Goal: Browse casually: Explore the website without a specific task or goal

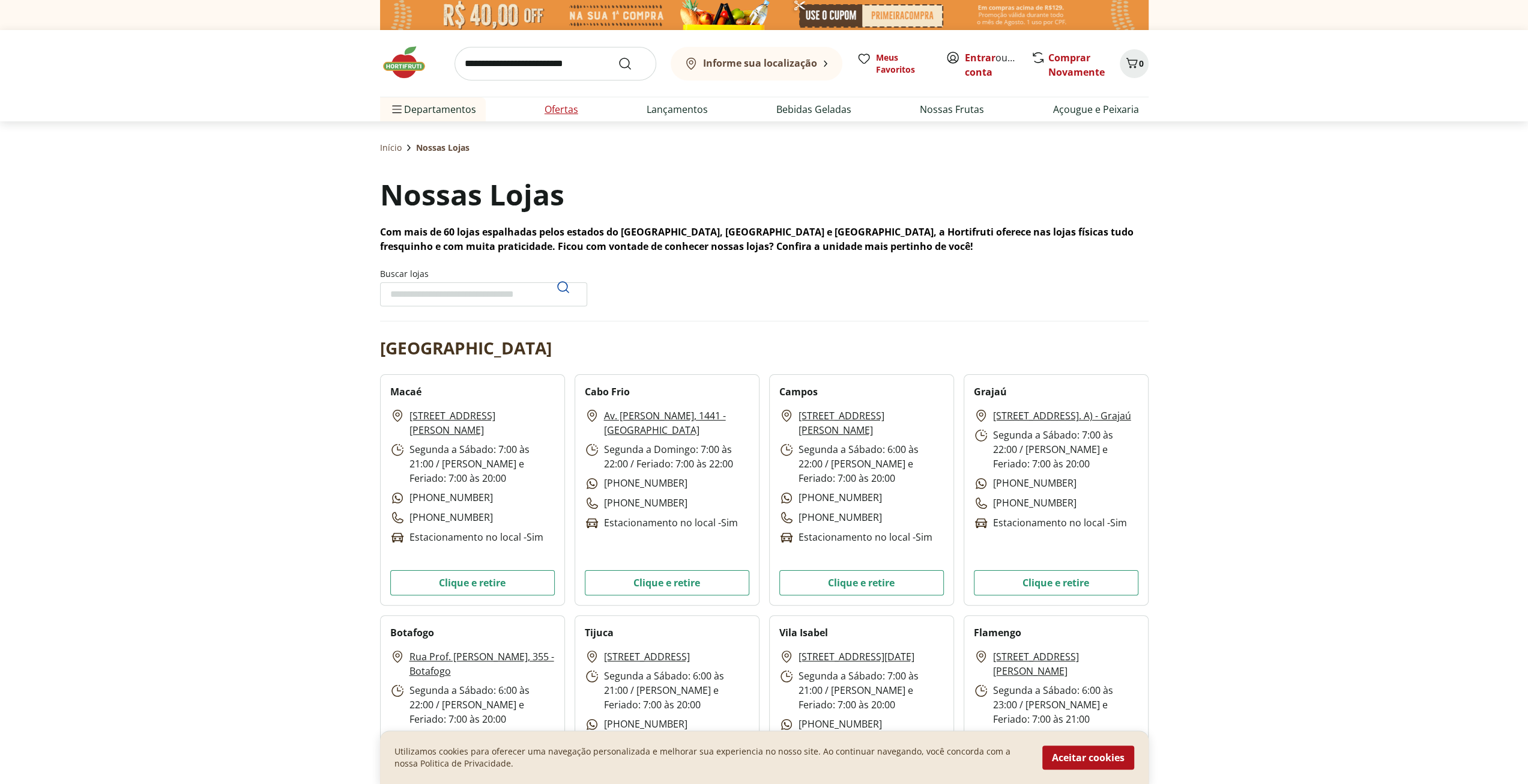
click at [568, 109] on link "Ofertas" at bounding box center [561, 109] width 33 height 14
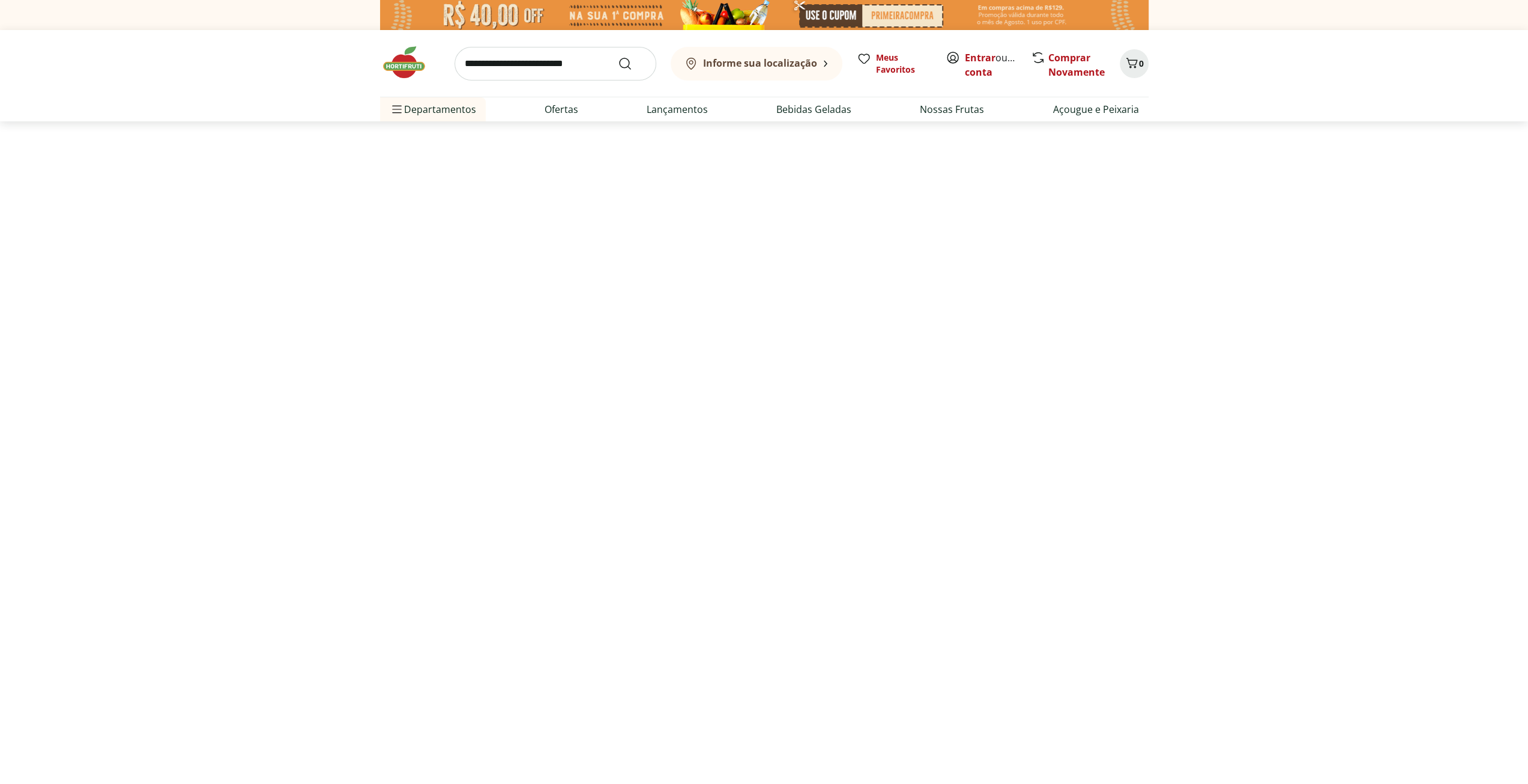
select select "**********"
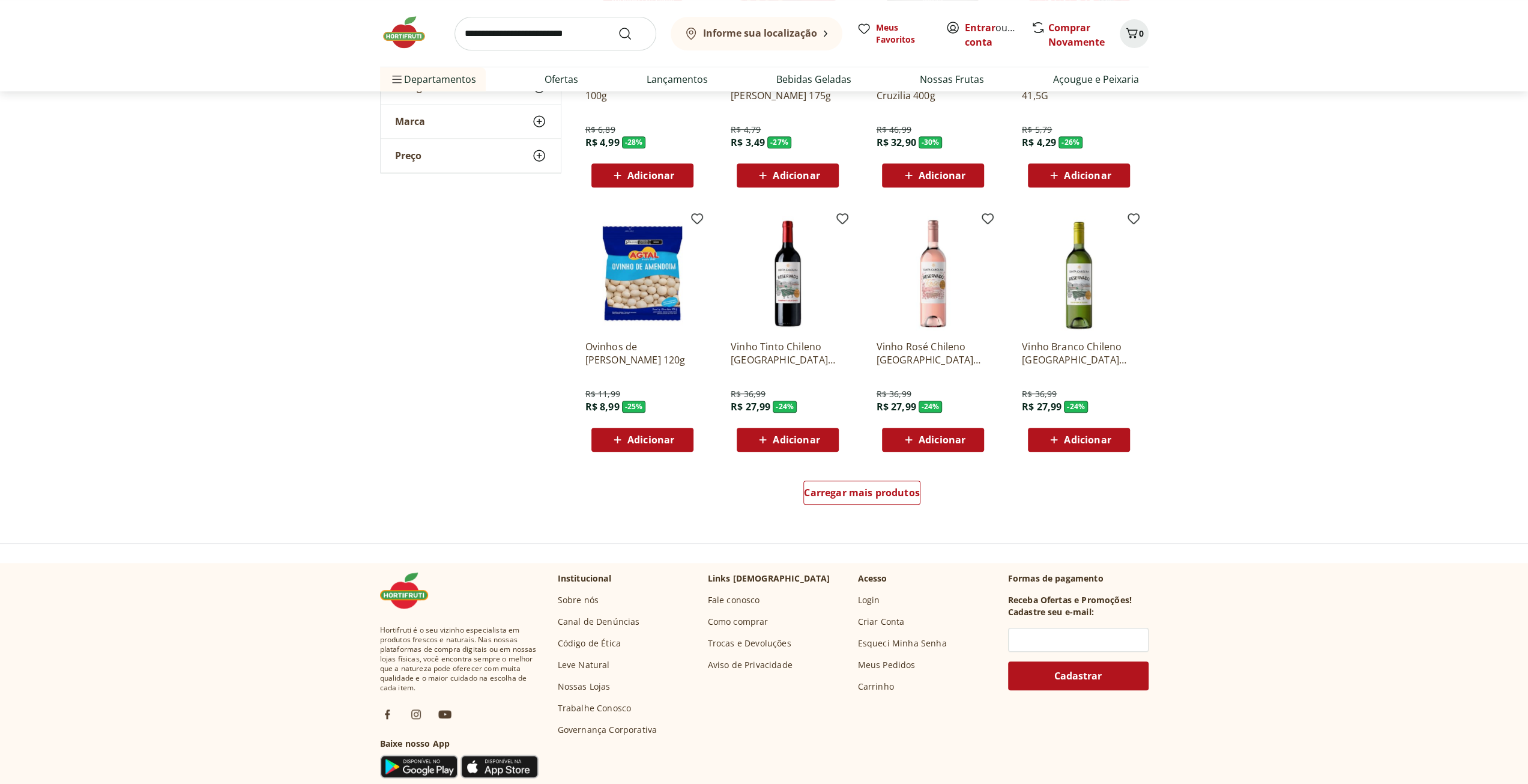
scroll to position [540, 0]
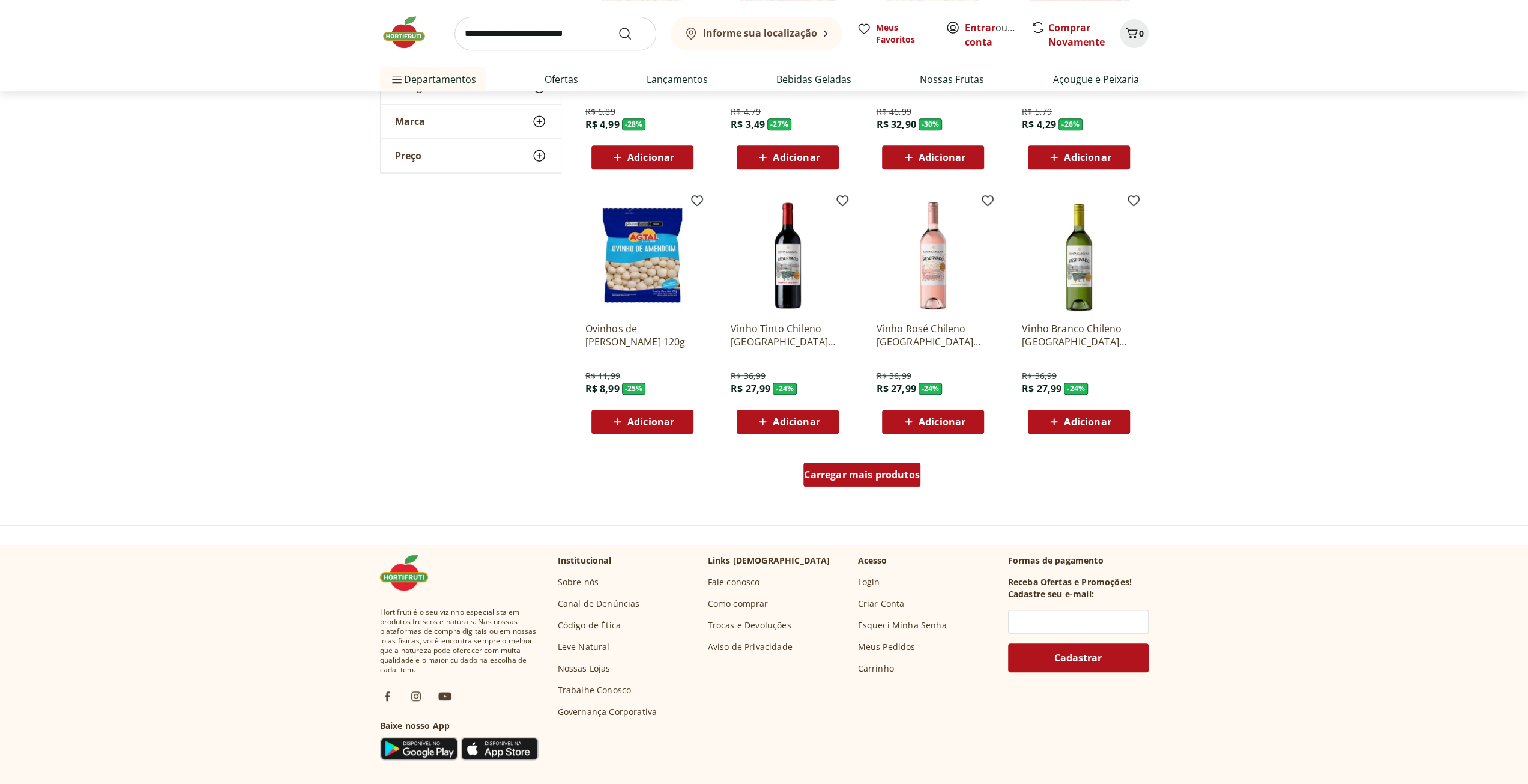
click at [859, 477] on span "Carregar mais produtos" at bounding box center [862, 474] width 116 height 9
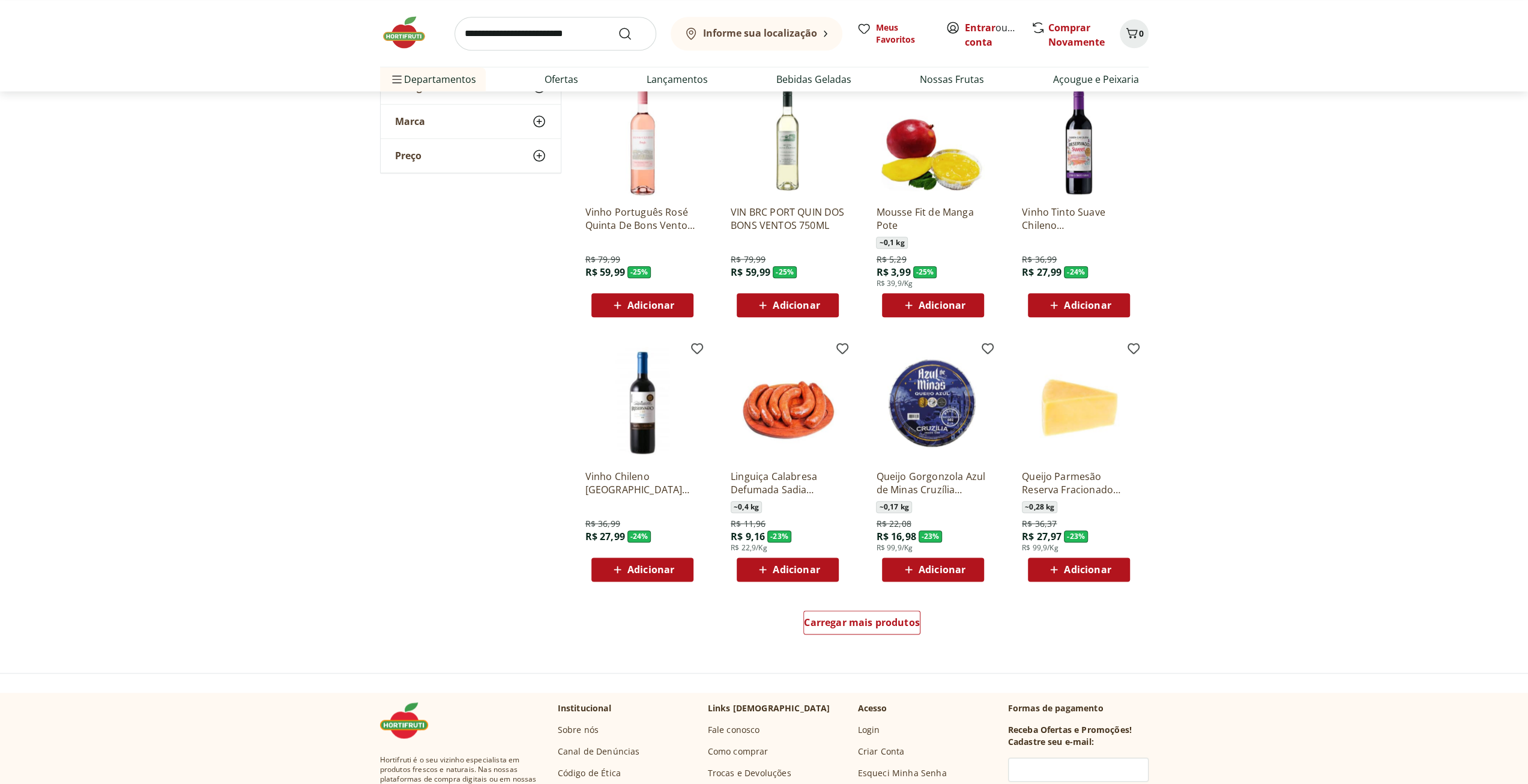
scroll to position [1201, 0]
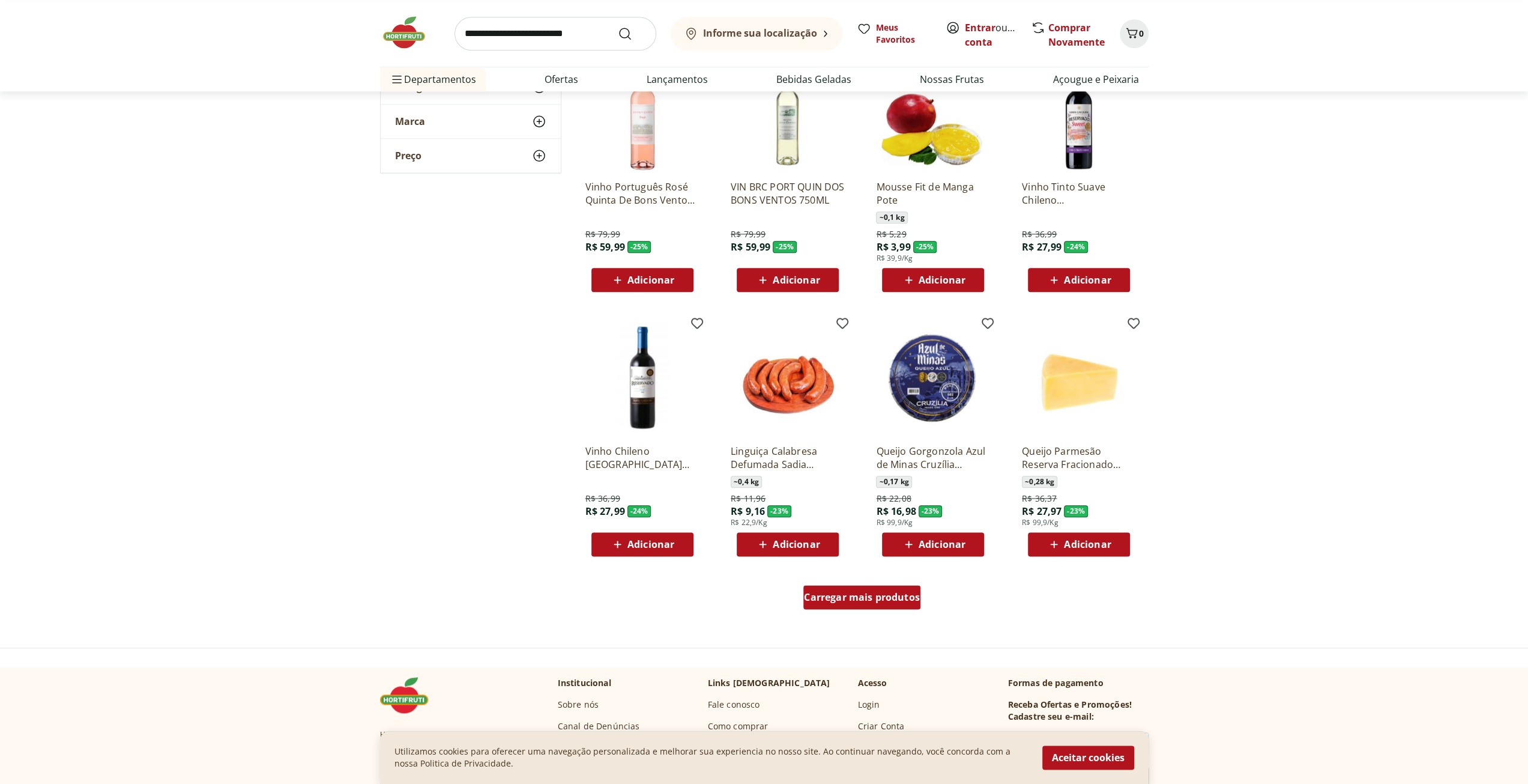
click at [855, 602] on span "Carregar mais produtos" at bounding box center [862, 597] width 116 height 9
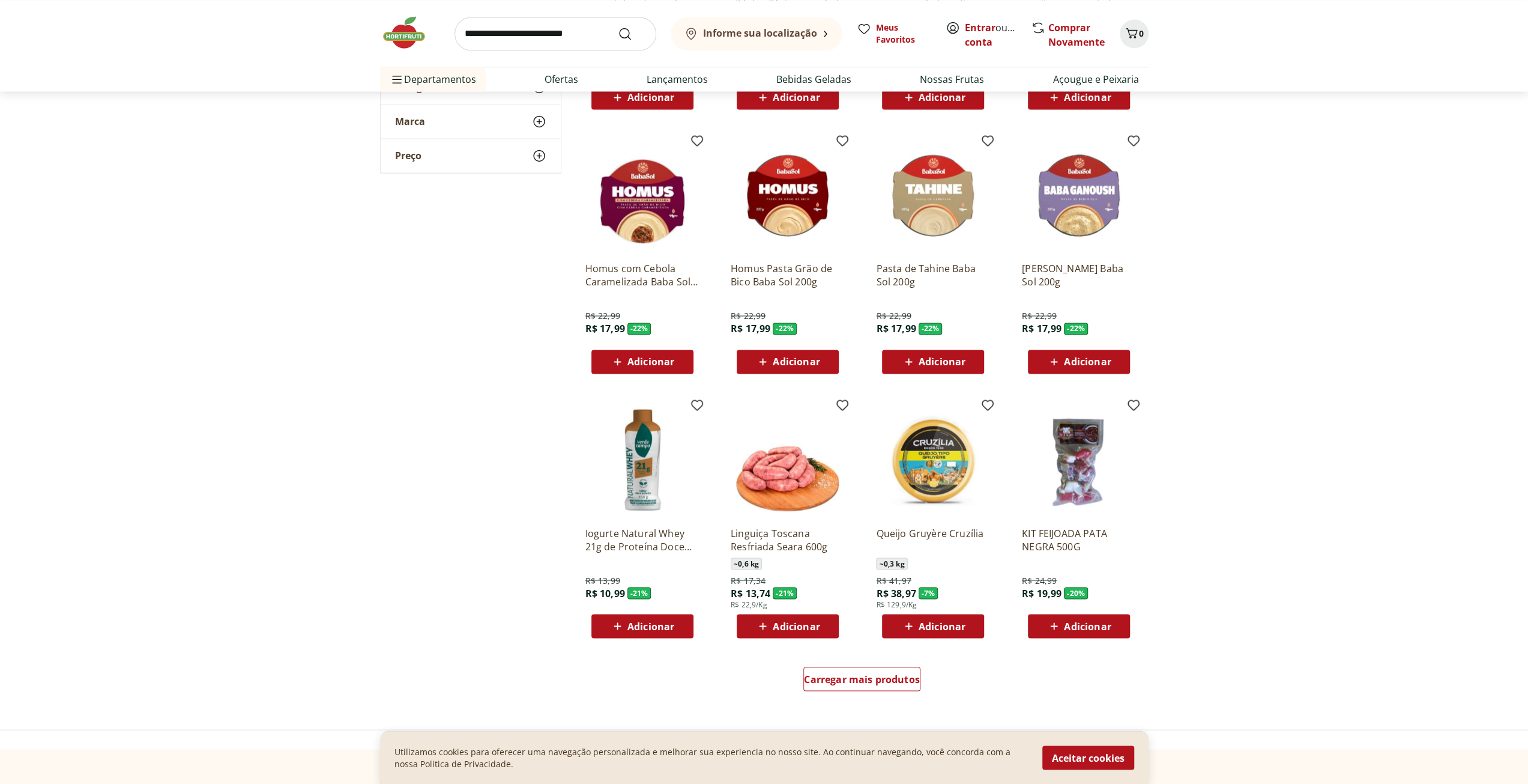
scroll to position [1922, 0]
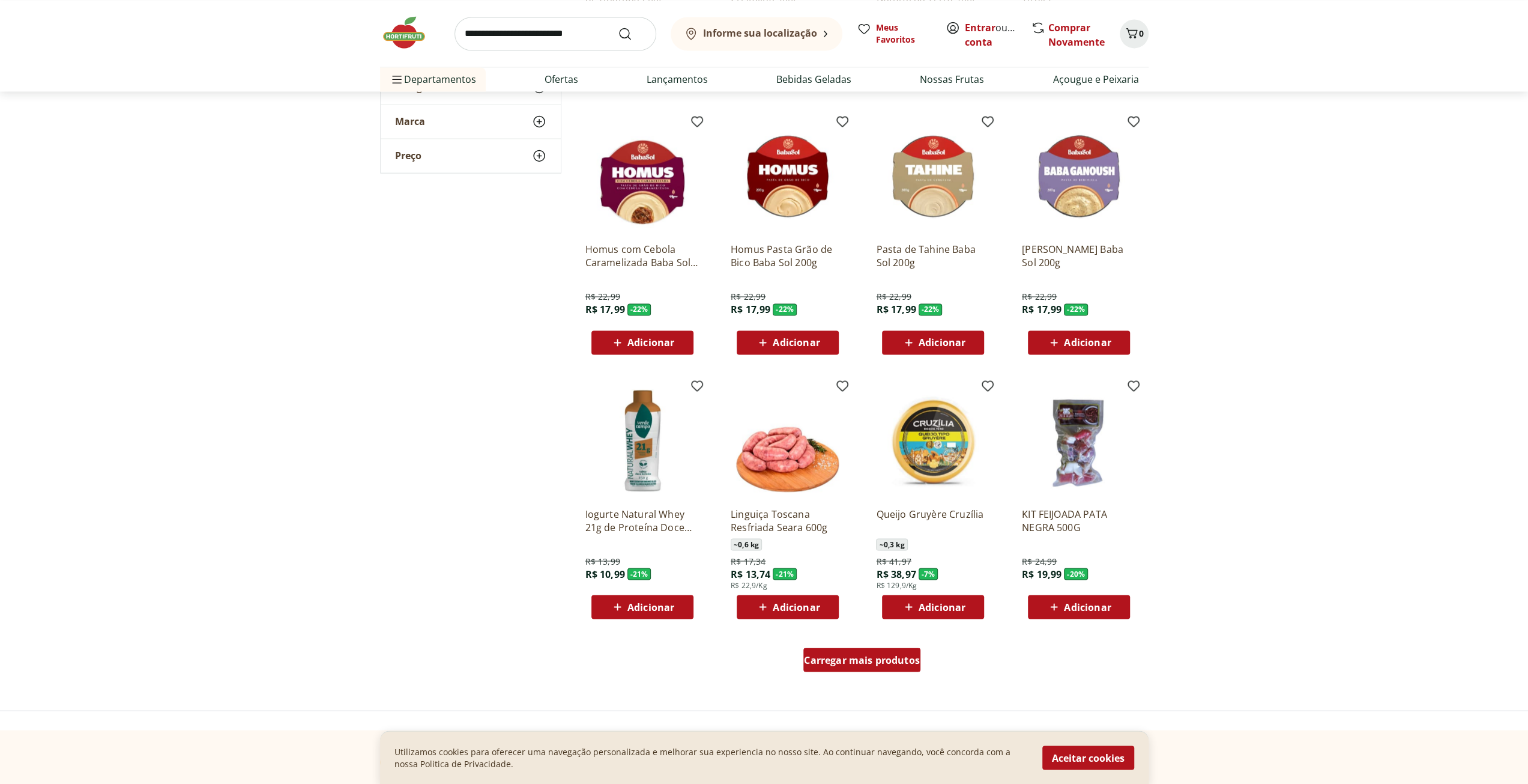
click at [859, 661] on span "Carregar mais produtos" at bounding box center [862, 659] width 116 height 9
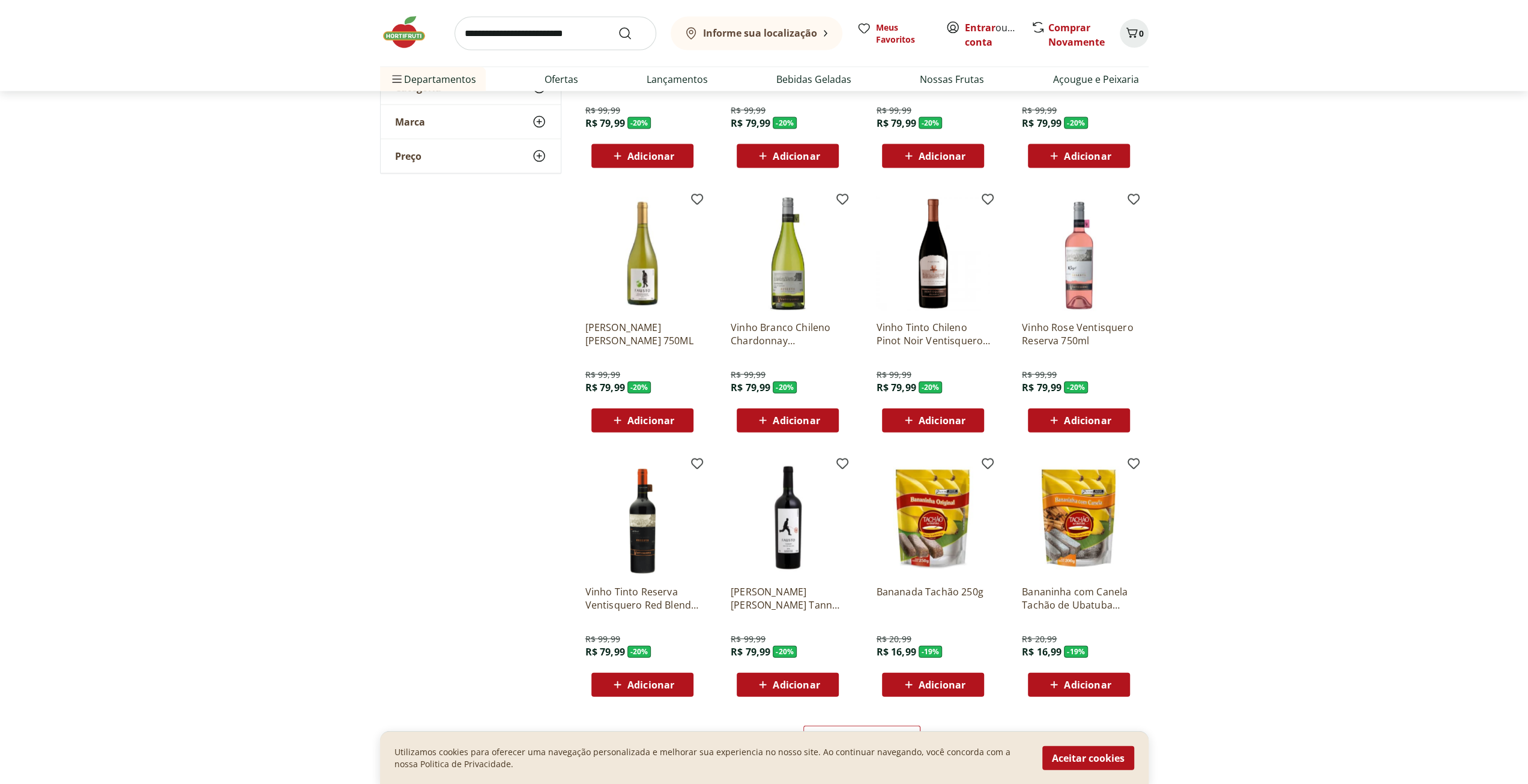
scroll to position [2702, 0]
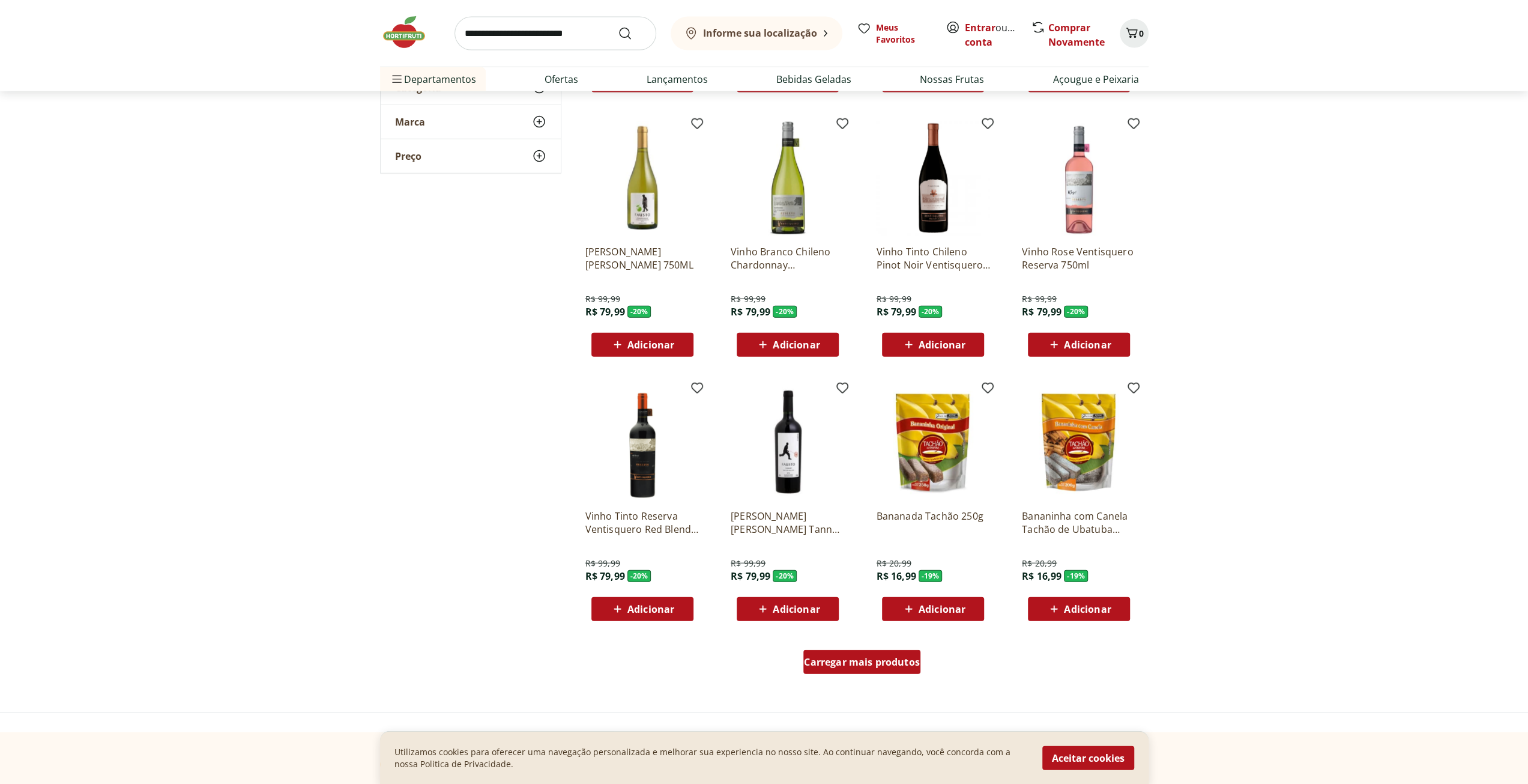
click at [839, 666] on span "Carregar mais produtos" at bounding box center [862, 661] width 116 height 9
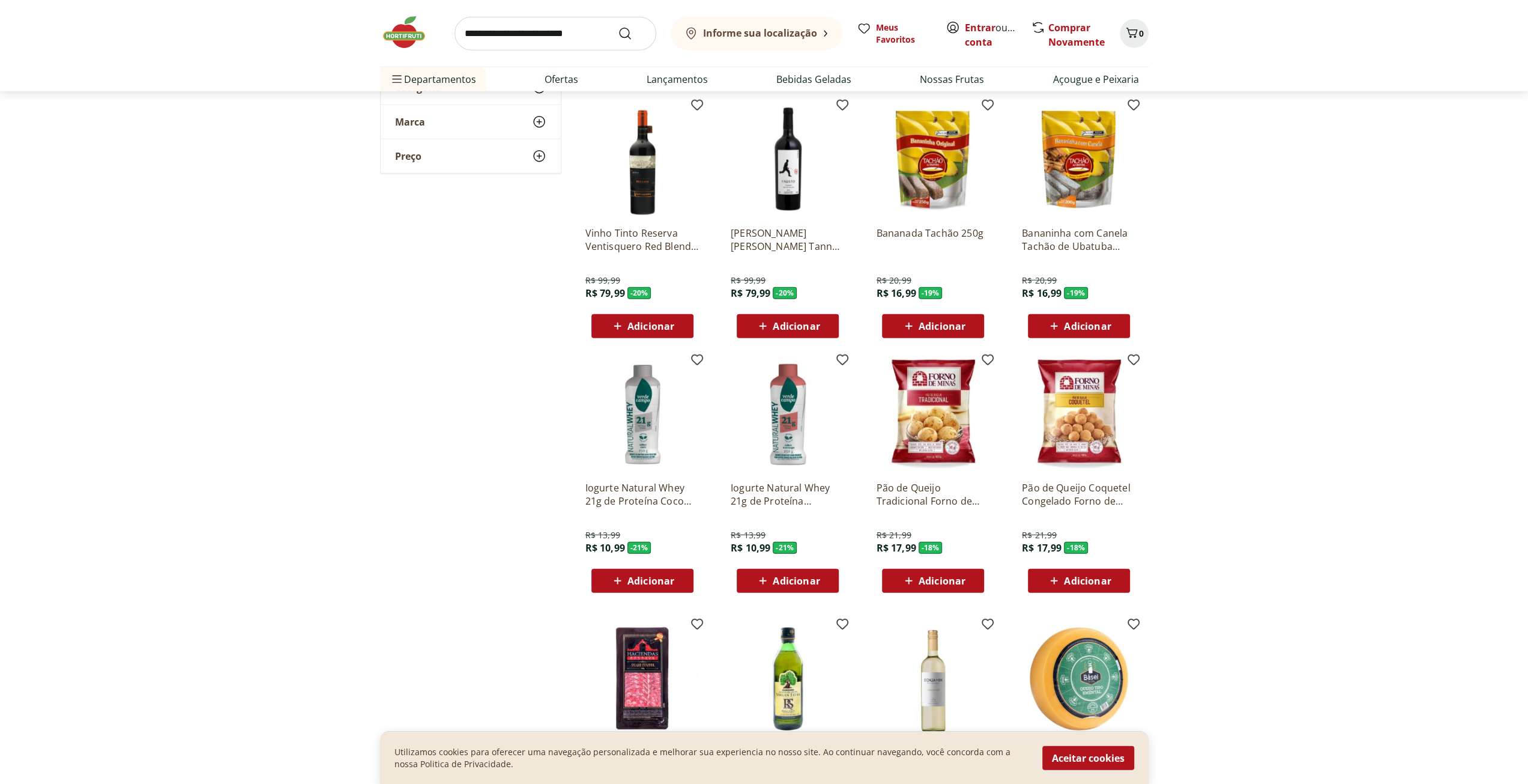
scroll to position [3003, 0]
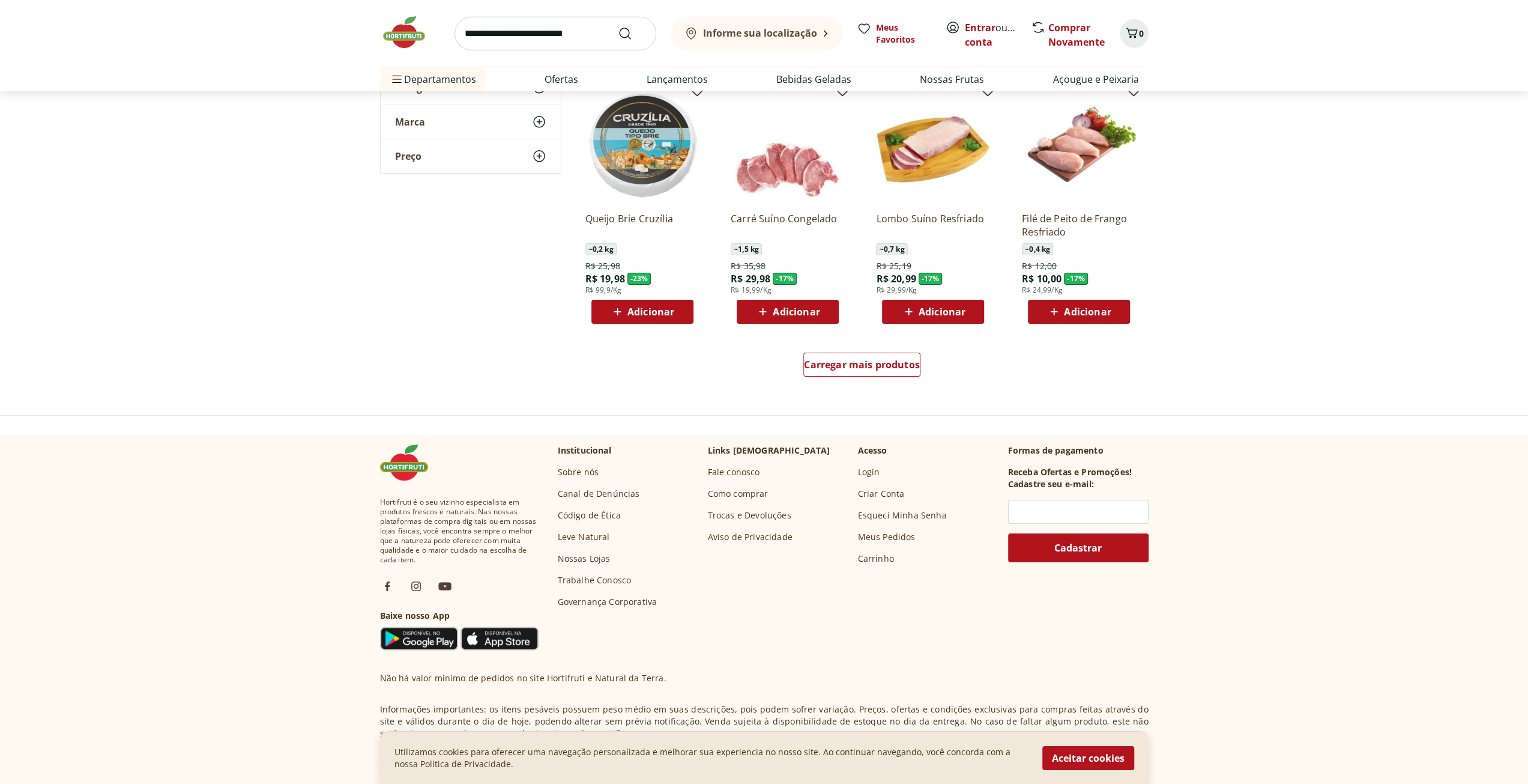
scroll to position [3784, 0]
click at [853, 366] on span "Carregar mais produtos" at bounding box center [862, 363] width 116 height 9
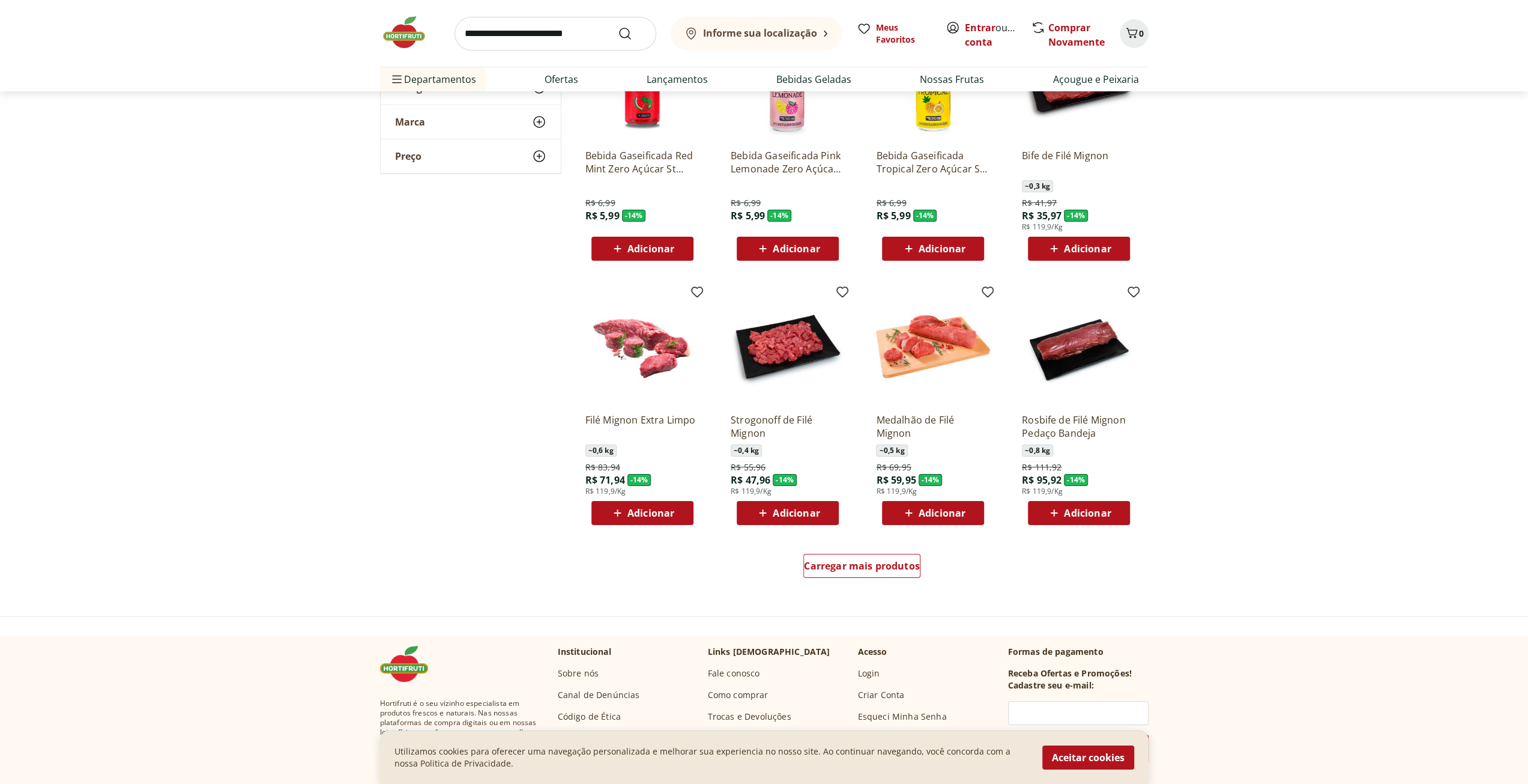
scroll to position [4384, 0]
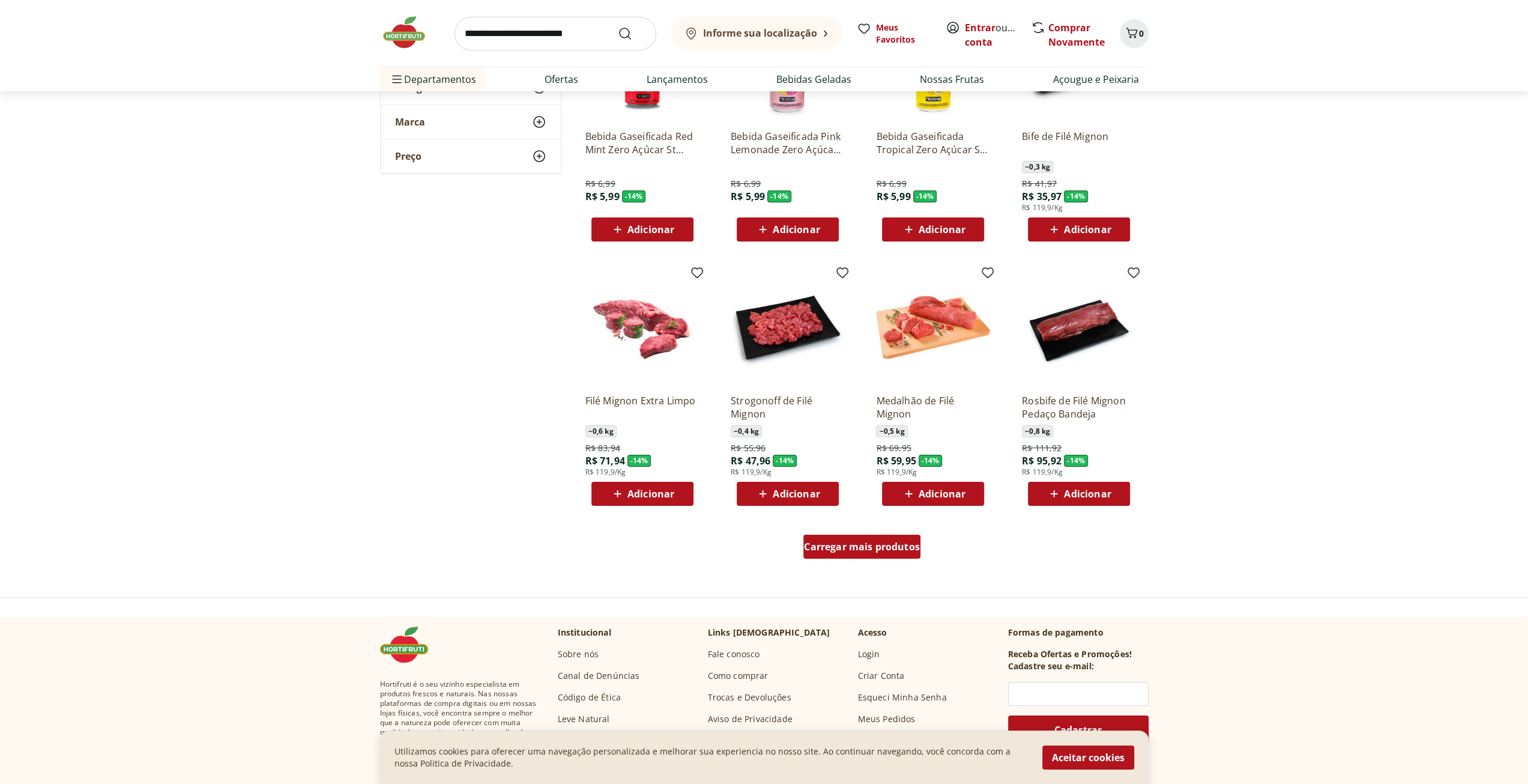
drag, startPoint x: 861, startPoint y: 554, endPoint x: 444, endPoint y: 542, distance: 417.2
click at [861, 554] on div "Carregar mais produtos" at bounding box center [862, 546] width 117 height 24
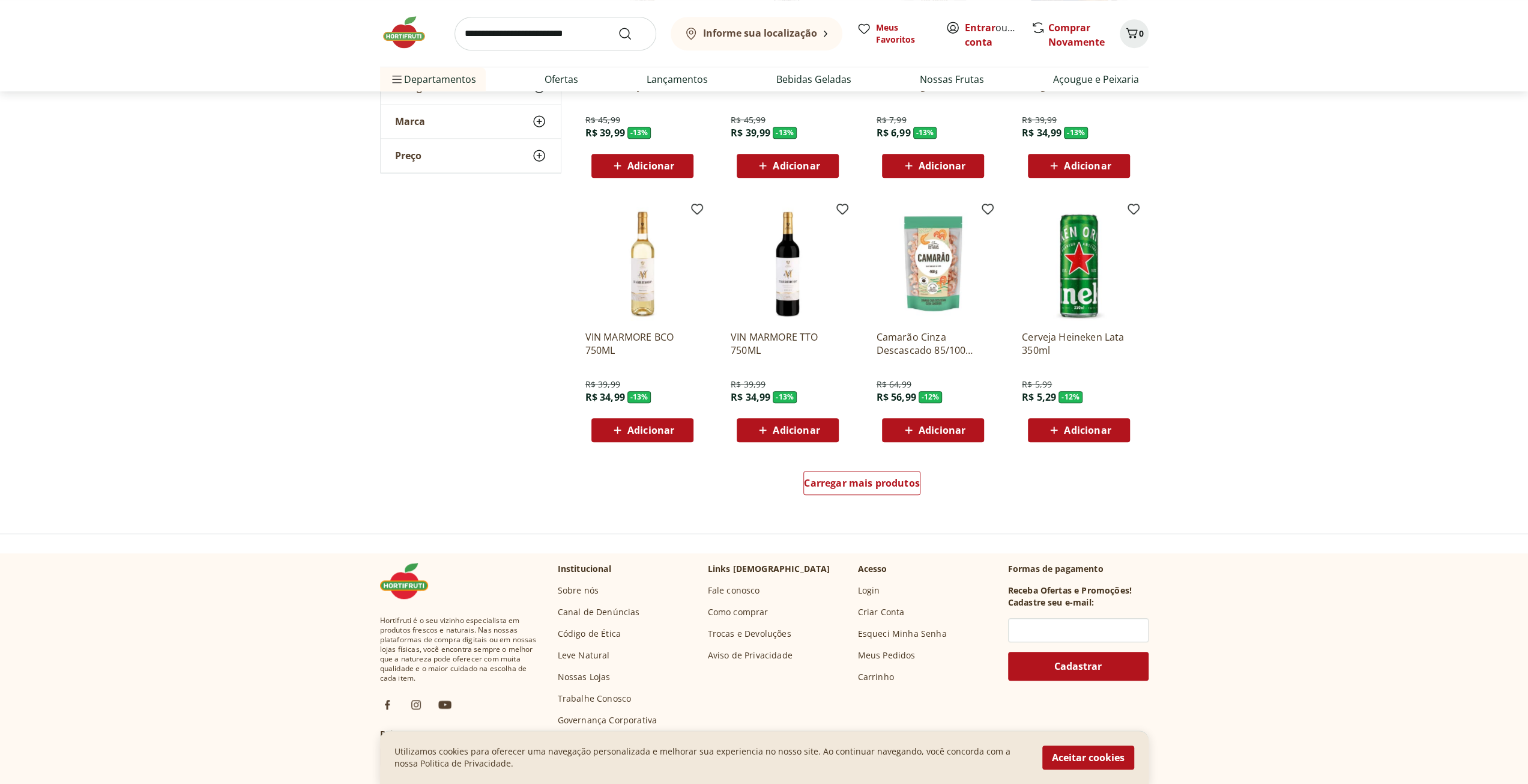
scroll to position [5345, 0]
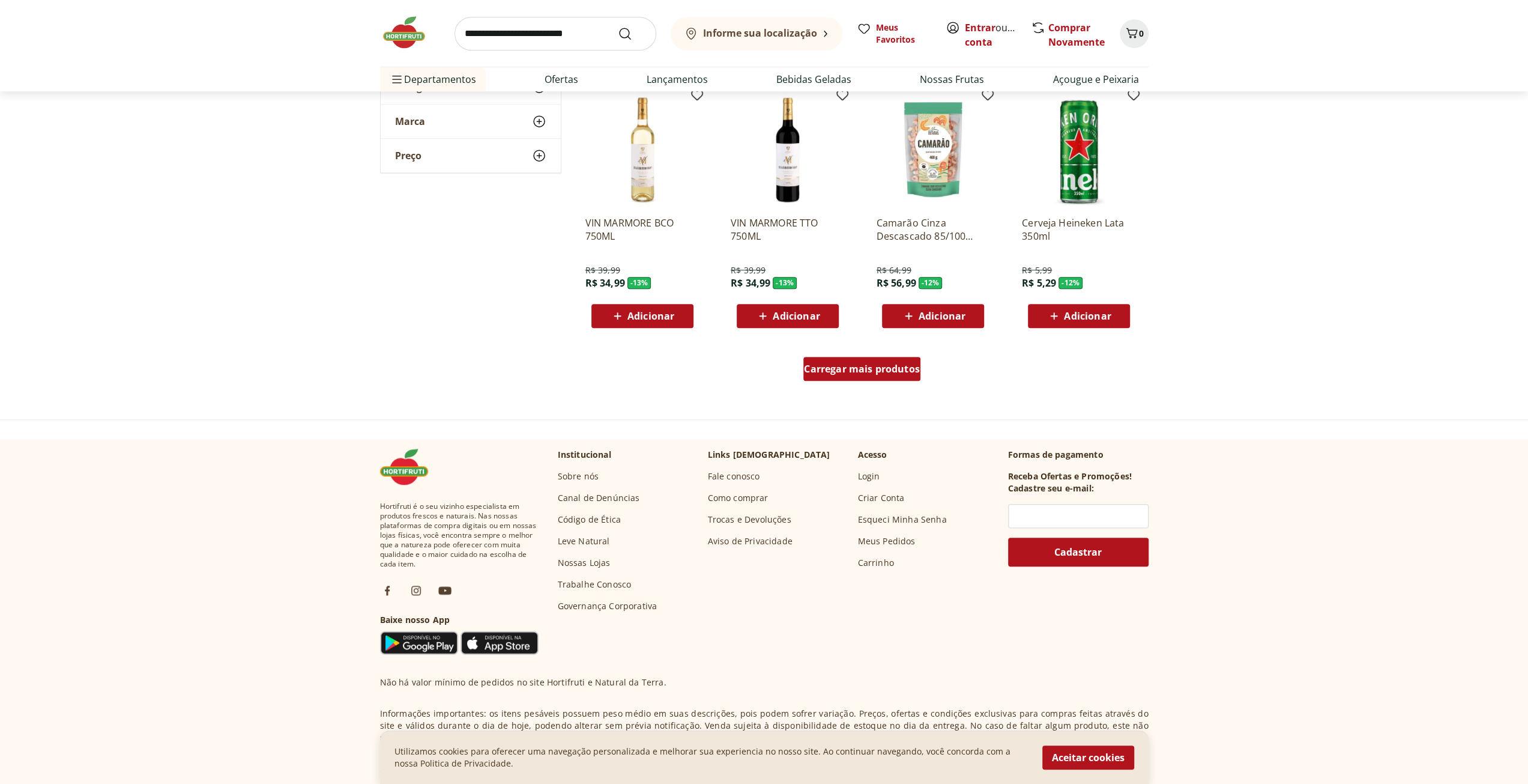
click at [833, 379] on div "Carregar mais produtos" at bounding box center [862, 369] width 117 height 24
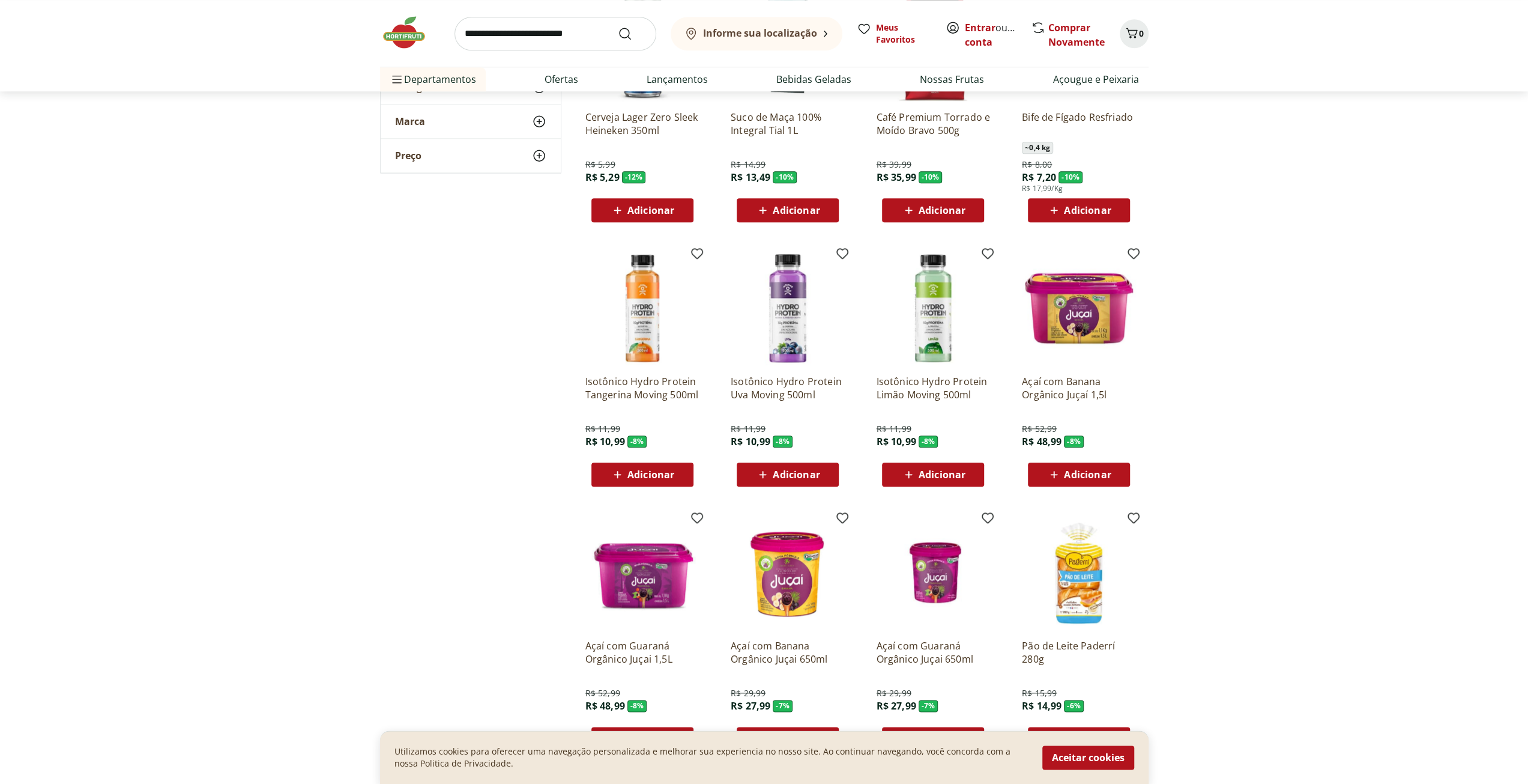
scroll to position [5825, 0]
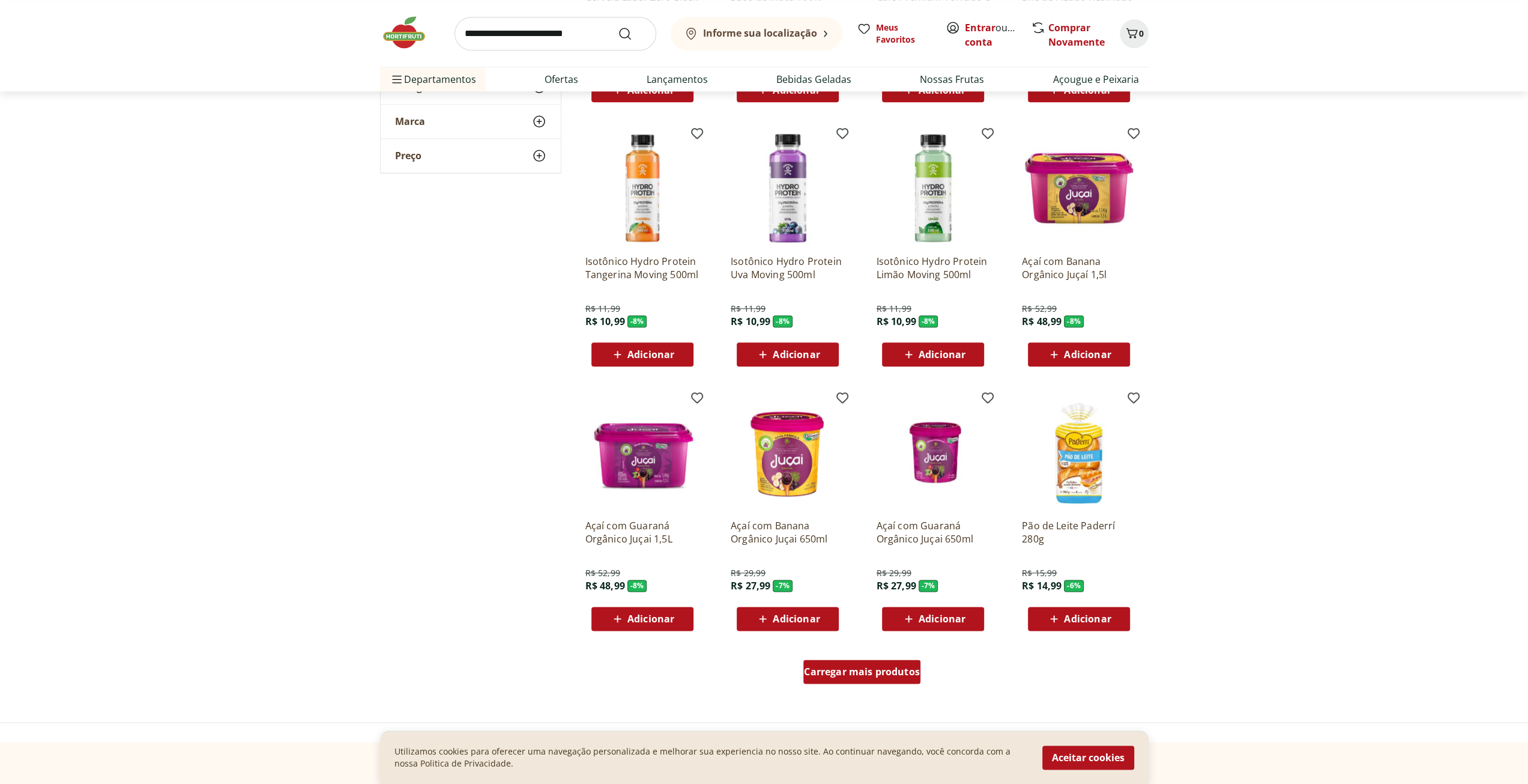
click at [836, 666] on span "Carregar mais produtos" at bounding box center [862, 671] width 116 height 9
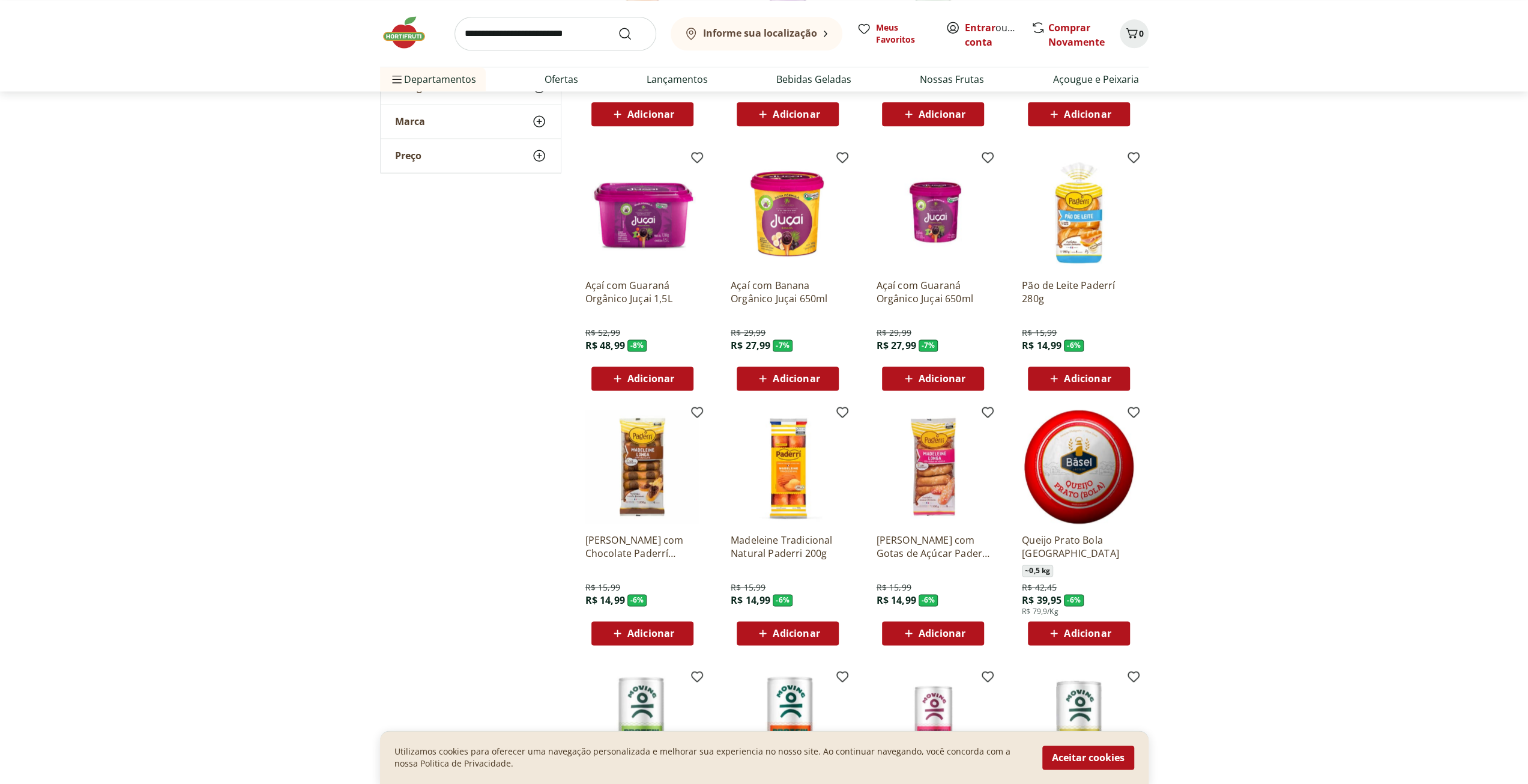
scroll to position [6125, 0]
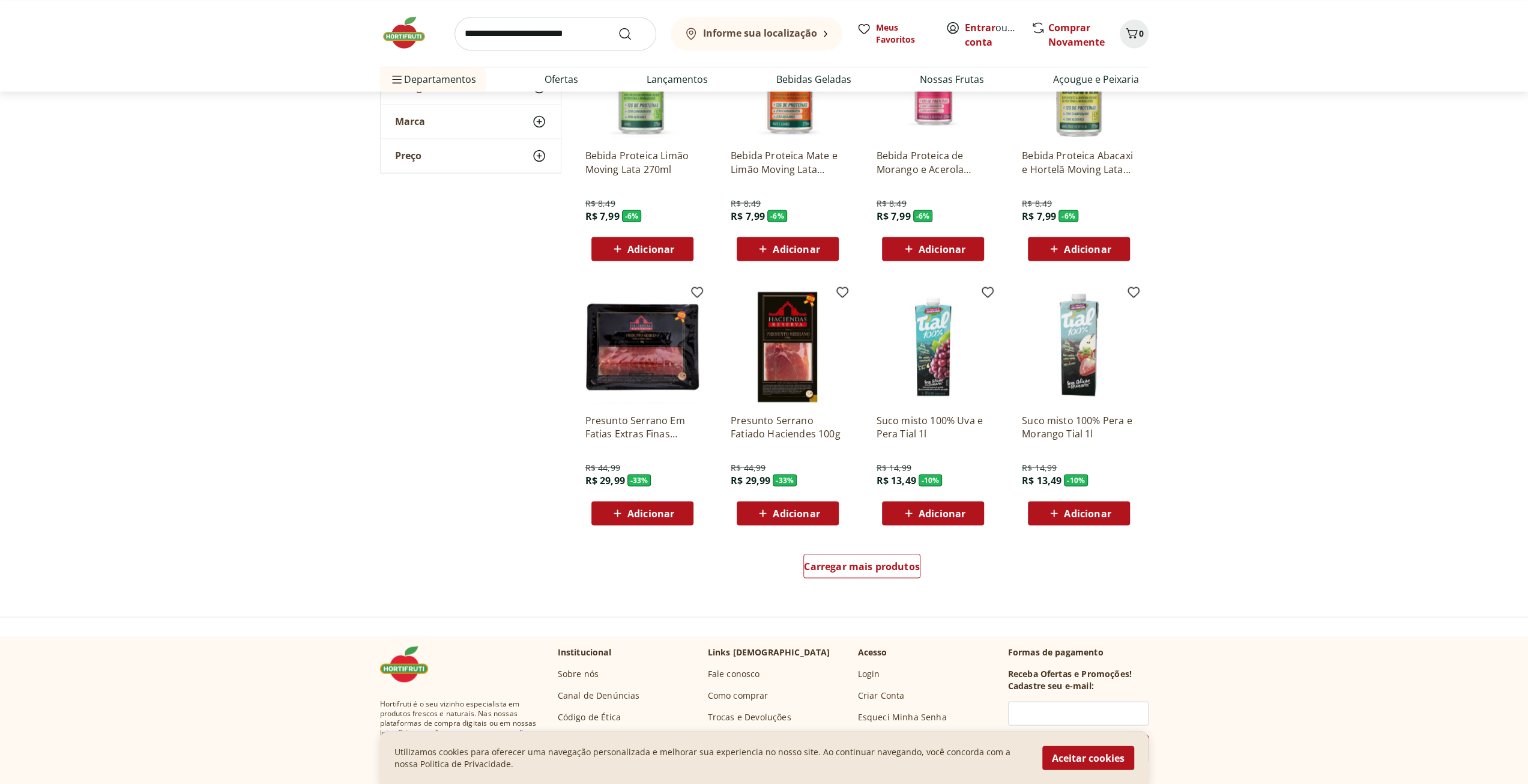
scroll to position [6726, 0]
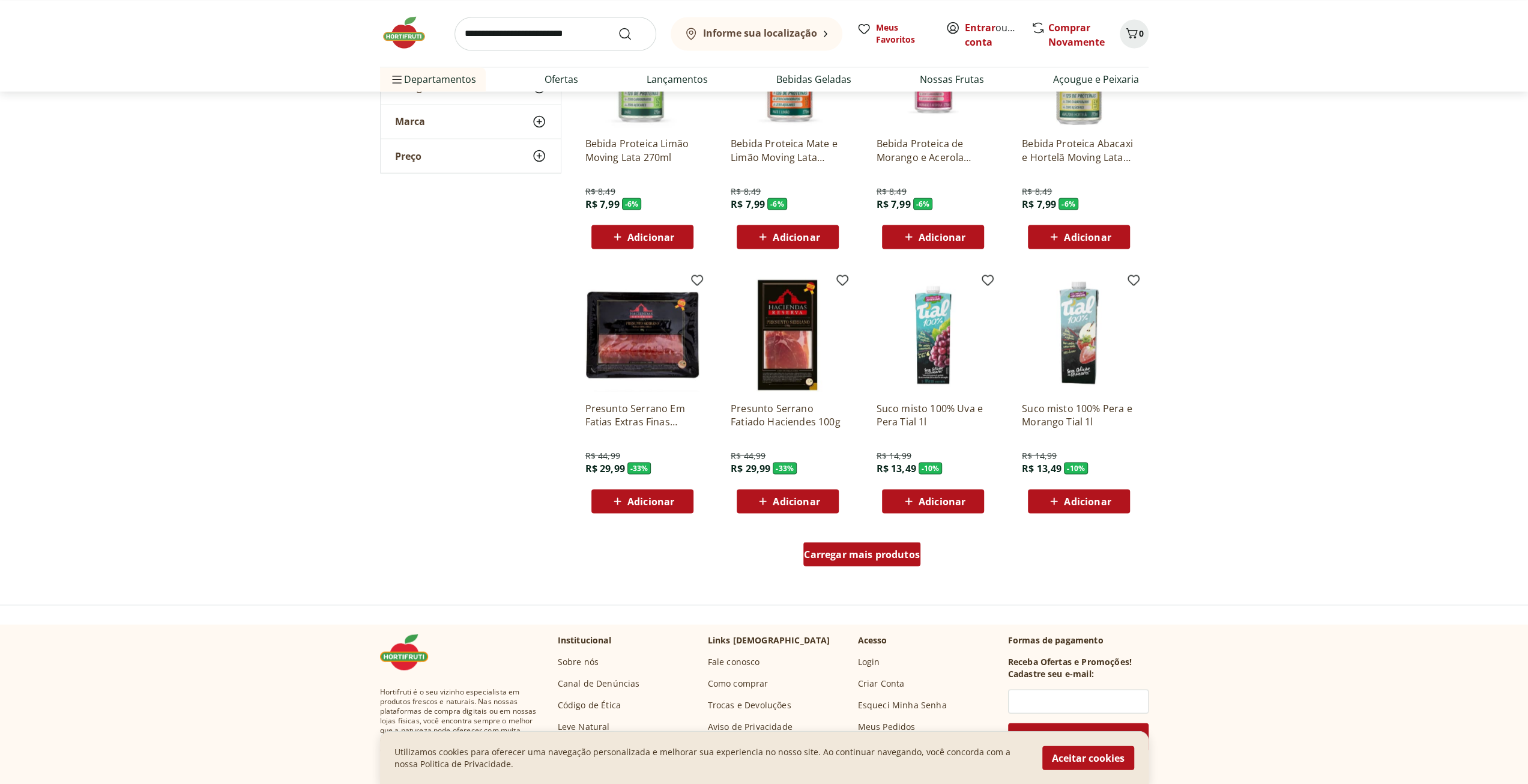
click at [853, 554] on span "Carregar mais produtos" at bounding box center [862, 553] width 116 height 9
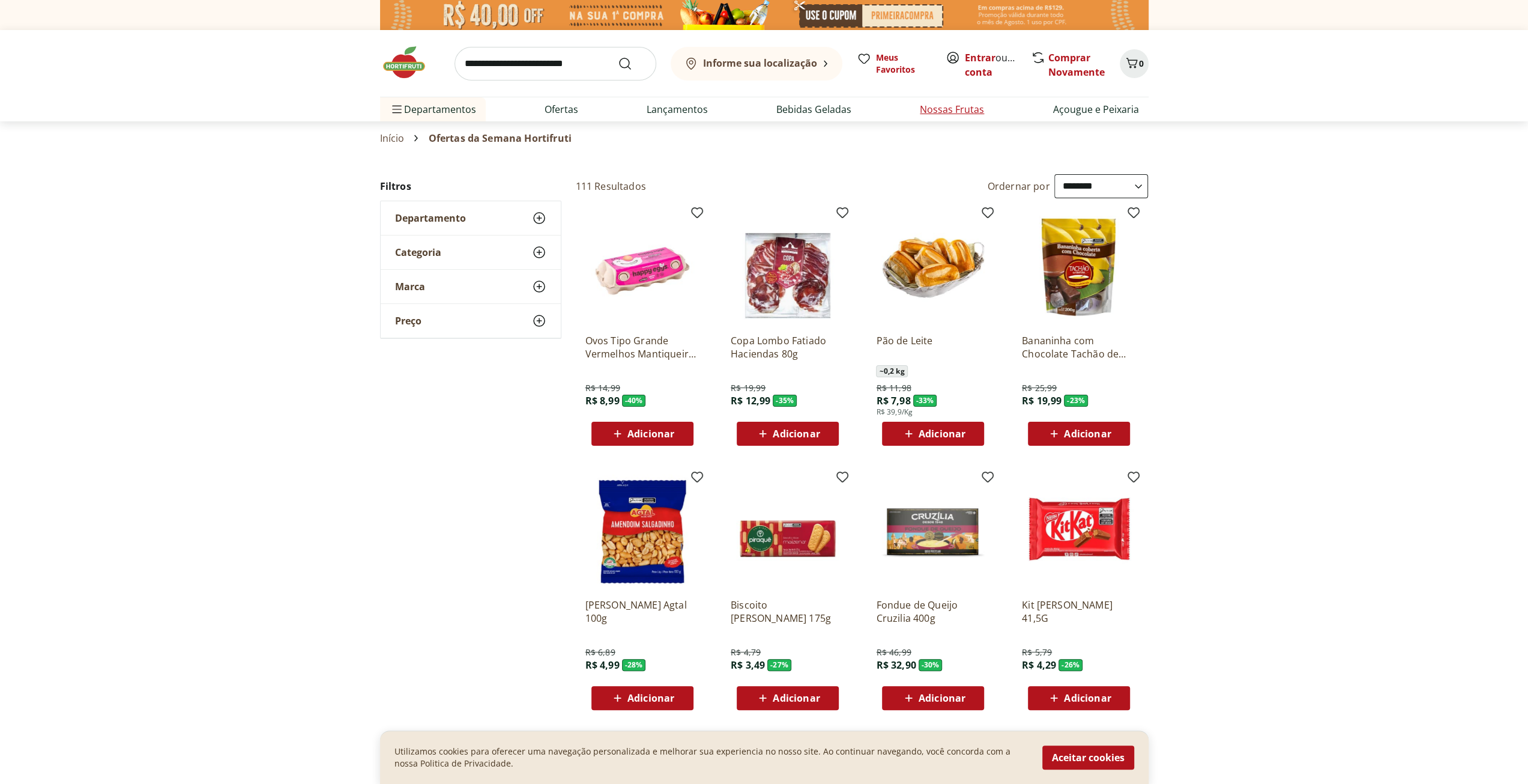
click at [960, 111] on link "Nossas Frutas" at bounding box center [952, 109] width 64 height 14
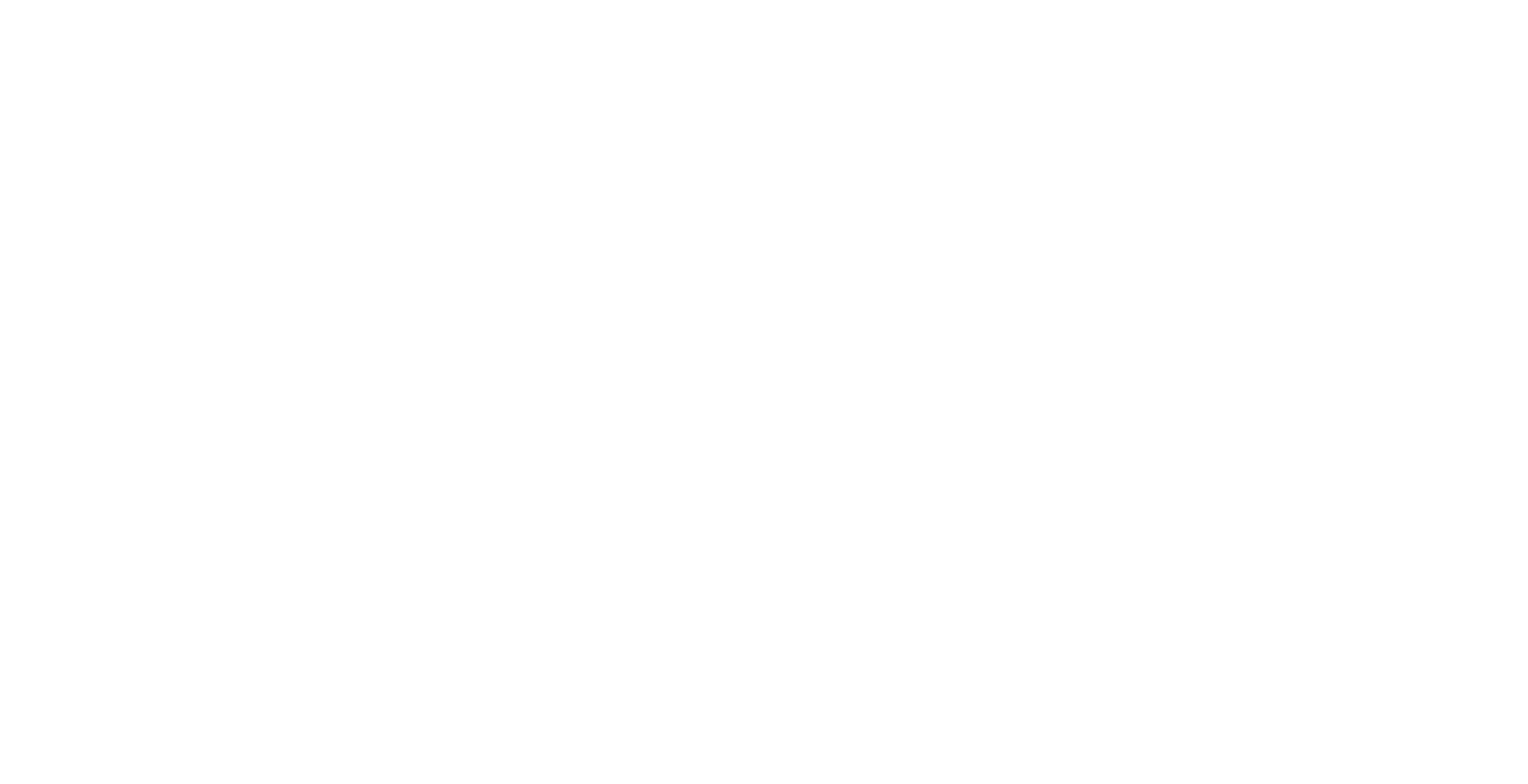
select select "**********"
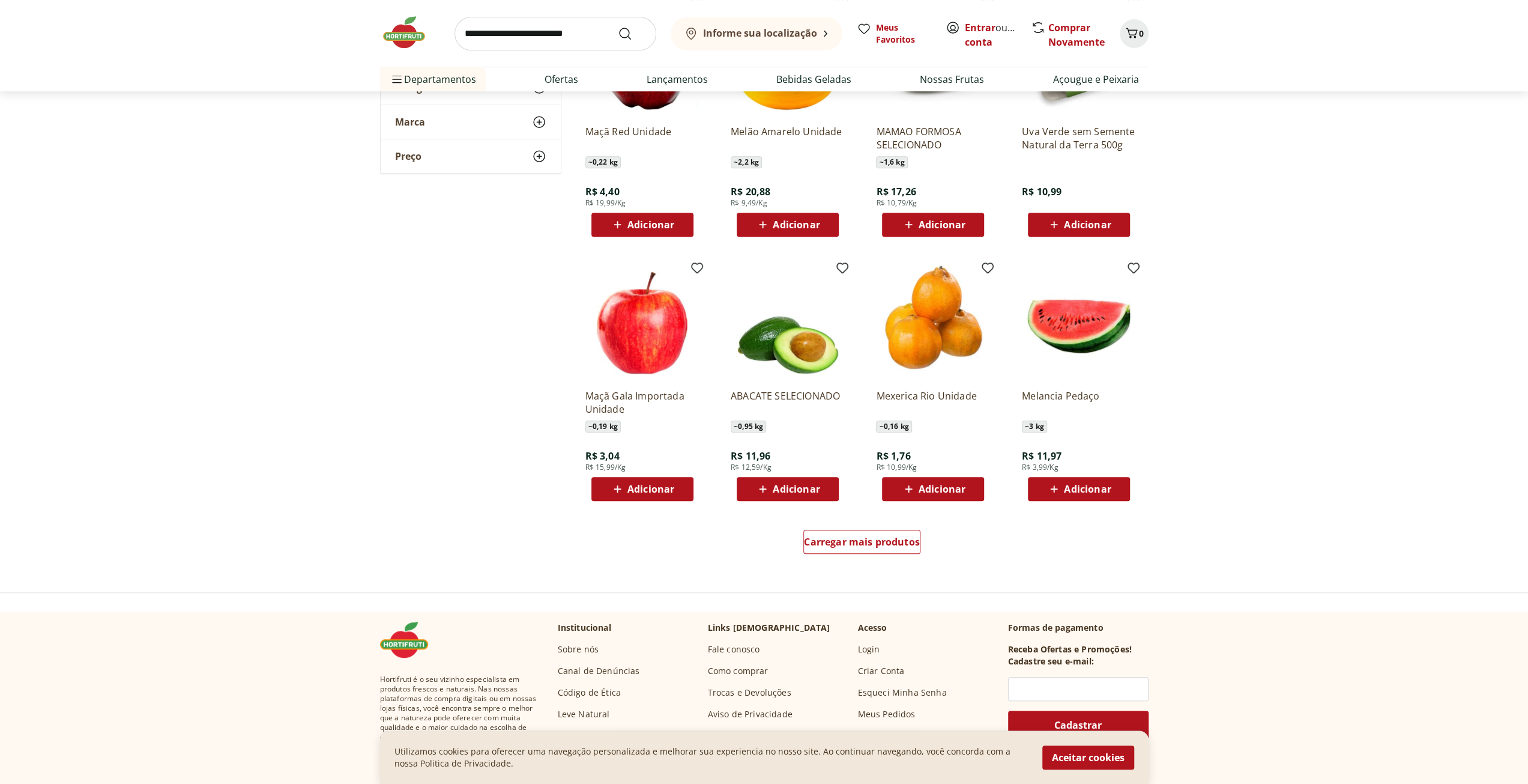
scroll to position [481, 0]
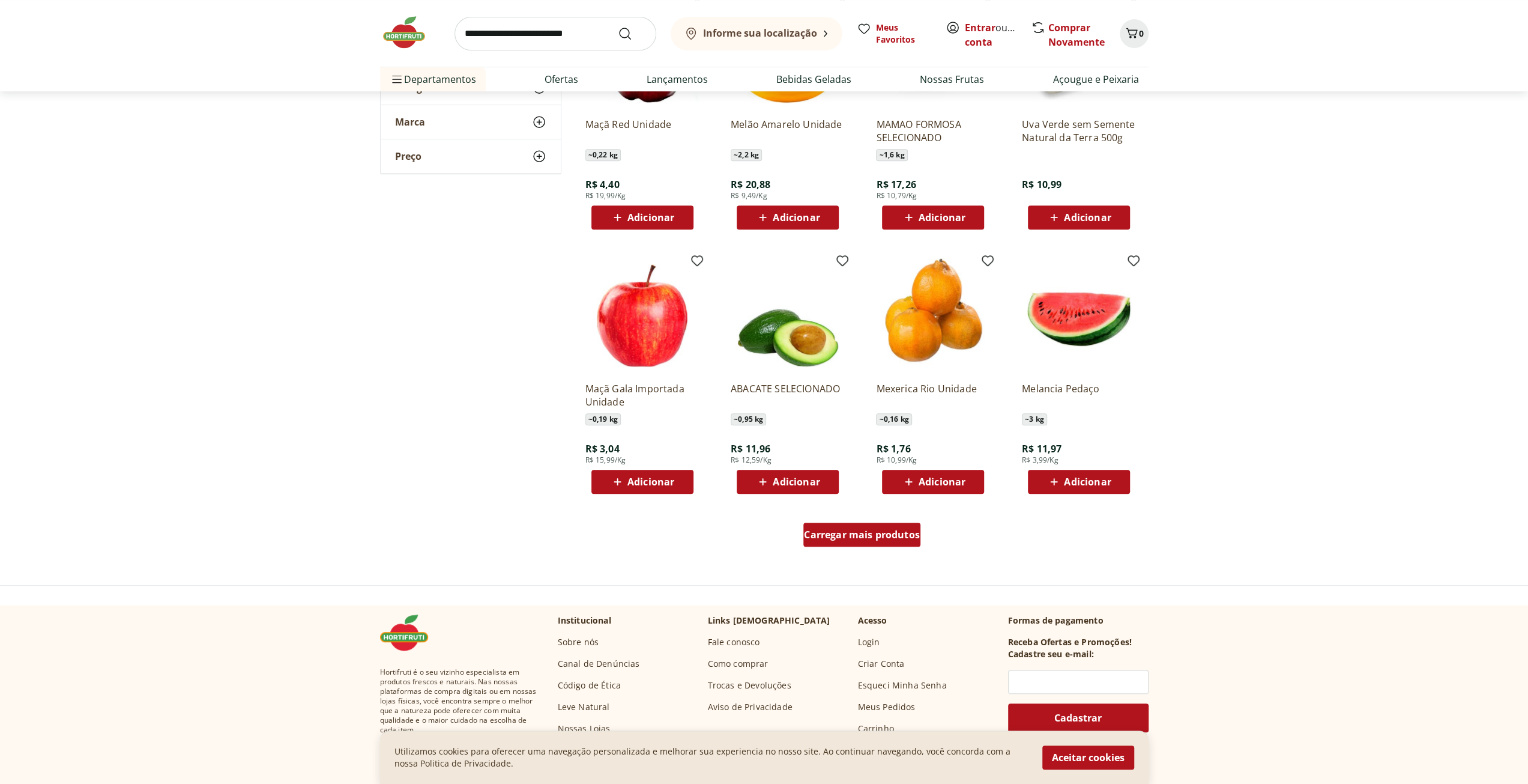
click at [856, 539] on span "Carregar mais produtos" at bounding box center [862, 534] width 116 height 9
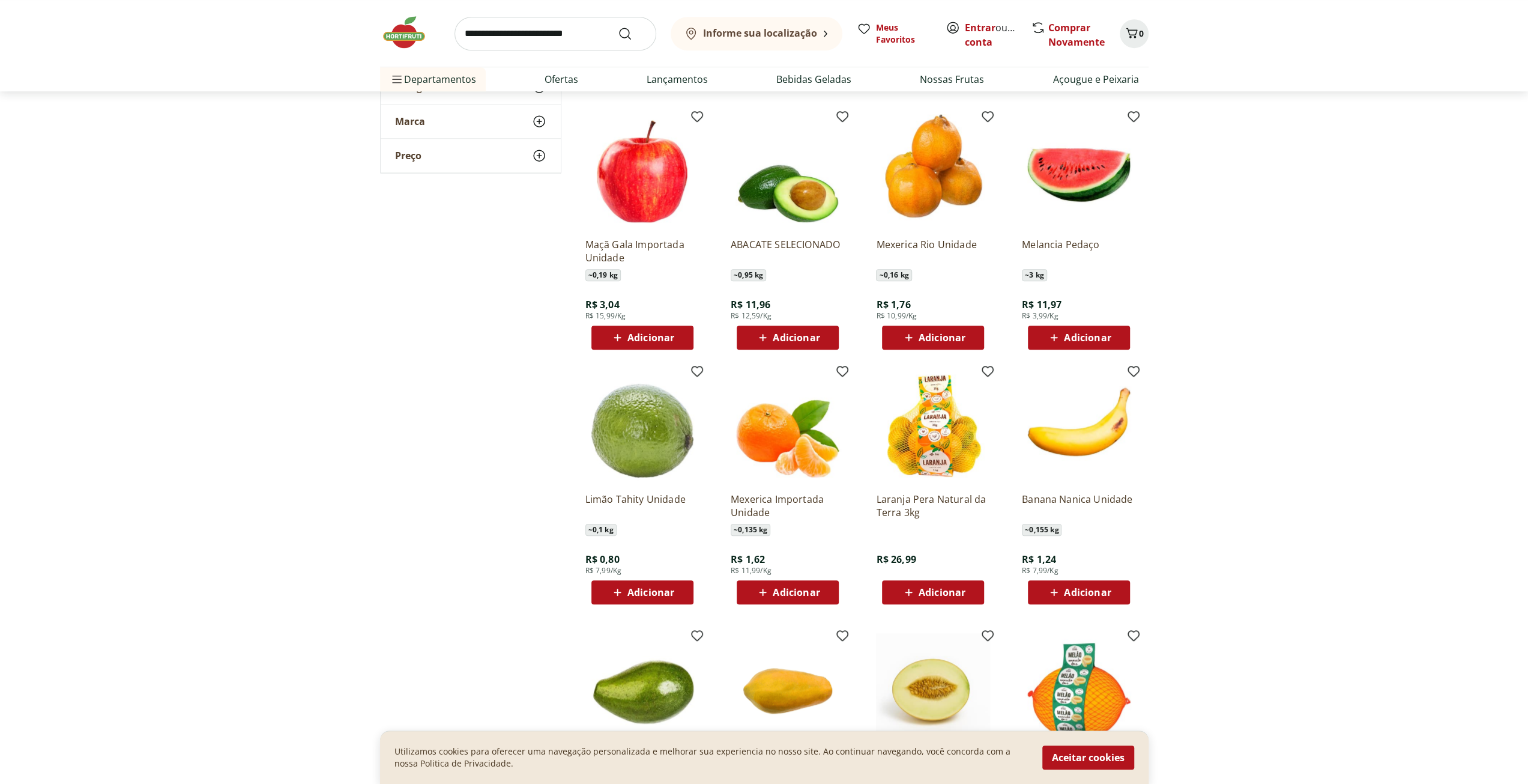
scroll to position [721, 0]
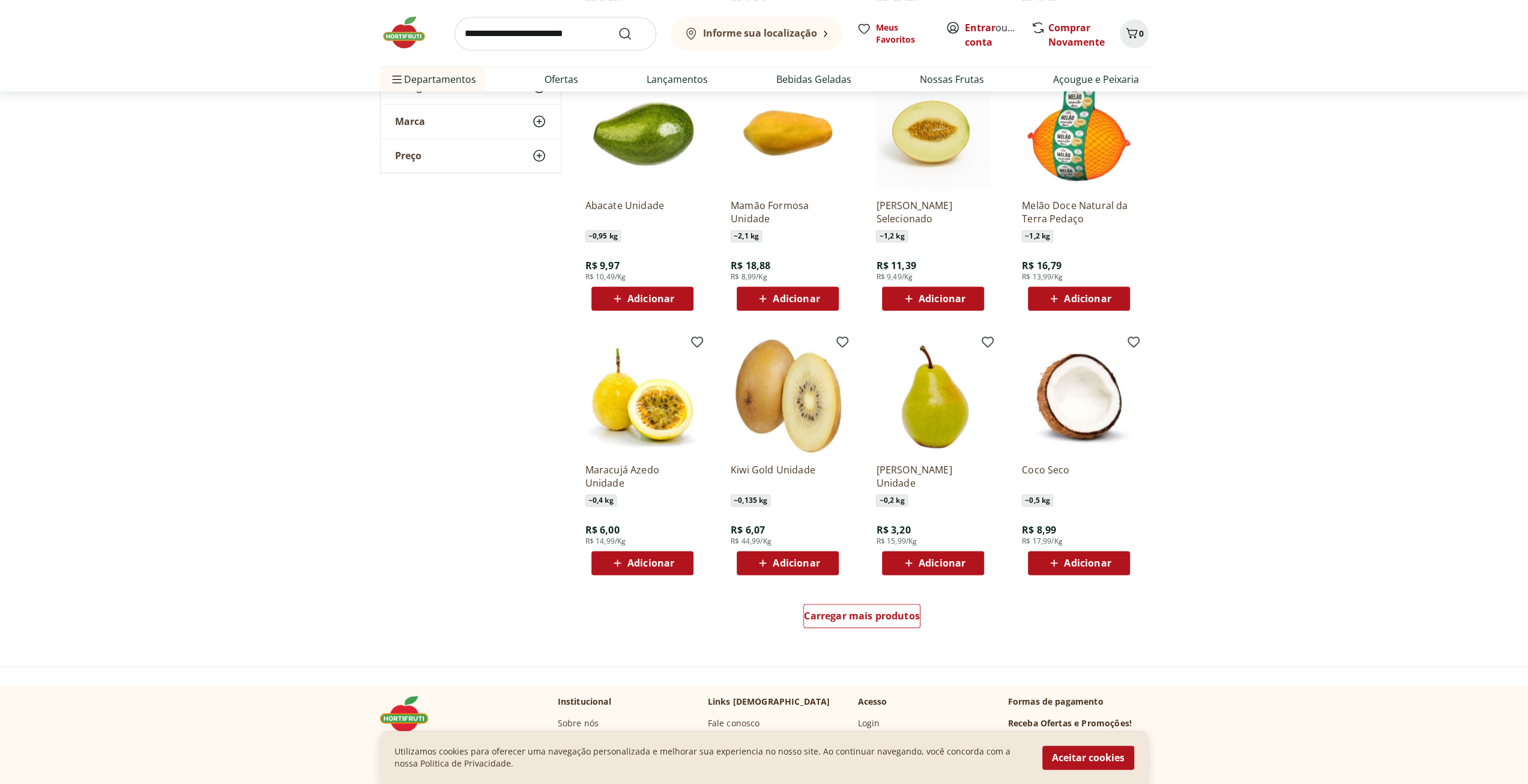
scroll to position [1201, 0]
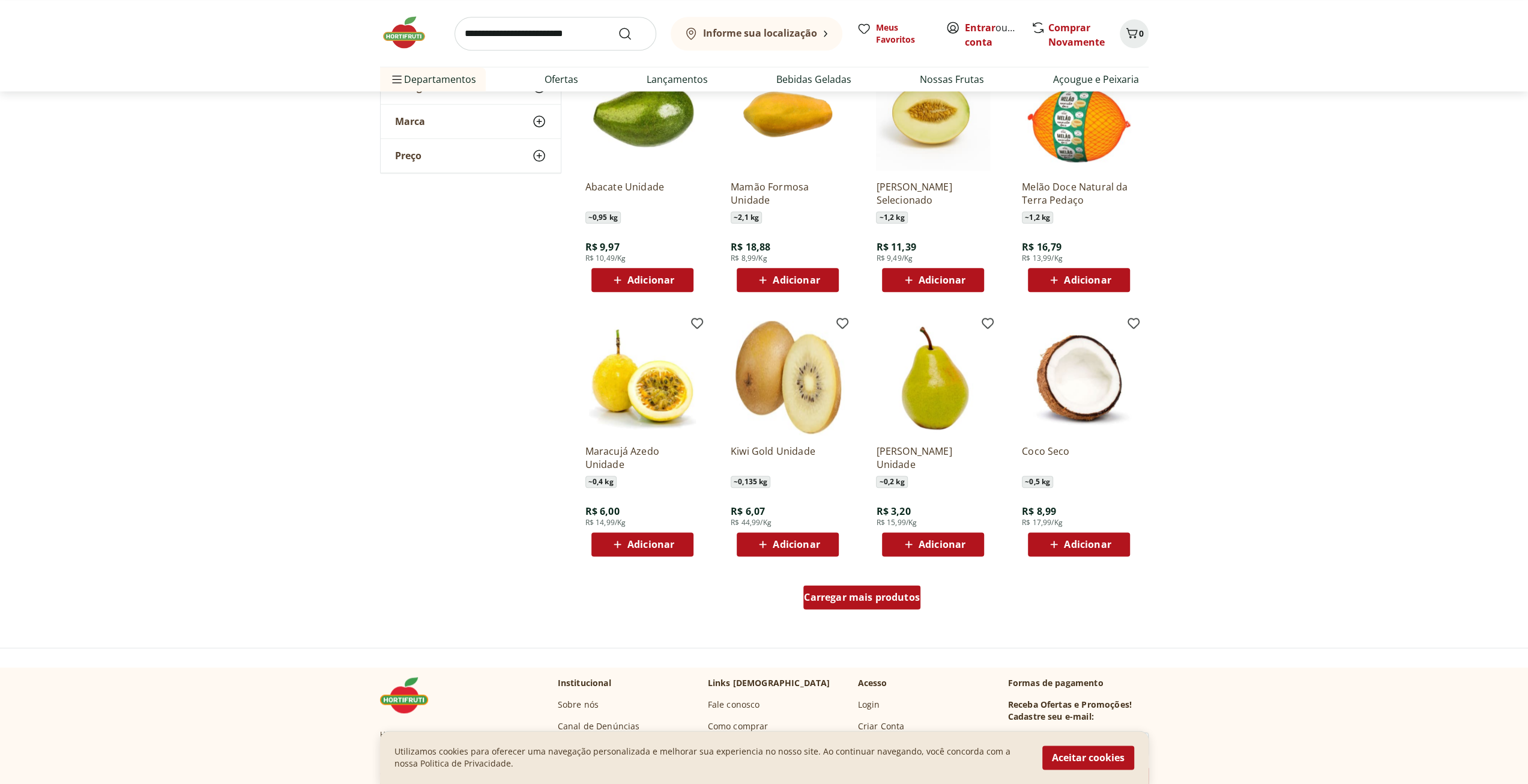
click at [851, 595] on span "Carregar mais produtos" at bounding box center [862, 597] width 116 height 9
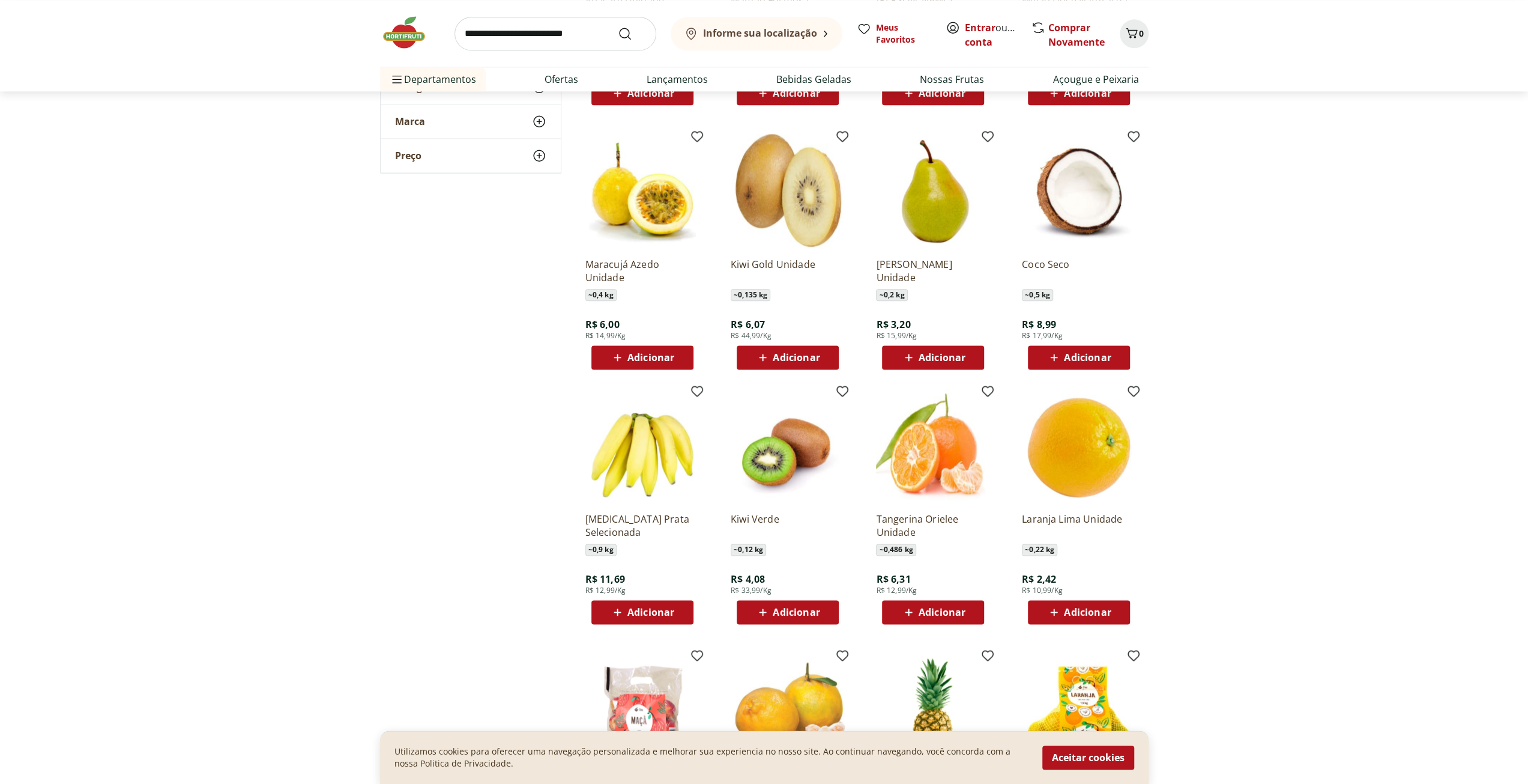
scroll to position [1502, 0]
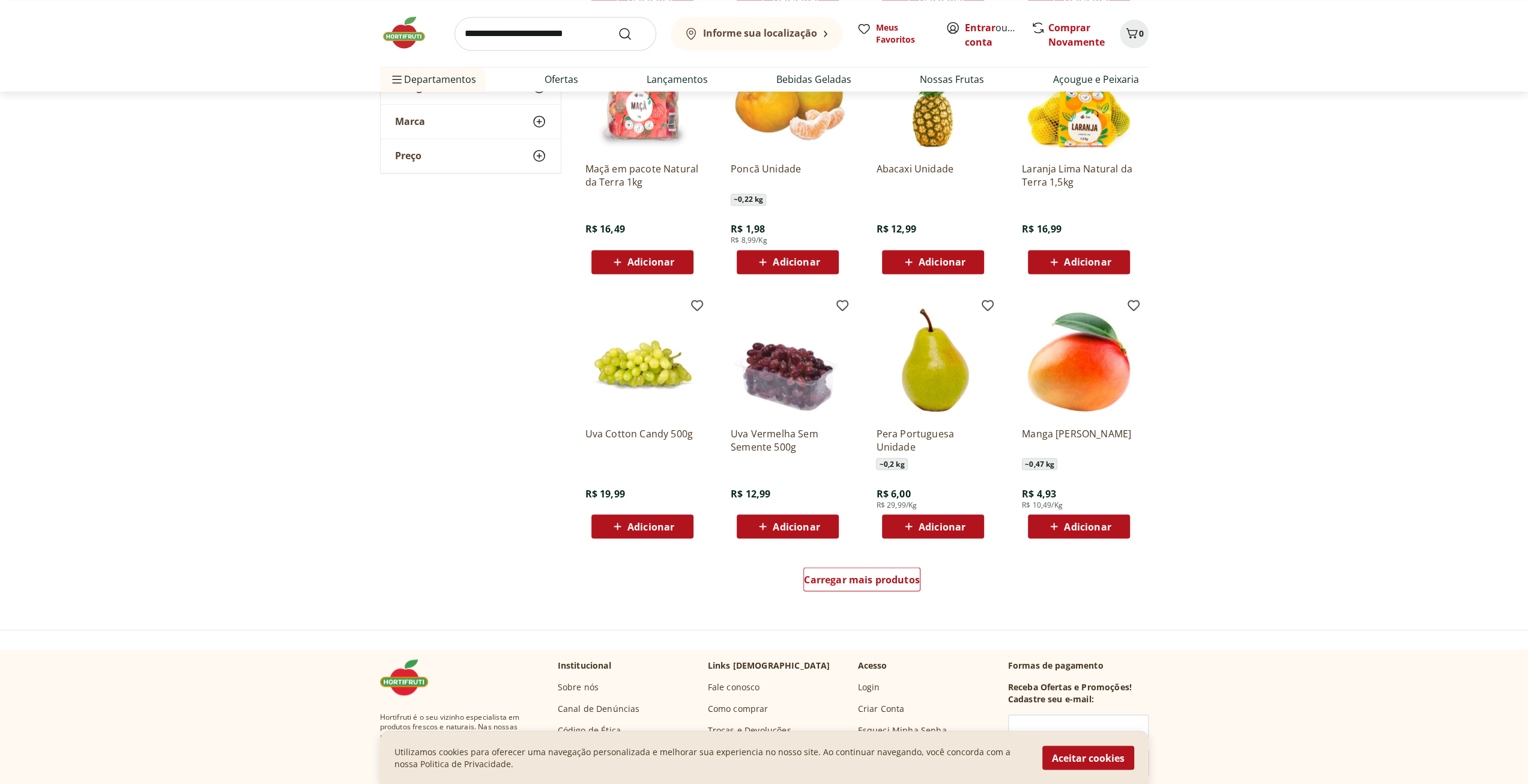
scroll to position [2042, 0]
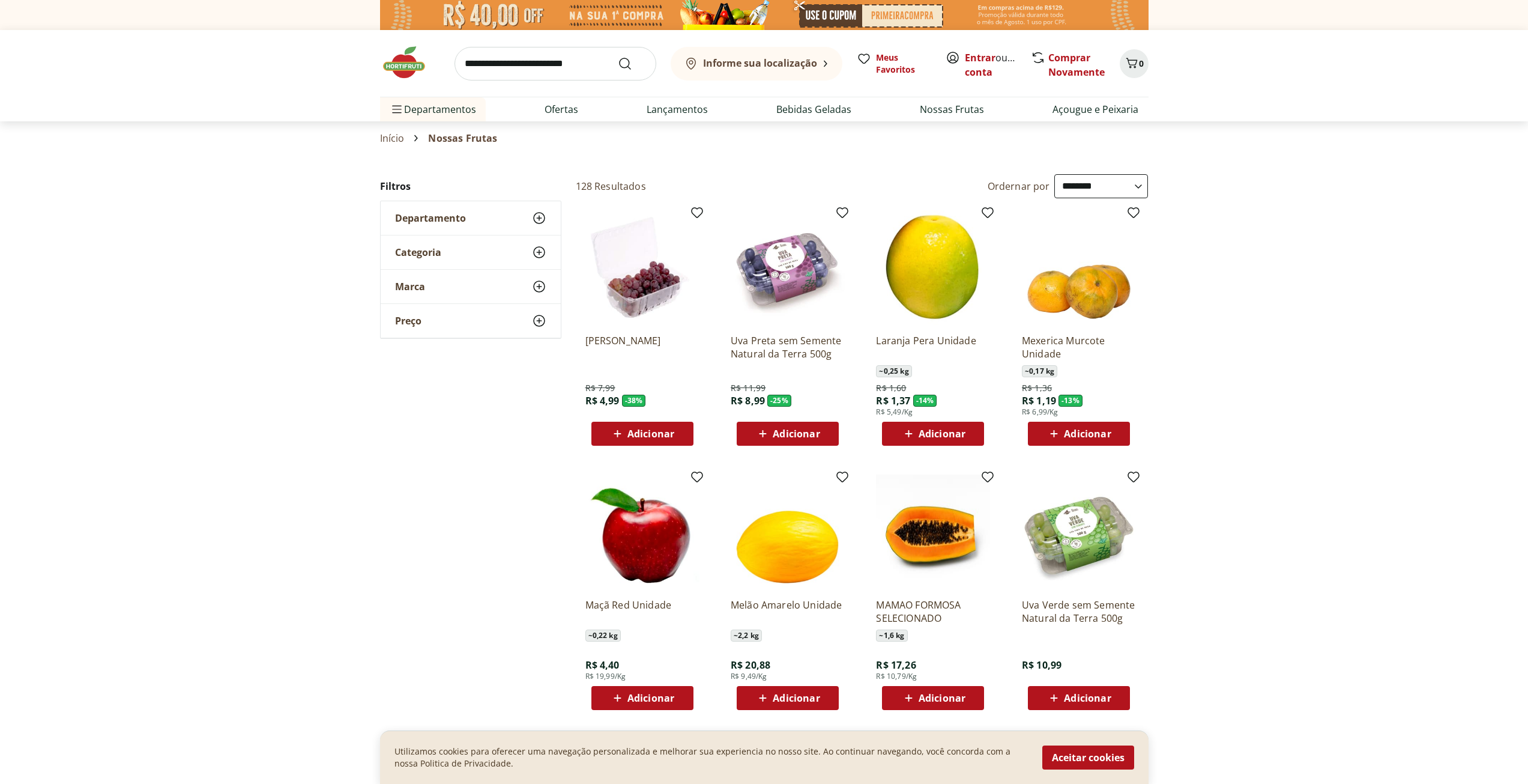
select select "**********"
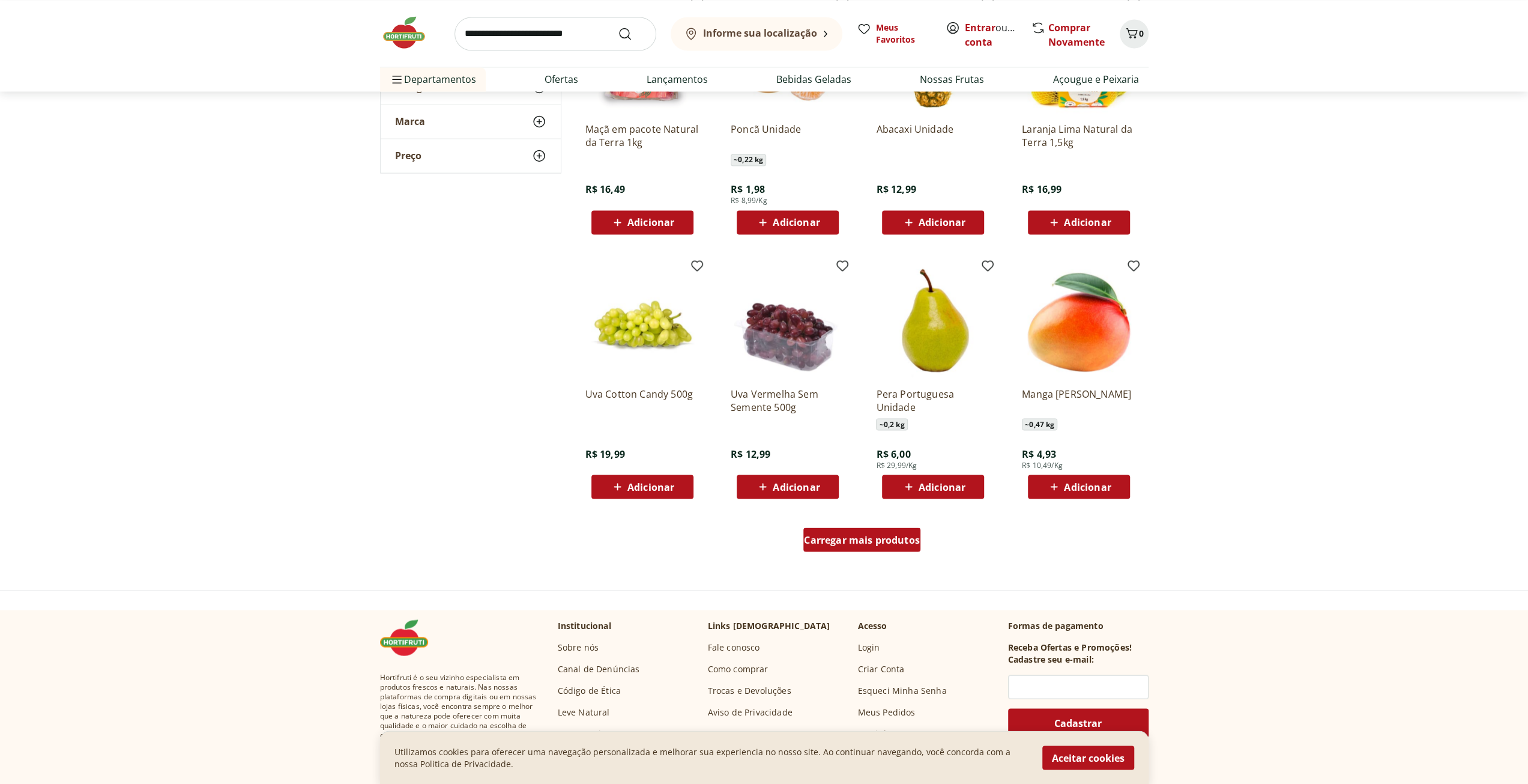
click at [853, 541] on span "Carregar mais produtos" at bounding box center [862, 539] width 116 height 9
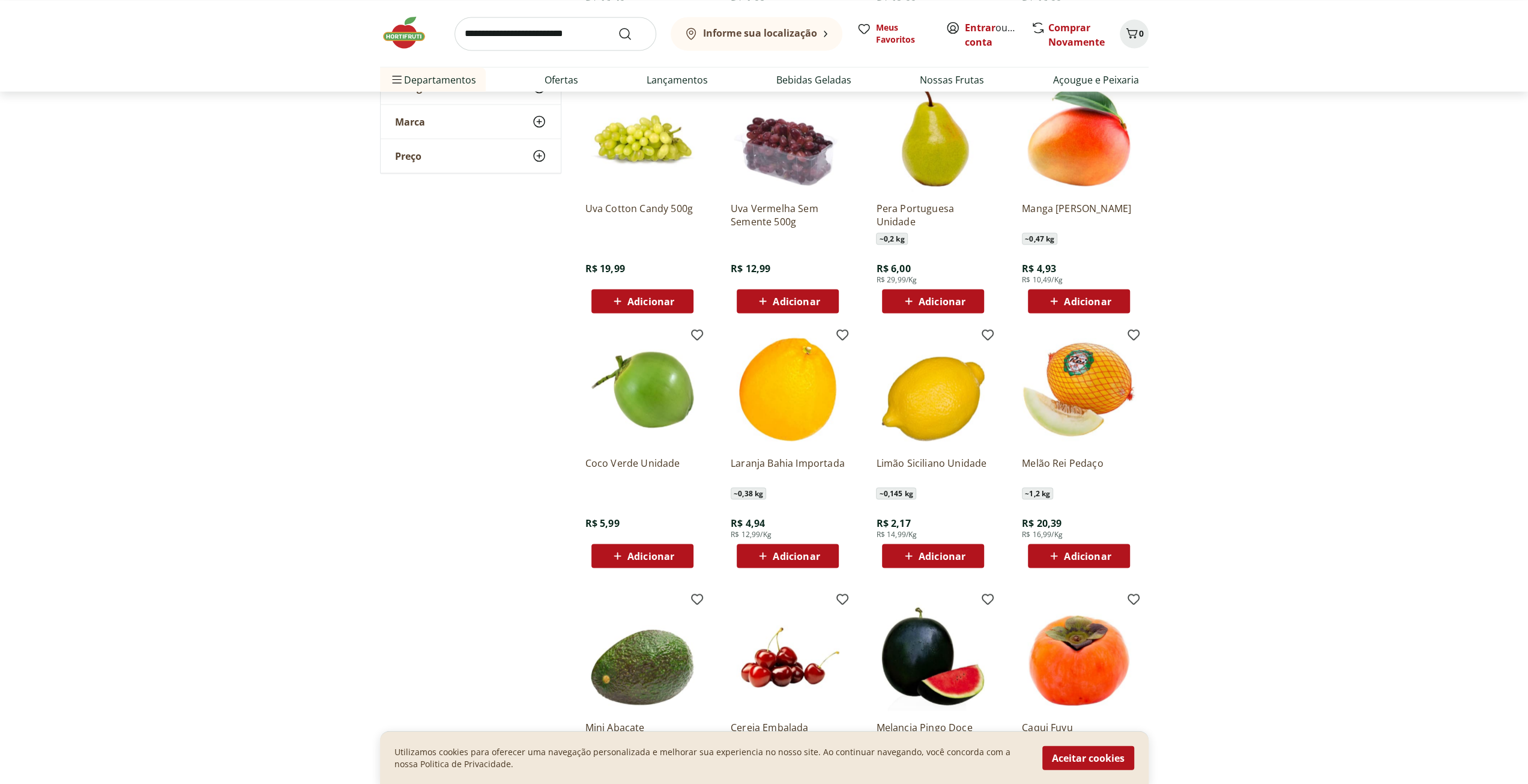
scroll to position [2282, 0]
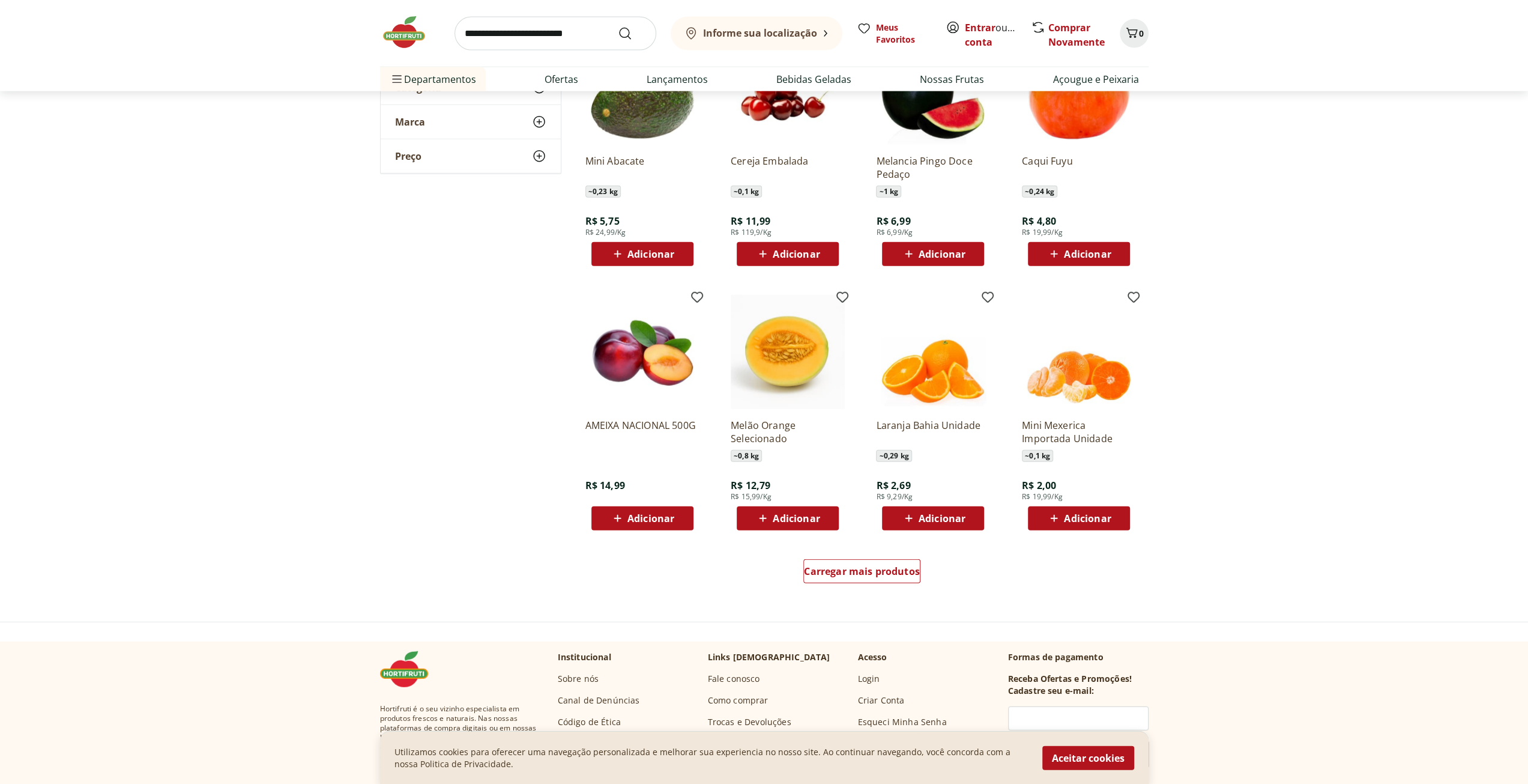
scroll to position [2822, 0]
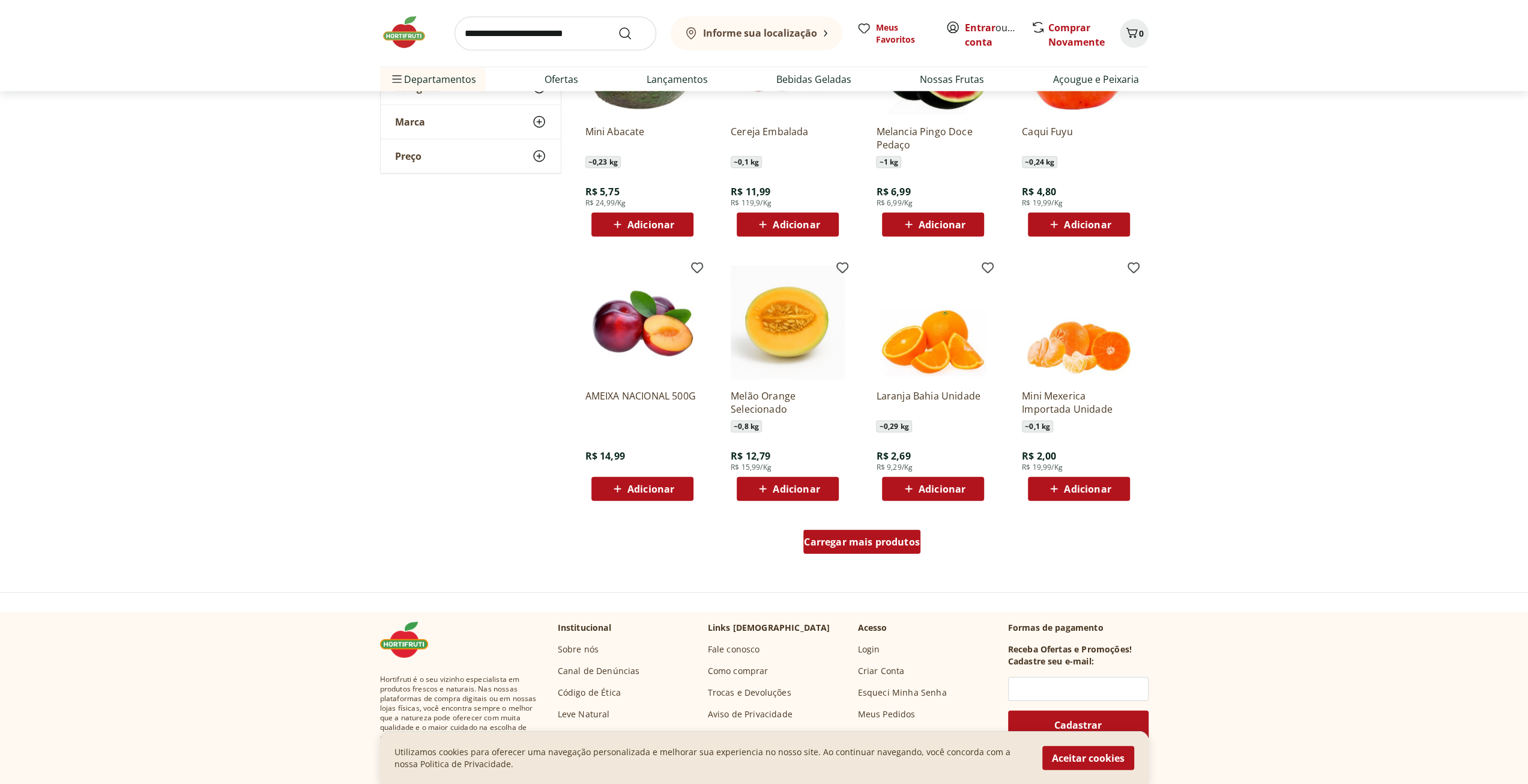
click at [862, 541] on span "Carregar mais produtos" at bounding box center [862, 541] width 116 height 9
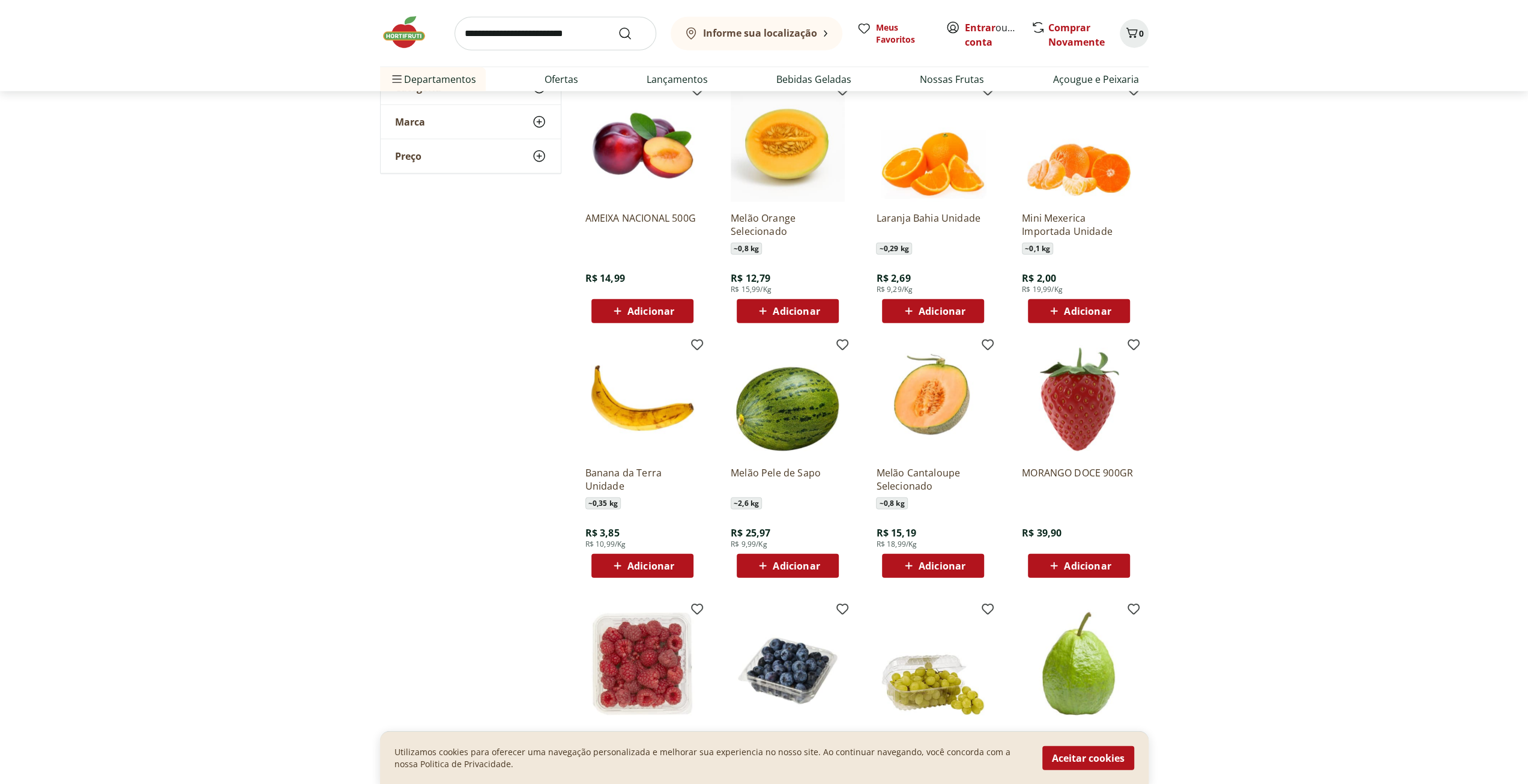
scroll to position [3063, 0]
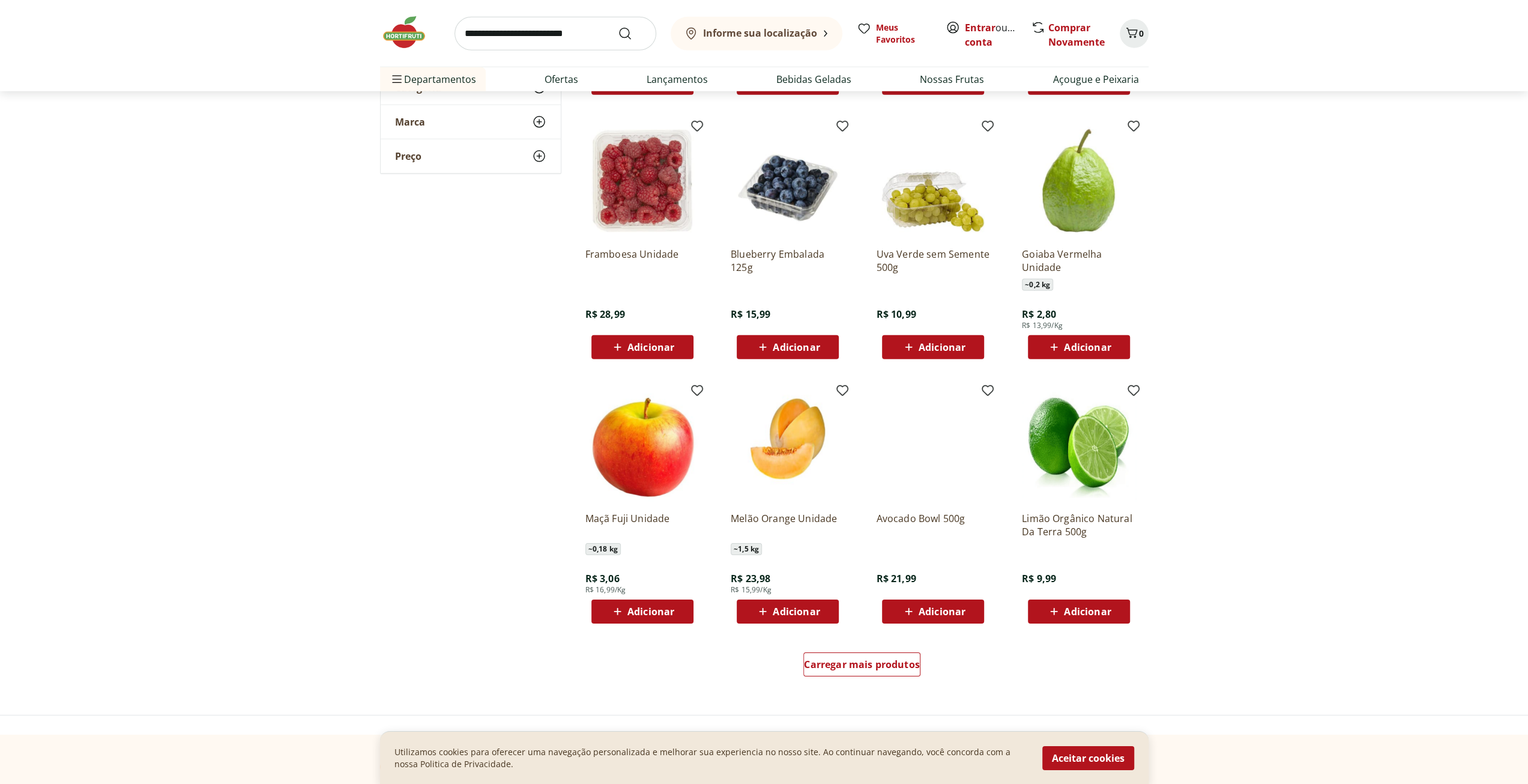
scroll to position [3543, 0]
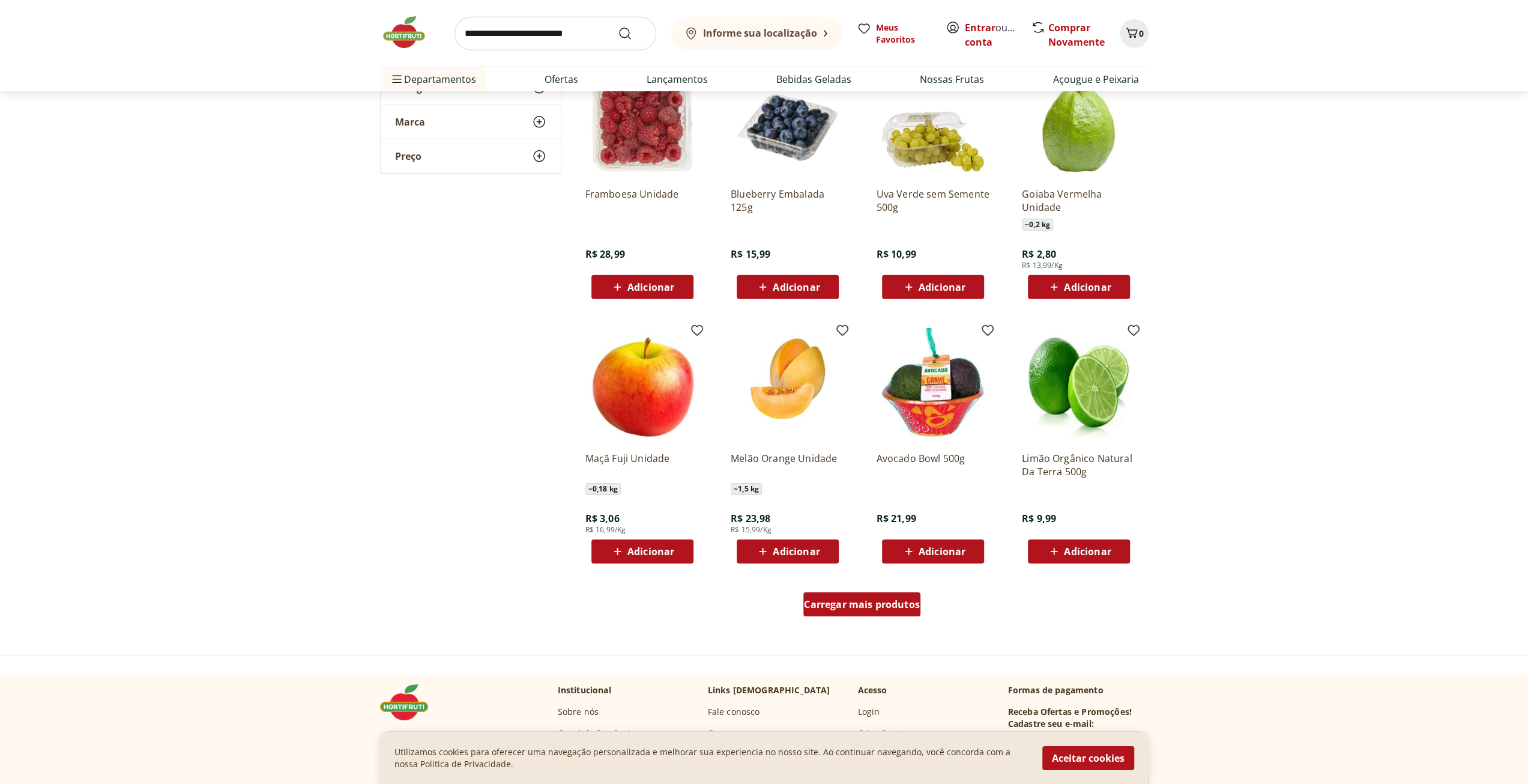
click at [849, 609] on span "Carregar mais produtos" at bounding box center [862, 603] width 116 height 9
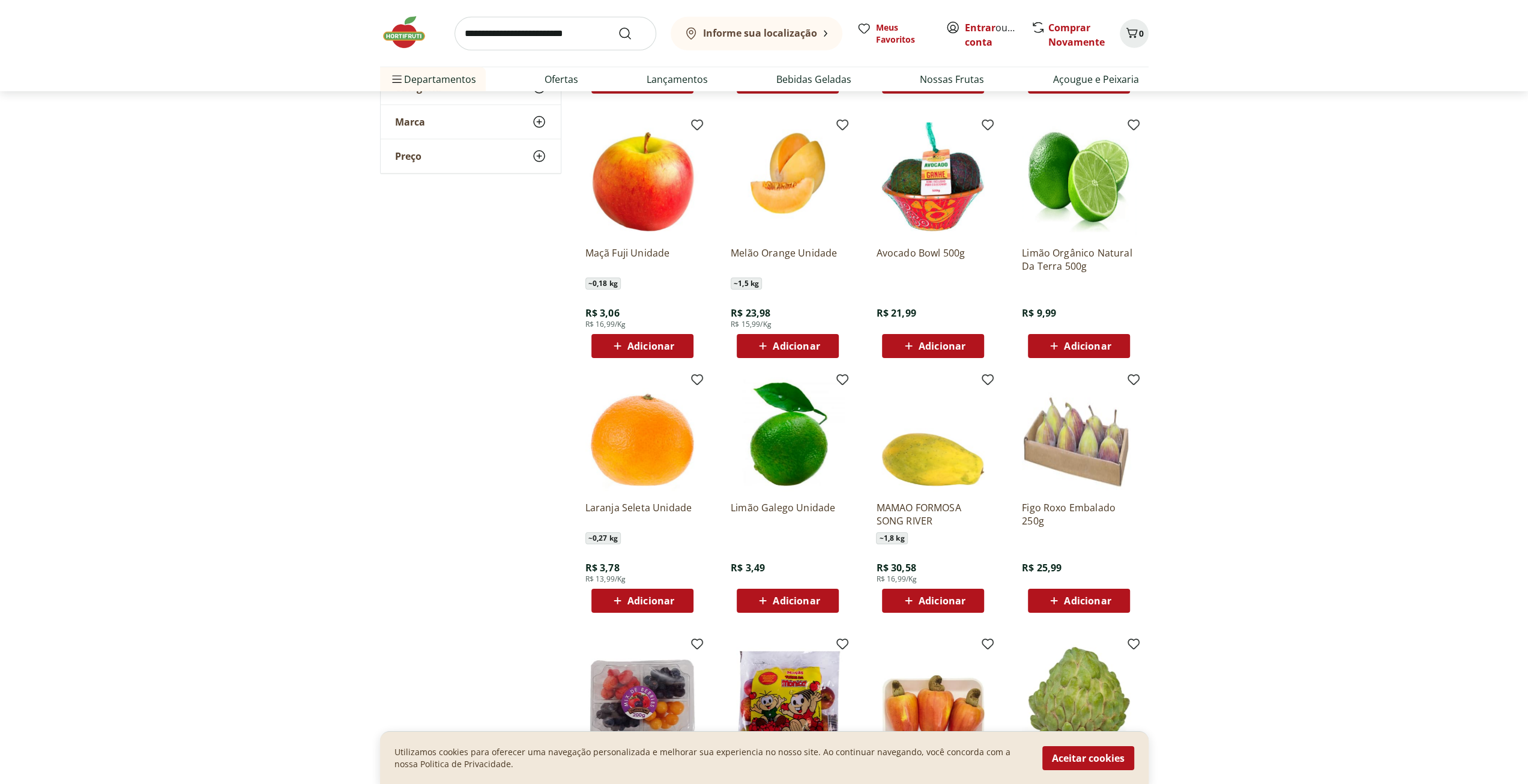
scroll to position [3843, 0]
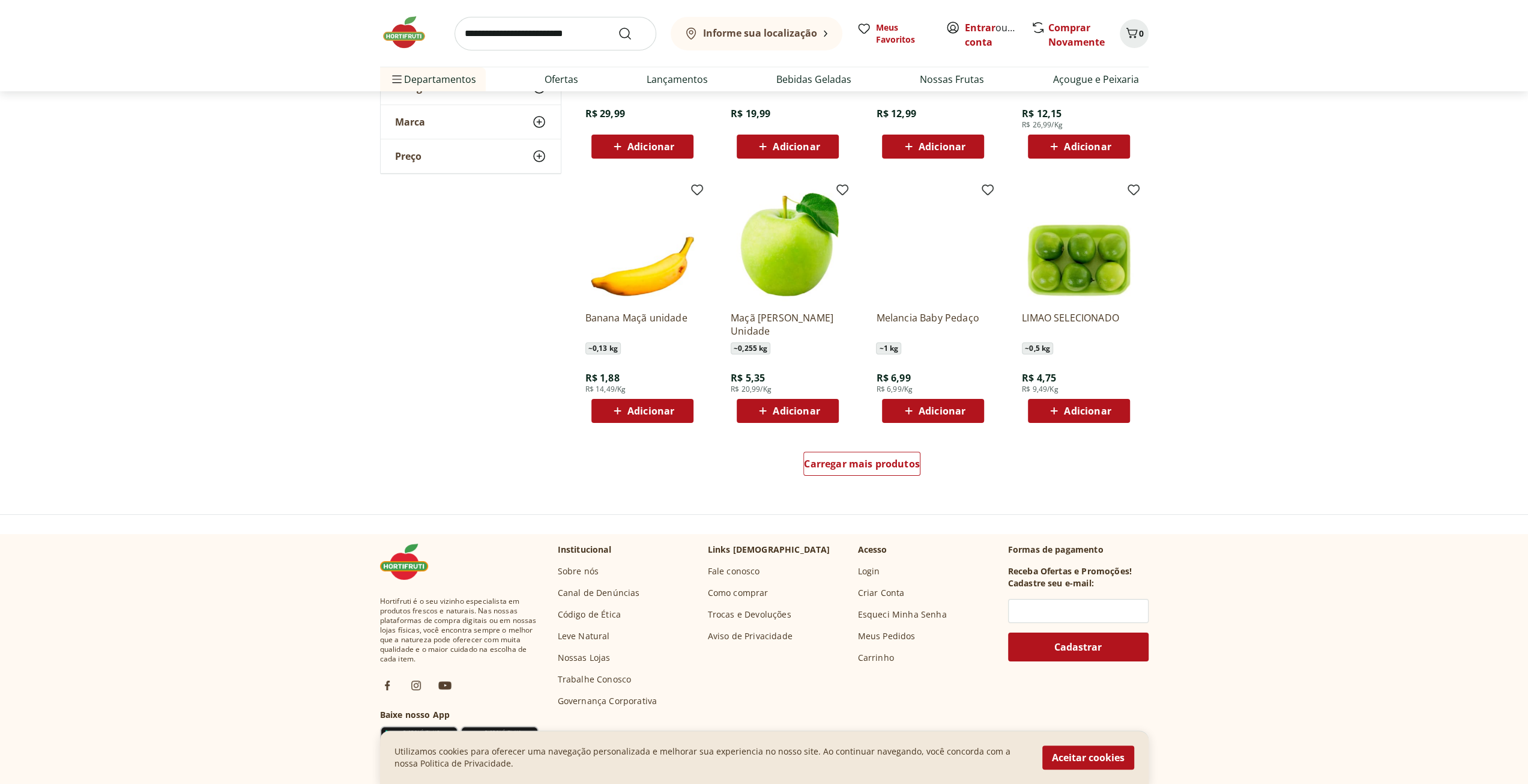
scroll to position [4504, 0]
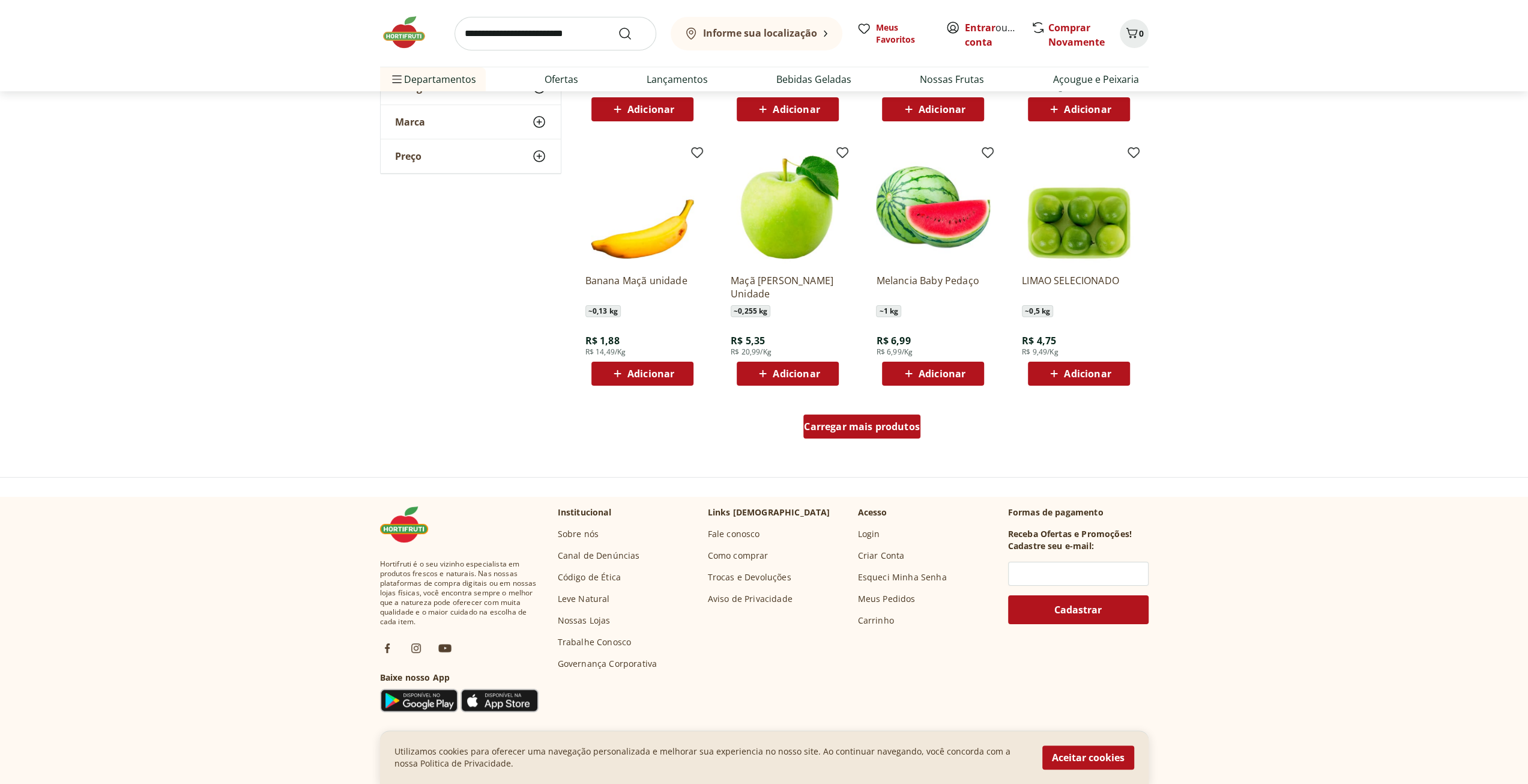
click at [856, 424] on span "Carregar mais produtos" at bounding box center [862, 426] width 116 height 9
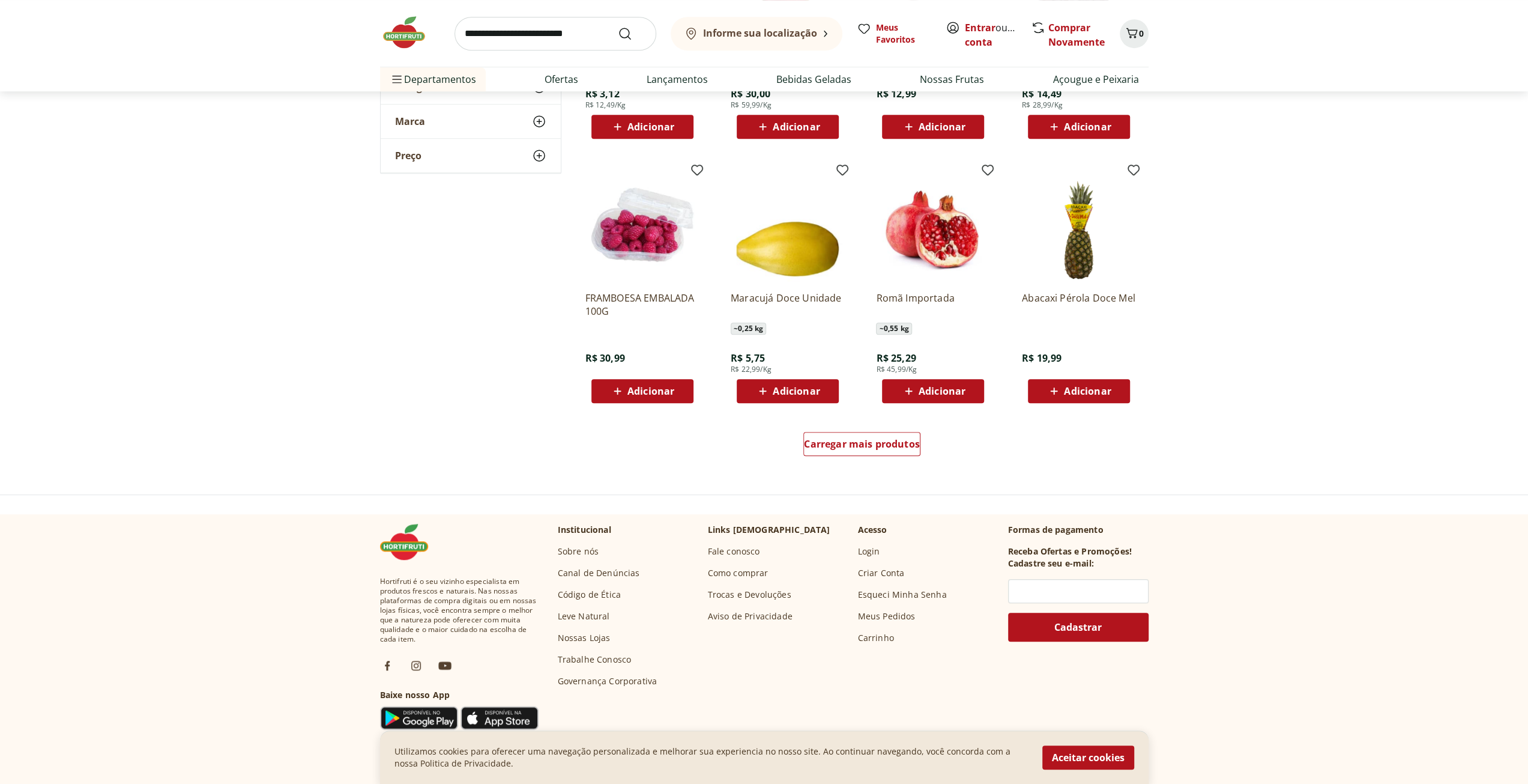
scroll to position [5284, 0]
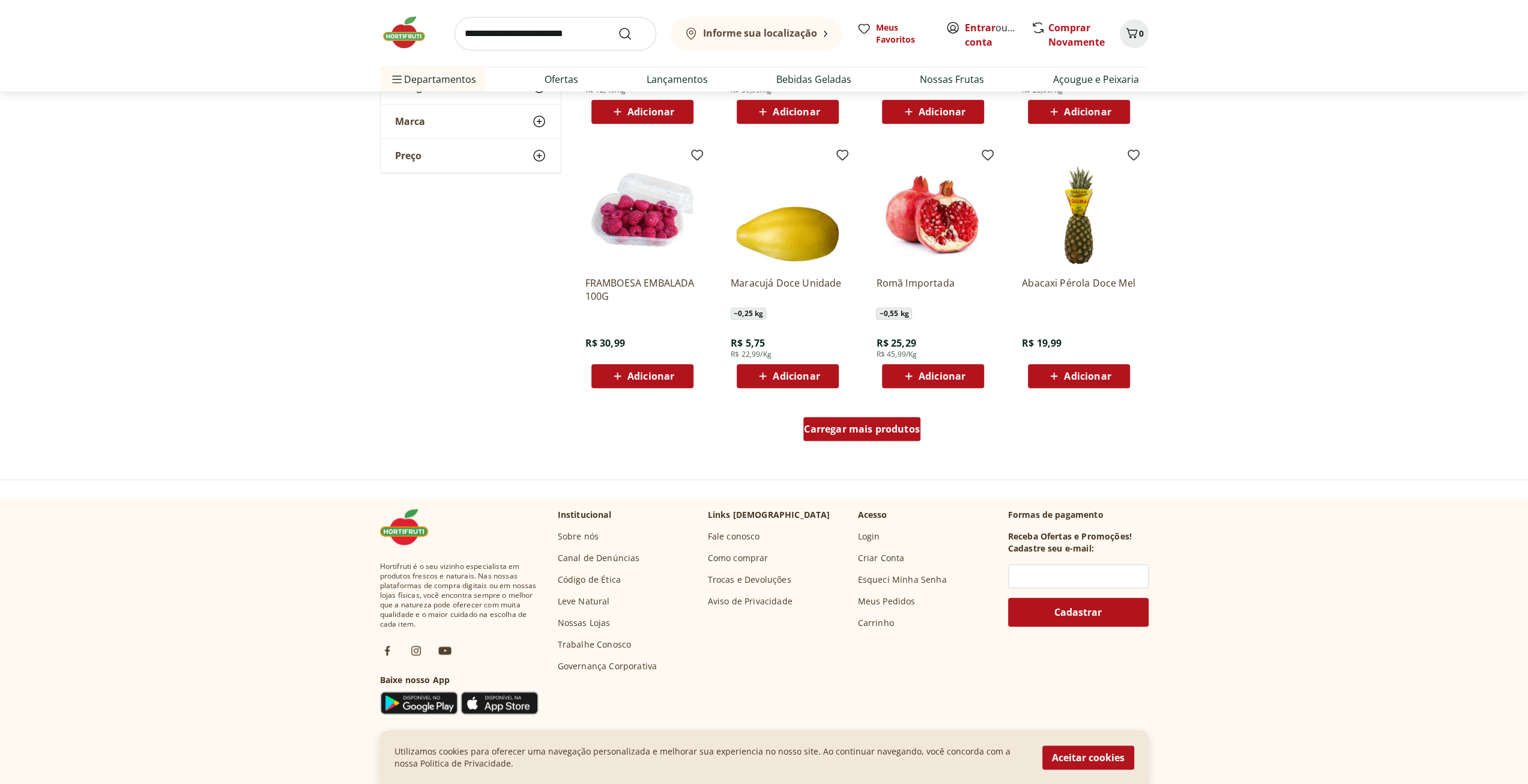
click at [872, 433] on span "Carregar mais produtos" at bounding box center [862, 429] width 116 height 9
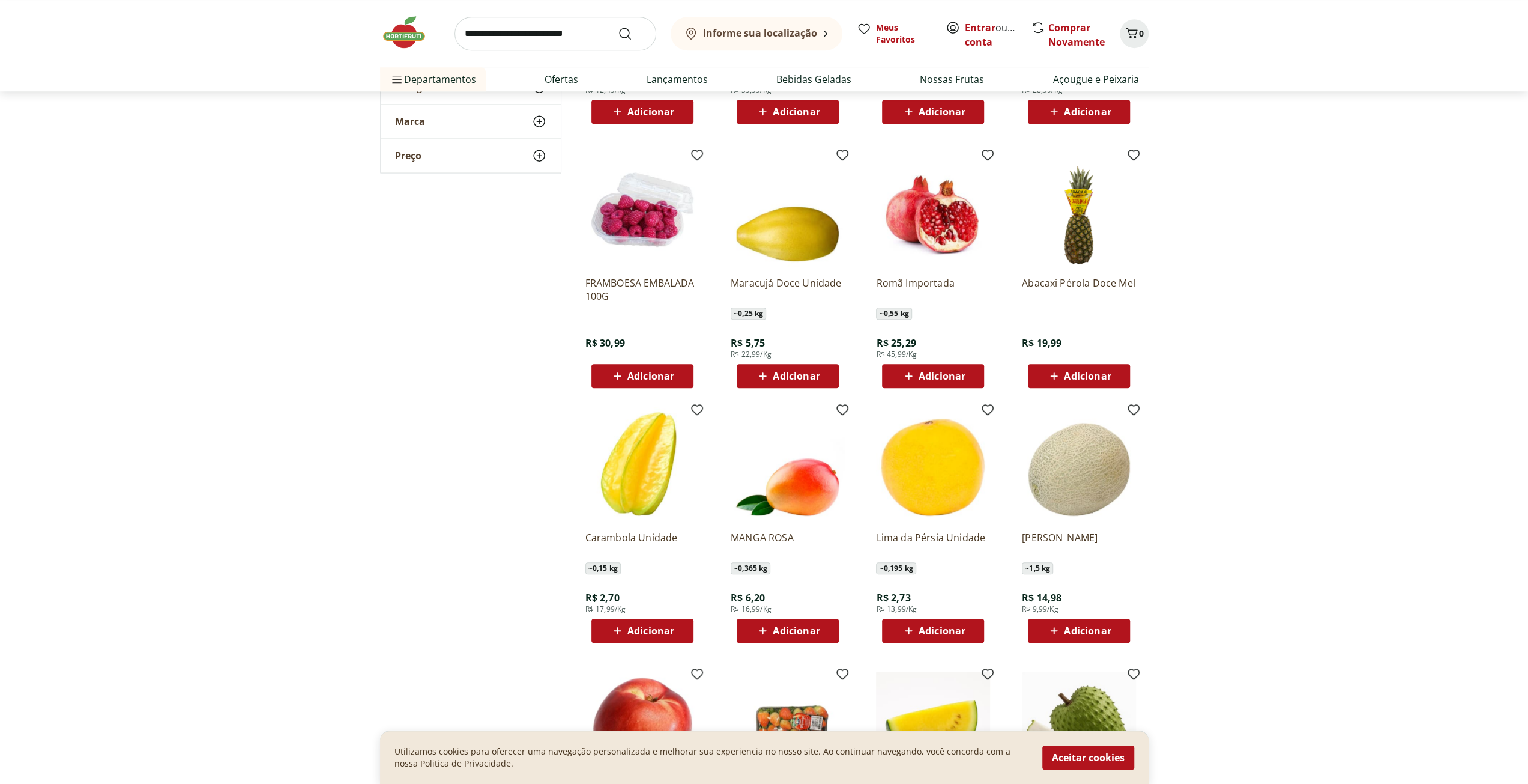
scroll to position [5345, 0]
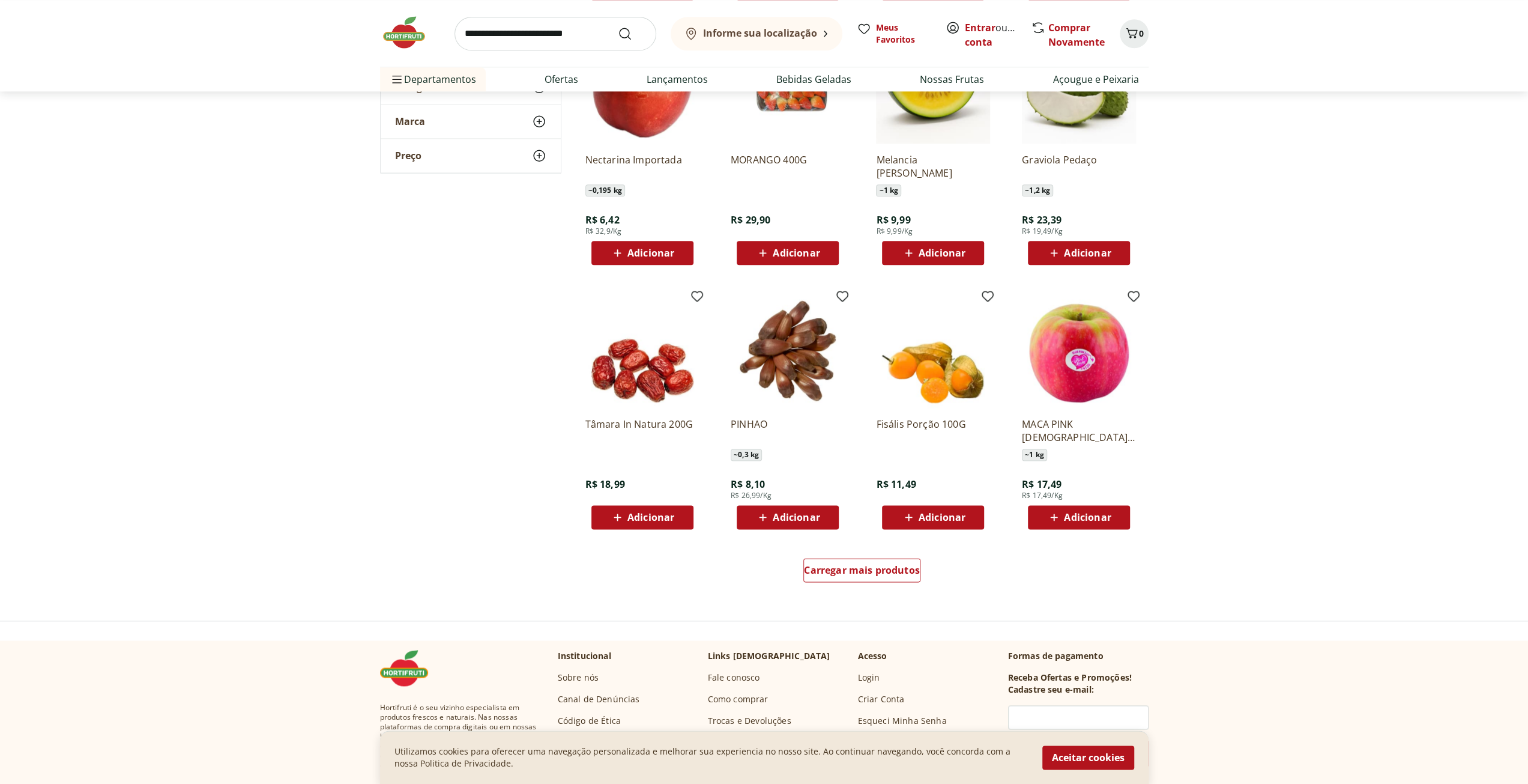
scroll to position [5946, 0]
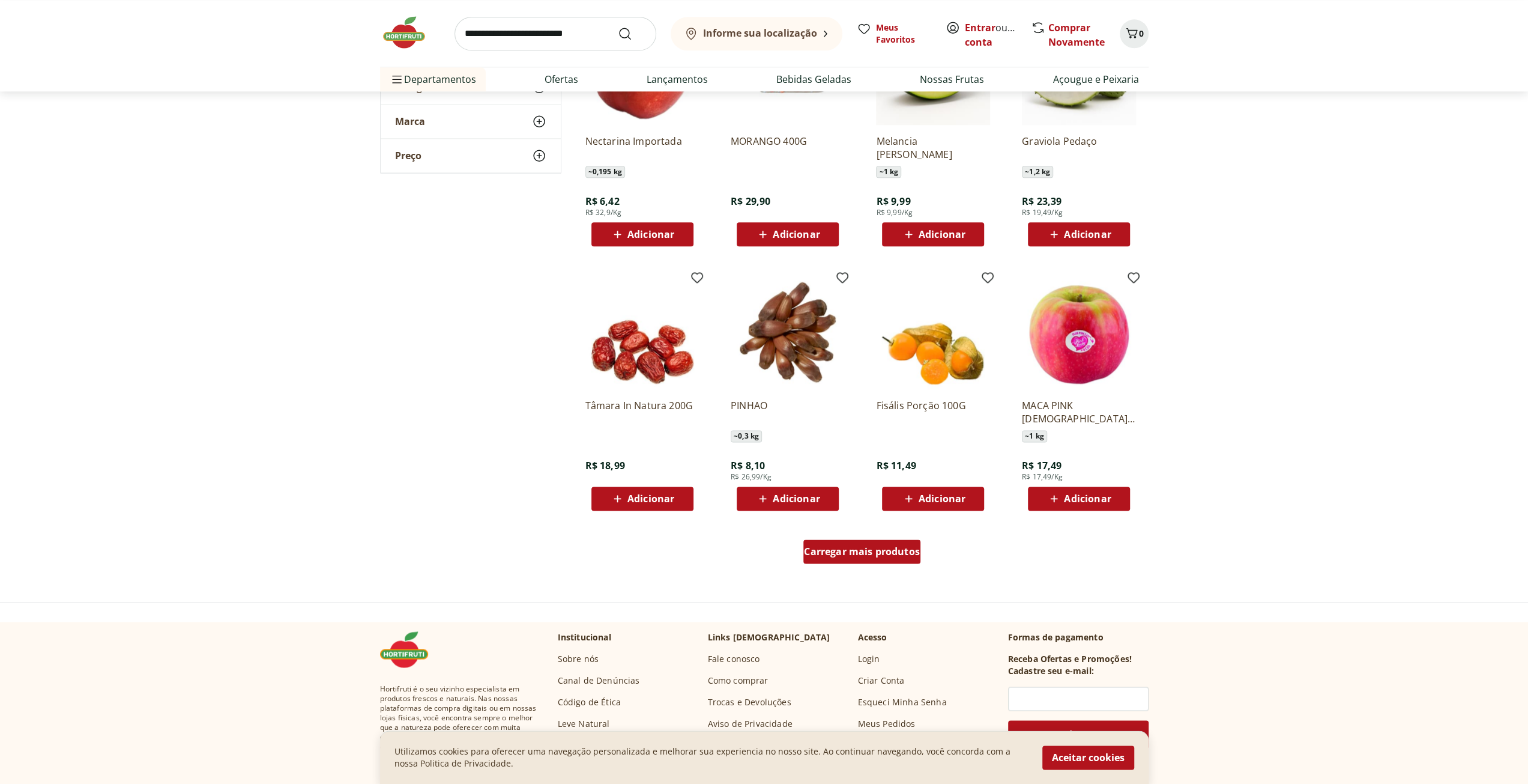
click at [848, 552] on span "Carregar mais produtos" at bounding box center [862, 551] width 116 height 9
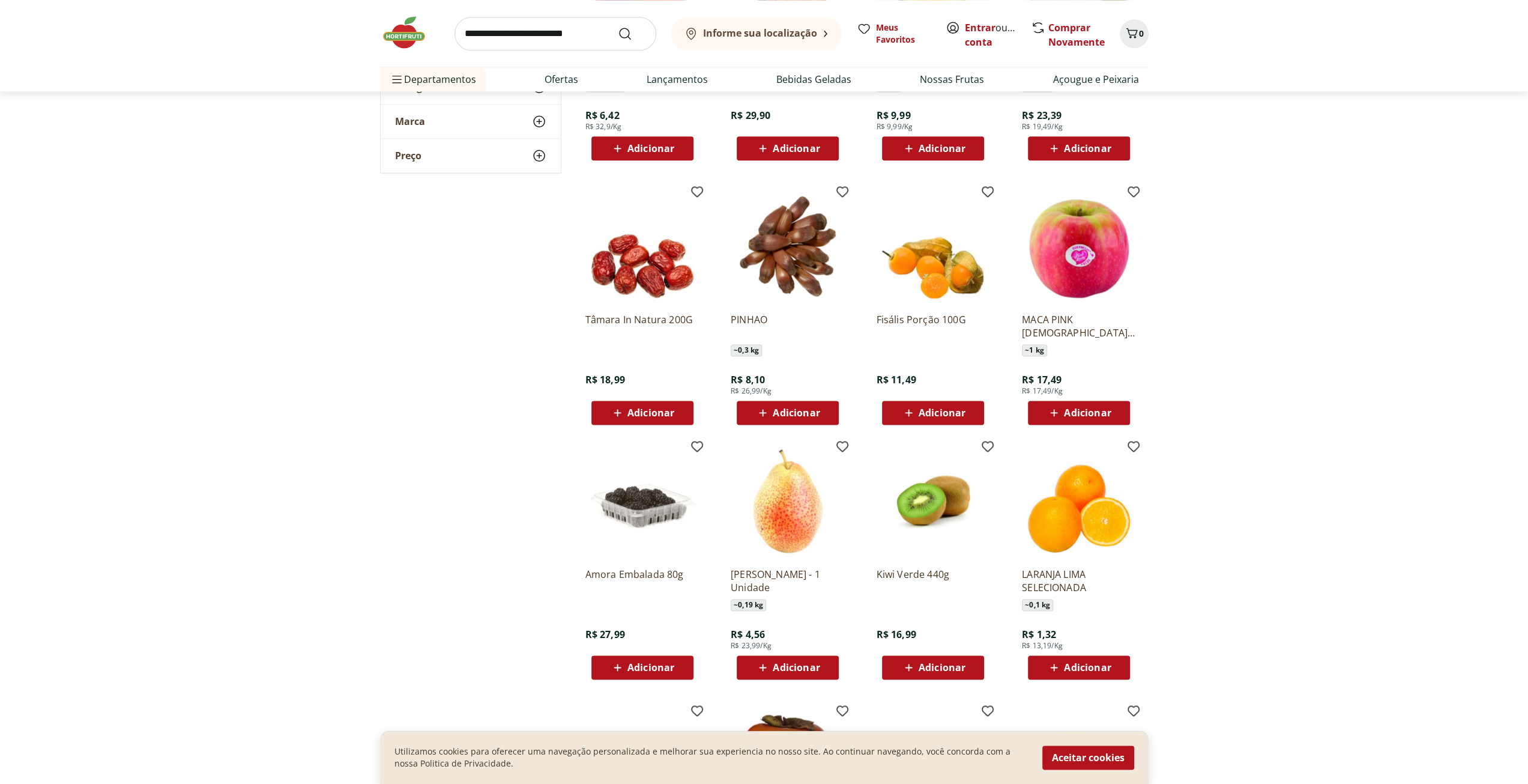
scroll to position [6065, 0]
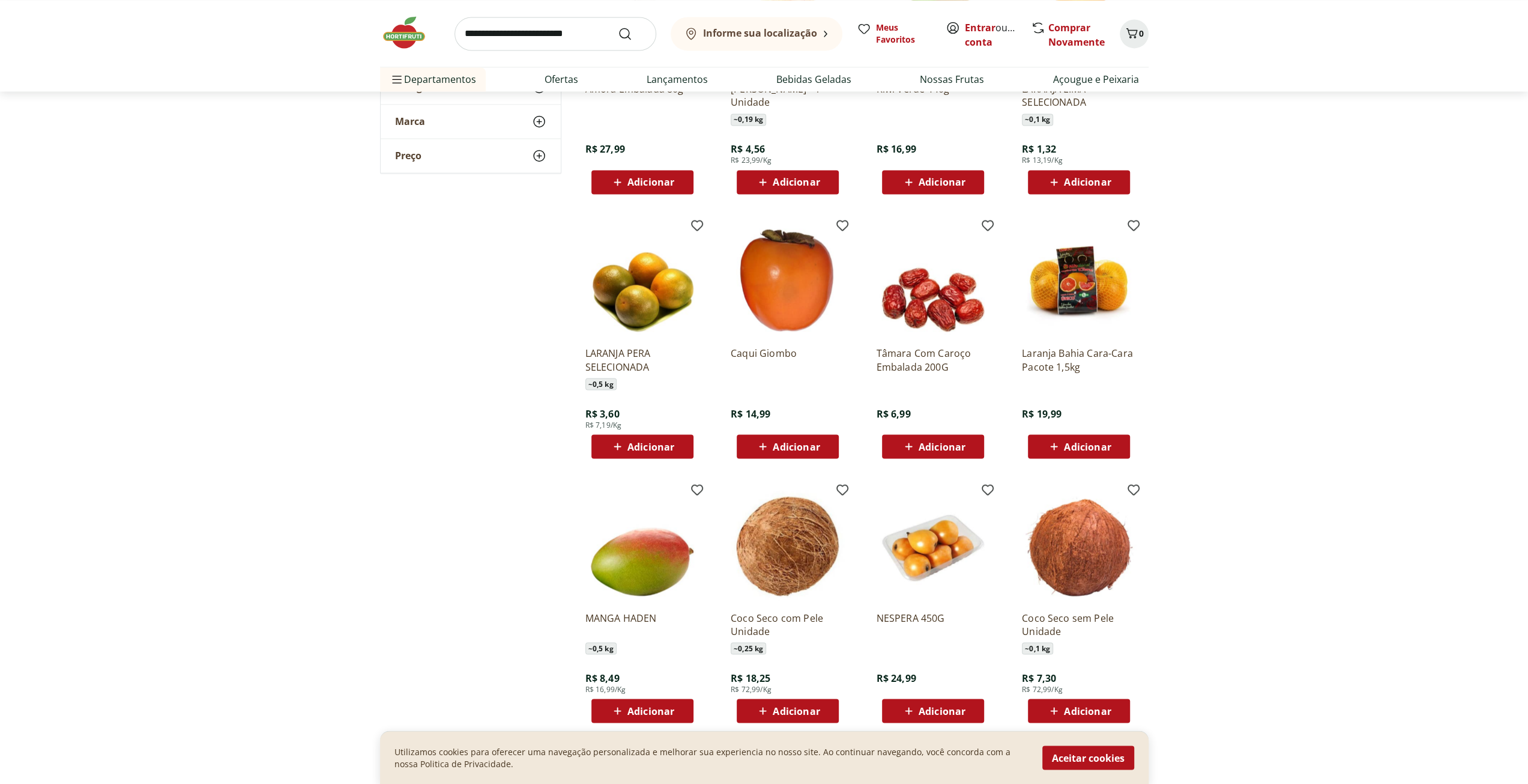
scroll to position [6666, 0]
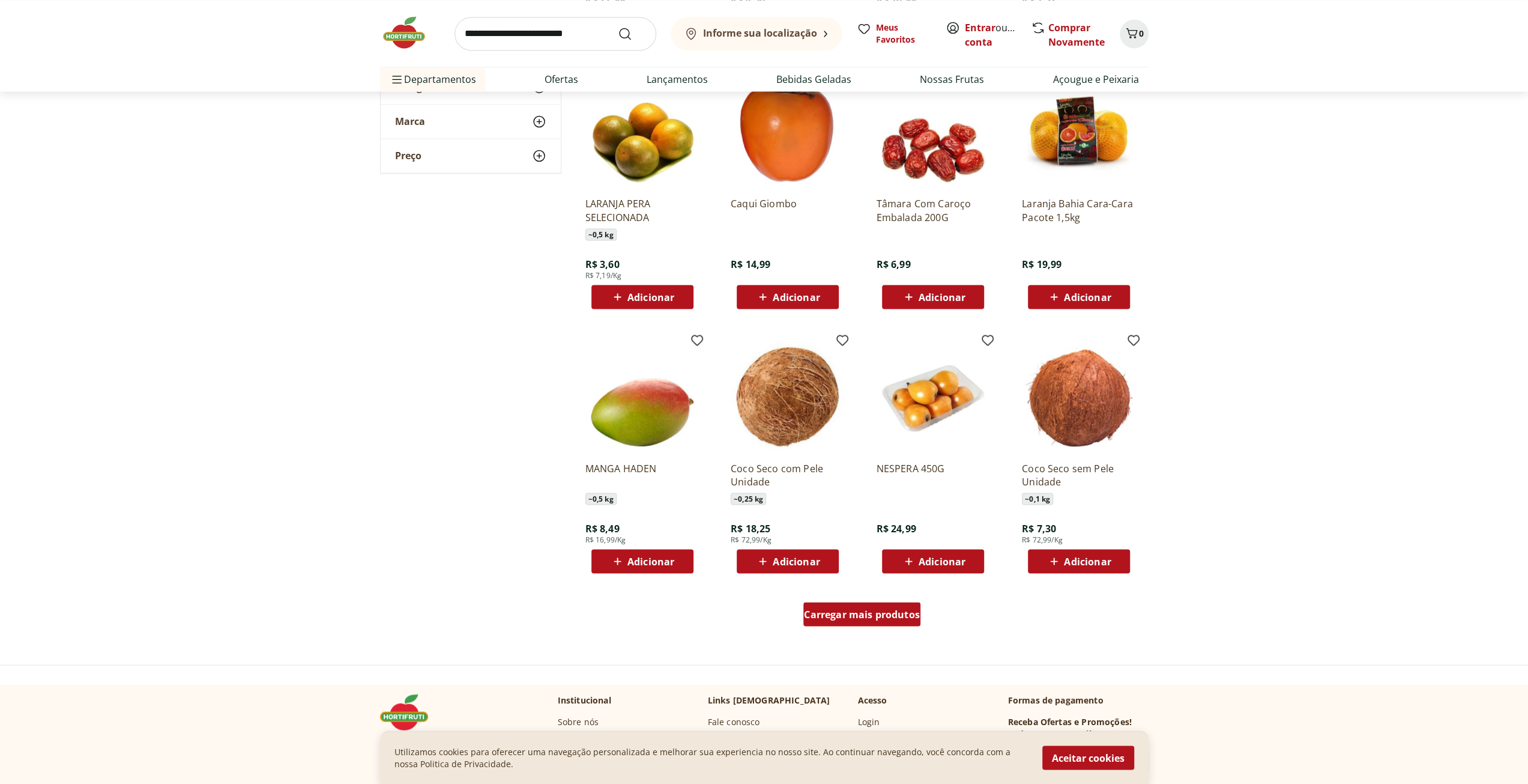
click at [868, 612] on span "Carregar mais produtos" at bounding box center [862, 614] width 116 height 9
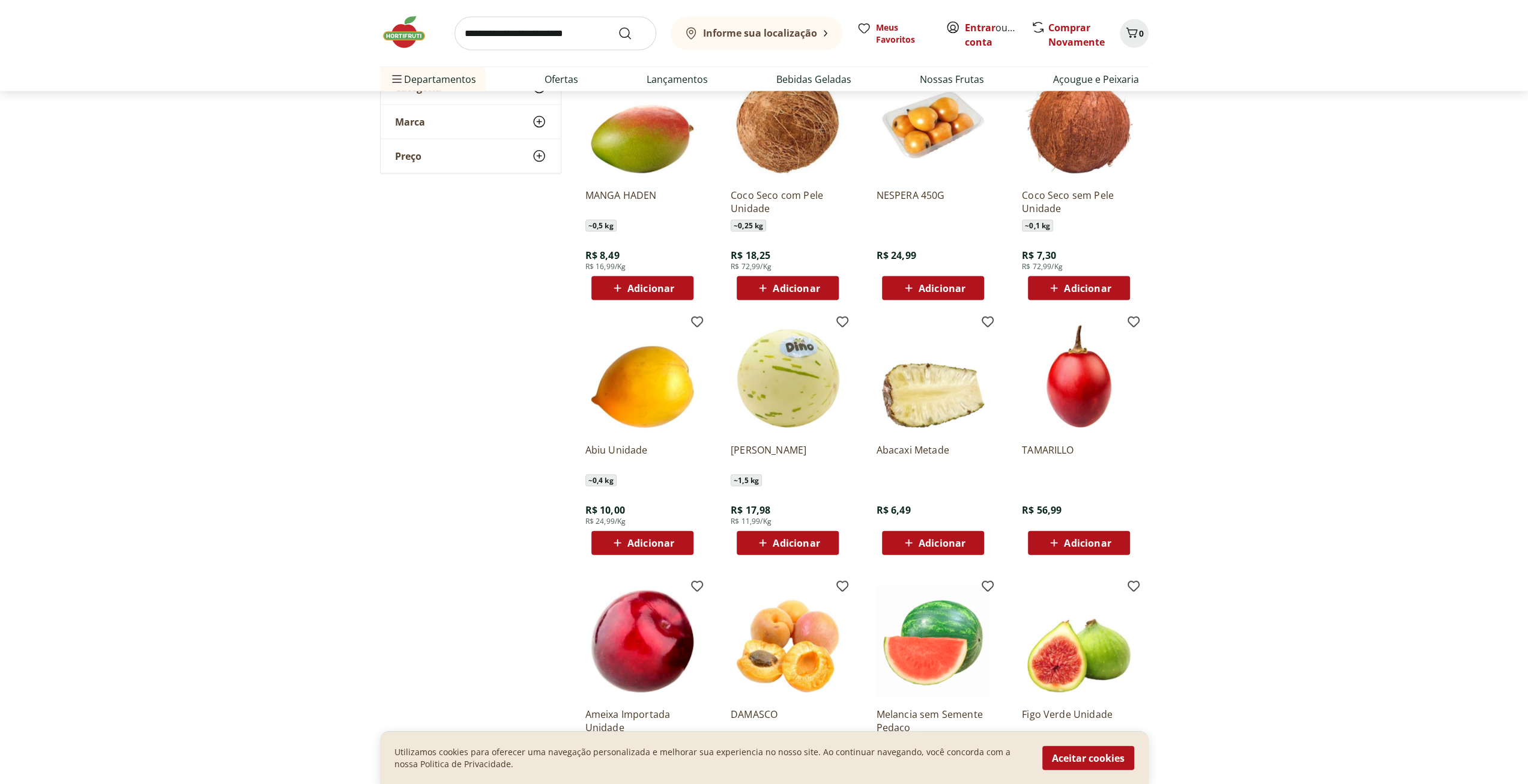
scroll to position [7026, 0]
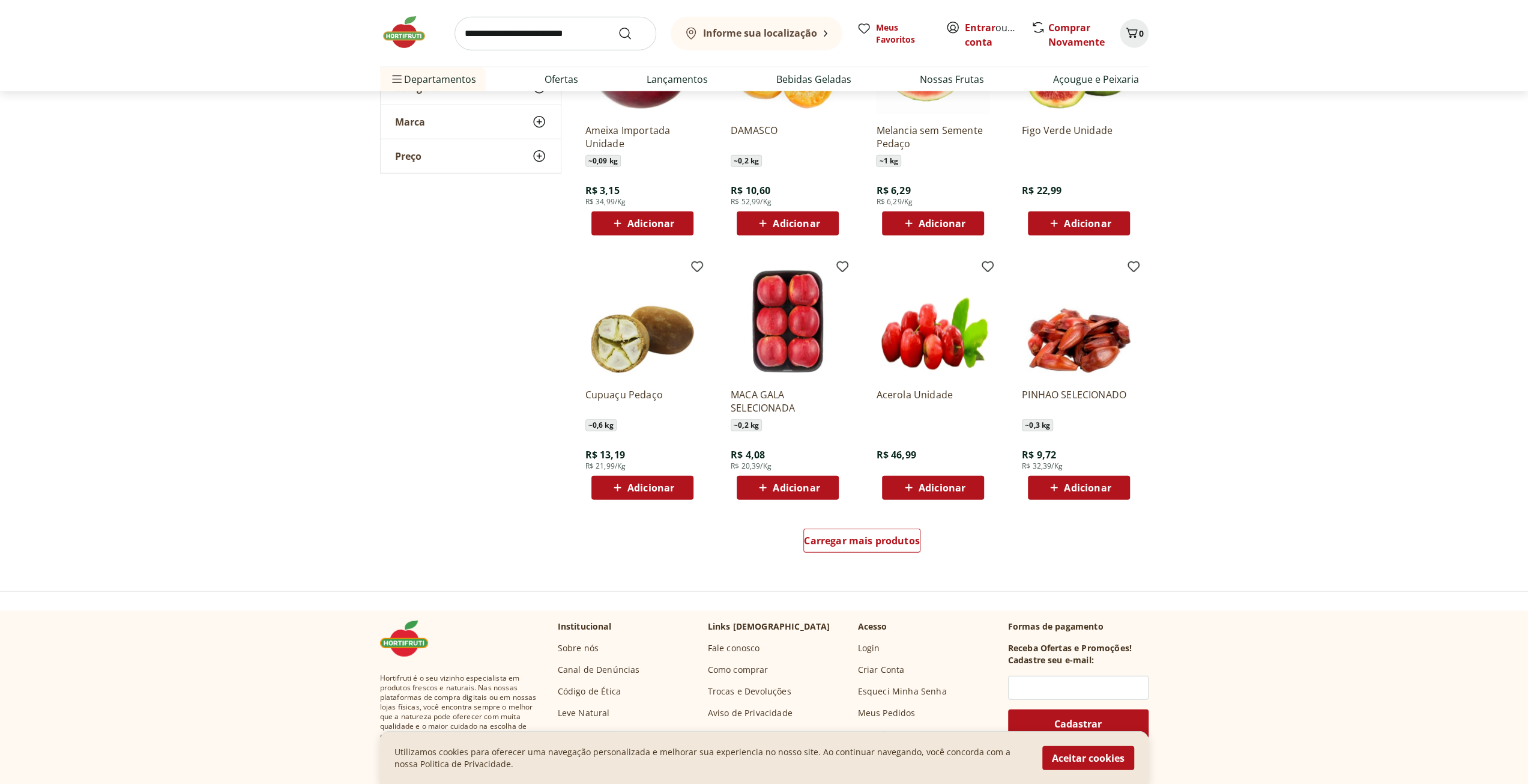
scroll to position [7687, 0]
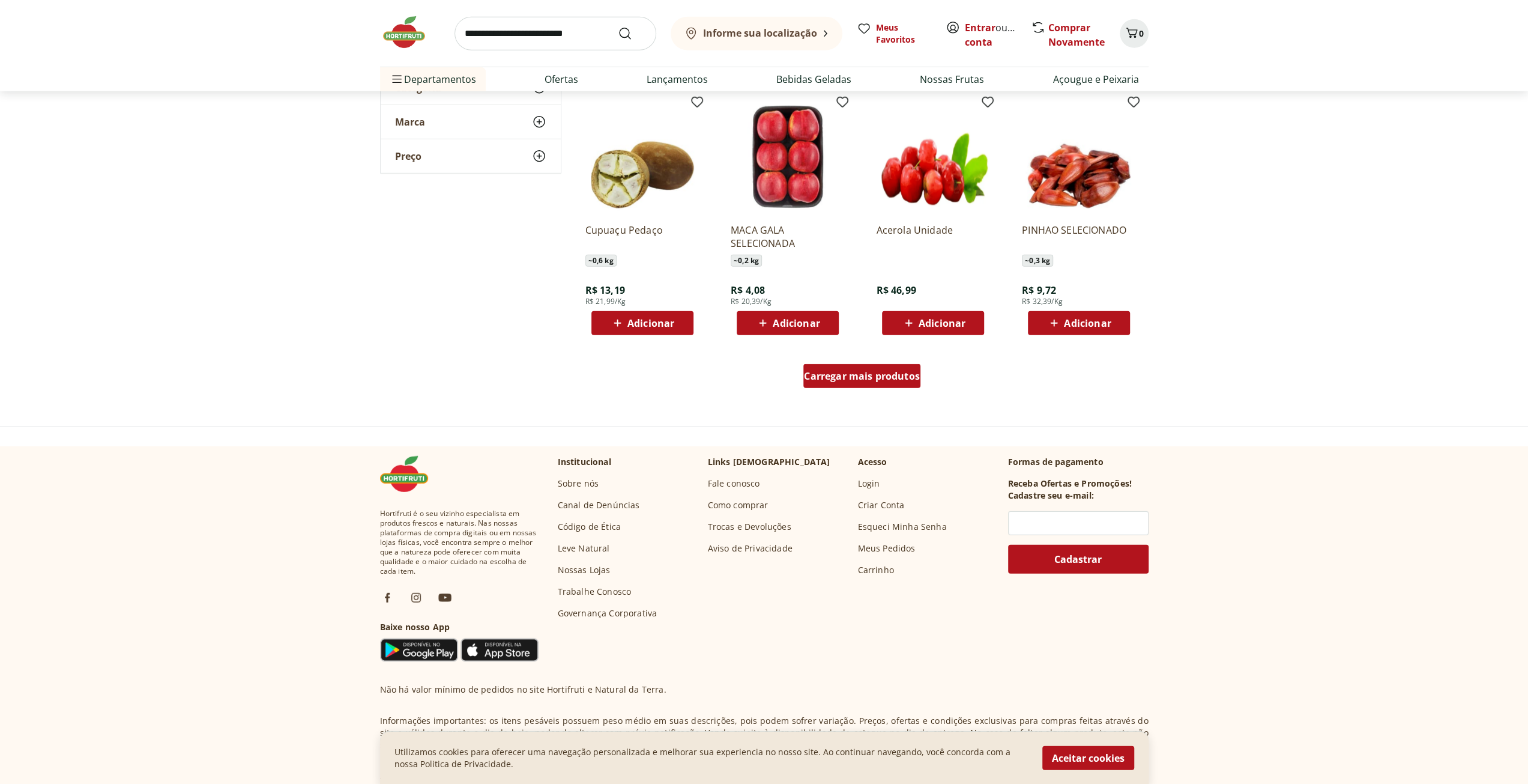
click at [892, 379] on span "Carregar mais produtos" at bounding box center [862, 376] width 116 height 9
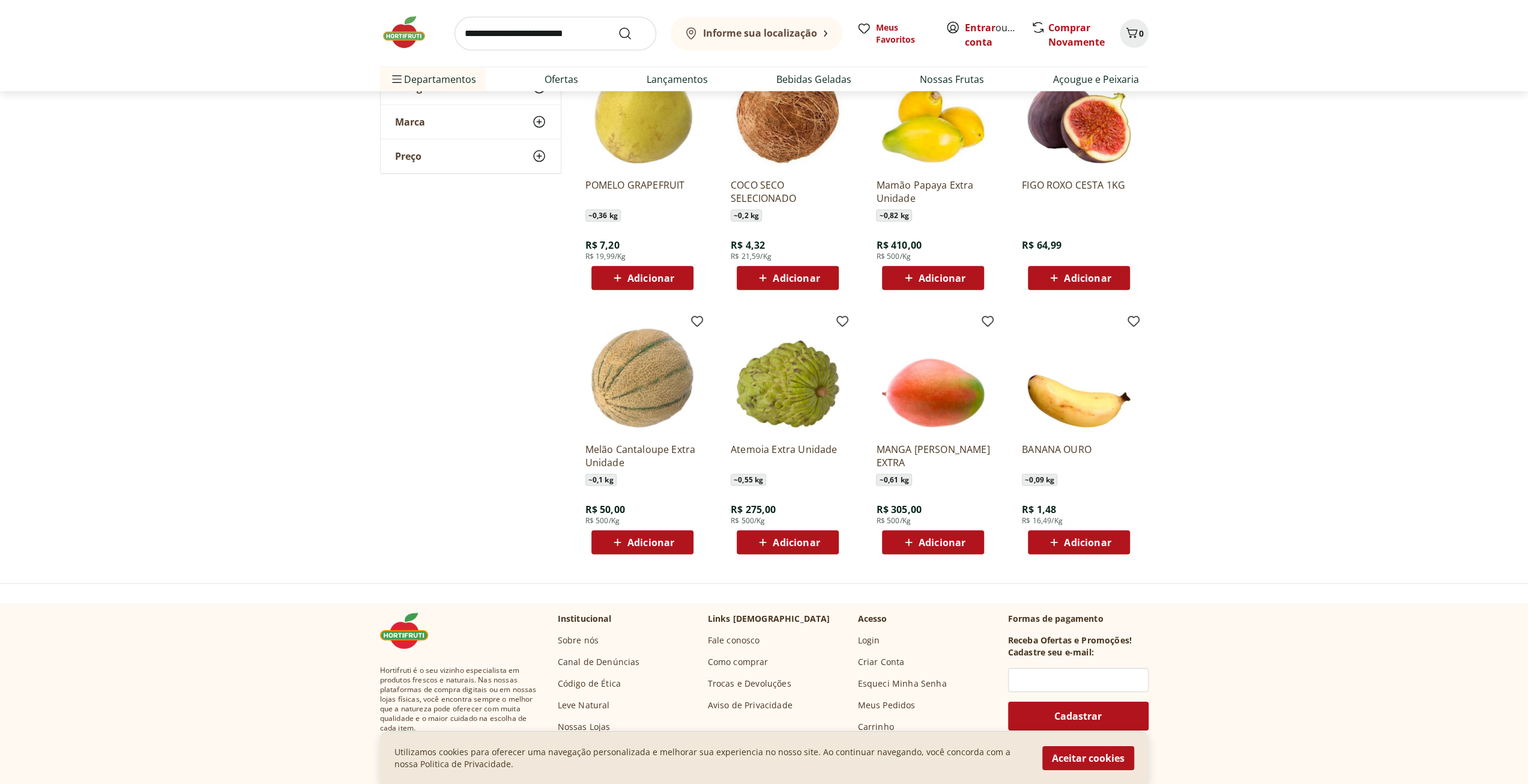
scroll to position [7987, 0]
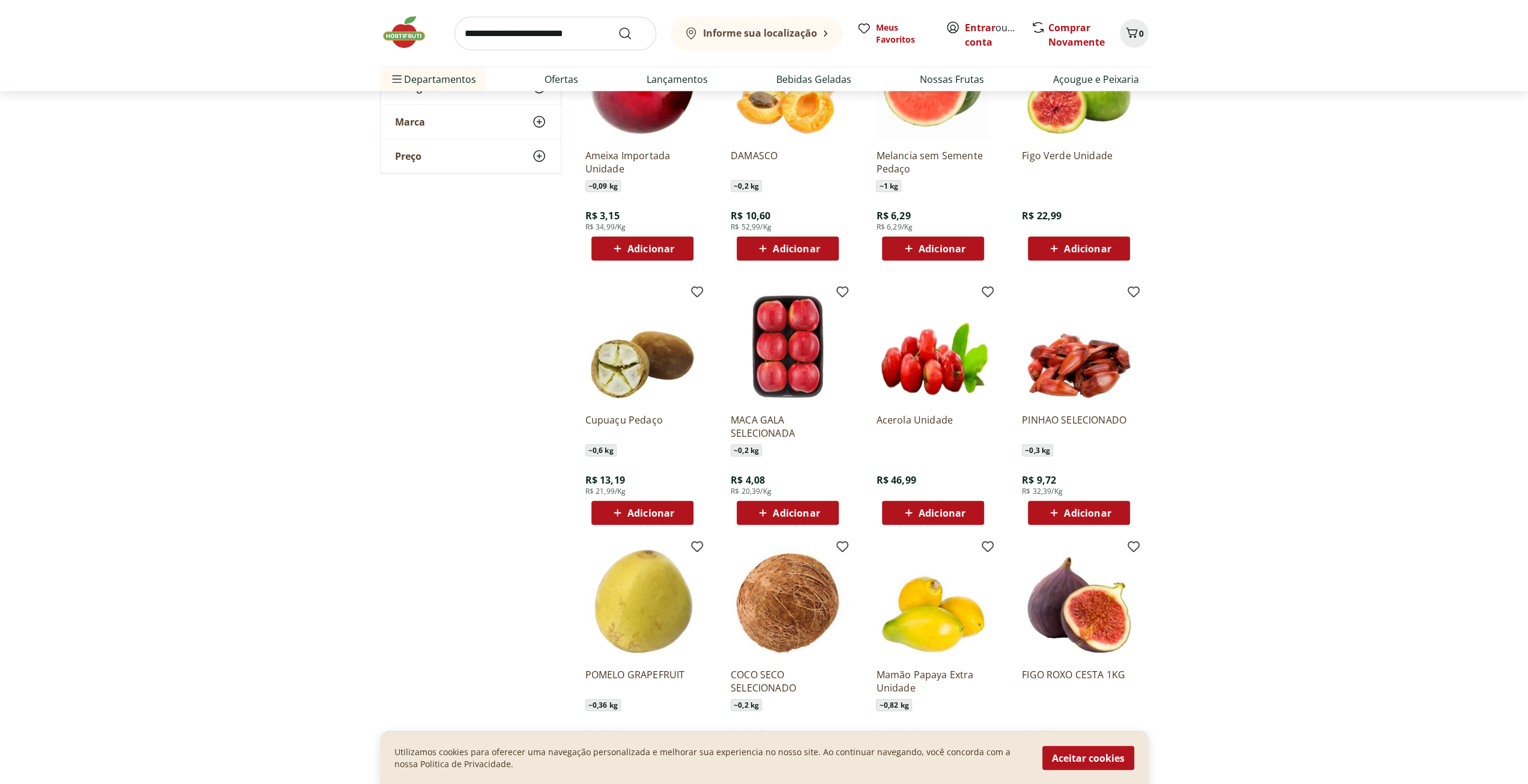
scroll to position [7387, 0]
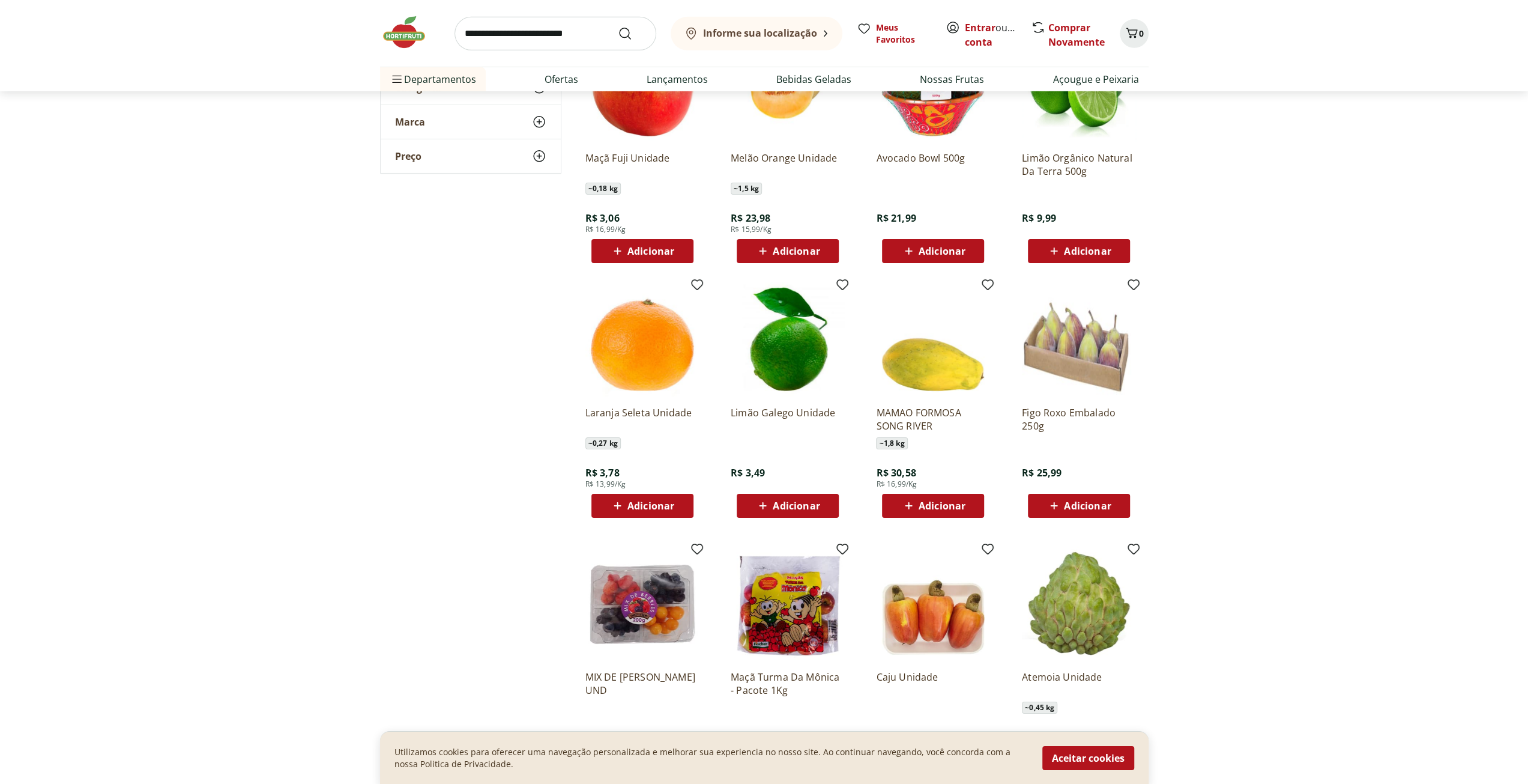
scroll to position [3483, 0]
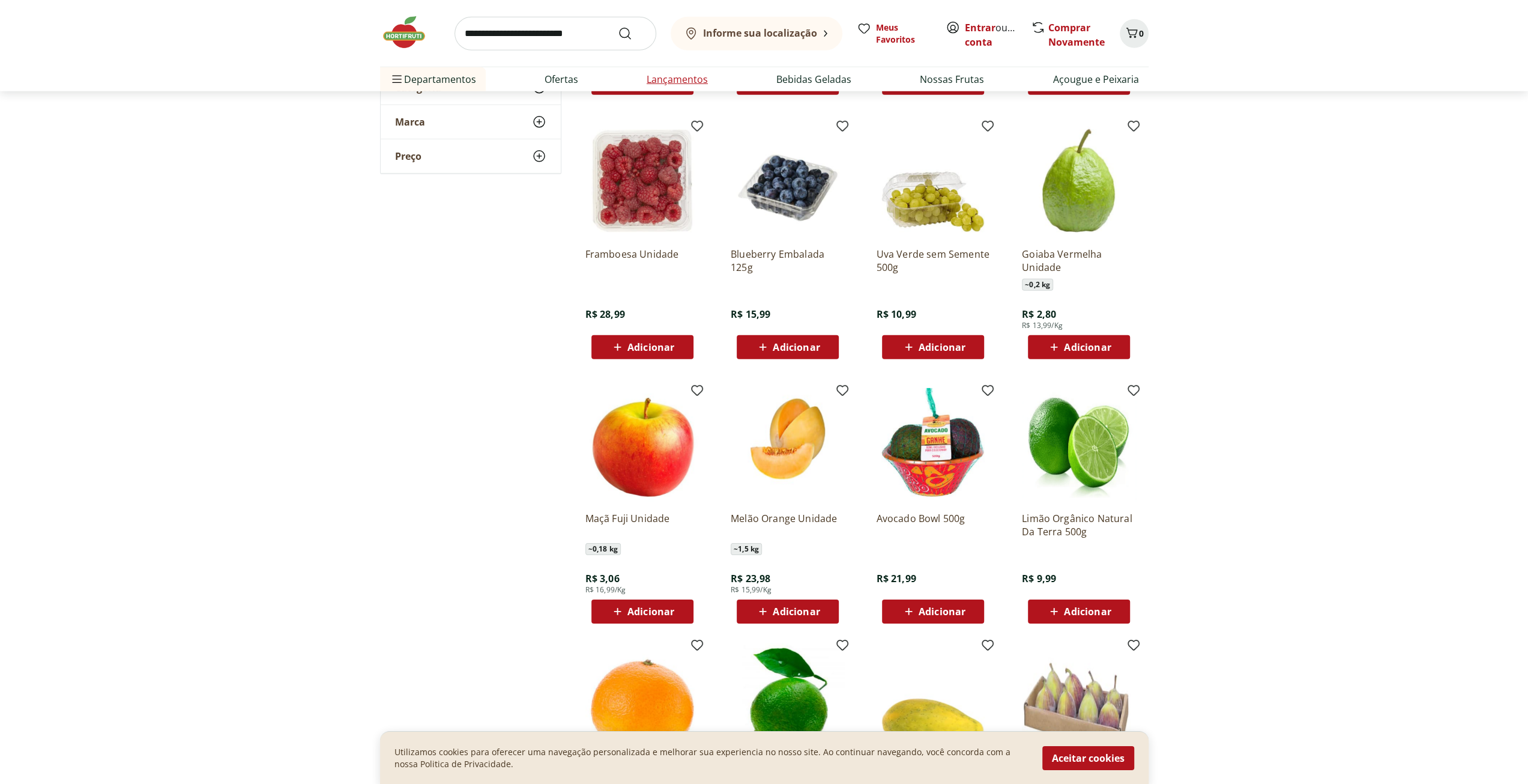
click at [674, 80] on link "Lançamentos" at bounding box center [678, 79] width 61 height 14
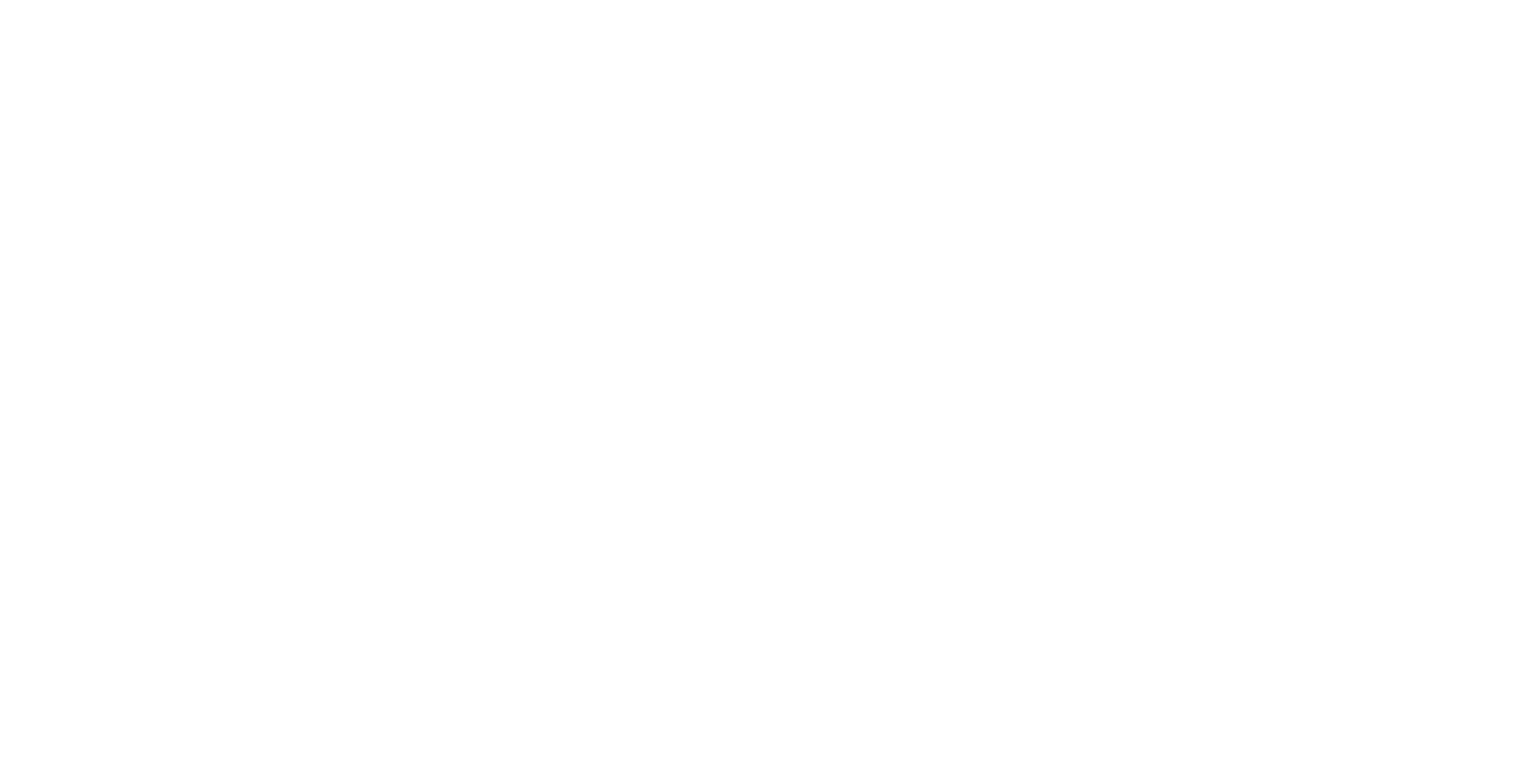
select select "**********"
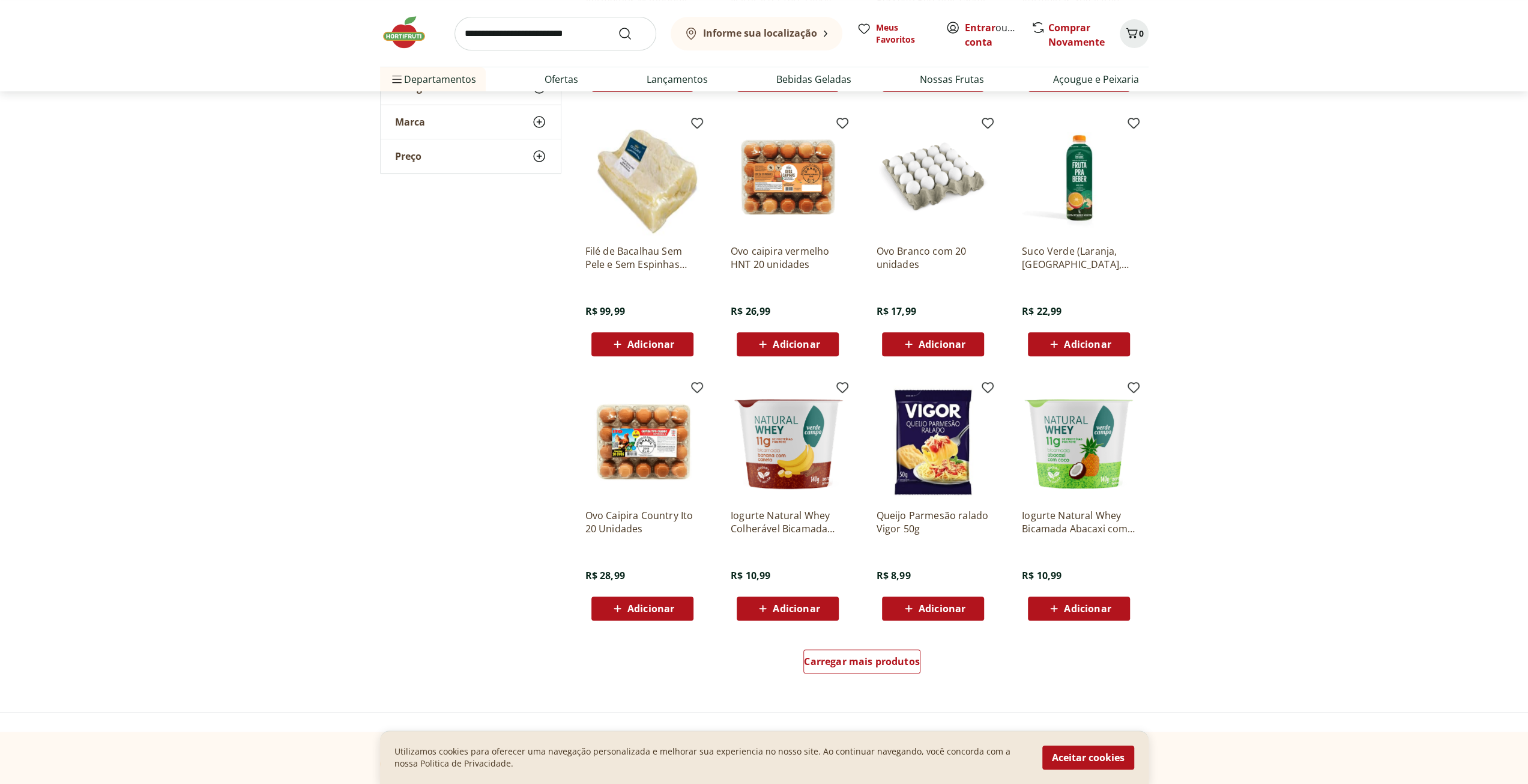
scroll to position [360, 0]
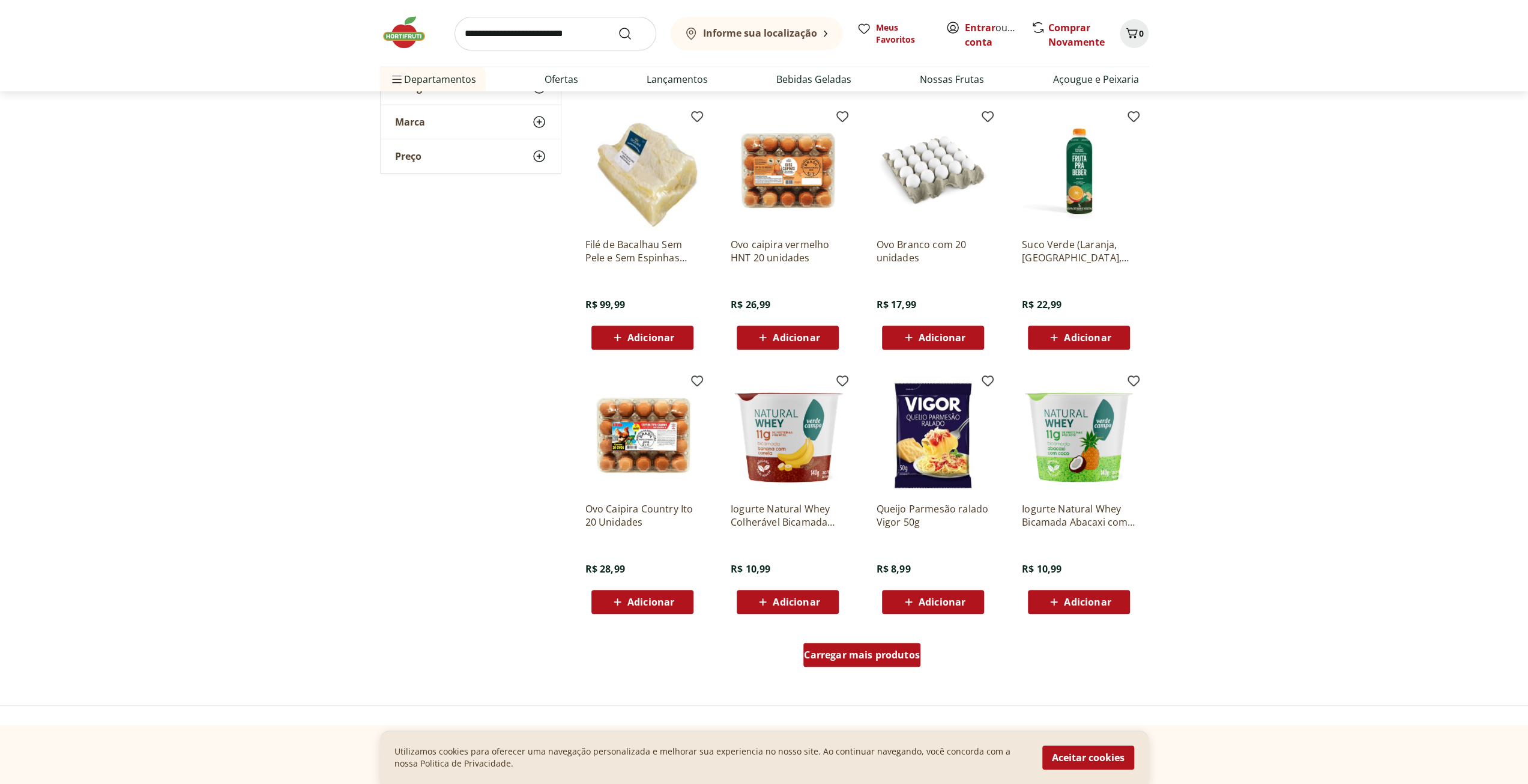
click at [869, 661] on div "Carregar mais produtos" at bounding box center [862, 654] width 117 height 24
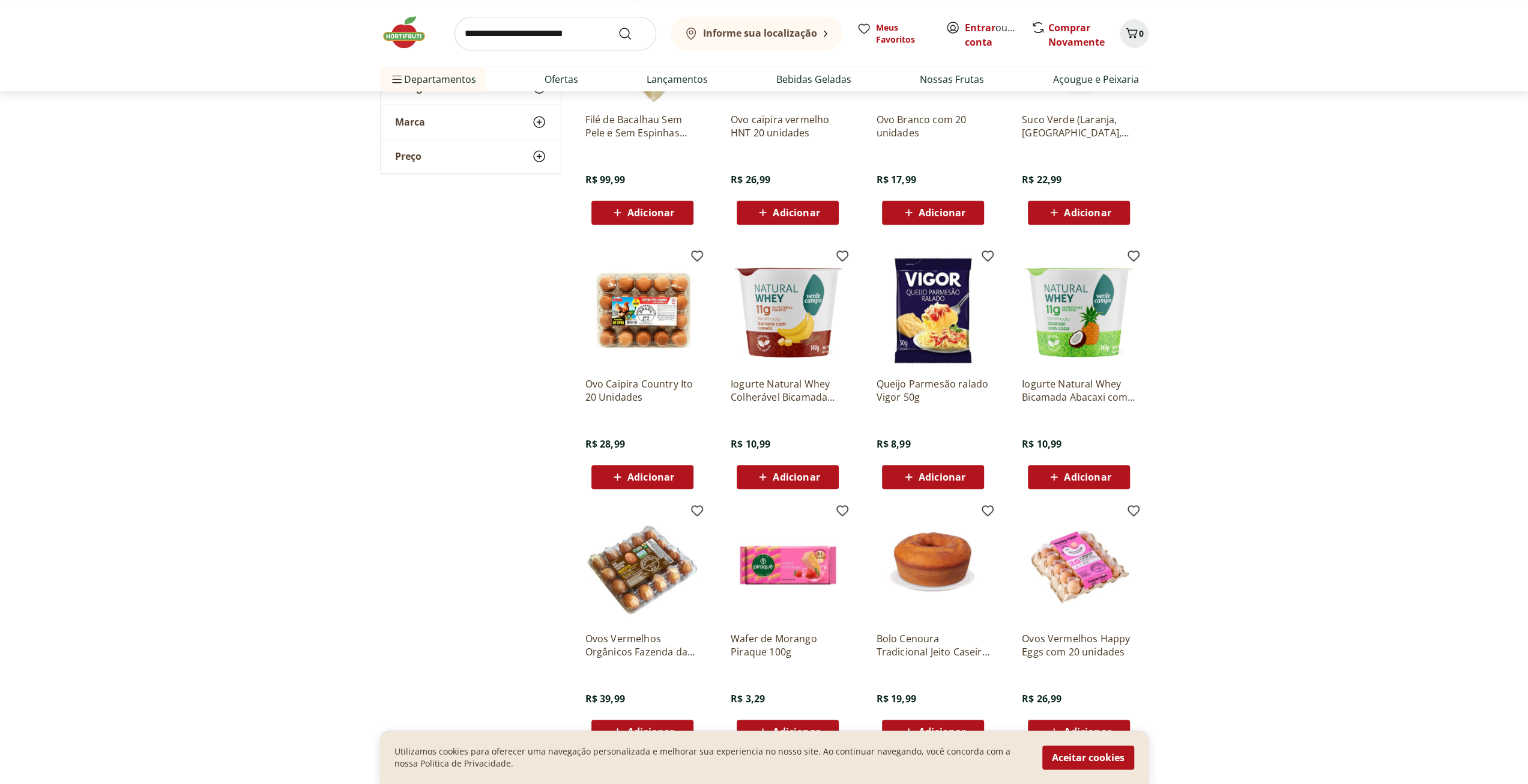
scroll to position [601, 0]
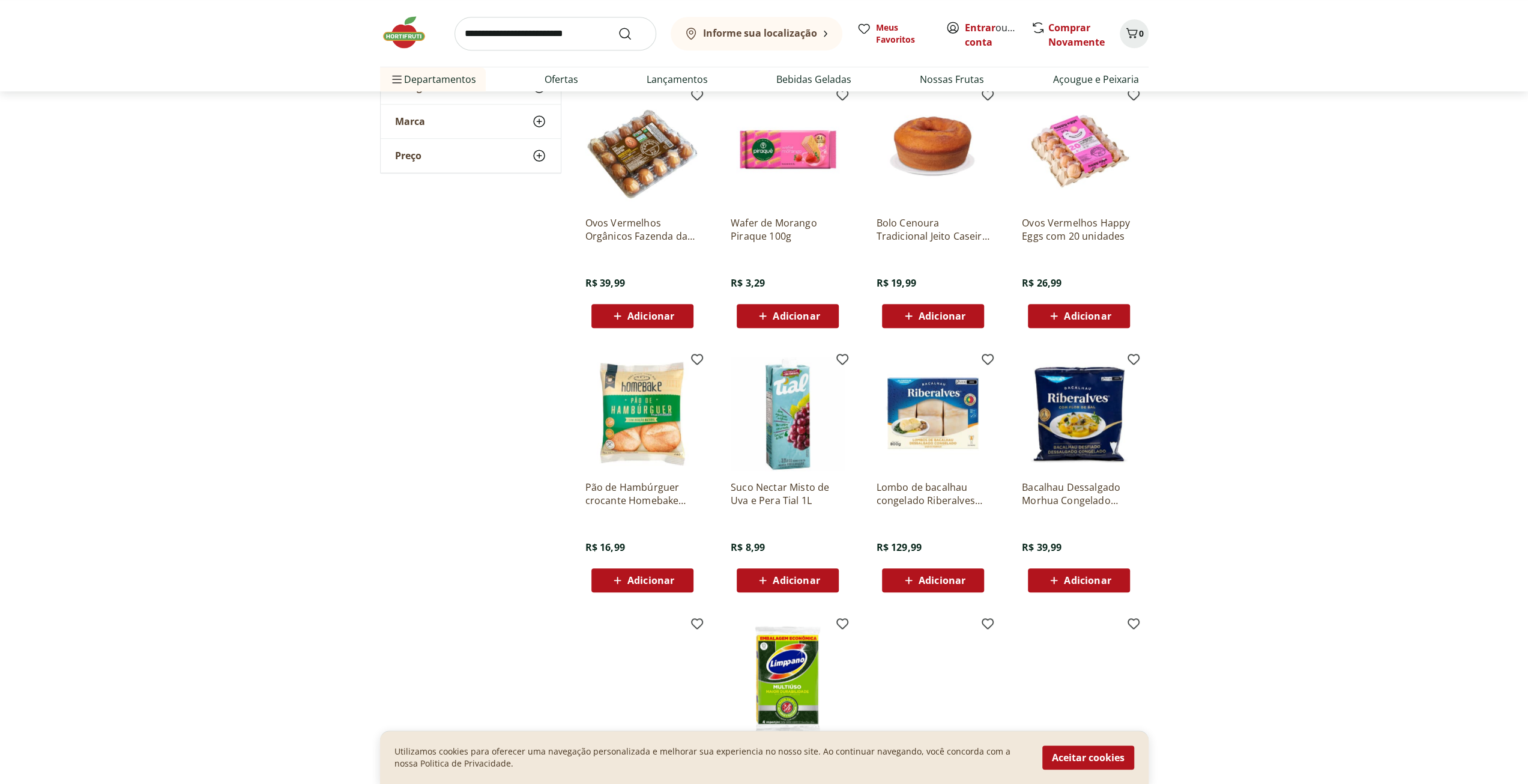
scroll to position [944, 0]
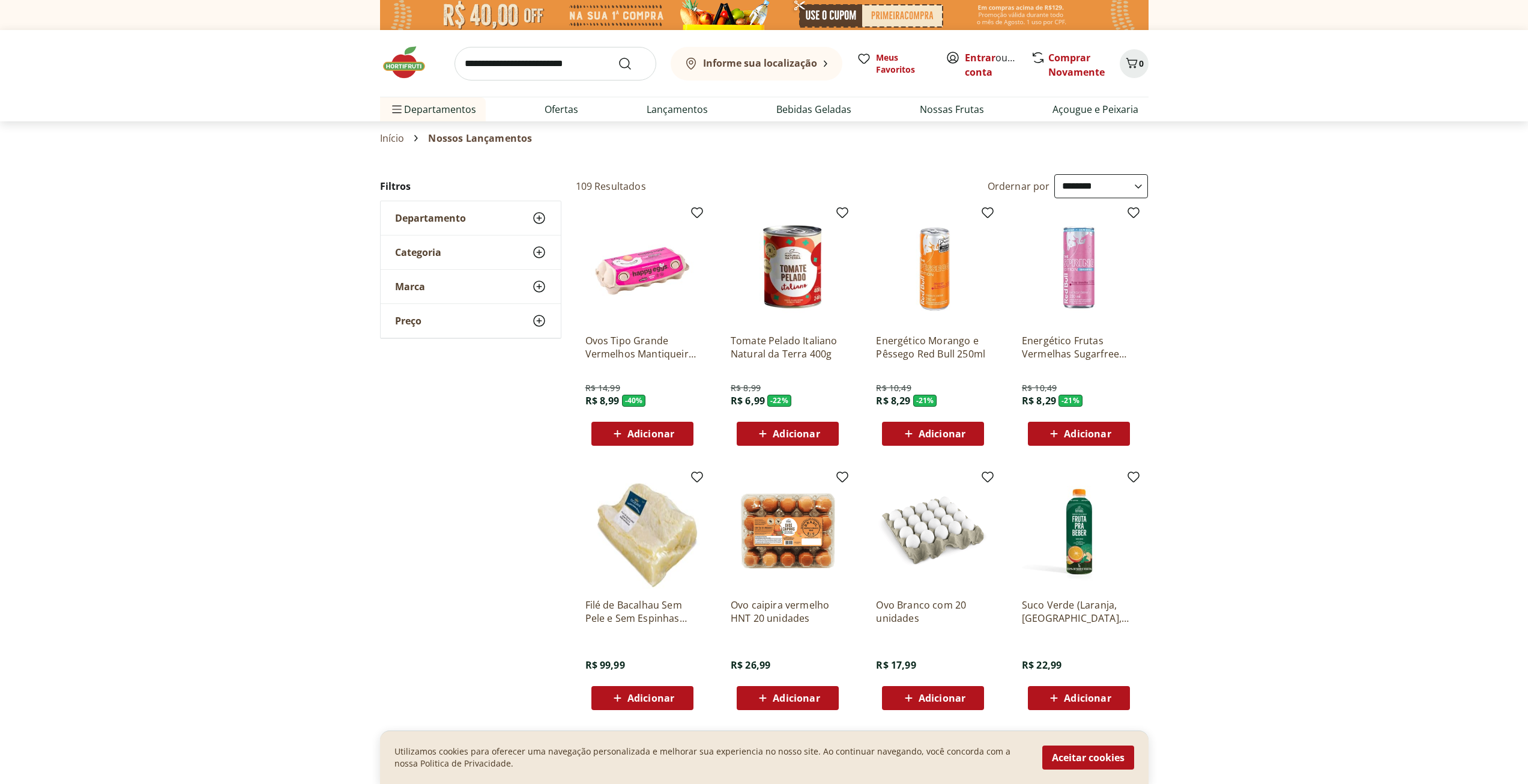
select select "**********"
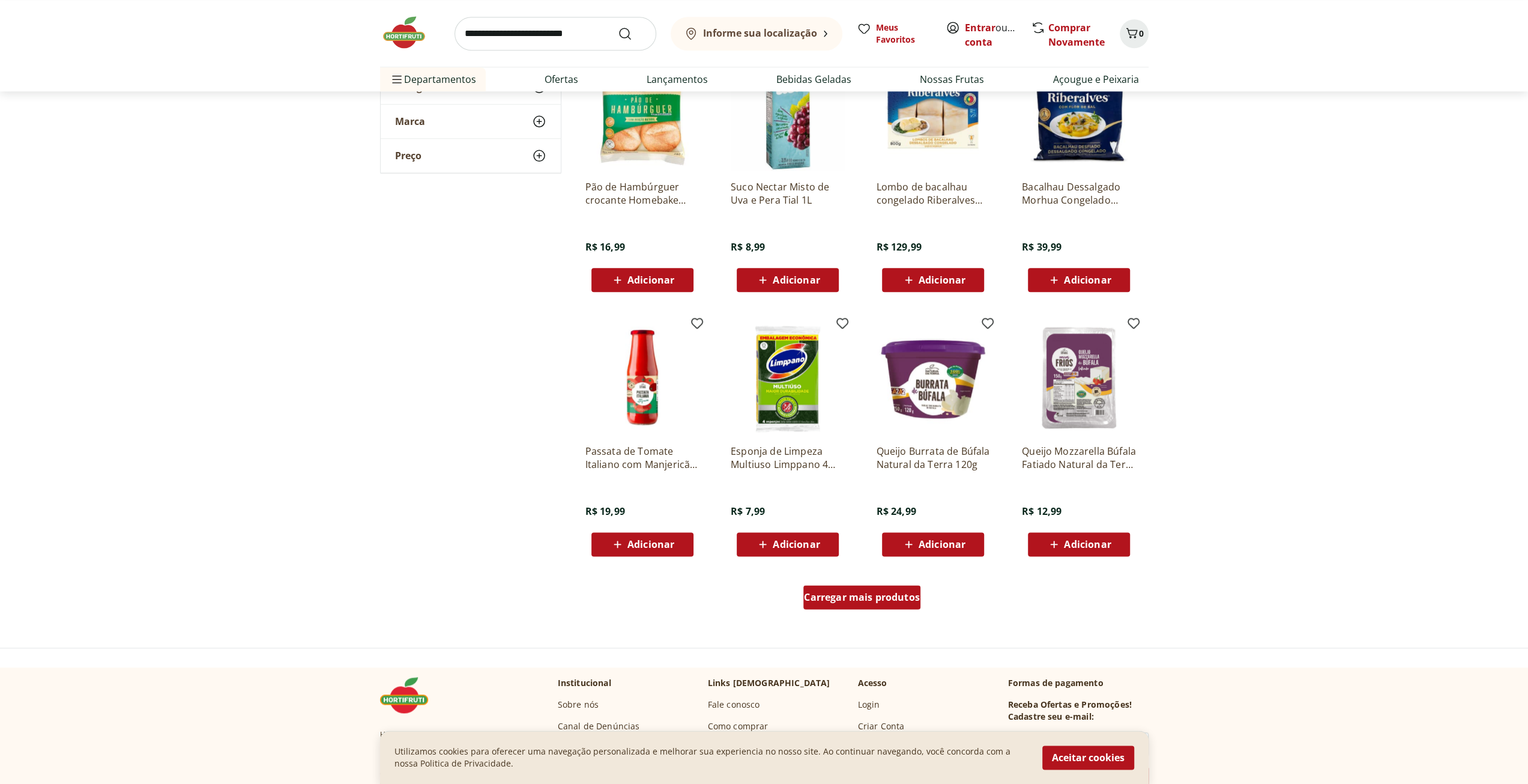
click at [856, 601] on span "Carregar mais produtos" at bounding box center [862, 597] width 116 height 9
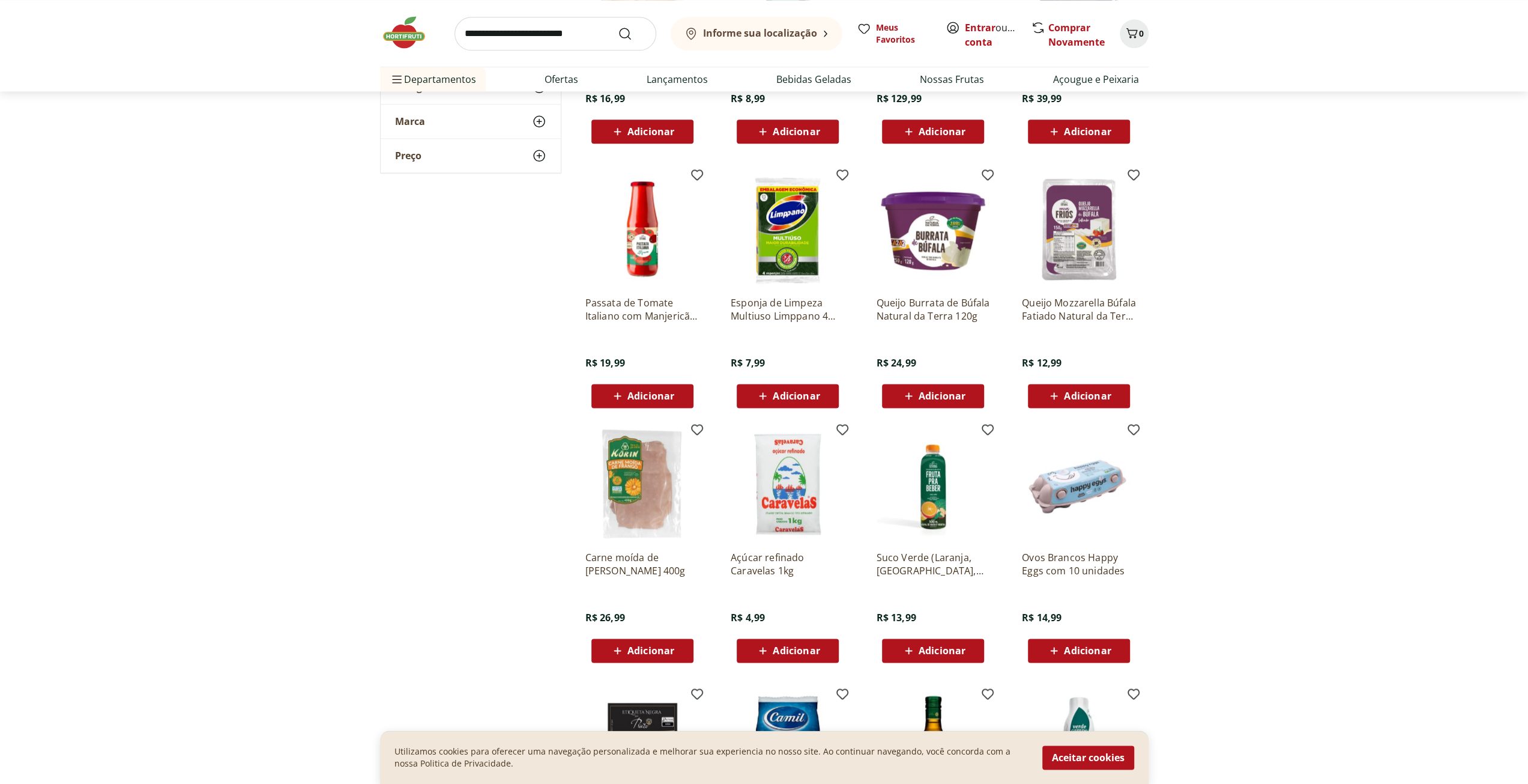
scroll to position [1441, 0]
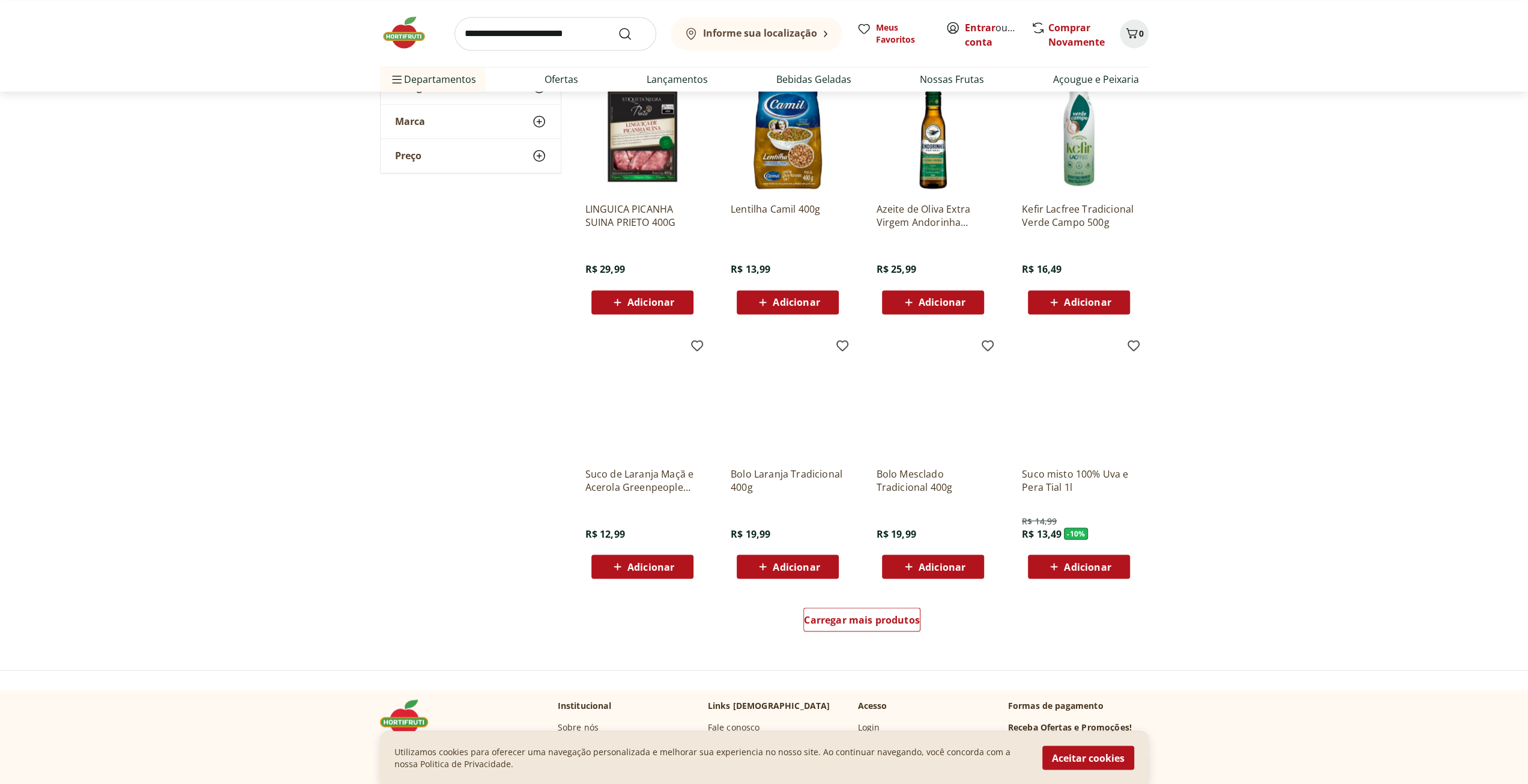
scroll to position [1982, 0]
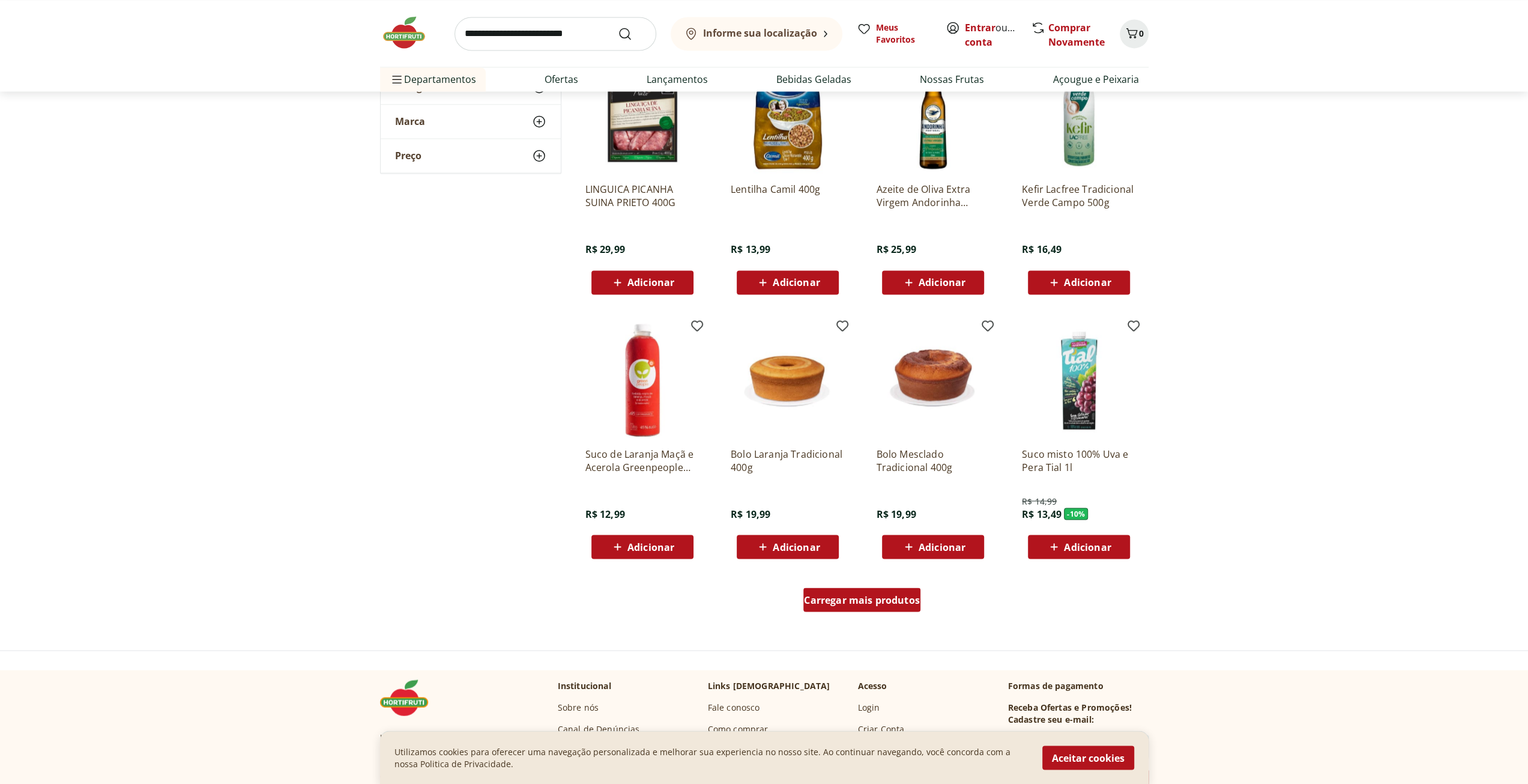
click at [881, 608] on div "Carregar mais produtos" at bounding box center [862, 599] width 117 height 24
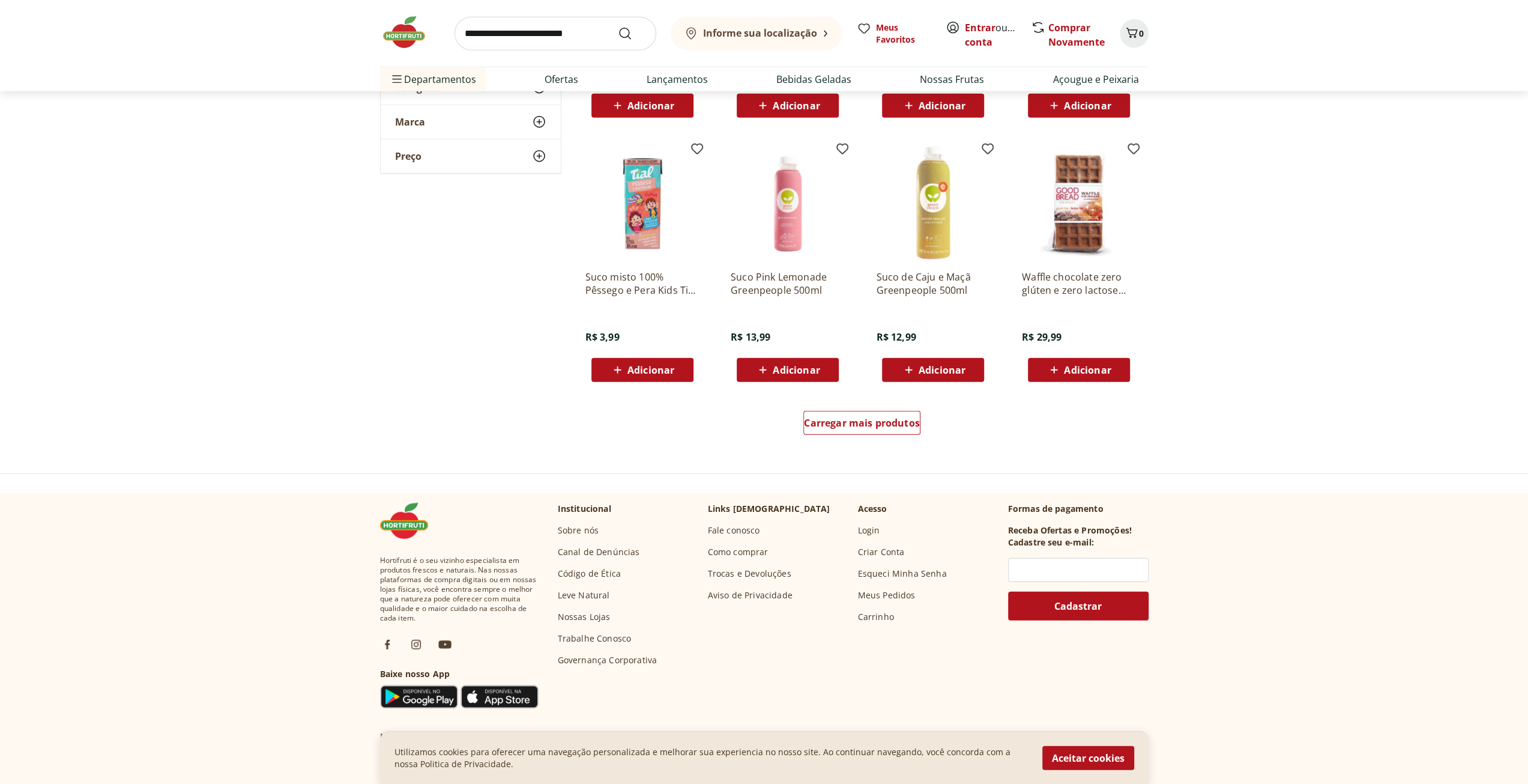
scroll to position [2943, 0]
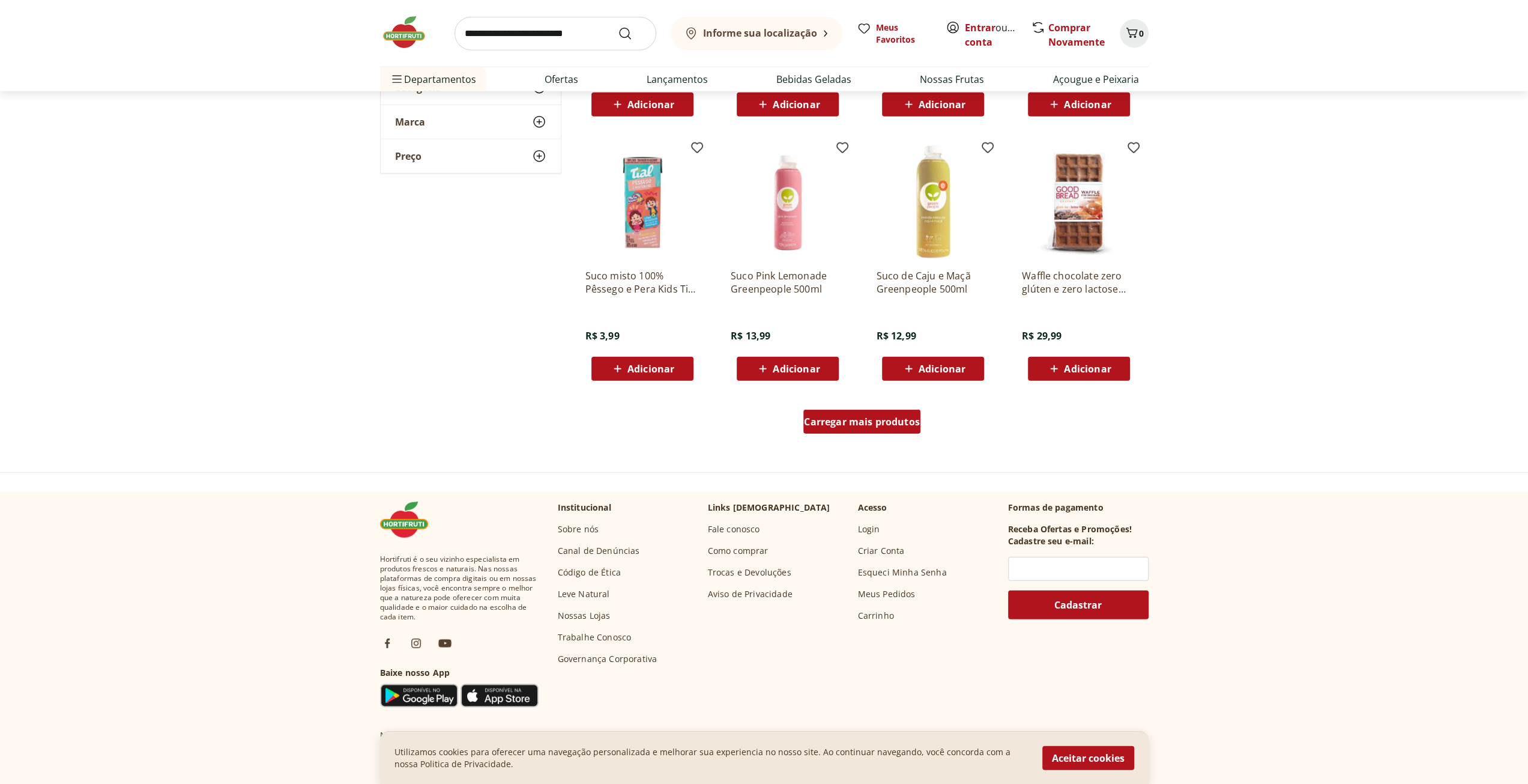
click at [855, 426] on span "Carregar mais produtos" at bounding box center [862, 421] width 116 height 9
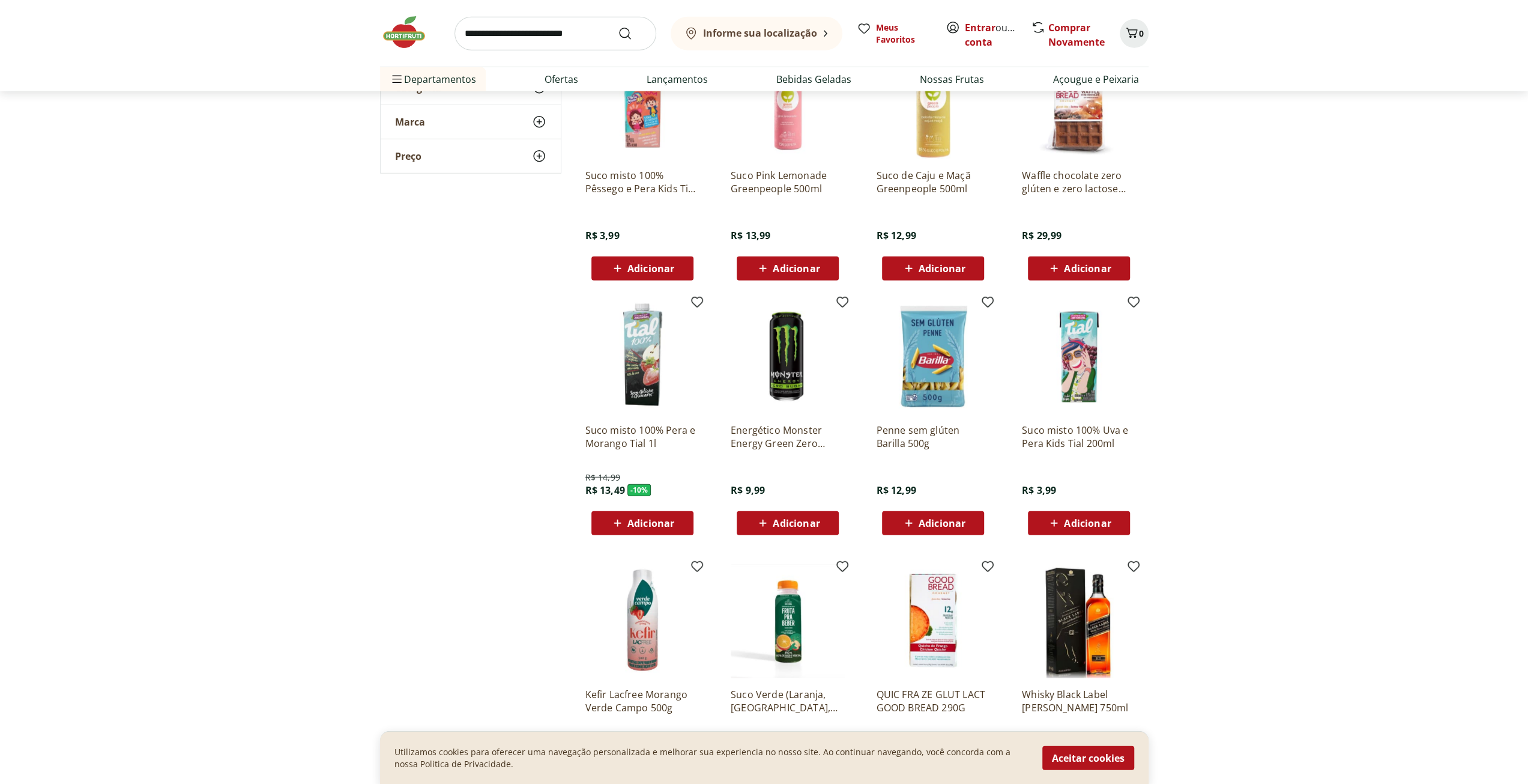
scroll to position [3063, 0]
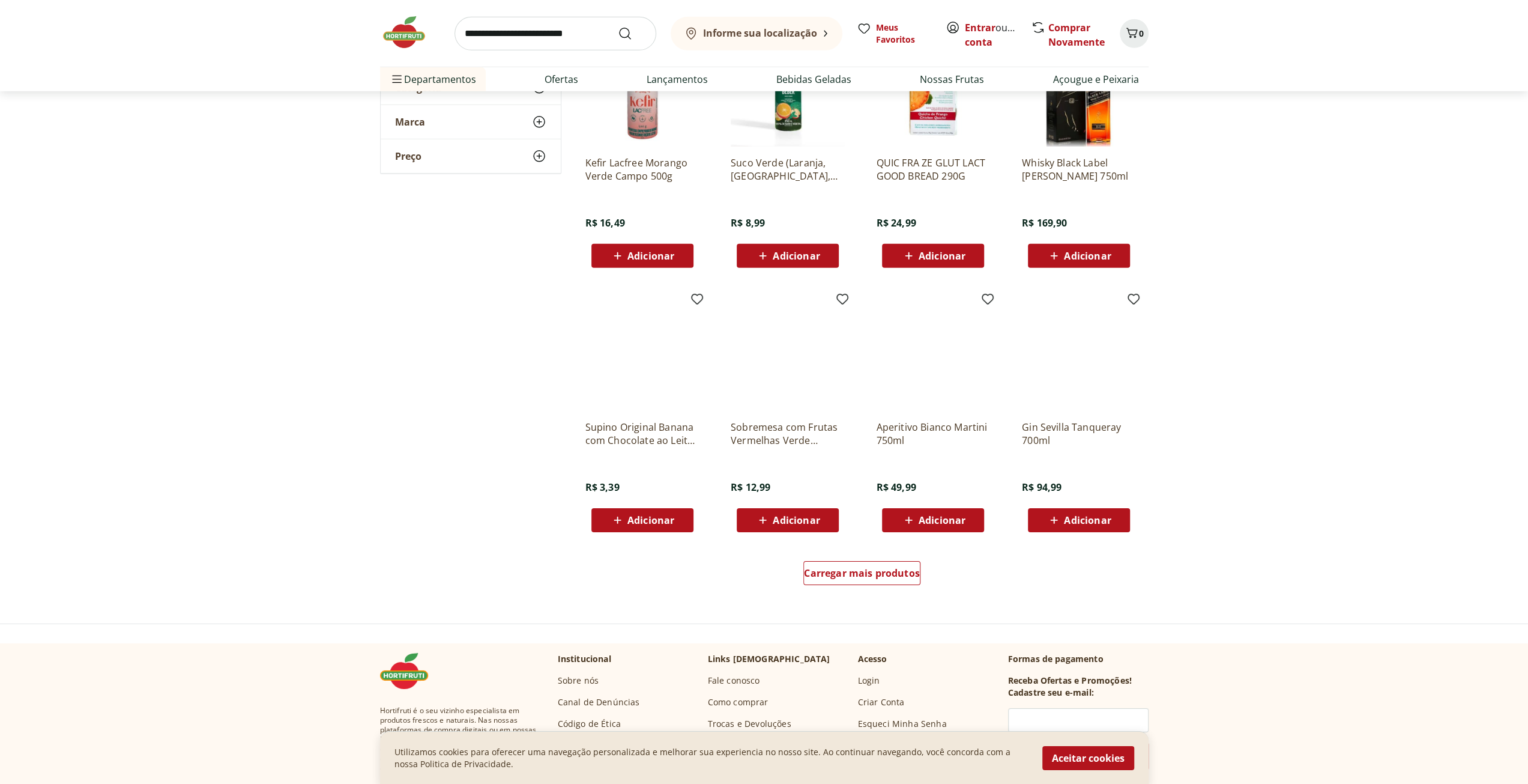
scroll to position [3603, 0]
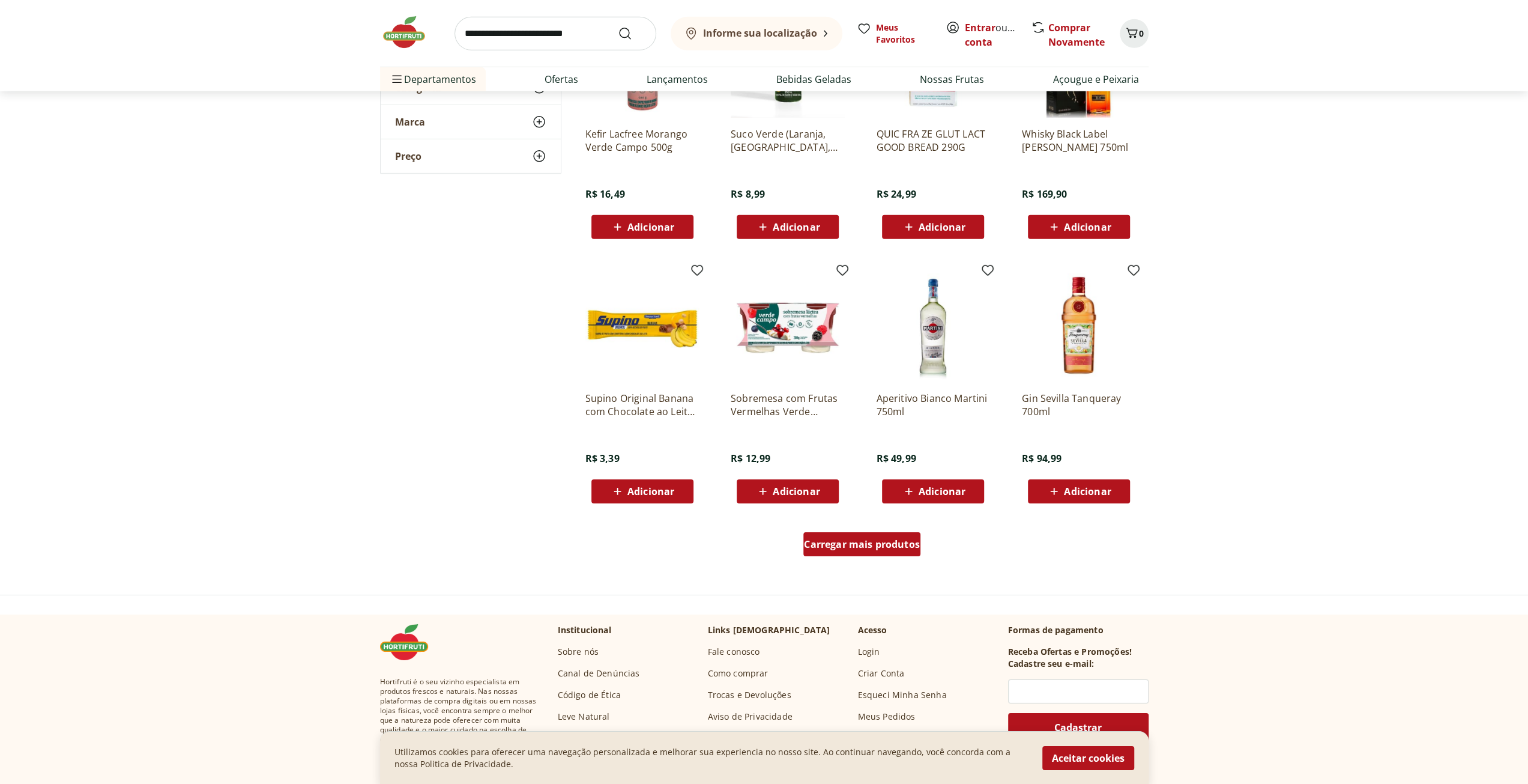
click at [855, 544] on span "Carregar mais produtos" at bounding box center [862, 544] width 116 height 9
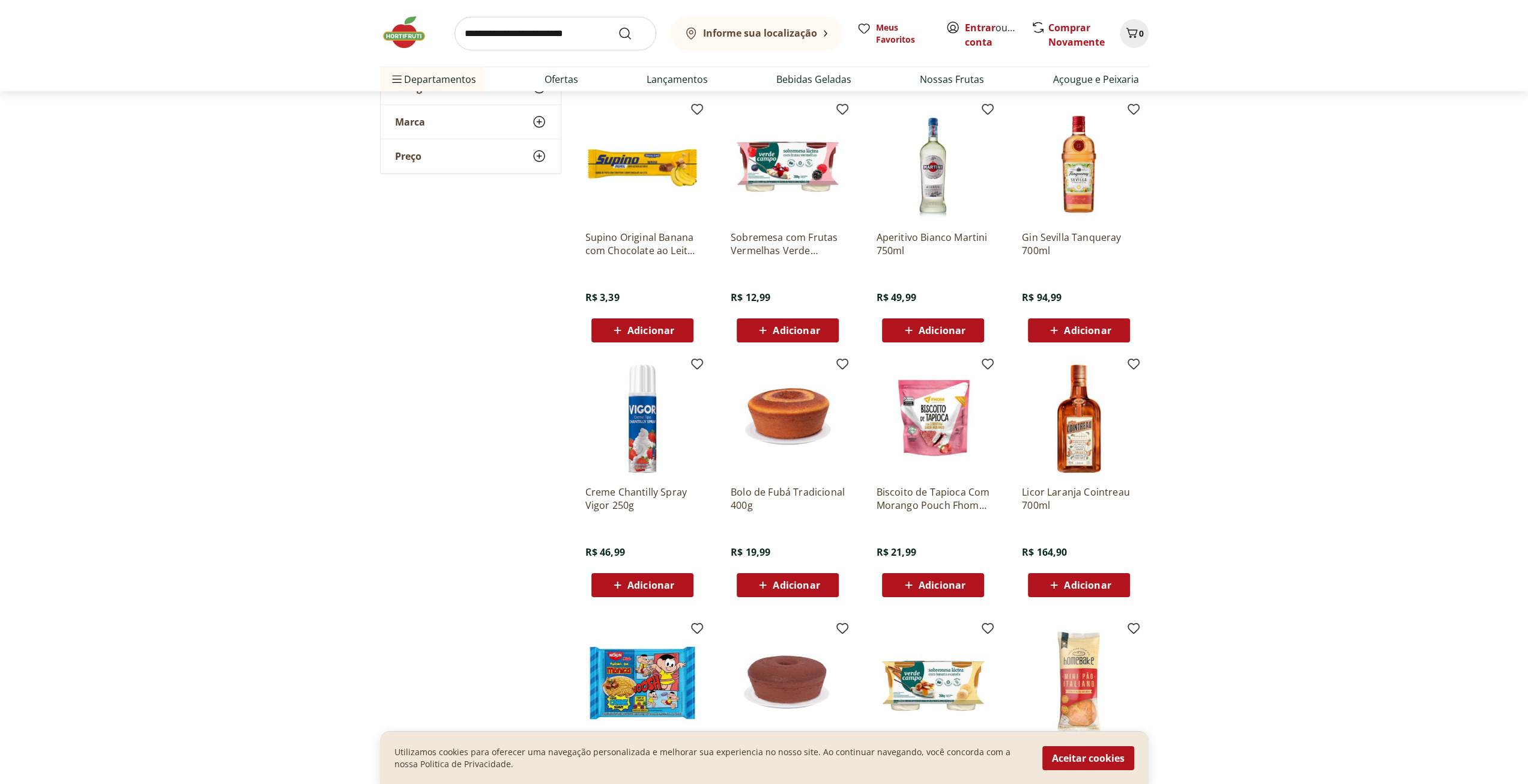
scroll to position [3784, 0]
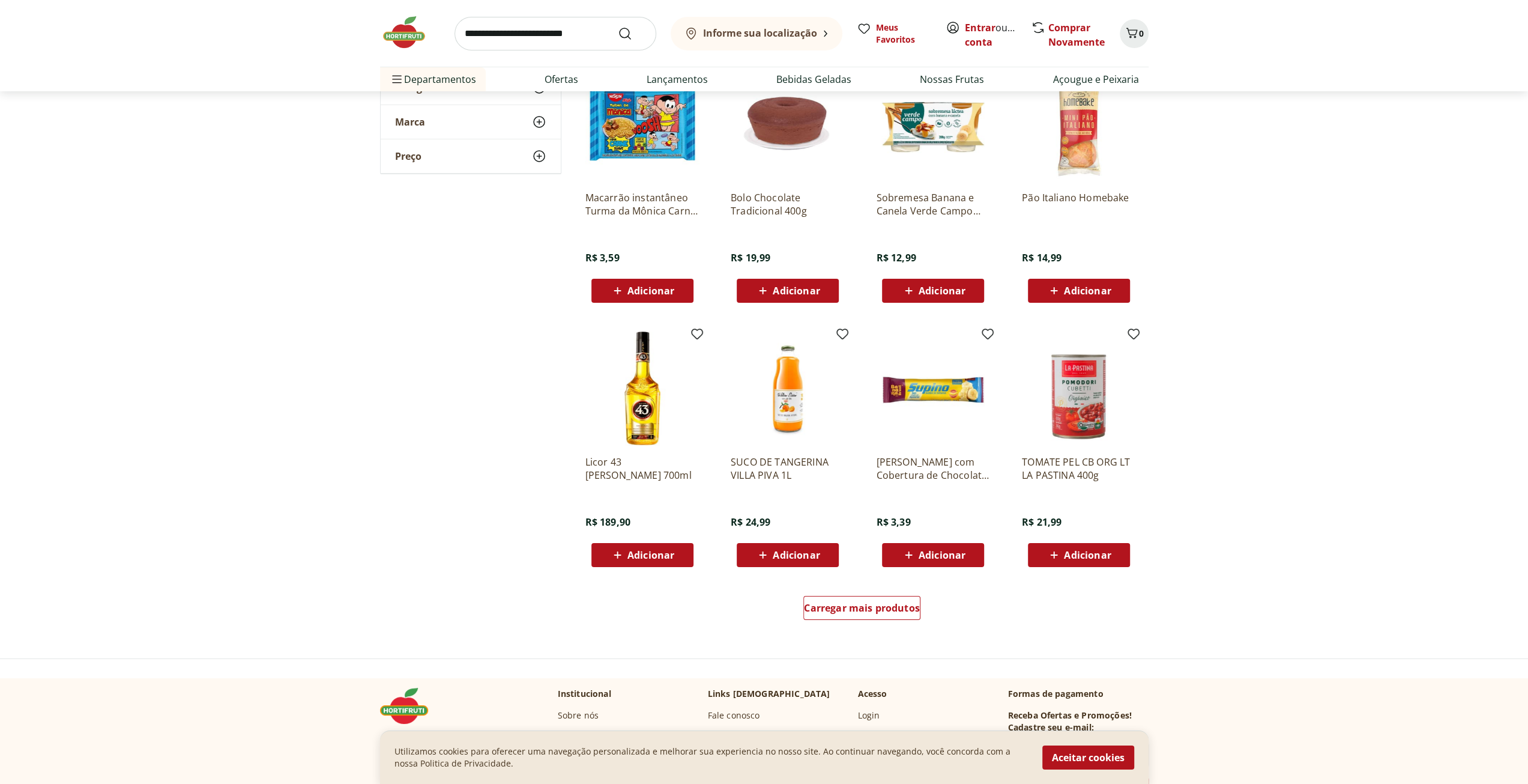
scroll to position [4384, 0]
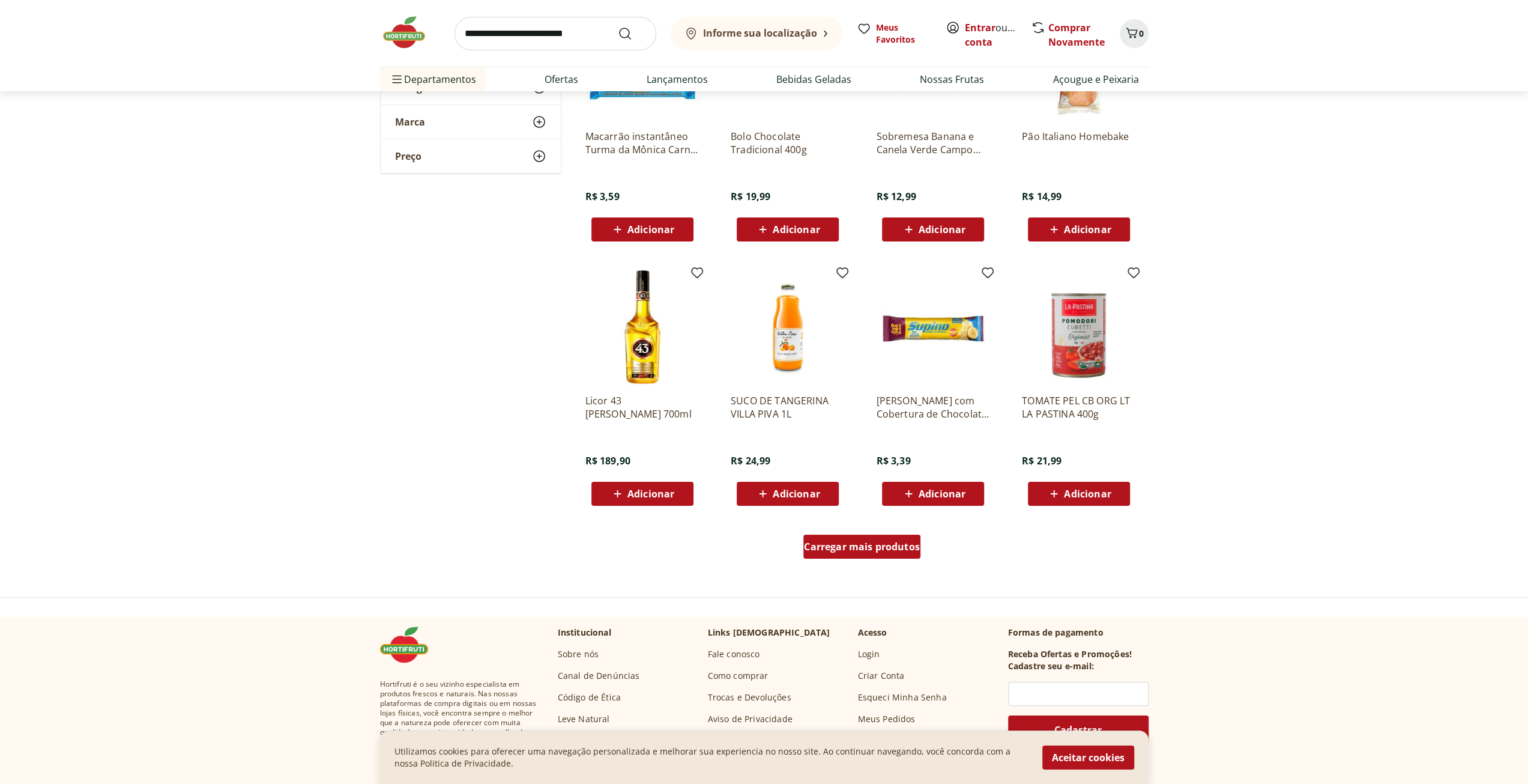
click at [859, 554] on div "Carregar mais produtos" at bounding box center [862, 546] width 117 height 24
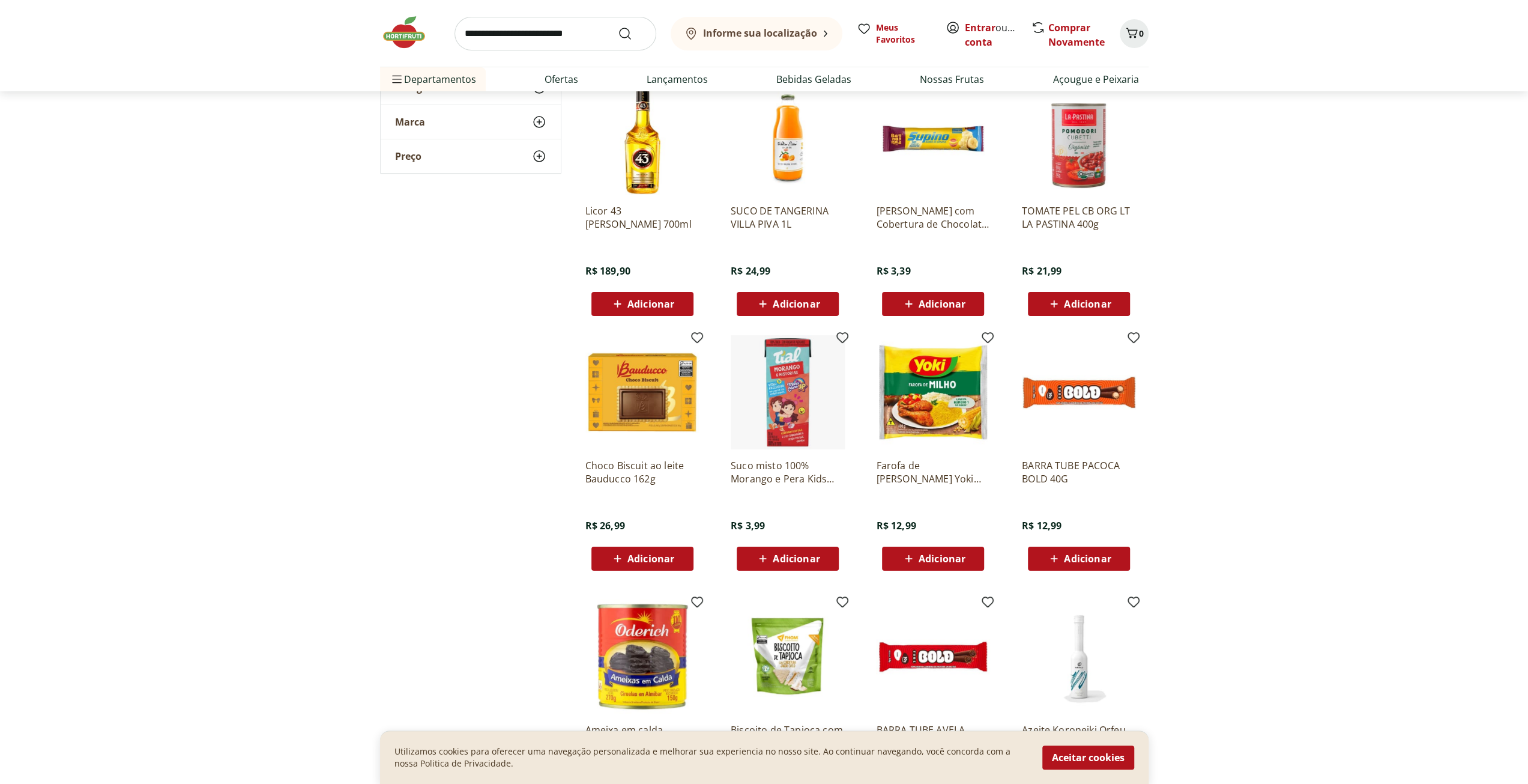
scroll to position [4624, 0]
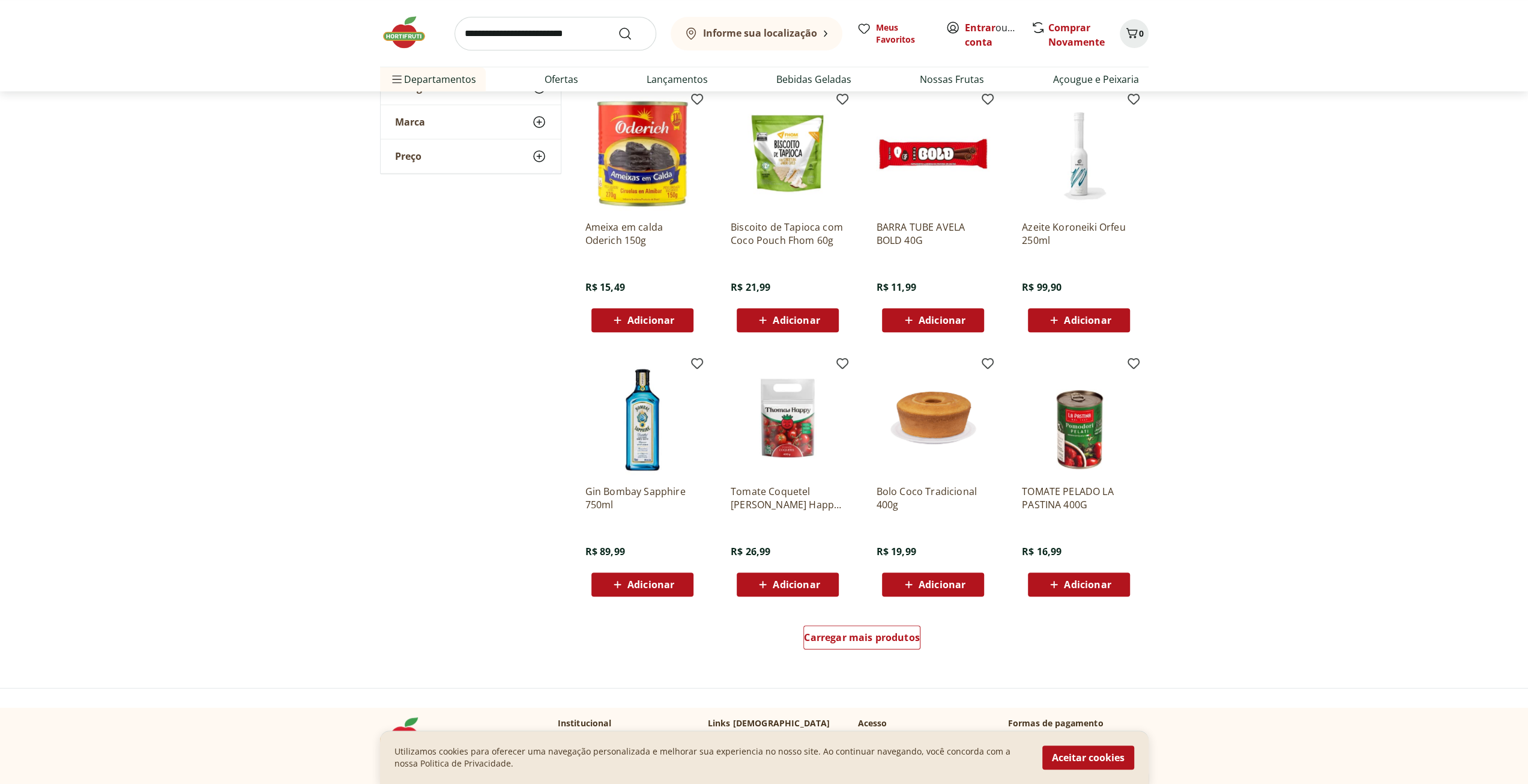
scroll to position [5105, 0]
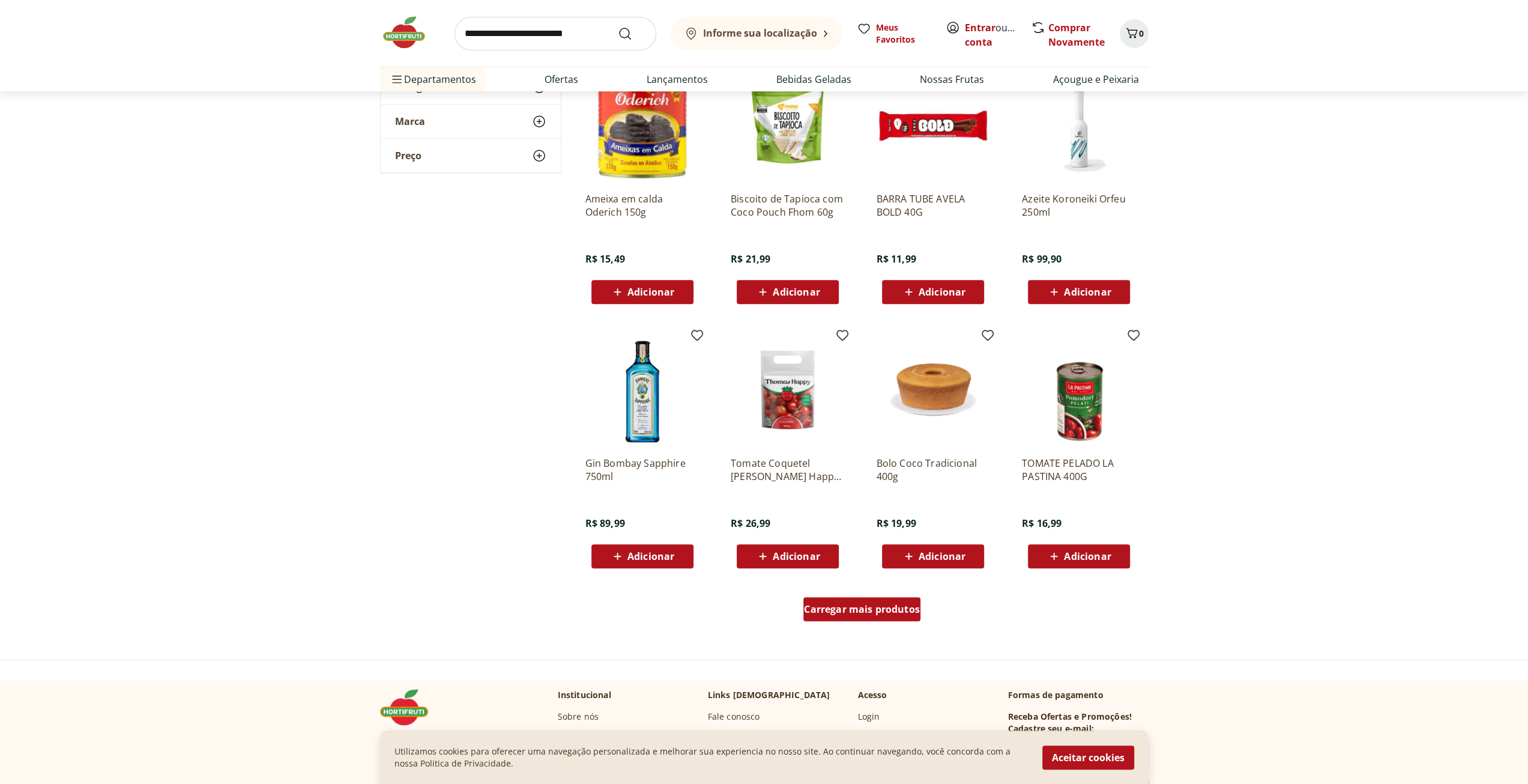
click at [849, 606] on span "Carregar mais produtos" at bounding box center [862, 608] width 116 height 9
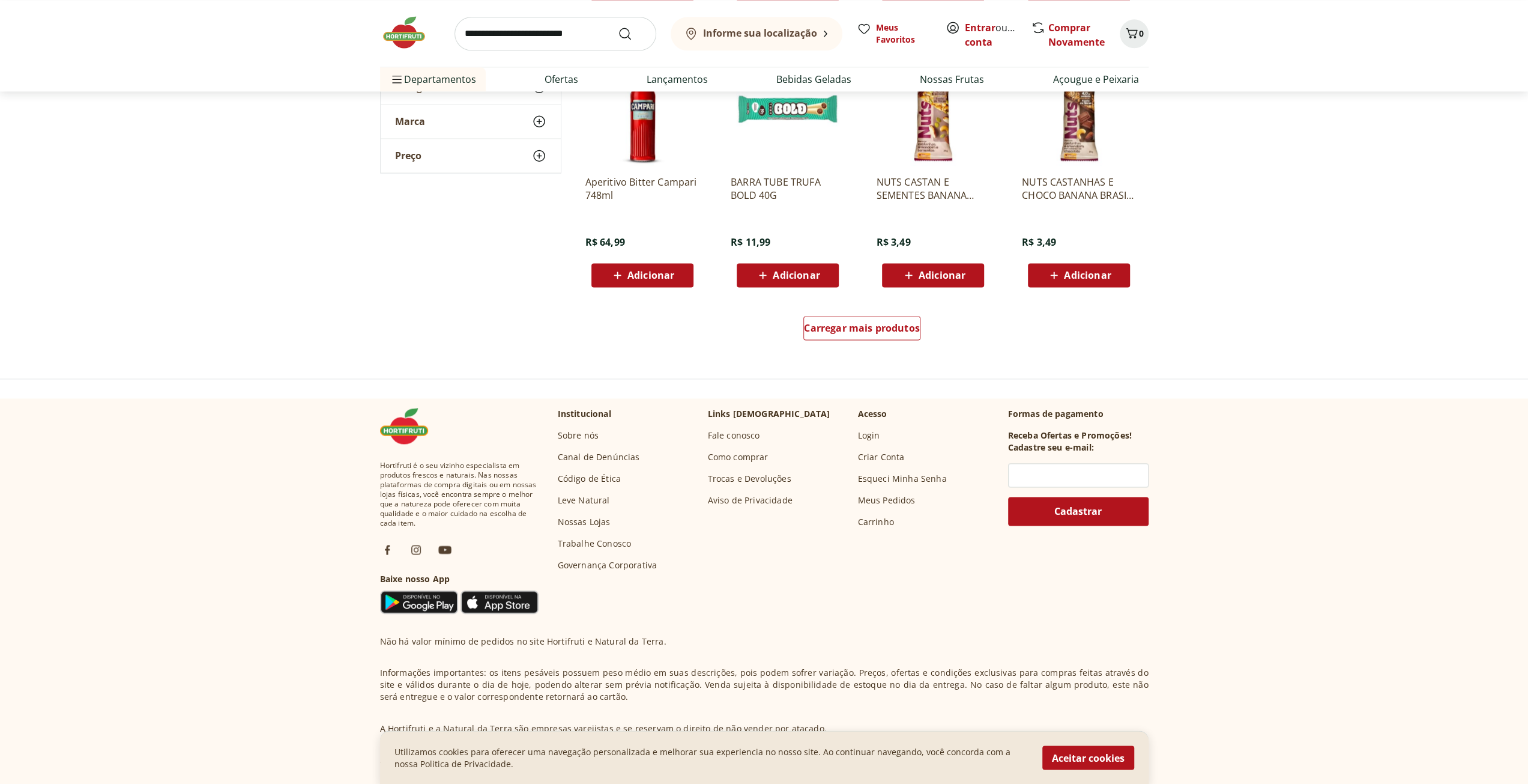
scroll to position [6246, 0]
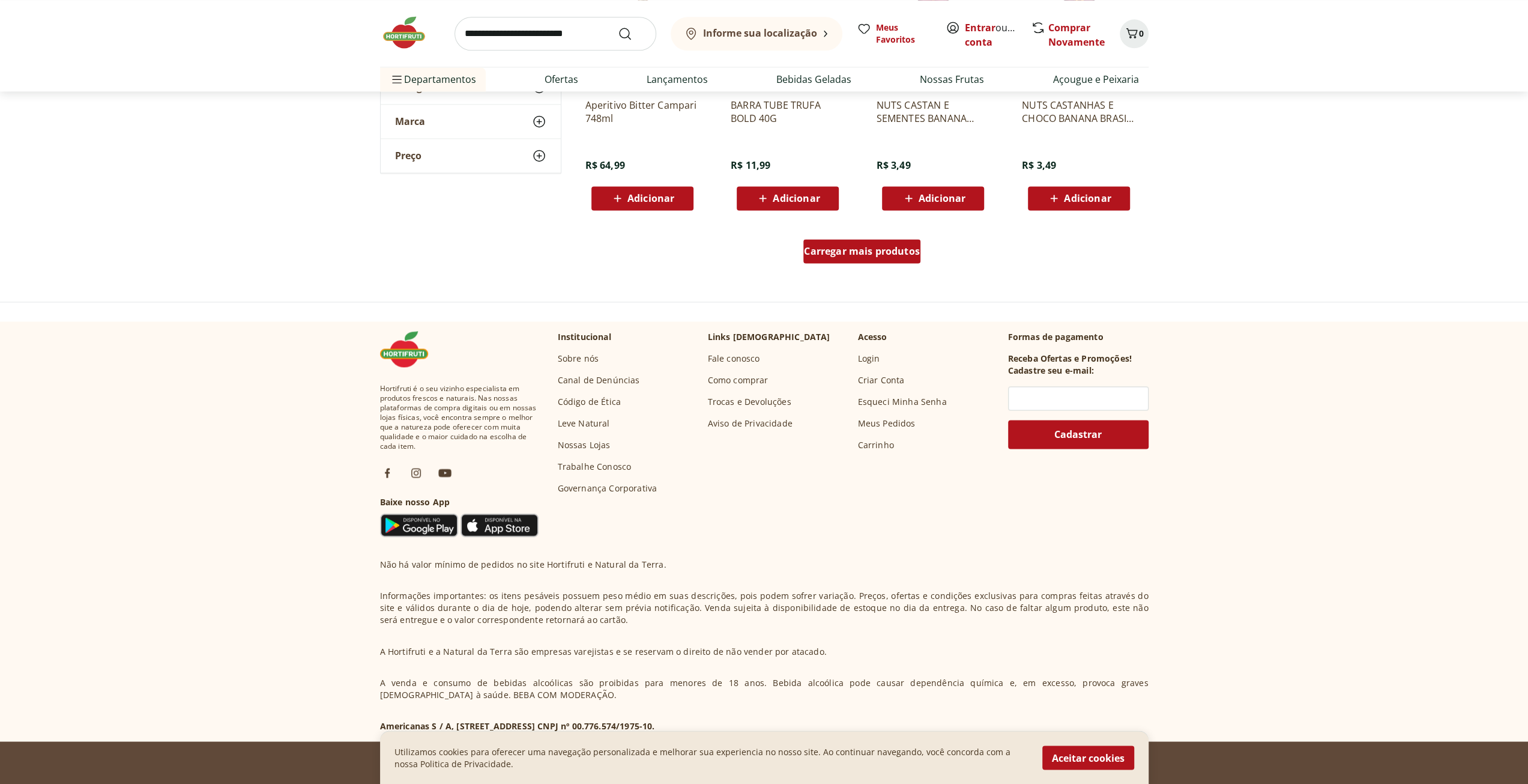
click at [851, 262] on div "Carregar mais produtos" at bounding box center [862, 251] width 117 height 24
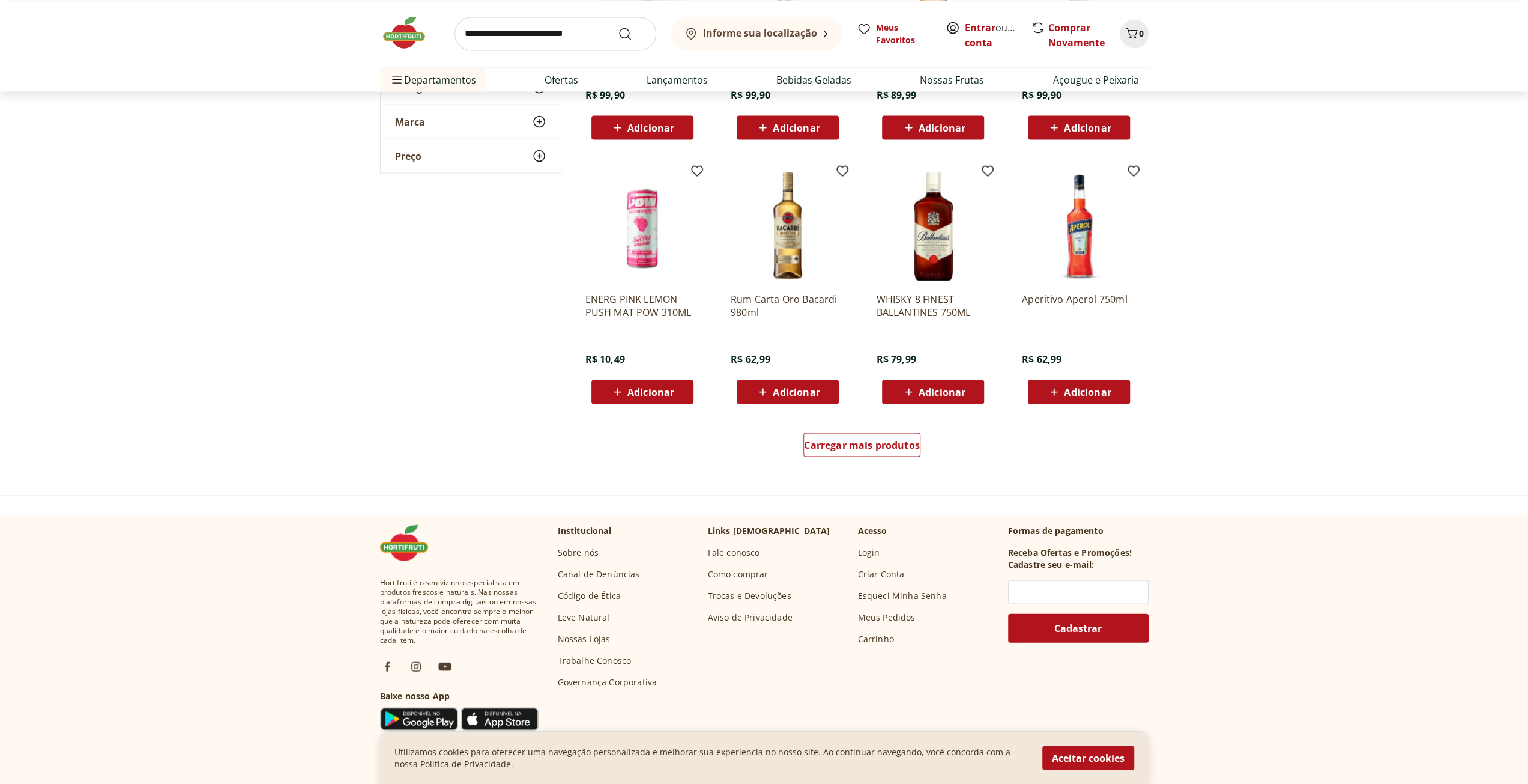
scroll to position [6906, 0]
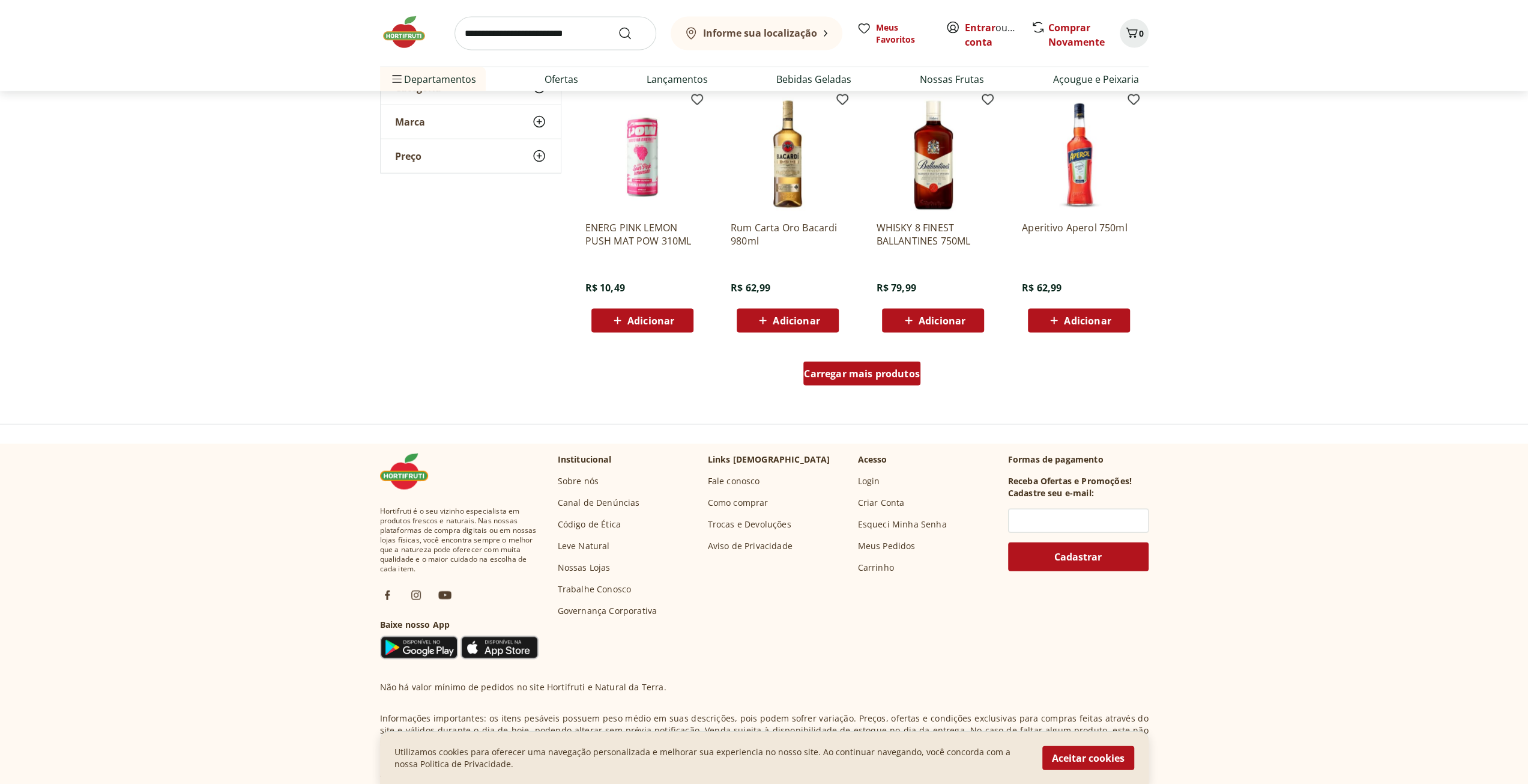
click at [859, 375] on span "Carregar mais produtos" at bounding box center [862, 373] width 116 height 9
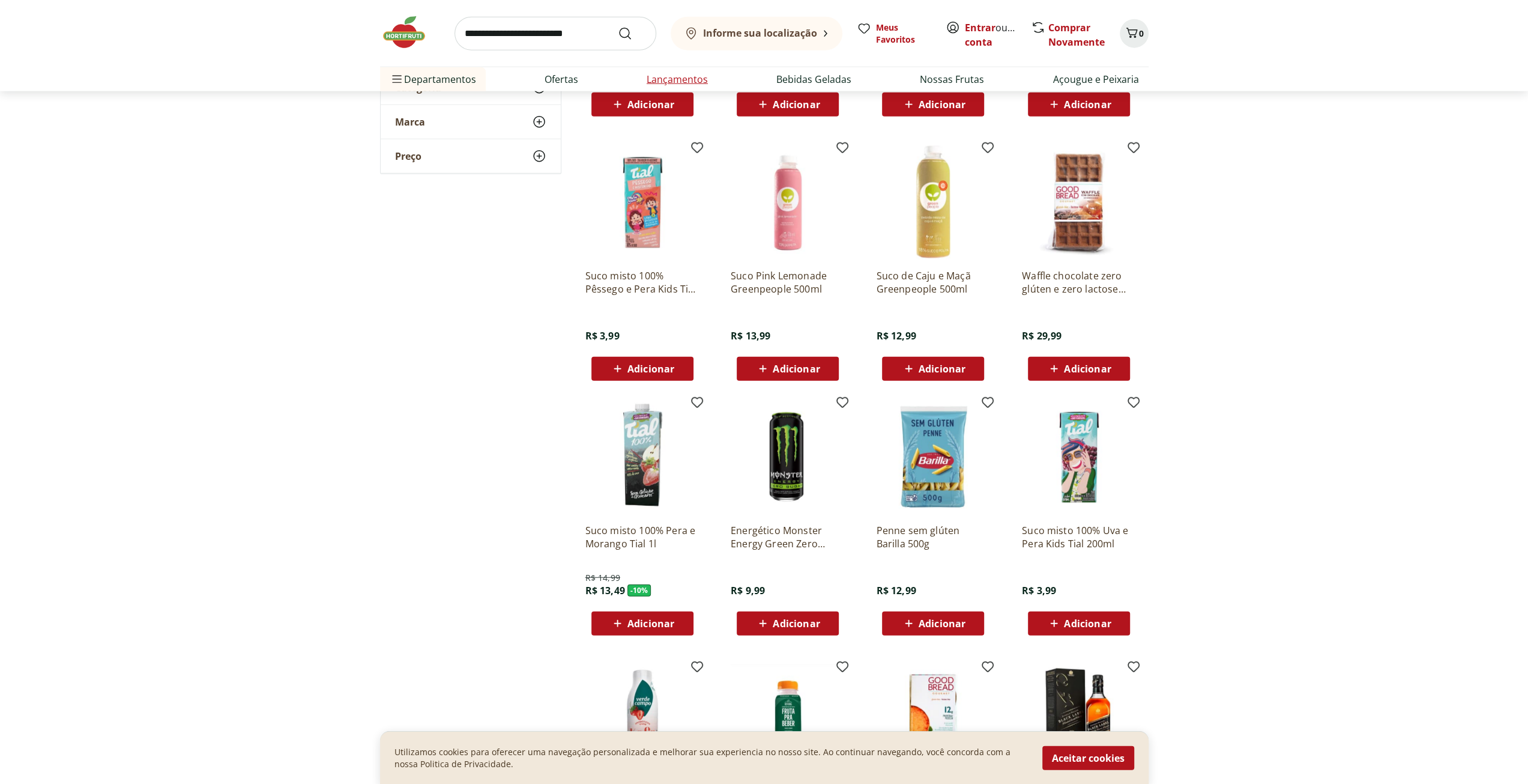
scroll to position [2943, 0]
click at [1086, 83] on link "Açougue e Peixaria" at bounding box center [1095, 79] width 86 height 14
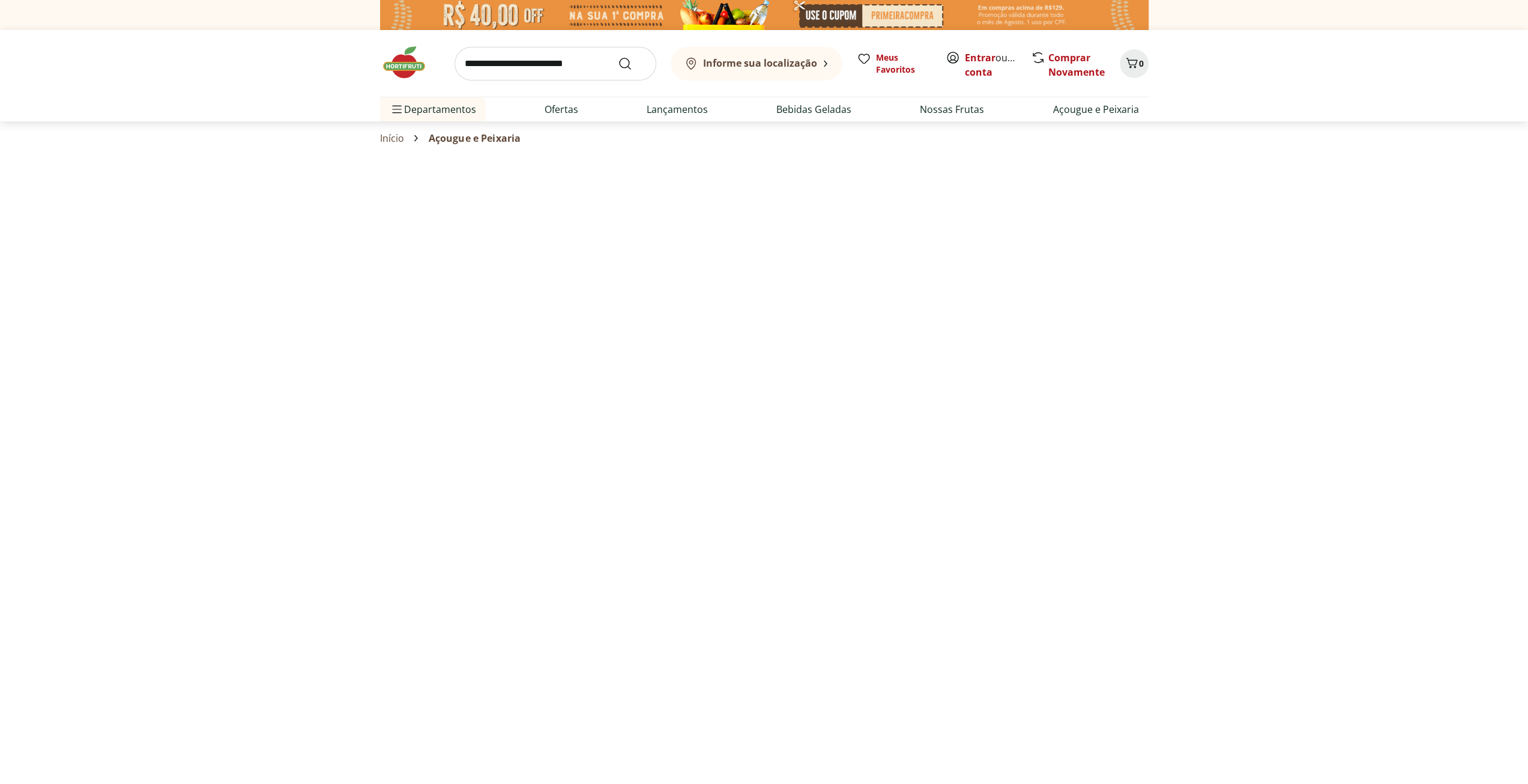
select select "**********"
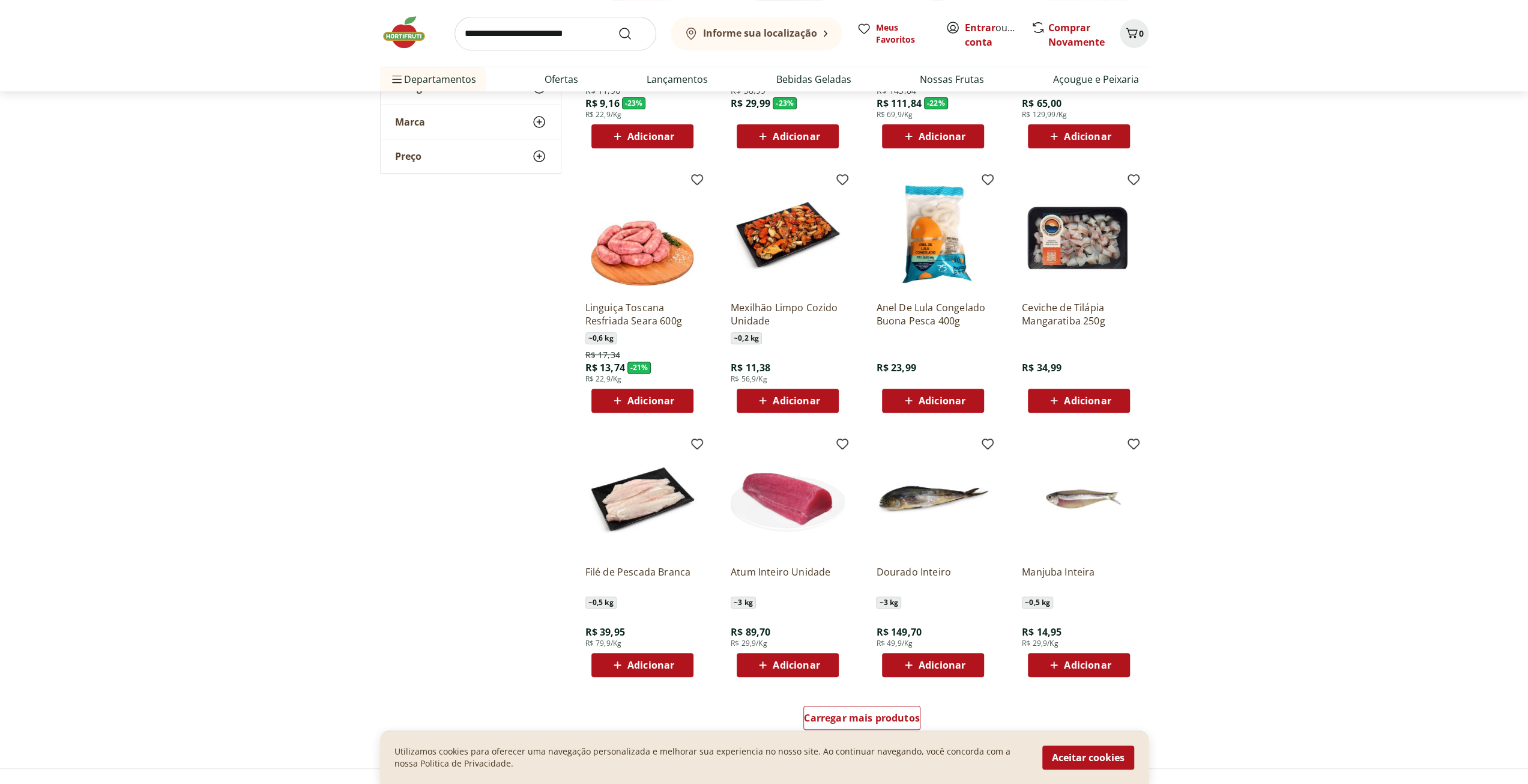
scroll to position [420, 0]
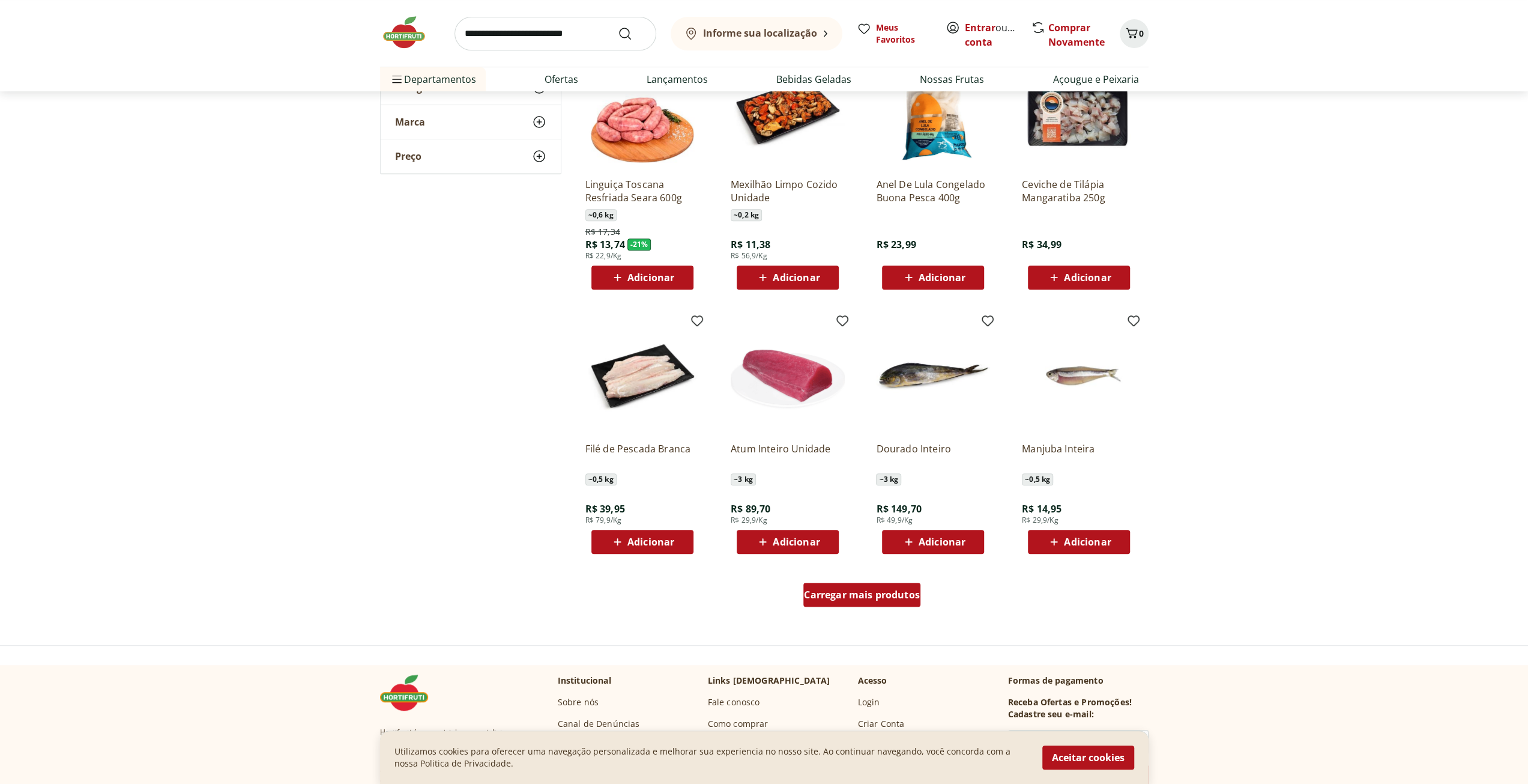
click at [857, 593] on span "Carregar mais produtos" at bounding box center [862, 594] width 116 height 9
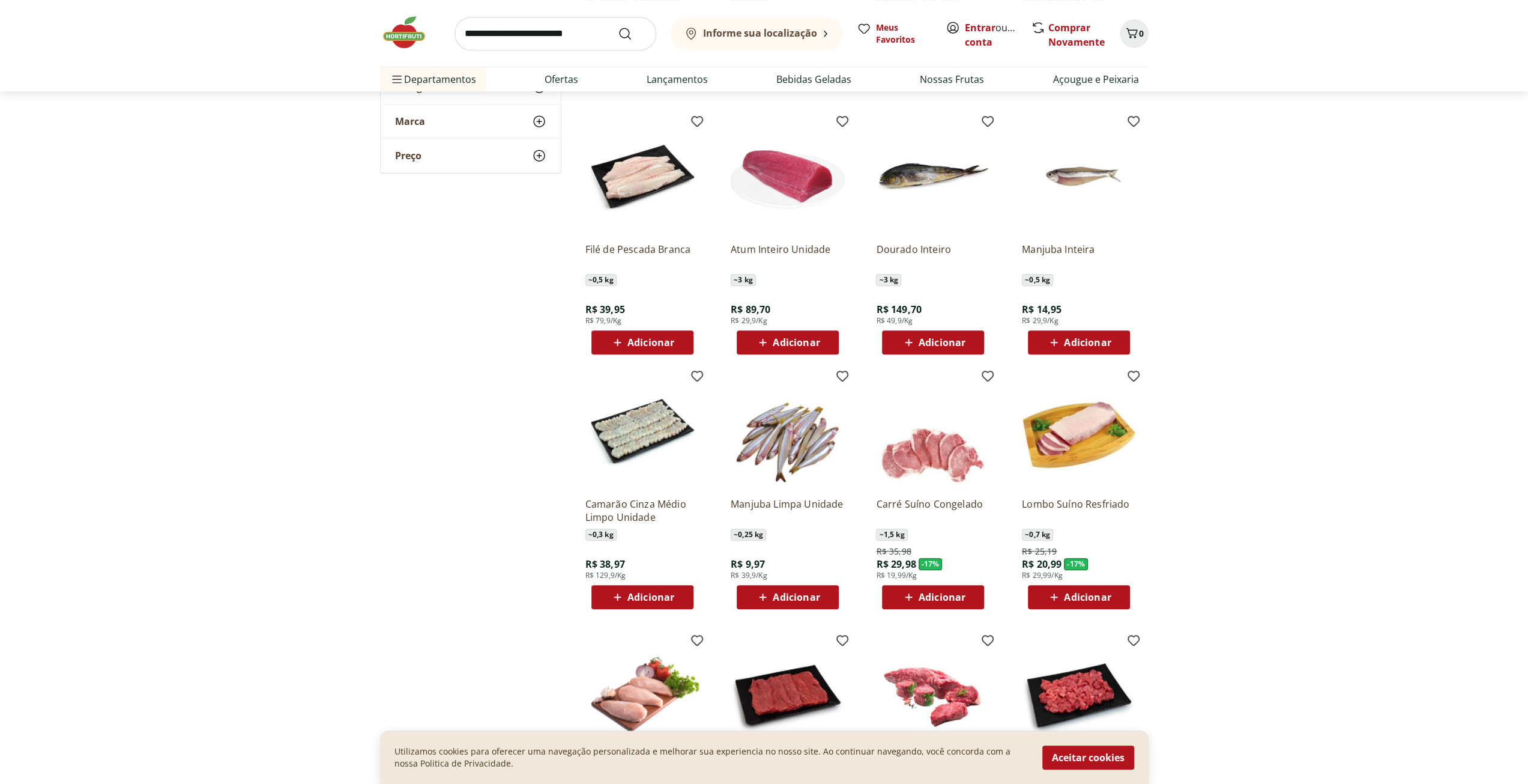
scroll to position [660, 0]
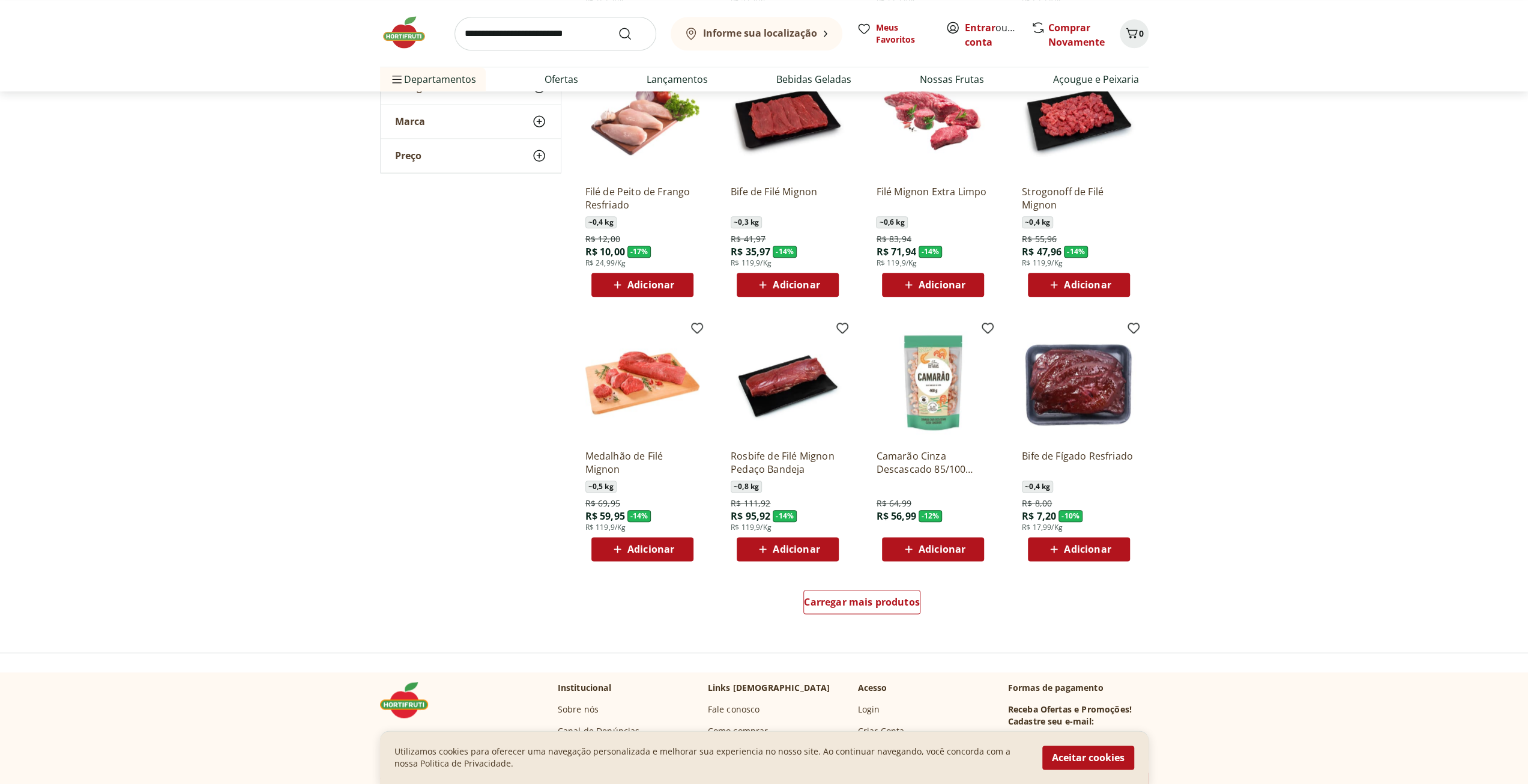
scroll to position [1201, 0]
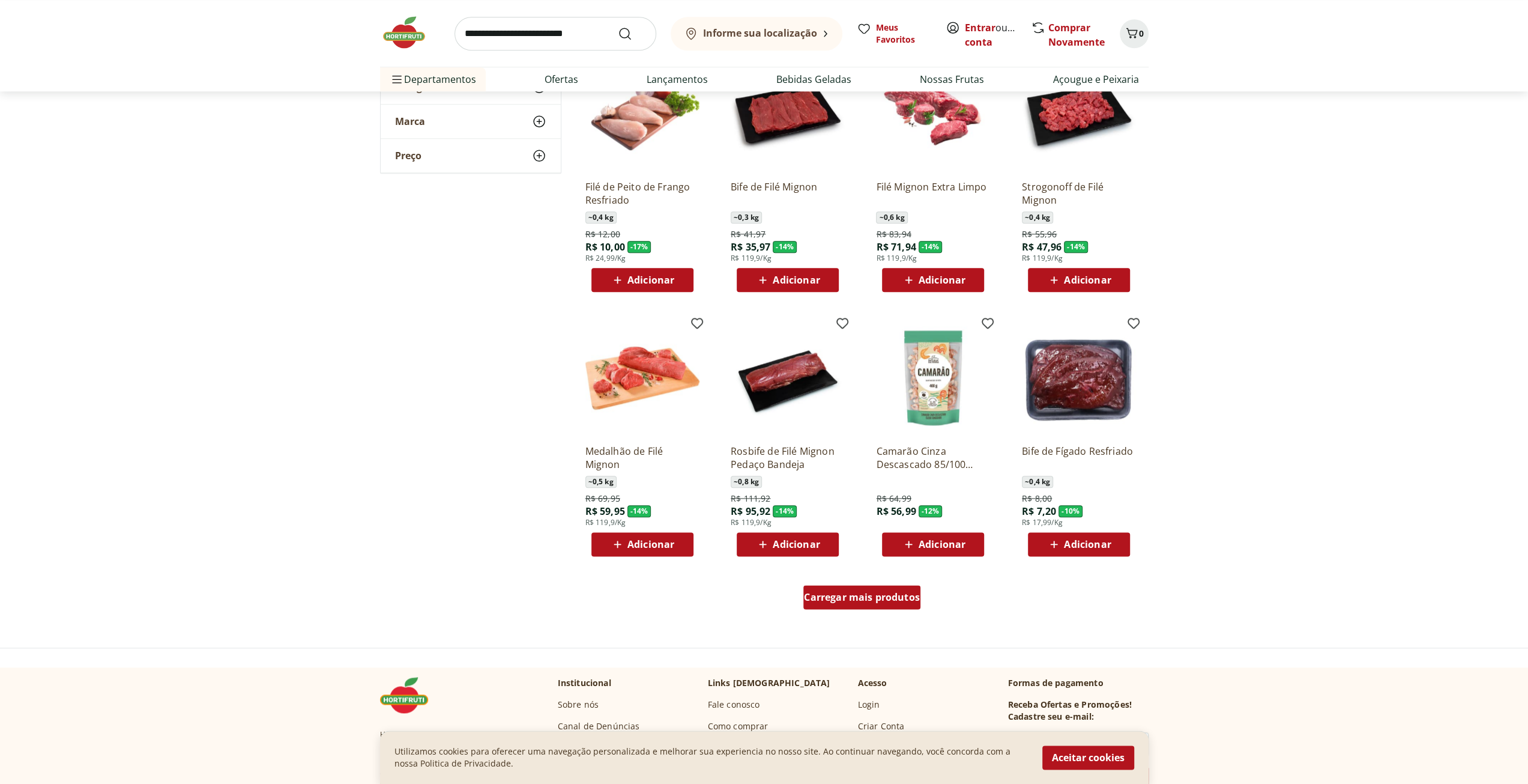
click at [839, 598] on span "Carregar mais produtos" at bounding box center [862, 597] width 116 height 9
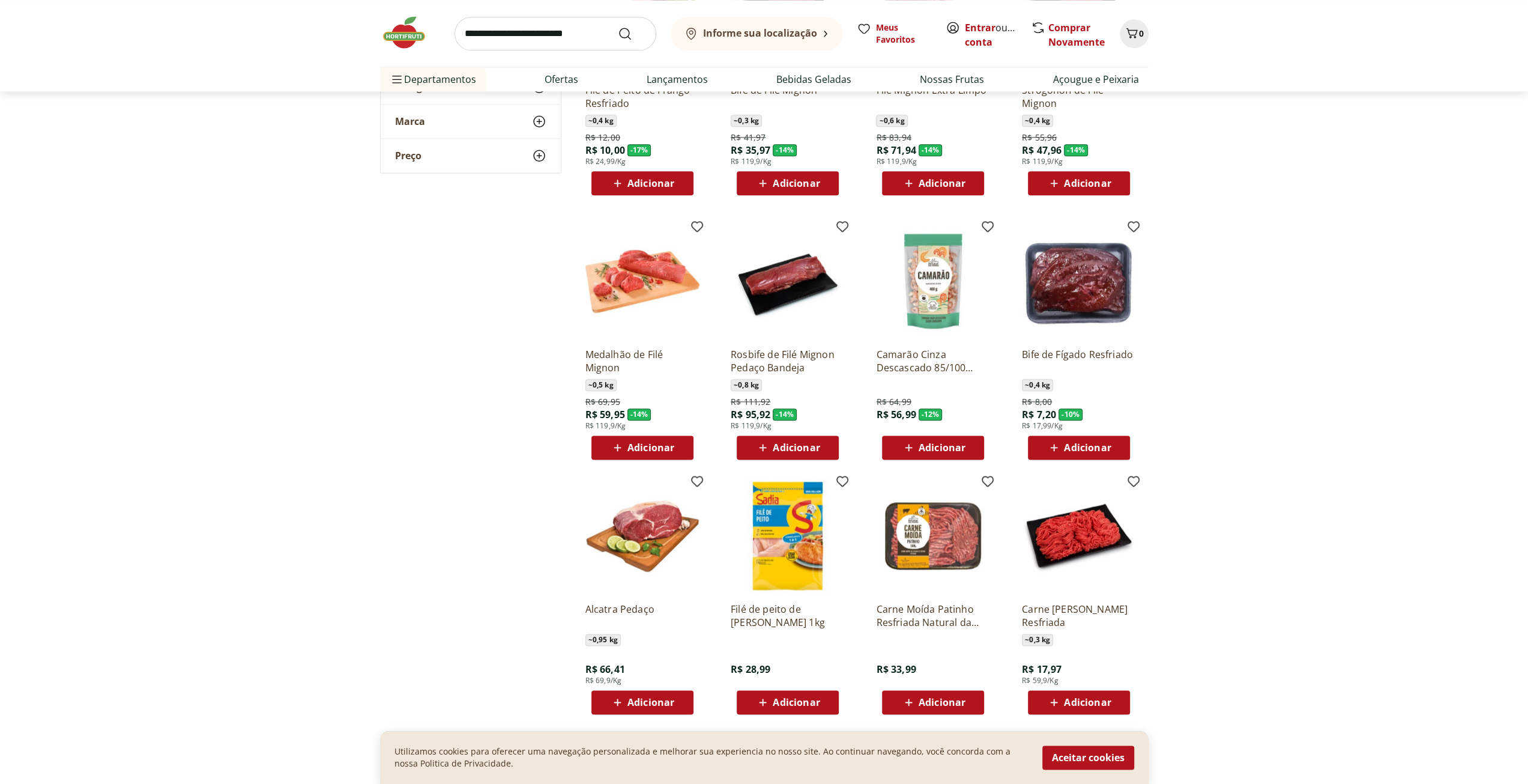
scroll to position [1441, 0]
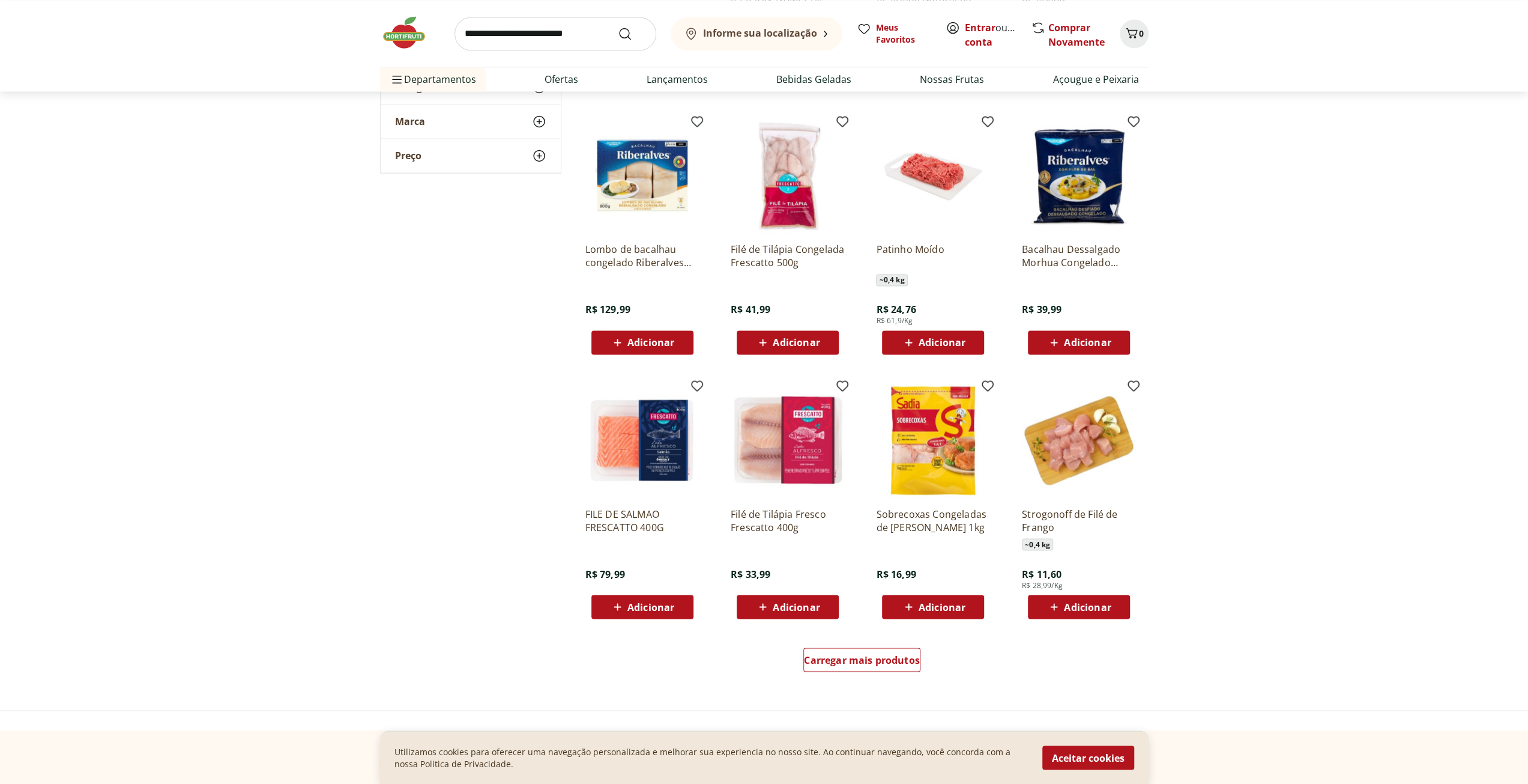
scroll to position [2042, 0]
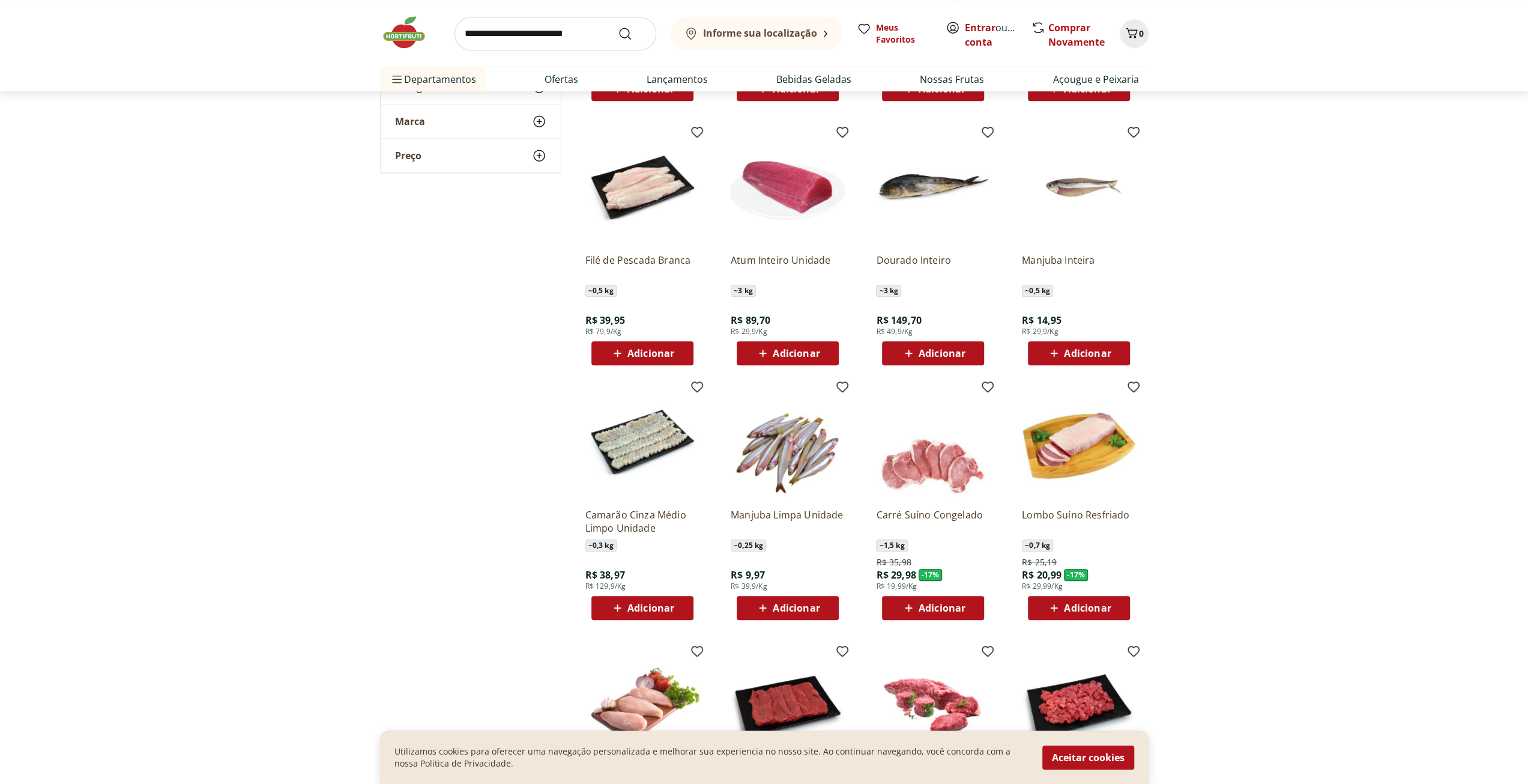
scroll to position [540, 0]
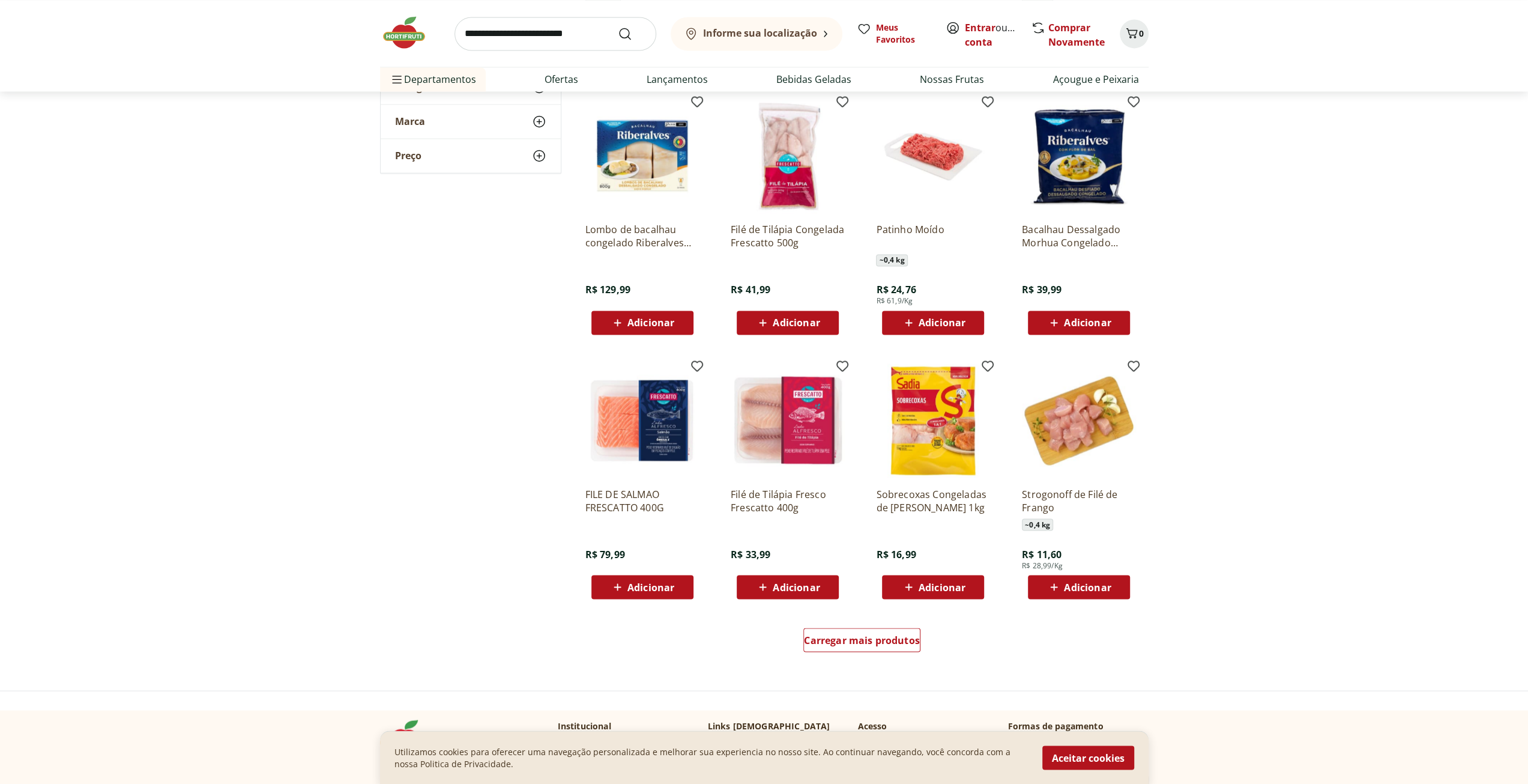
scroll to position [1982, 0]
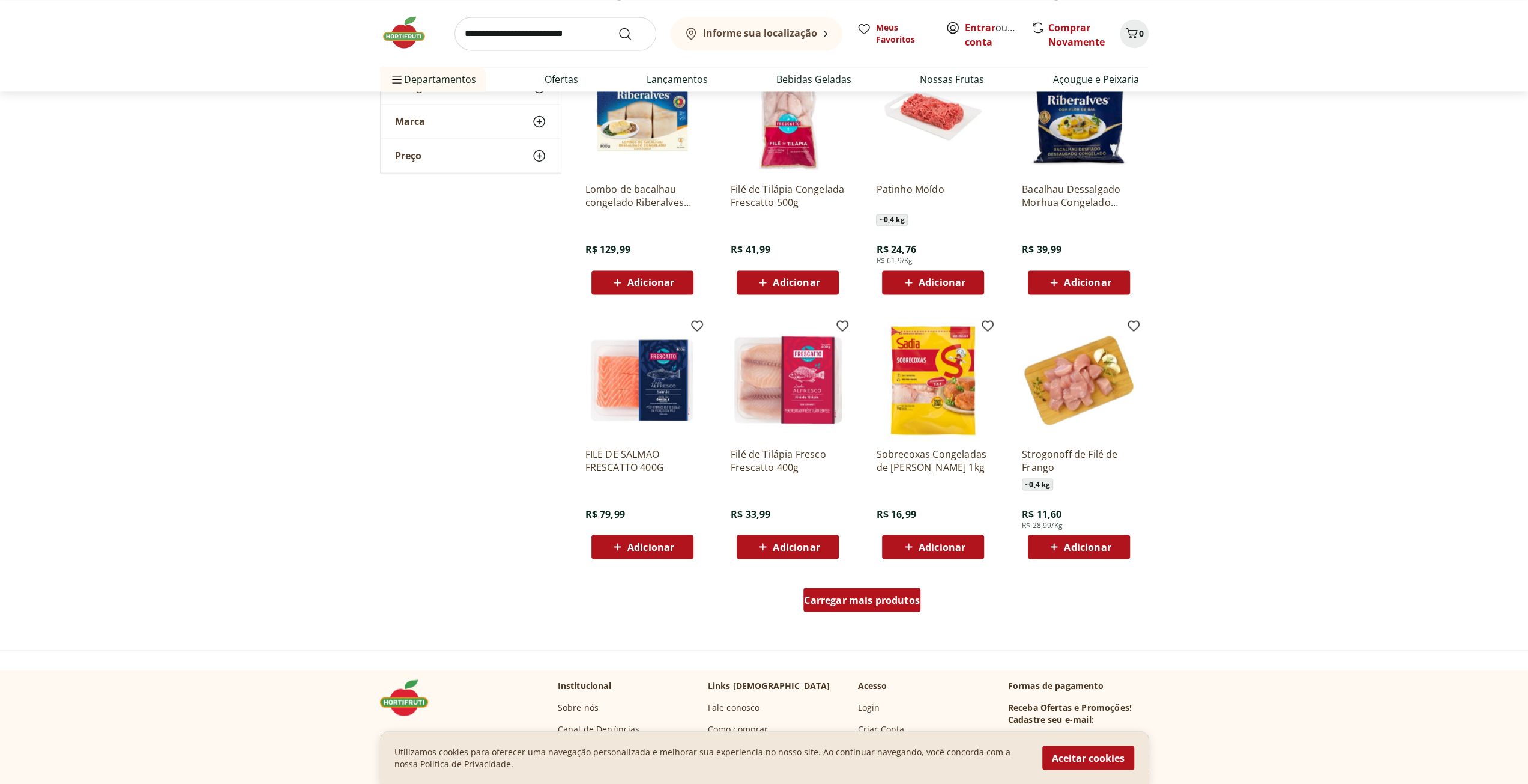
click at [851, 602] on span "Carregar mais produtos" at bounding box center [862, 599] width 116 height 9
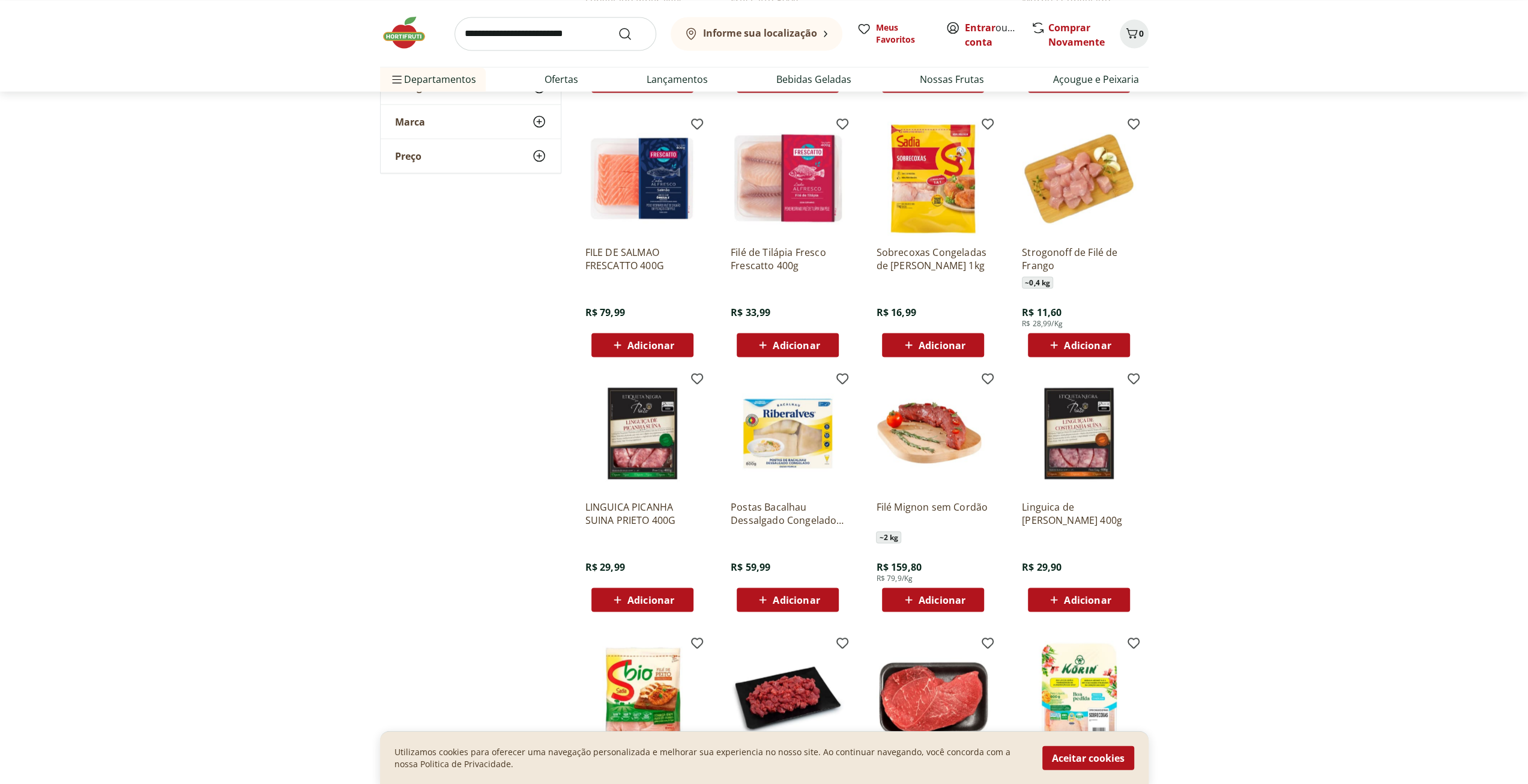
scroll to position [2222, 0]
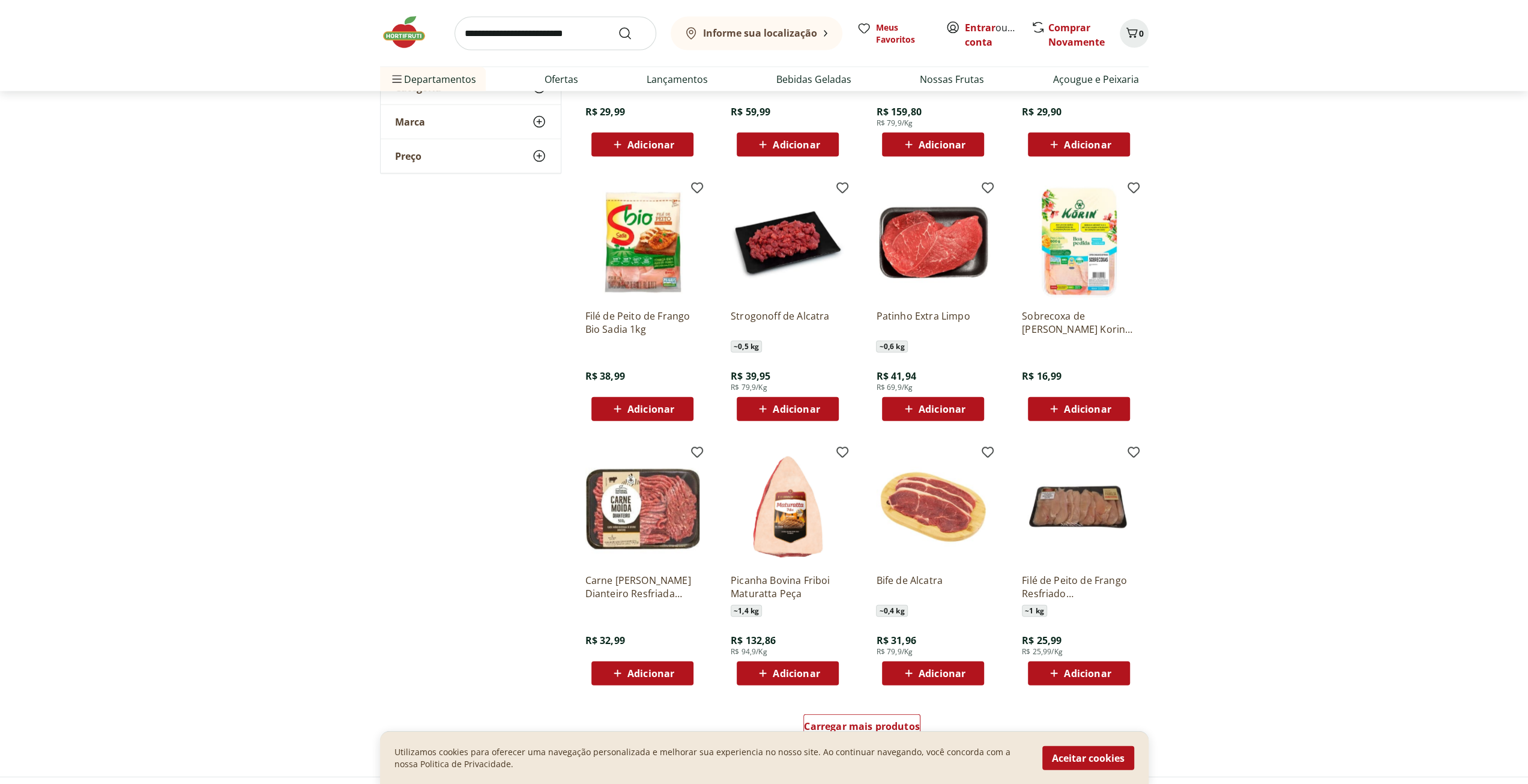
scroll to position [2702, 0]
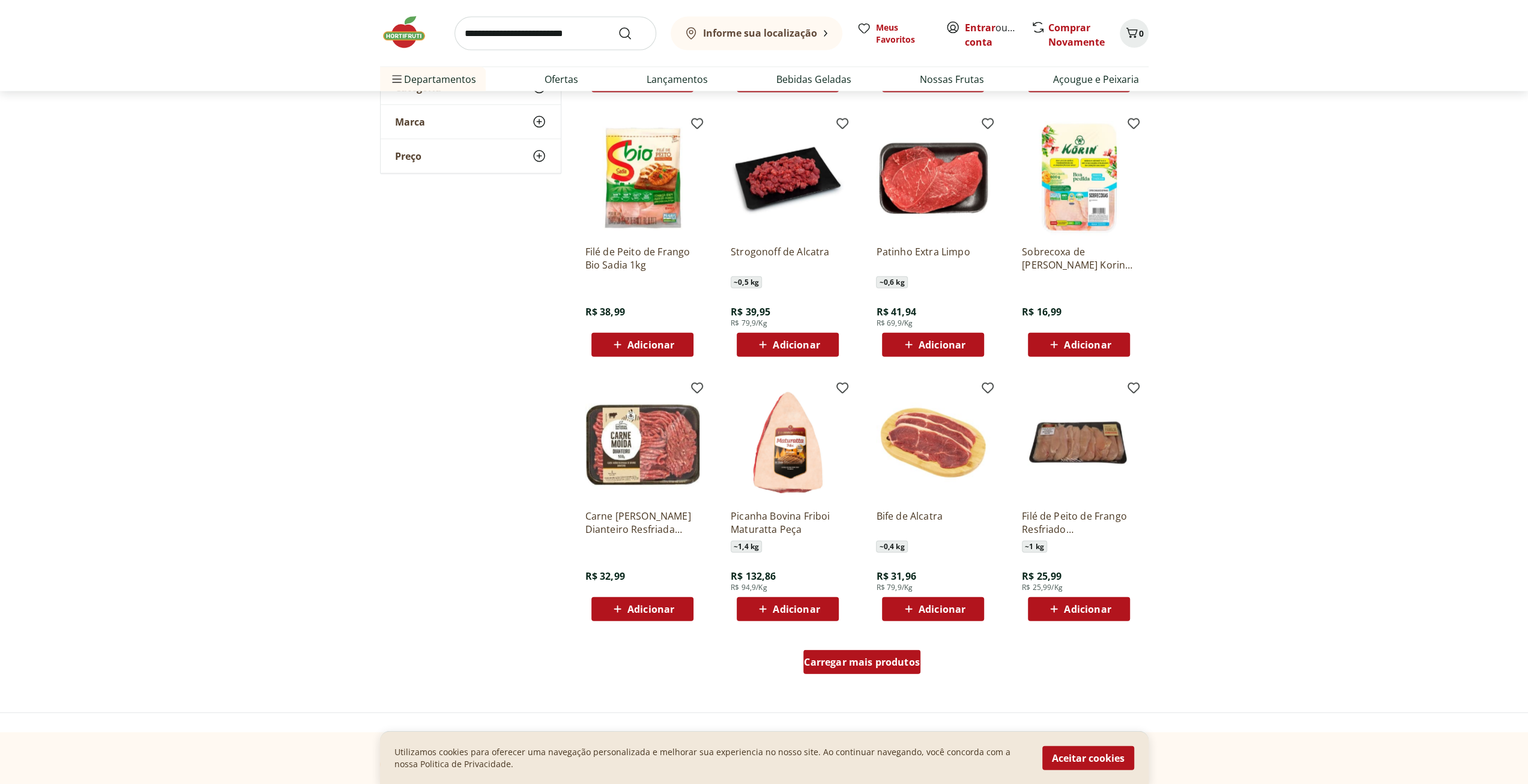
click at [848, 665] on span "Carregar mais produtos" at bounding box center [862, 661] width 116 height 9
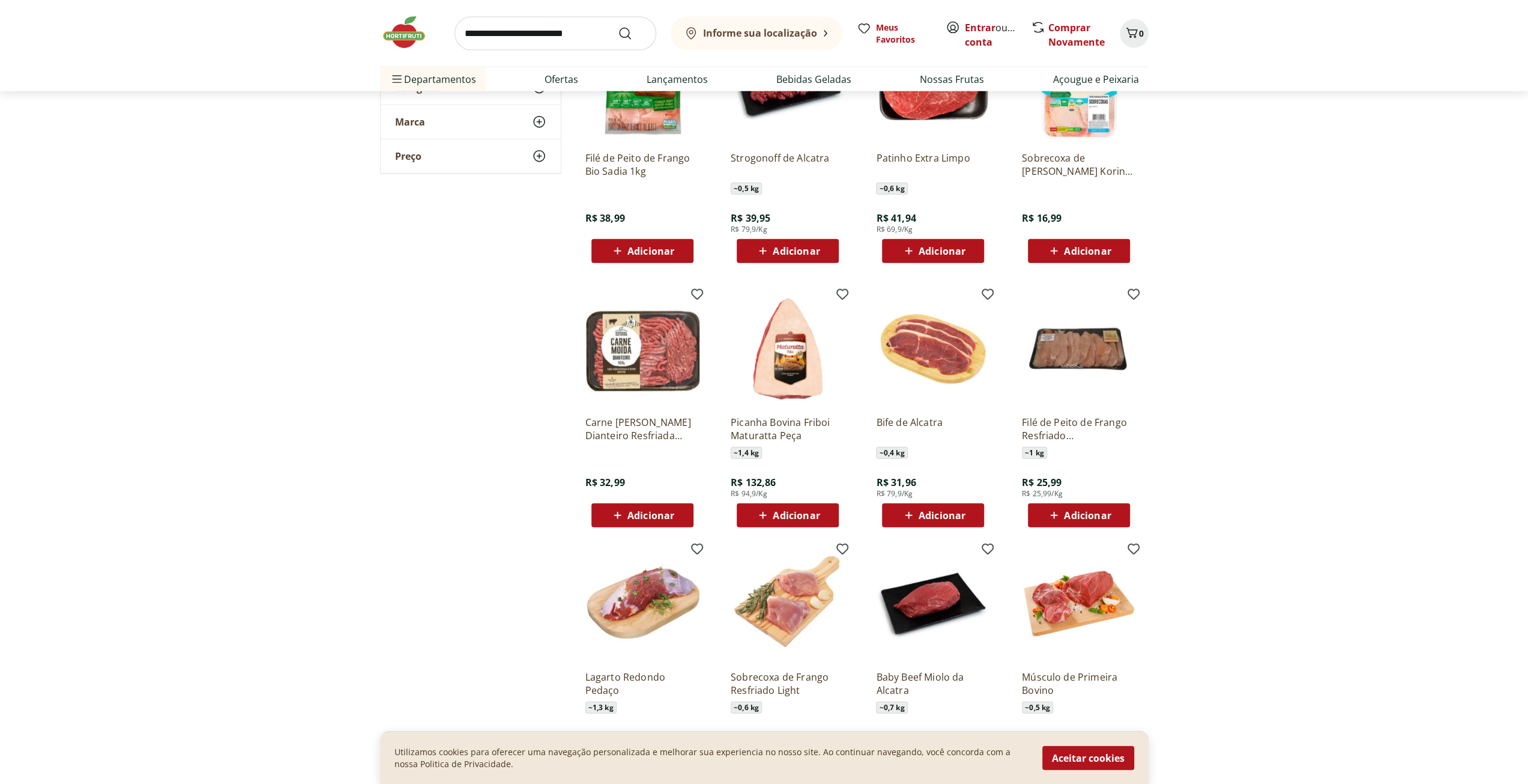
scroll to position [2943, 0]
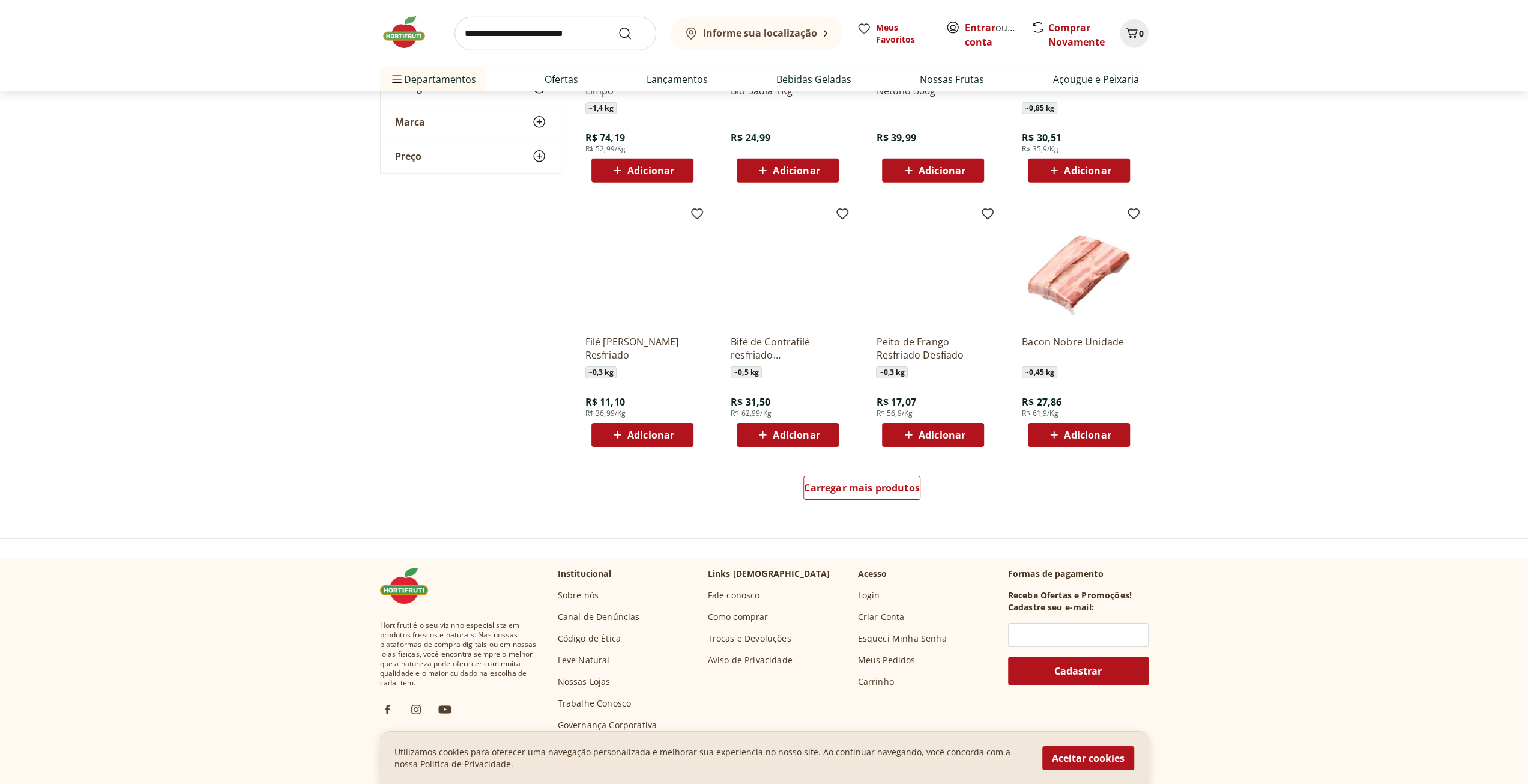
scroll to position [3663, 0]
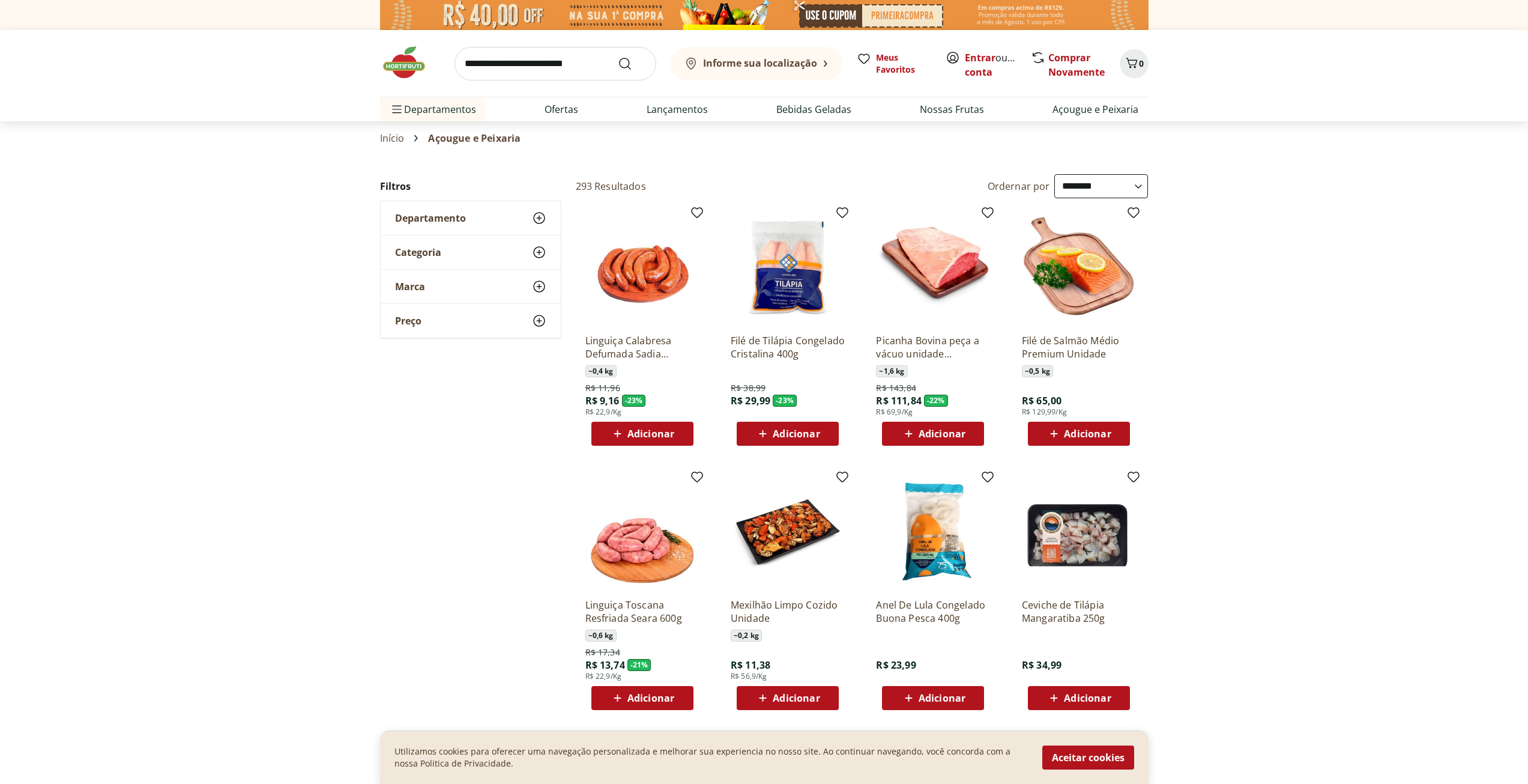
select select "**********"
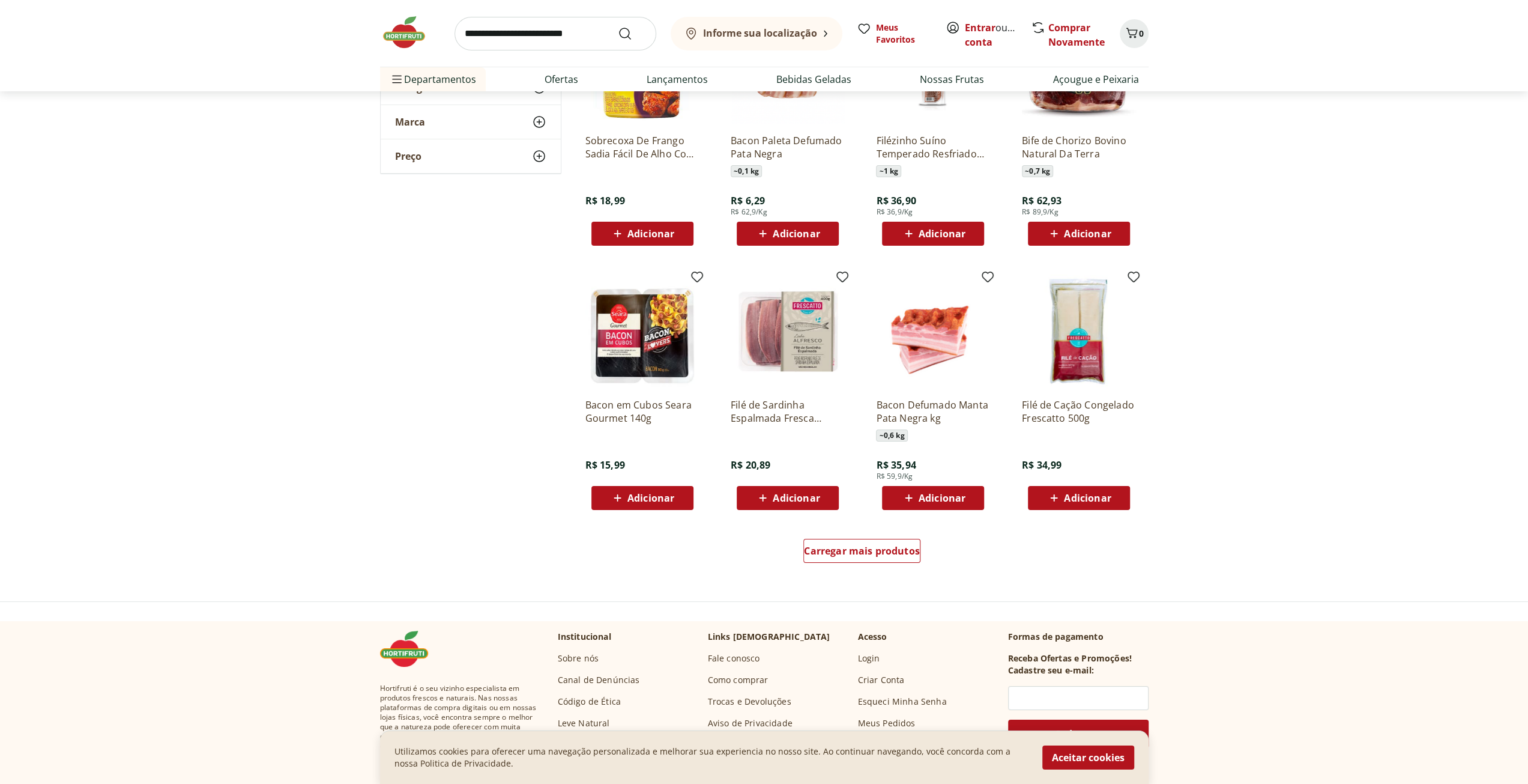
scroll to position [4384, 0]
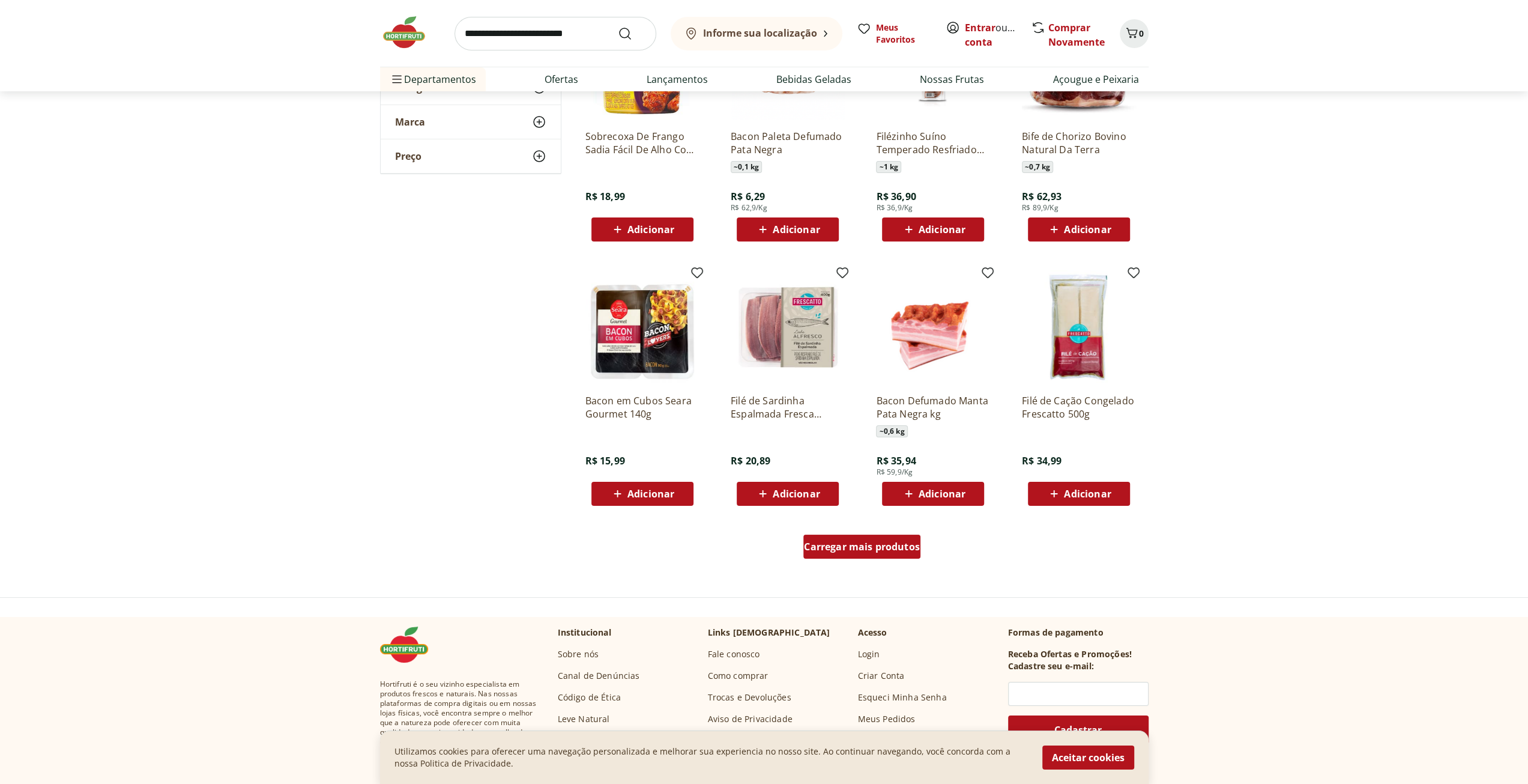
click at [862, 548] on span "Carregar mais produtos" at bounding box center [862, 546] width 116 height 9
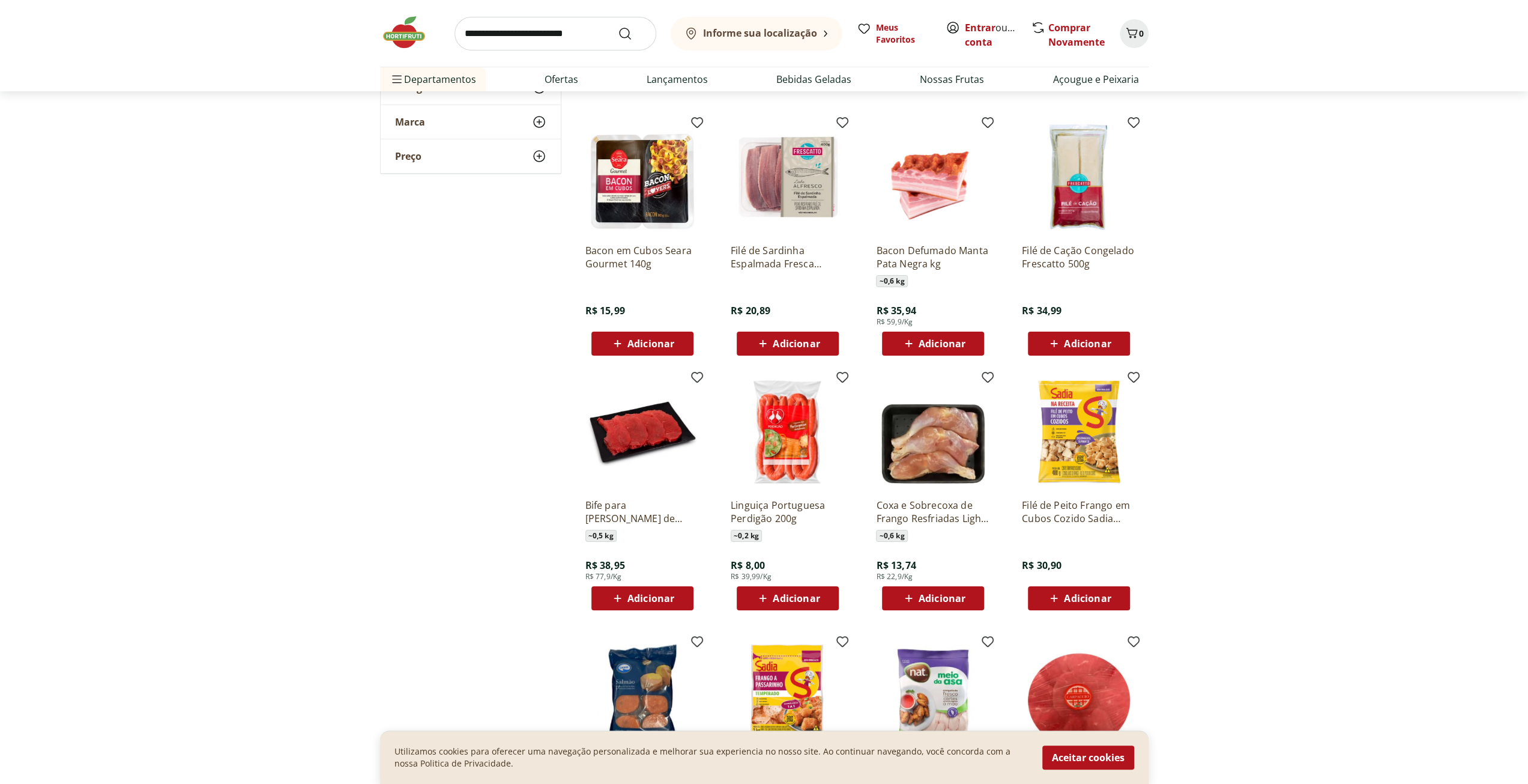
scroll to position [4564, 0]
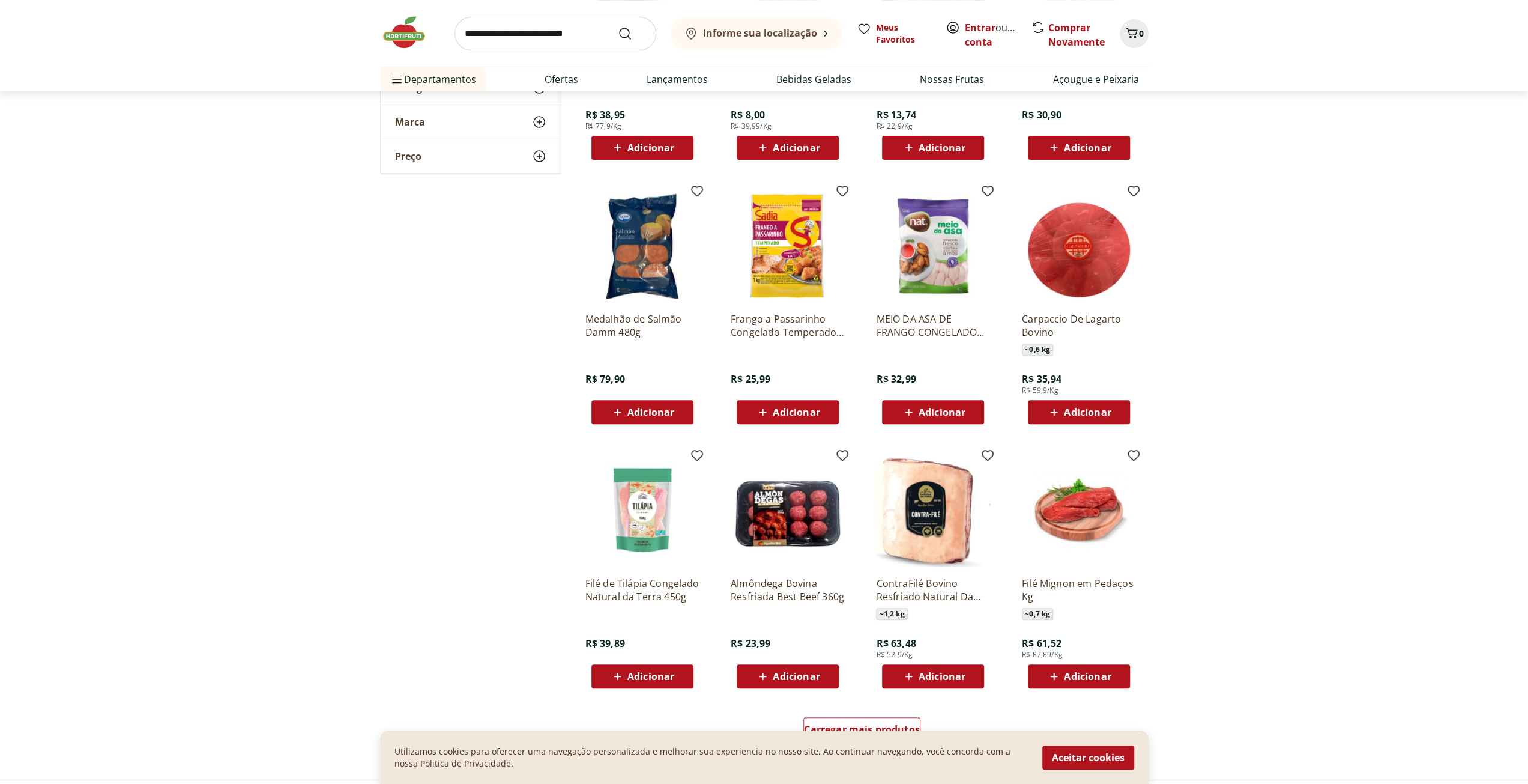
scroll to position [5105, 0]
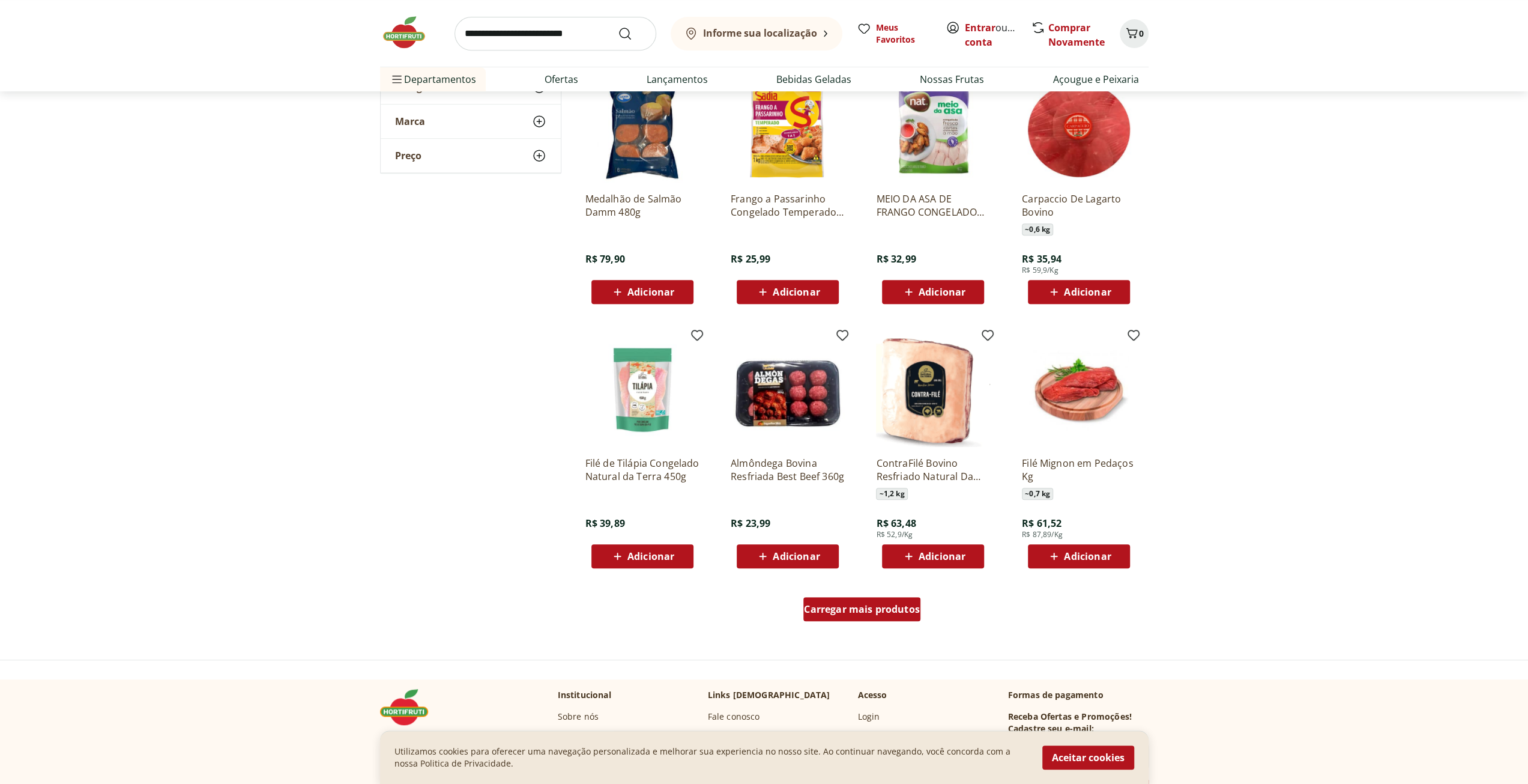
click at [864, 609] on span "Carregar mais produtos" at bounding box center [862, 608] width 116 height 9
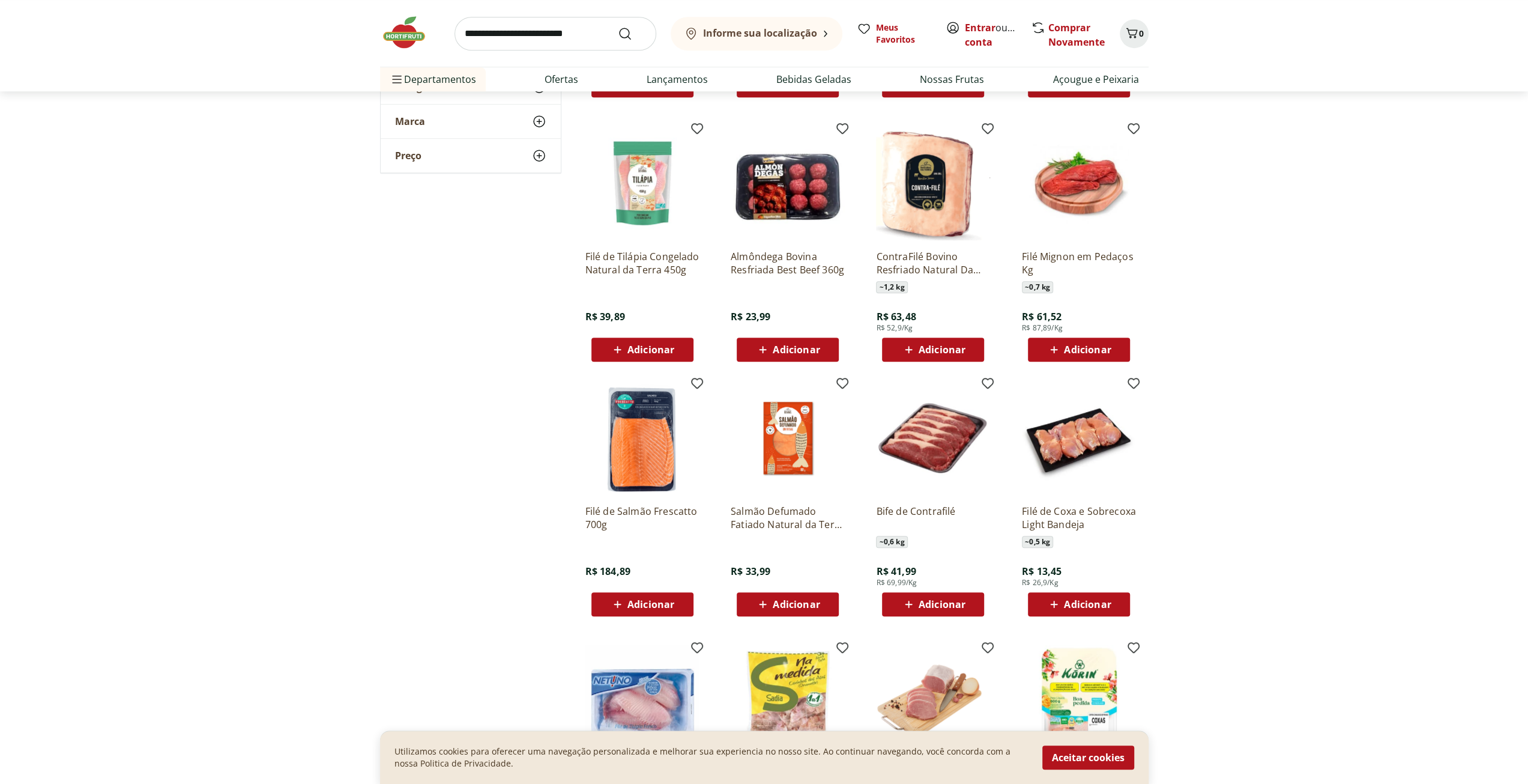
scroll to position [5345, 0]
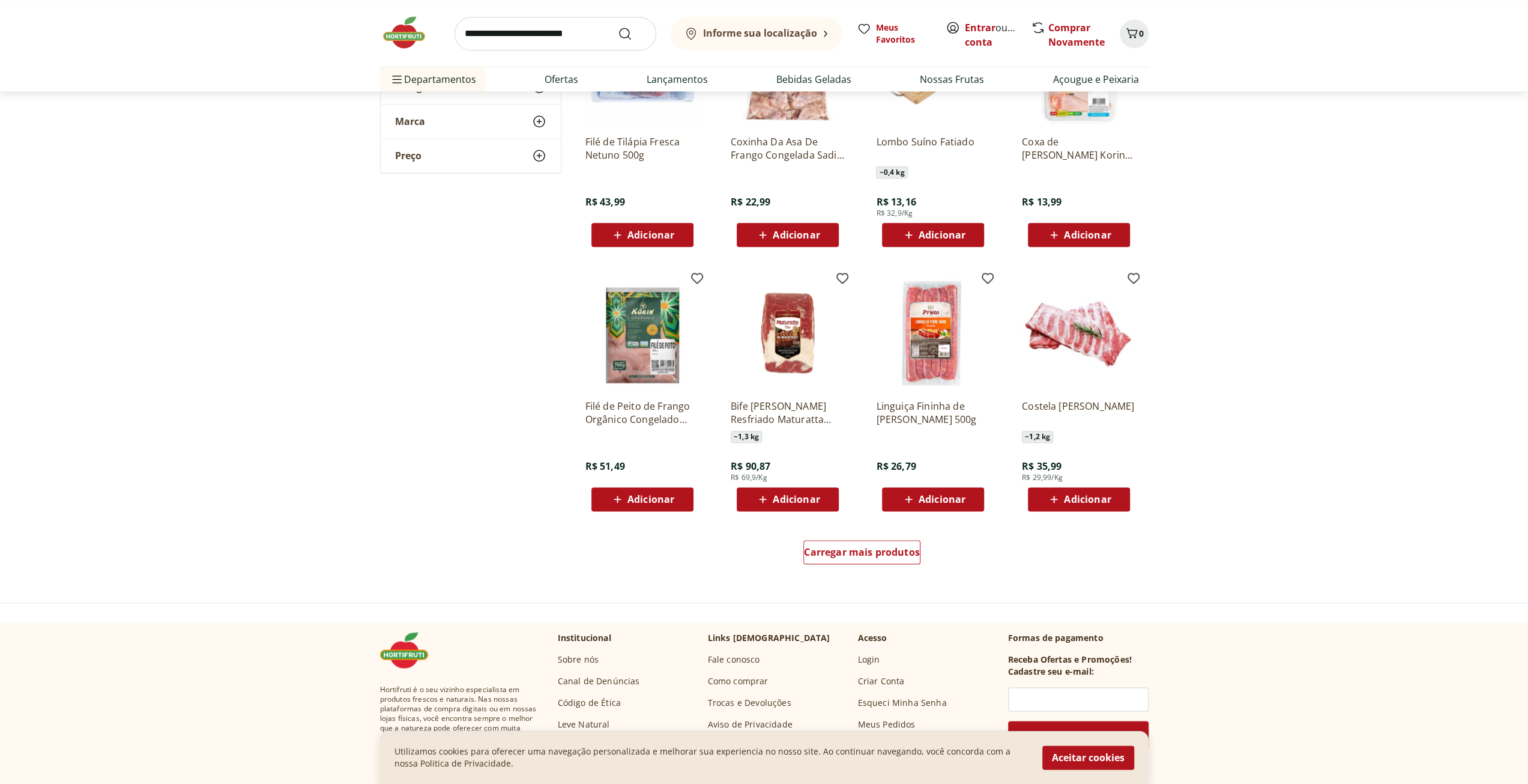
scroll to position [5946, 0]
click at [866, 551] on span "Carregar mais produtos" at bounding box center [862, 551] width 116 height 9
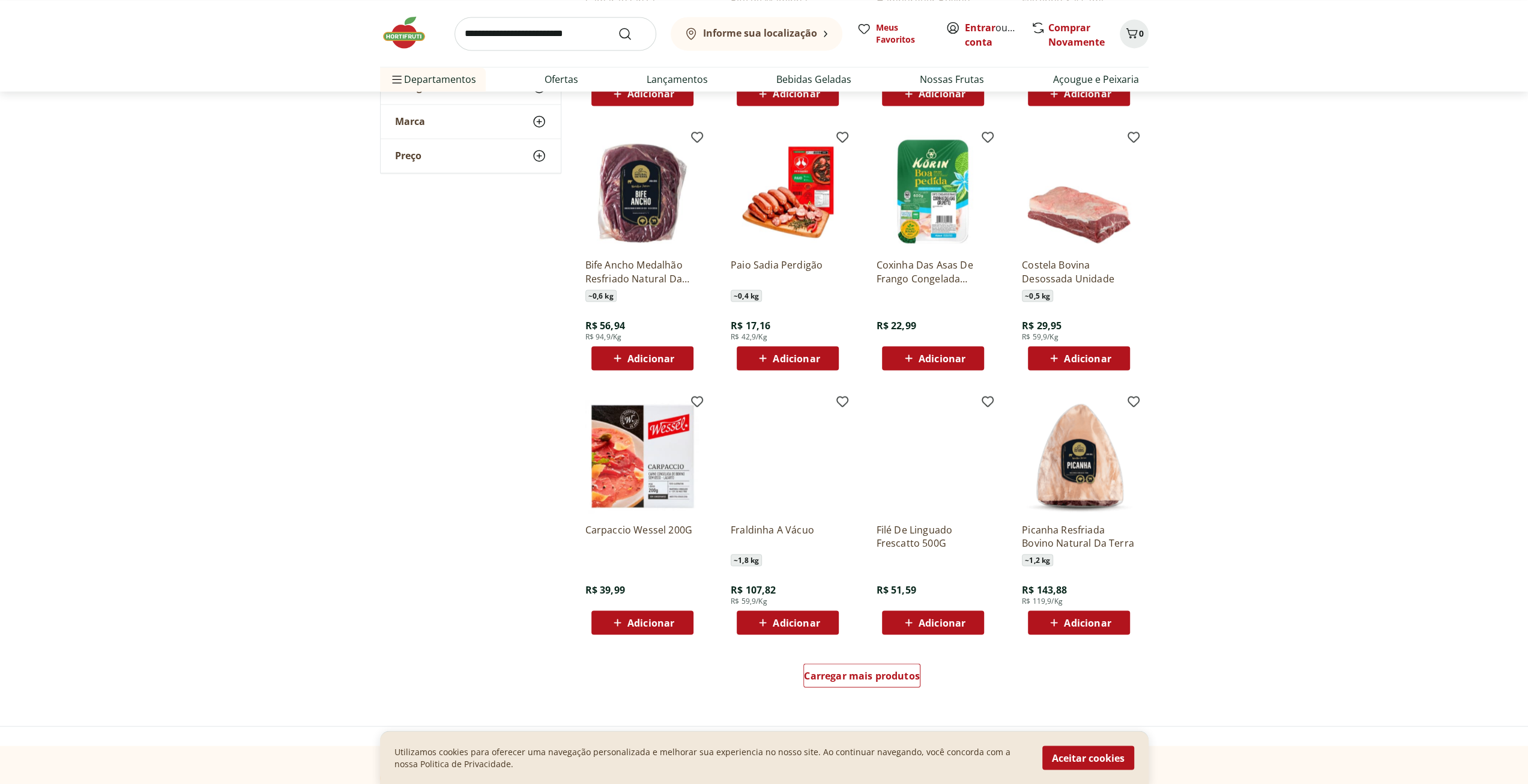
scroll to position [6606, 0]
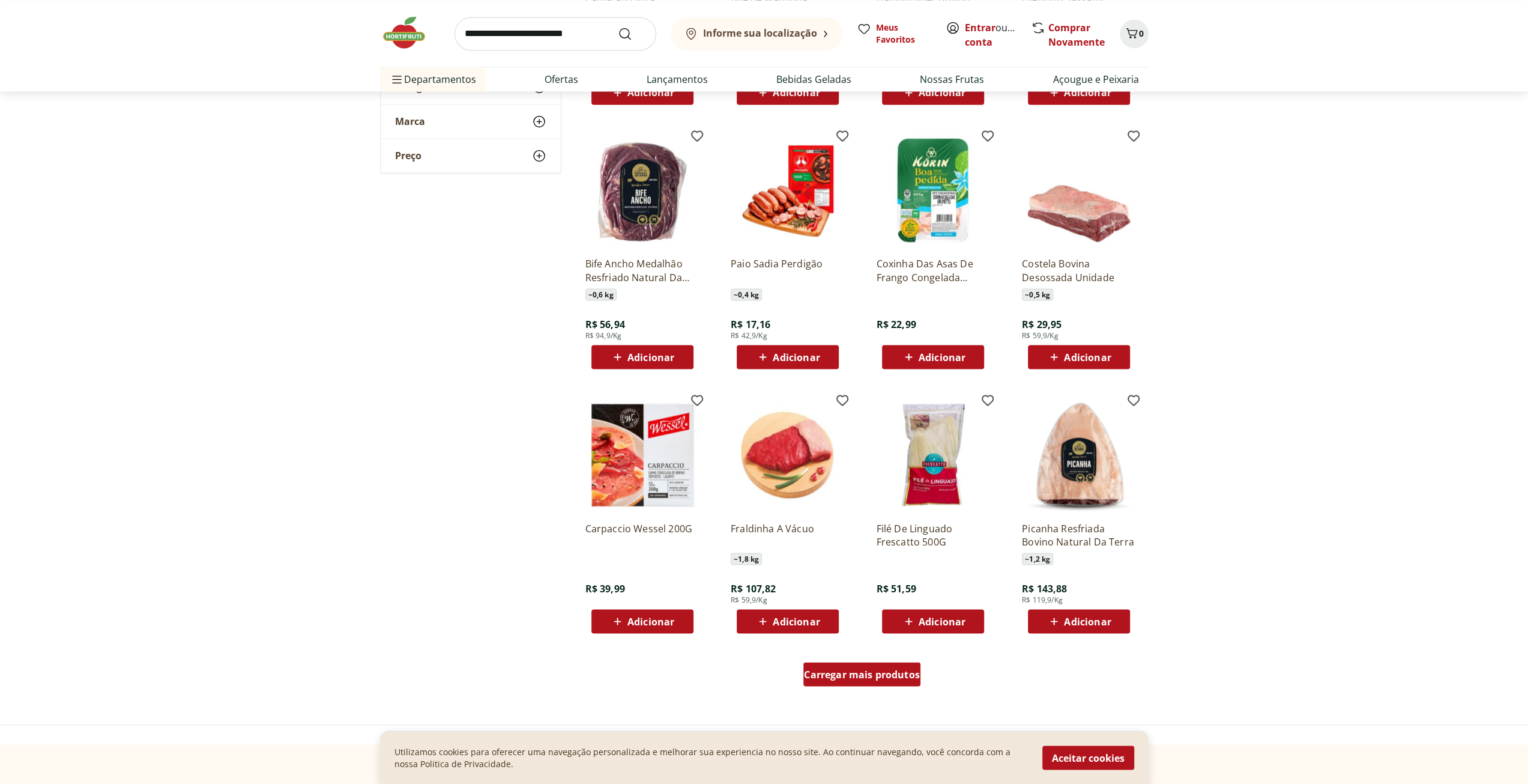
click at [851, 674] on span "Carregar mais produtos" at bounding box center [862, 673] width 116 height 9
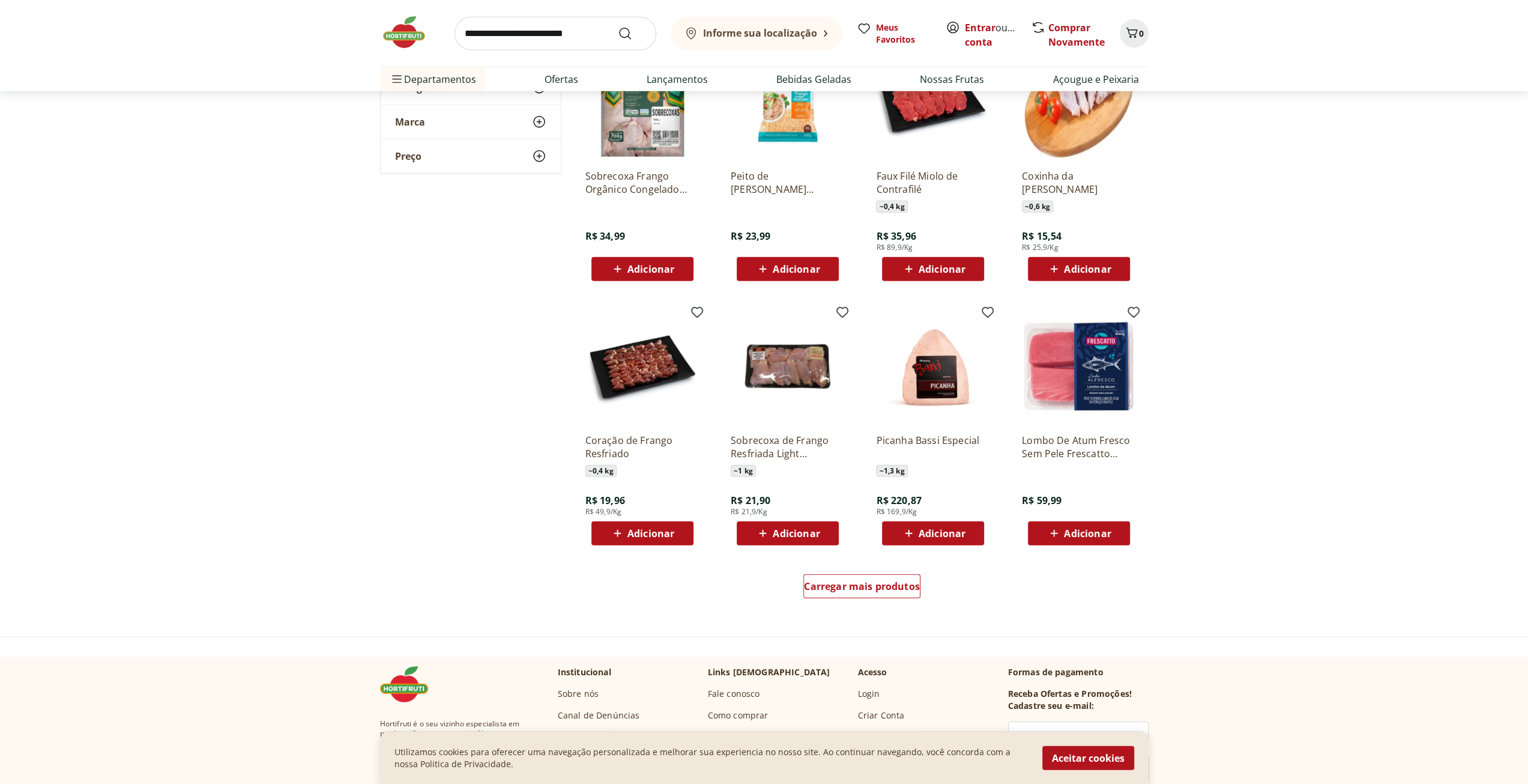
scroll to position [7507, 0]
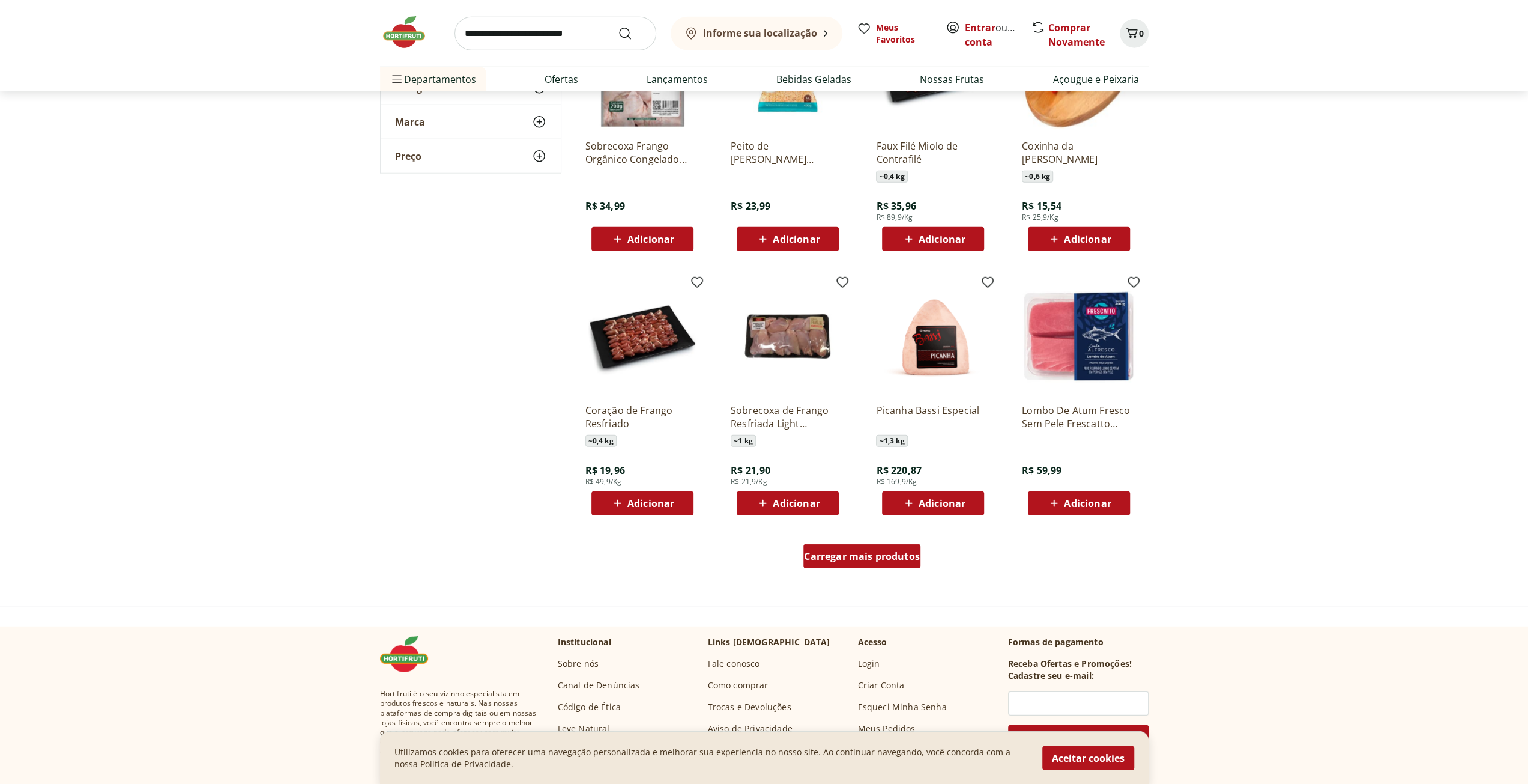
click at [851, 556] on span "Carregar mais produtos" at bounding box center [862, 556] width 116 height 9
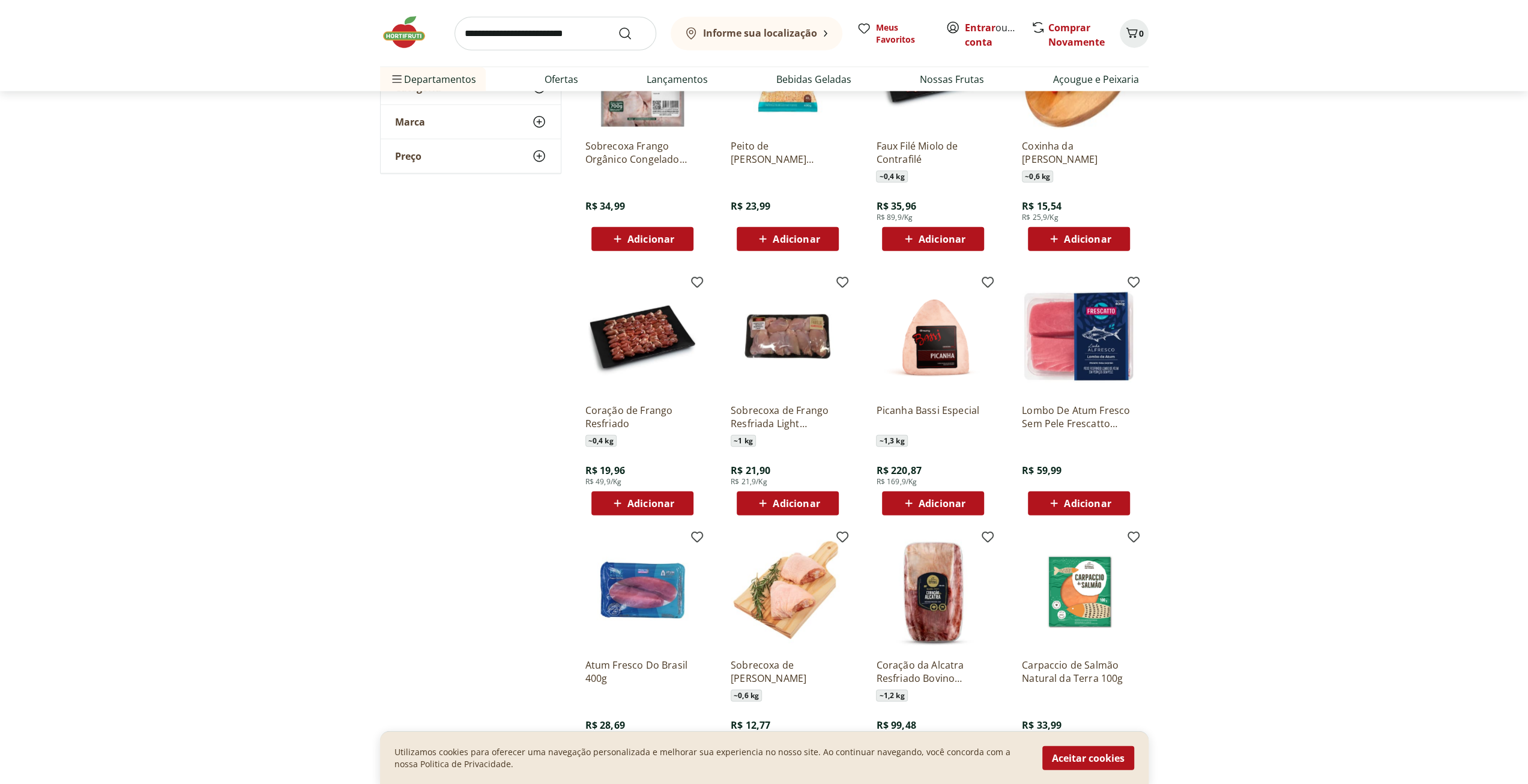
scroll to position [7687, 0]
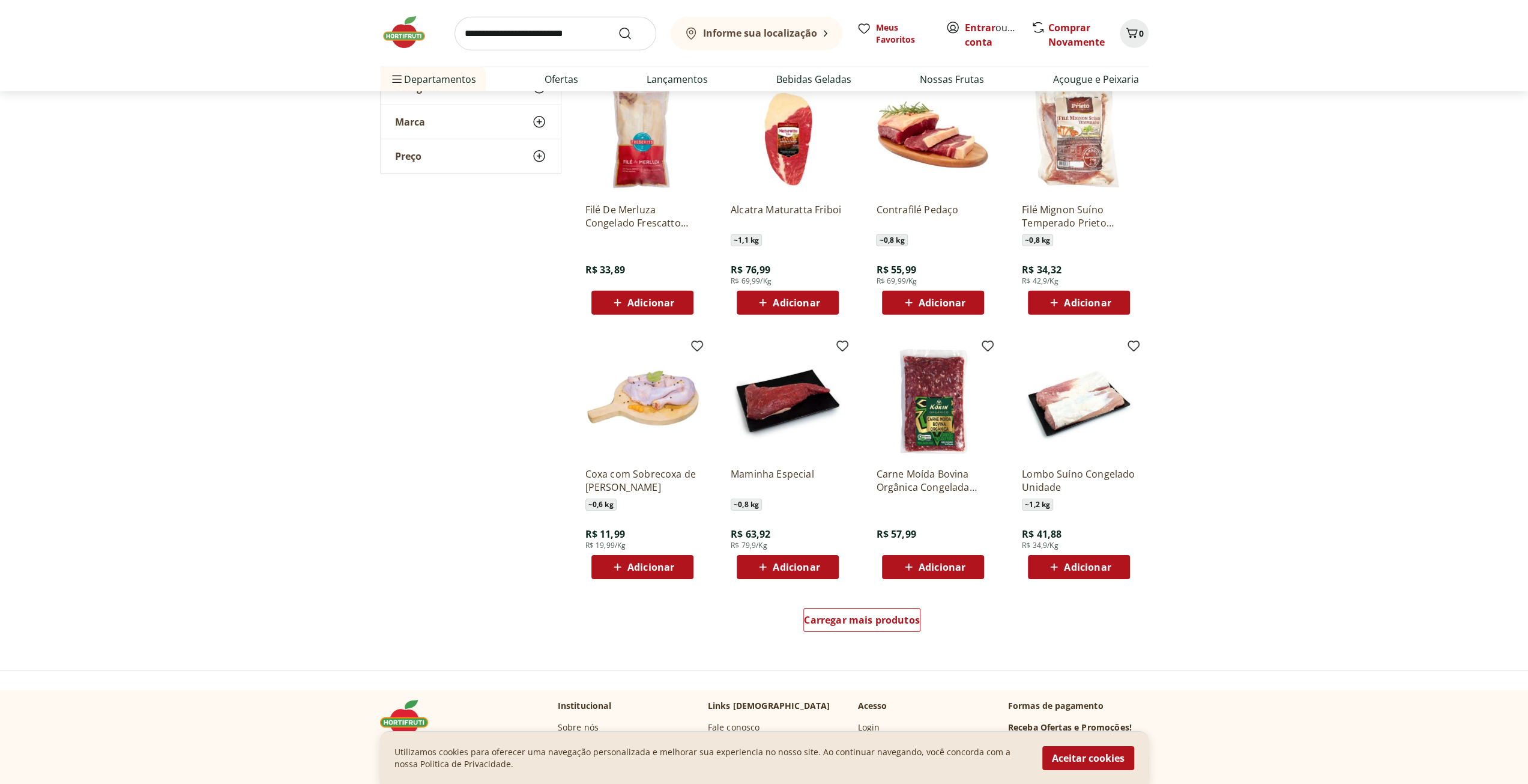
scroll to position [8227, 0]
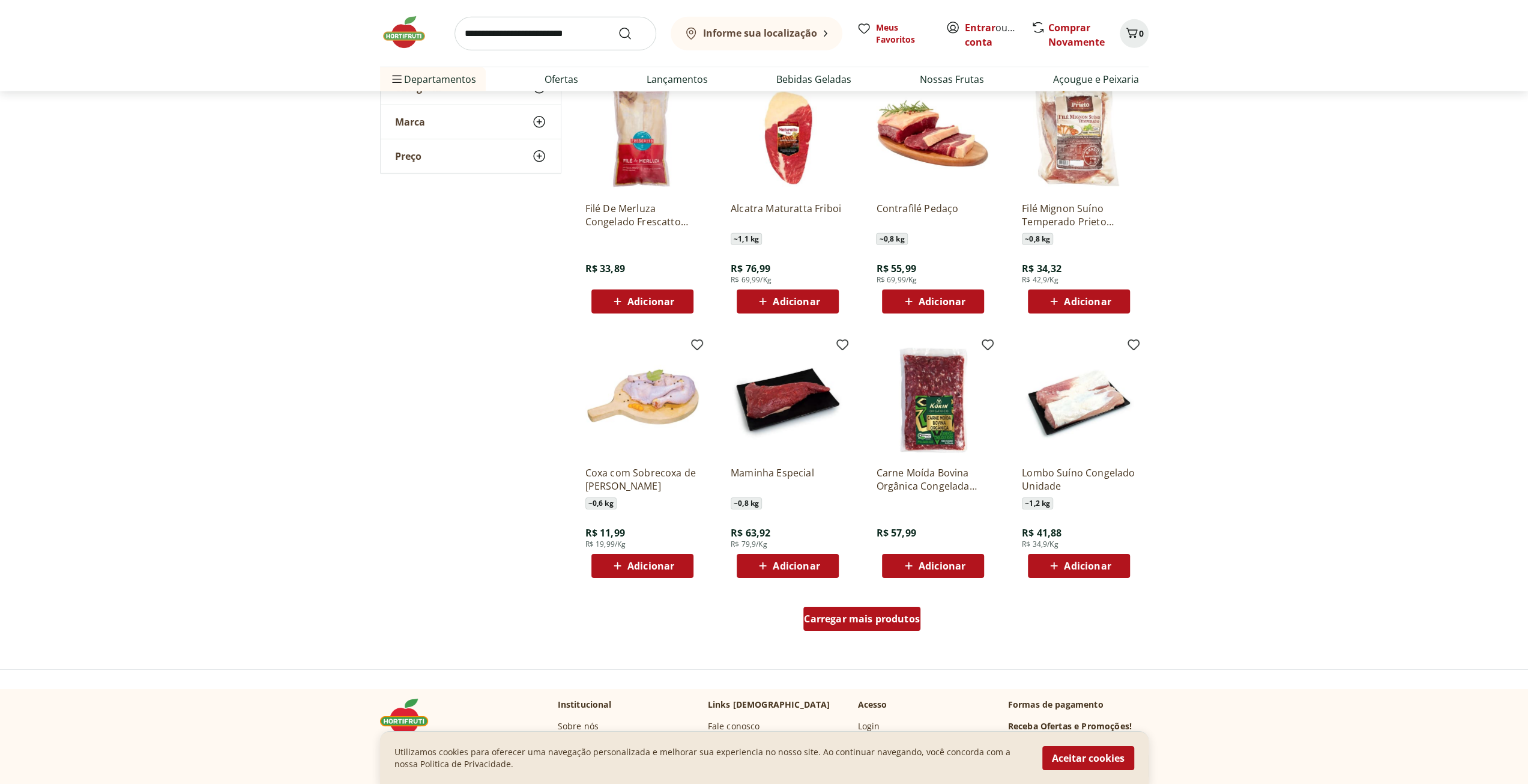
click at [850, 623] on span "Carregar mais produtos" at bounding box center [862, 618] width 116 height 9
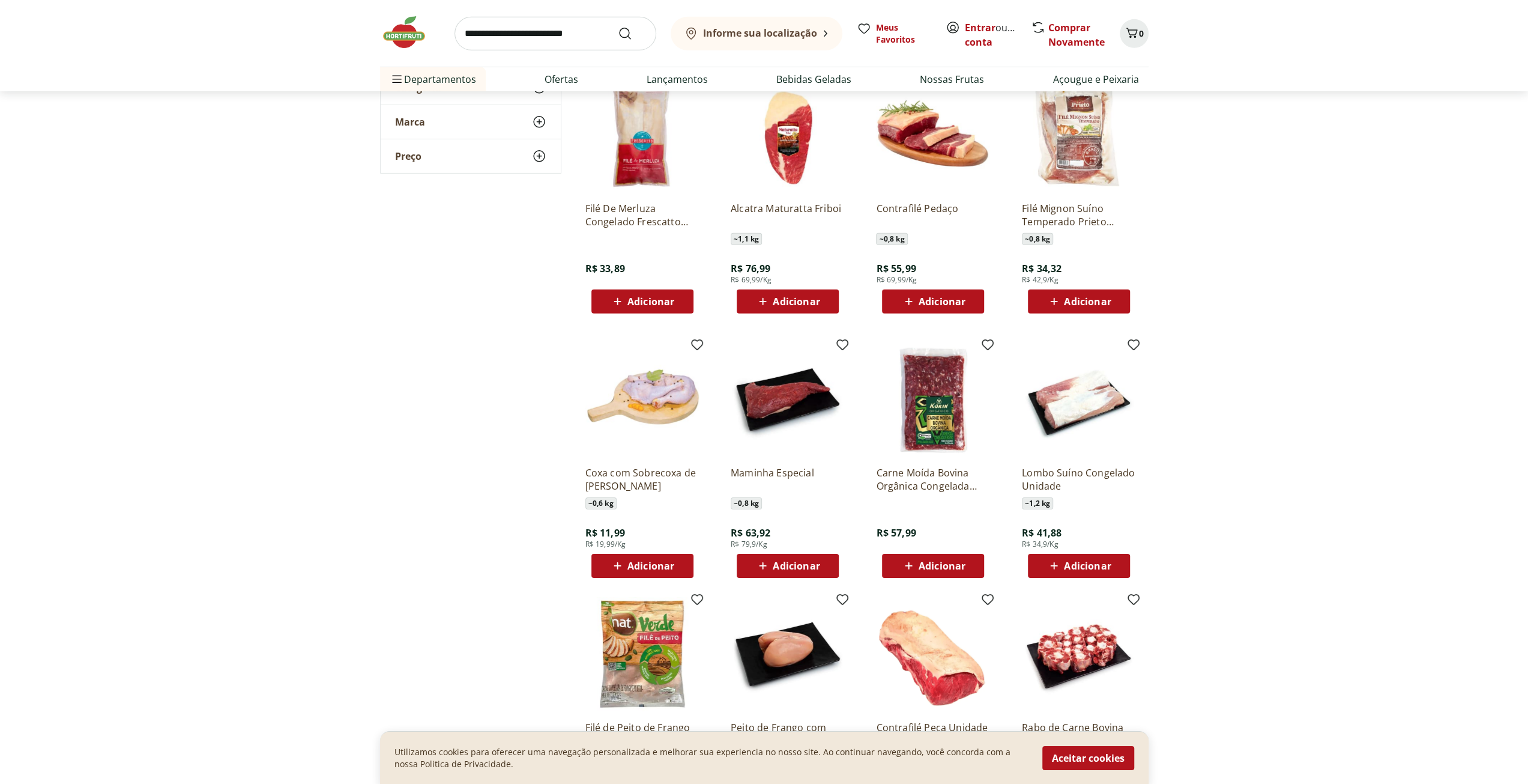
scroll to position [8467, 0]
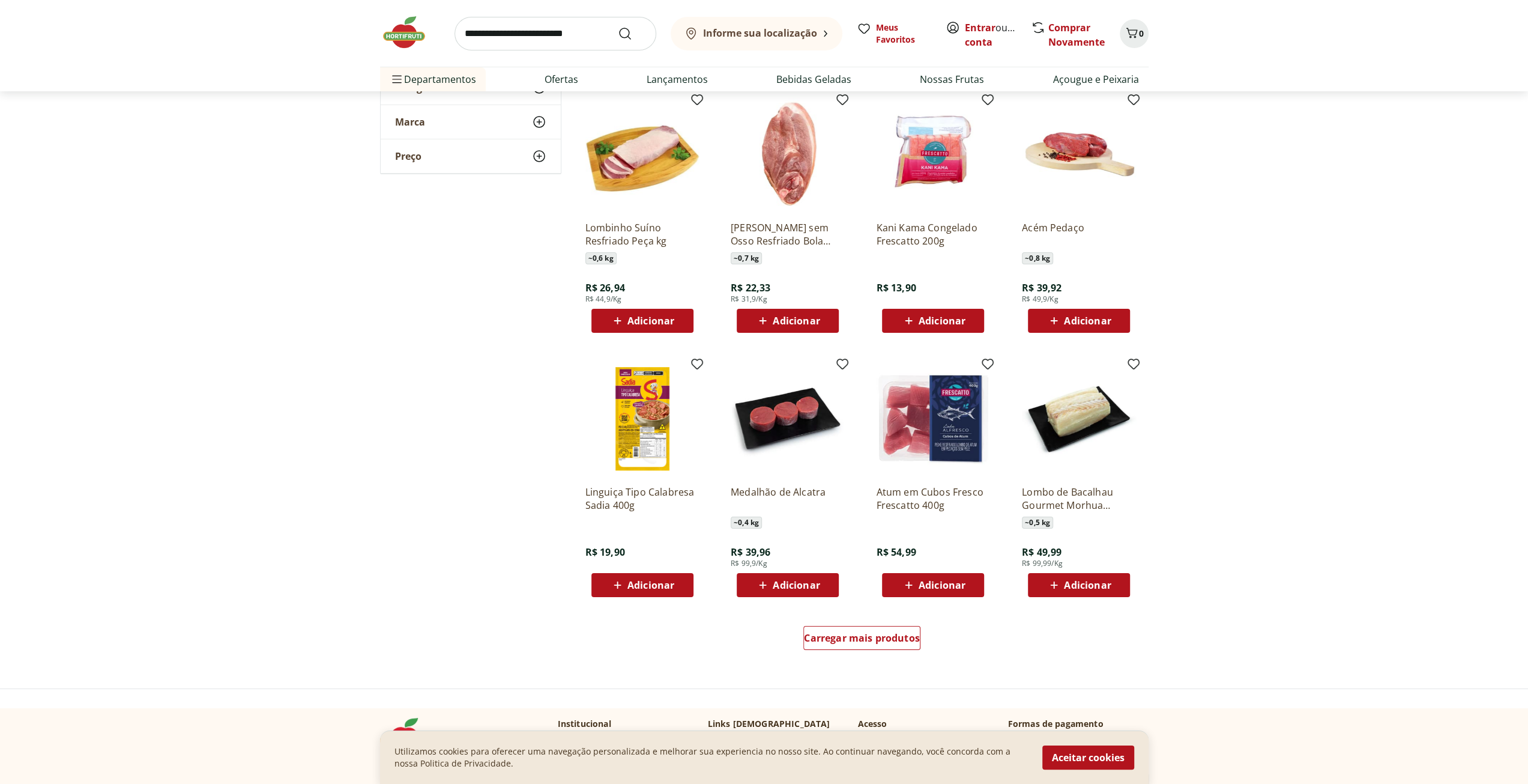
scroll to position [9008, 0]
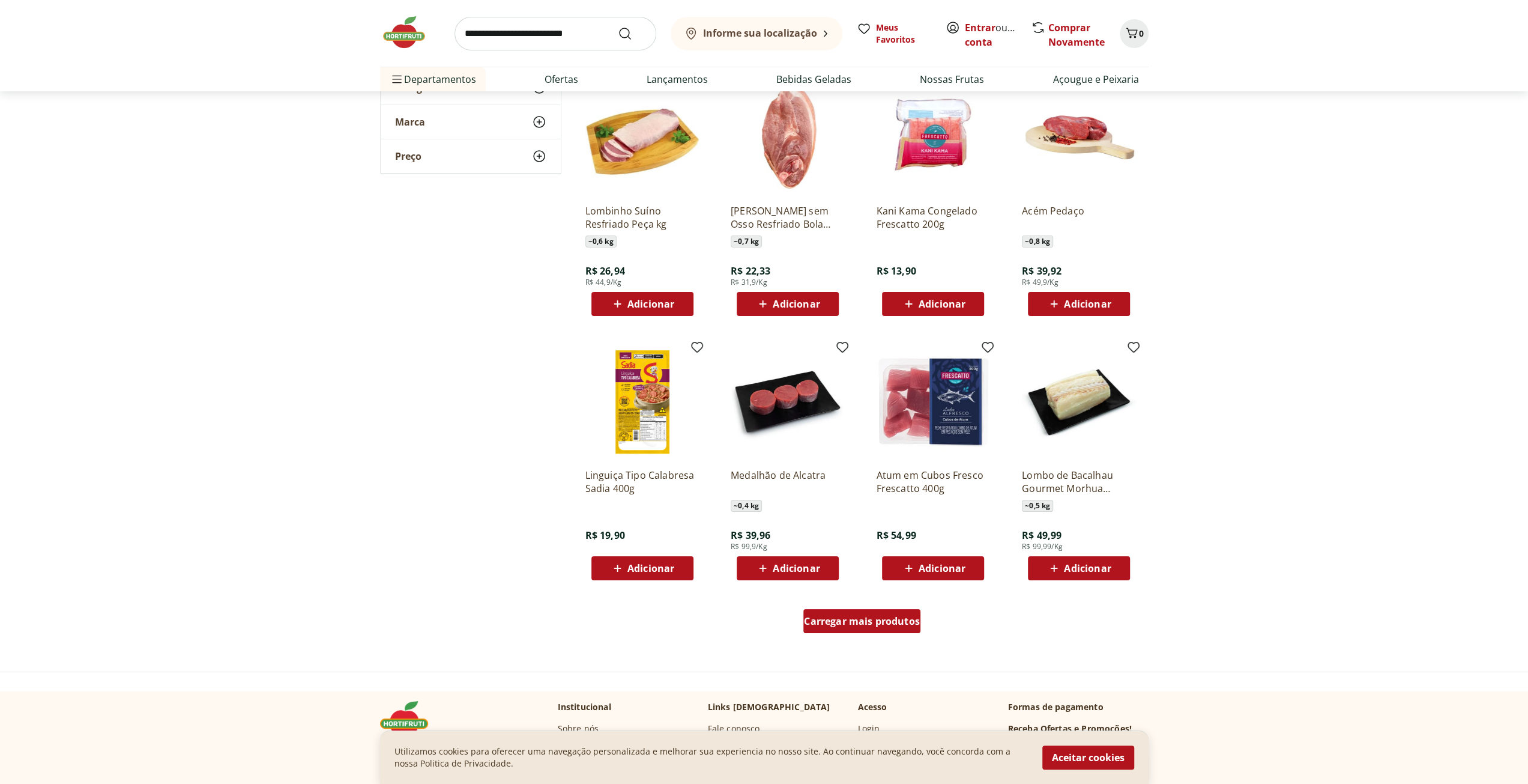
click at [854, 620] on span "Carregar mais produtos" at bounding box center [862, 620] width 116 height 9
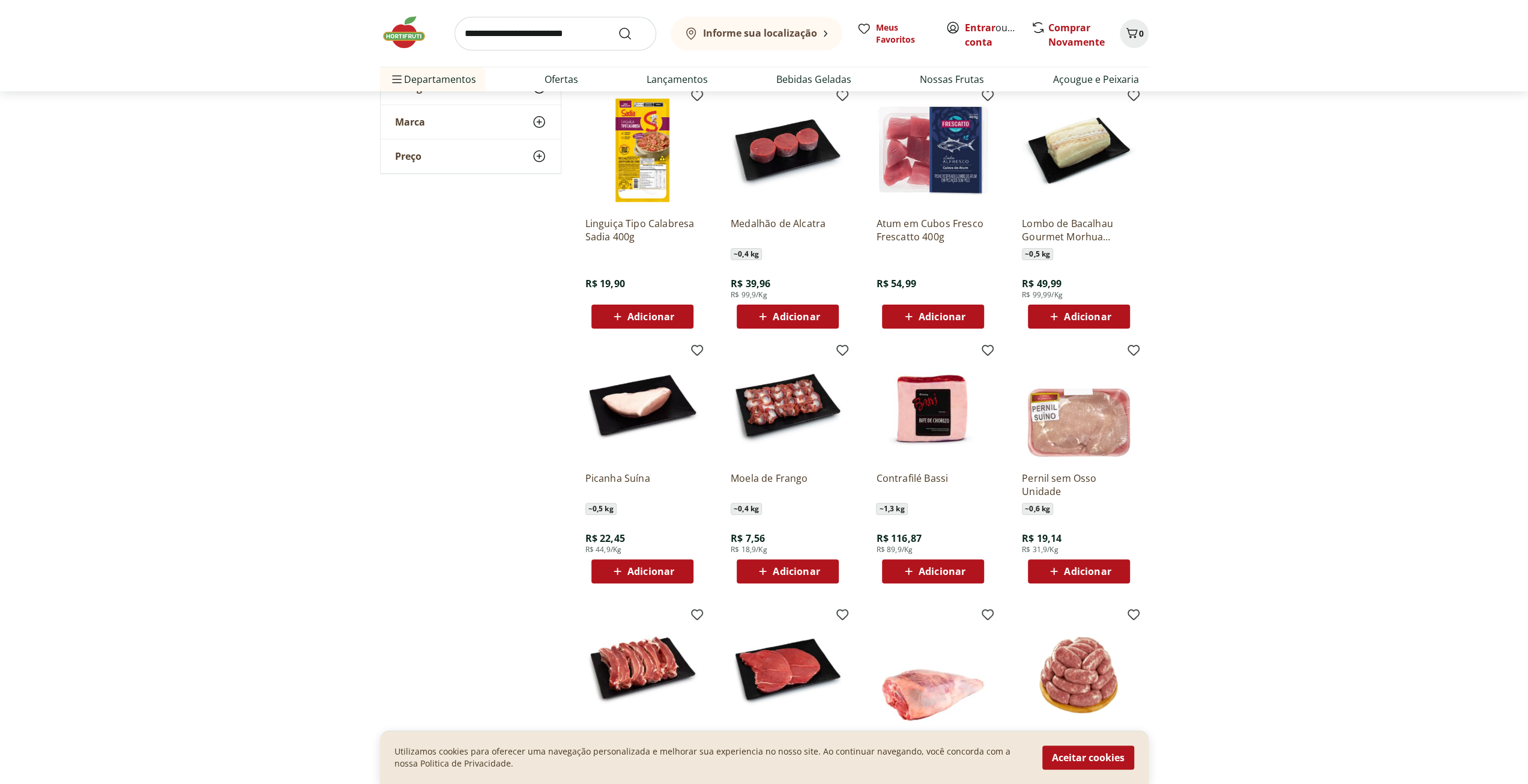
scroll to position [9308, 0]
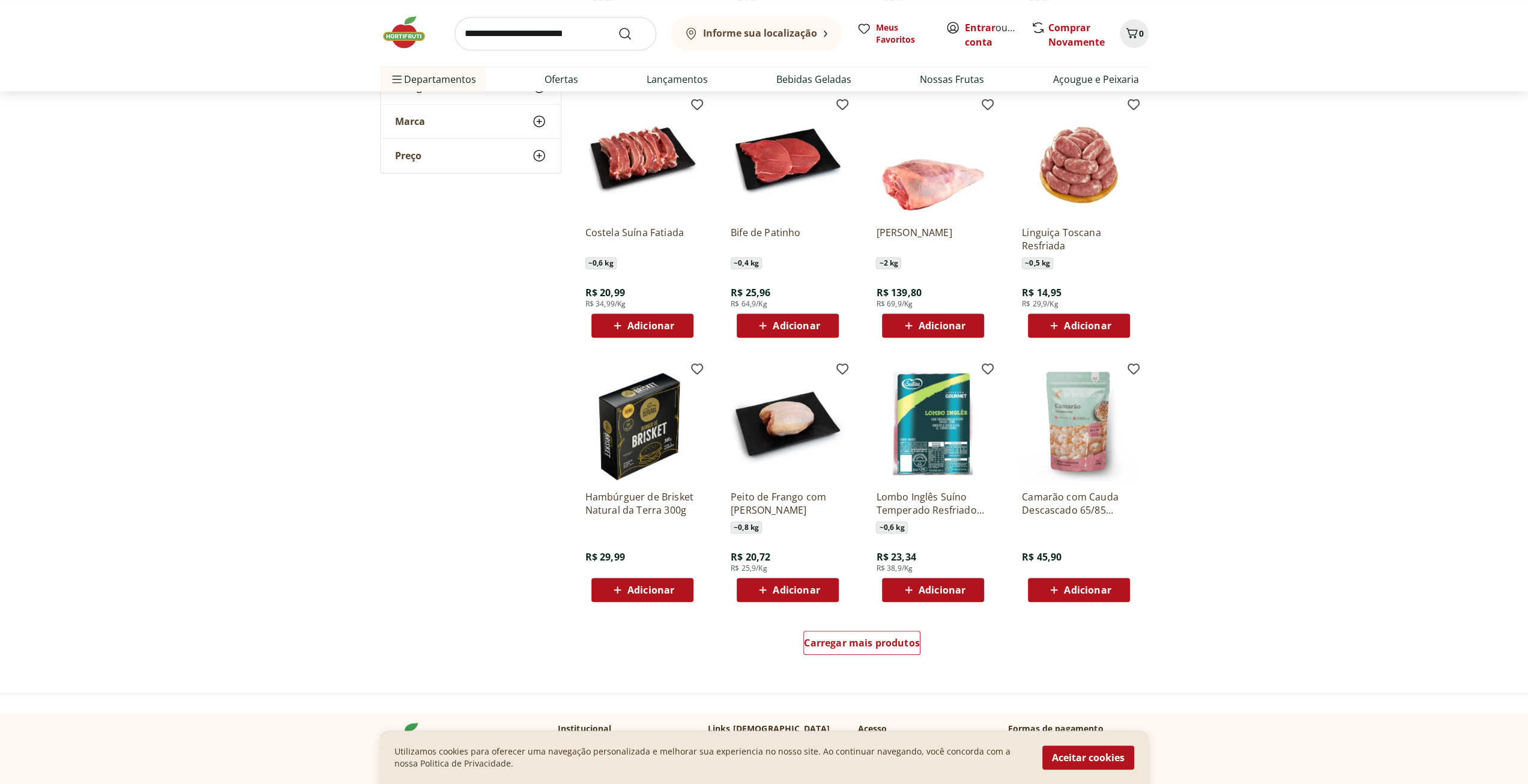
scroll to position [9789, 0]
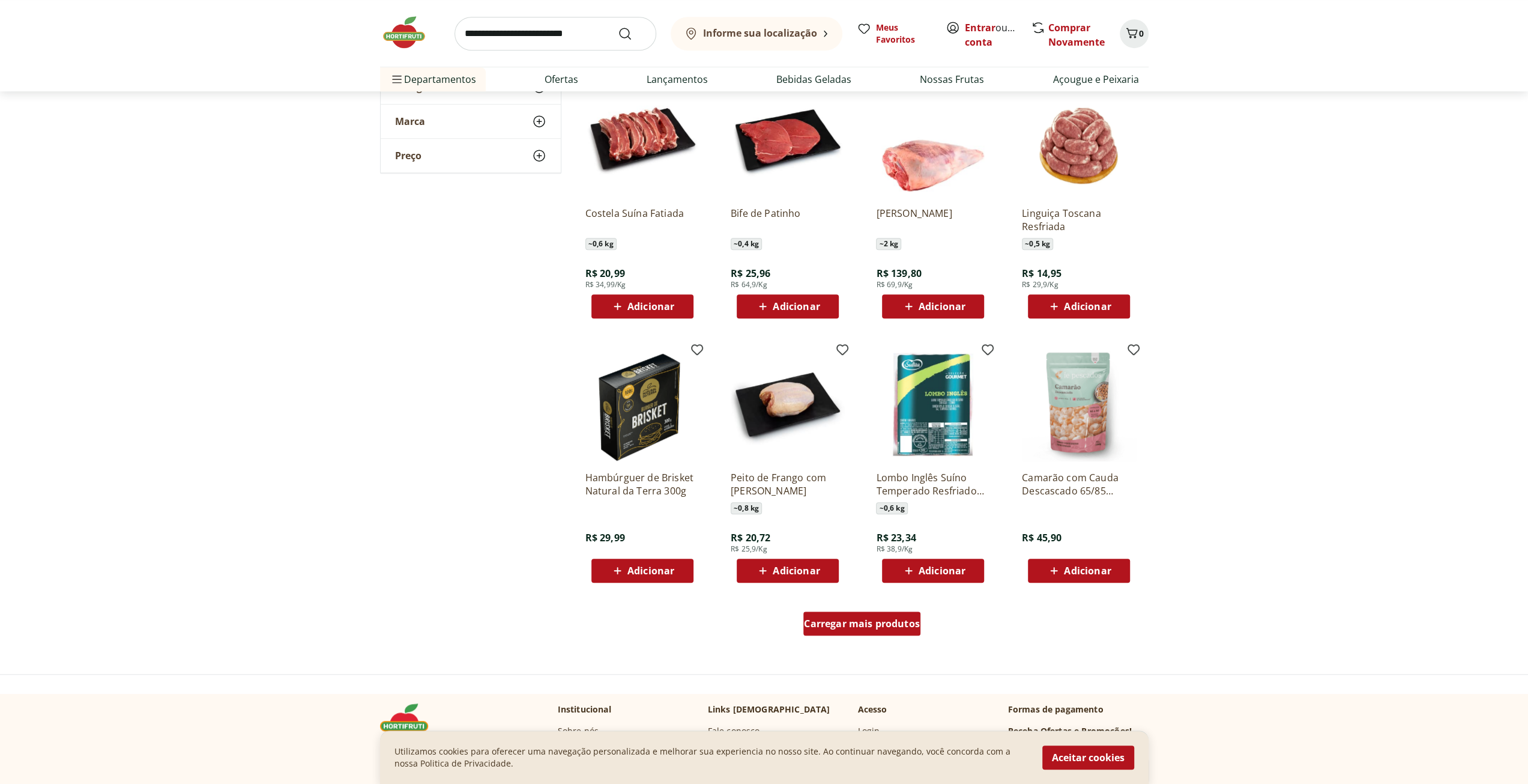
click at [868, 622] on span "Carregar mais produtos" at bounding box center [862, 623] width 116 height 9
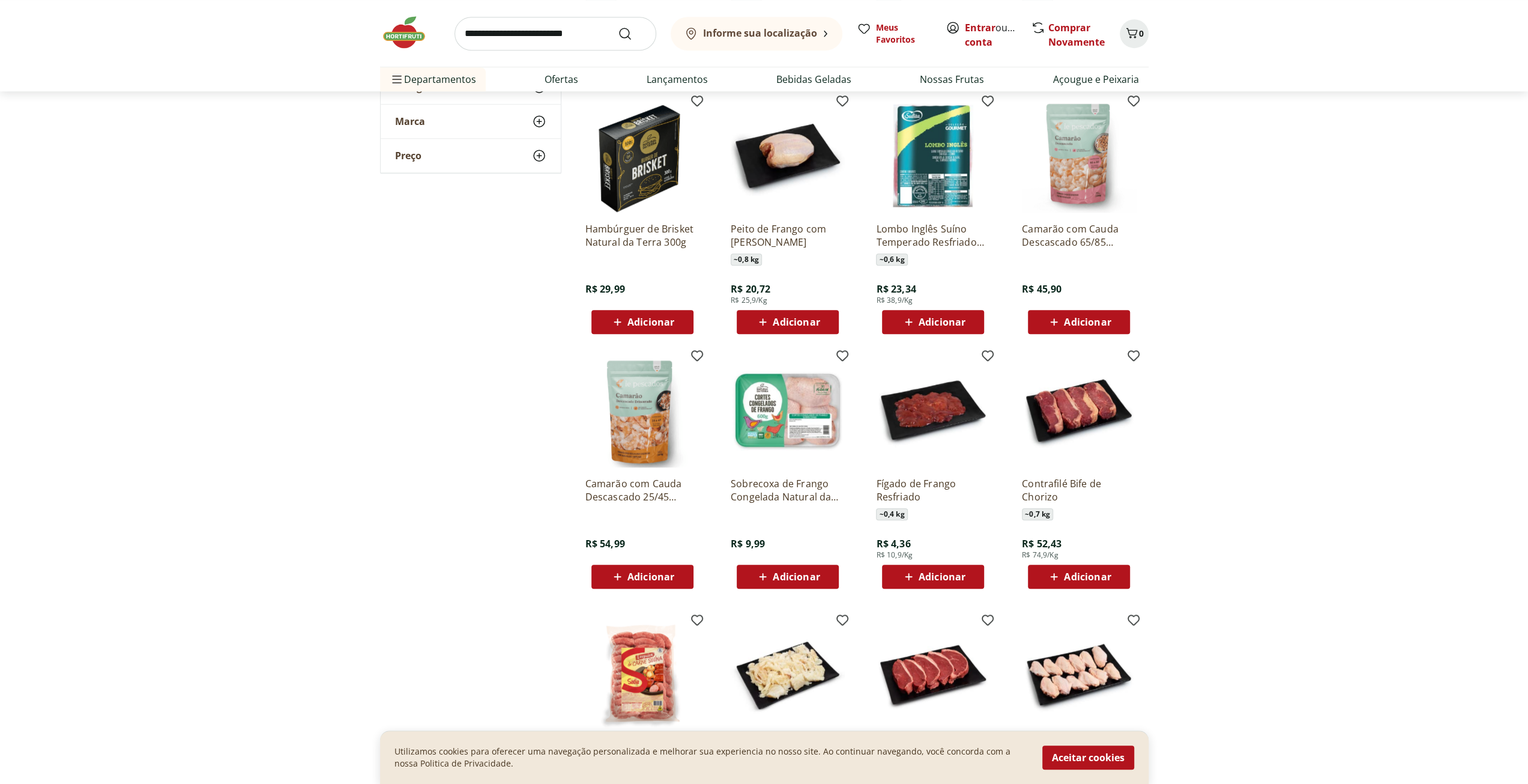
scroll to position [10089, 0]
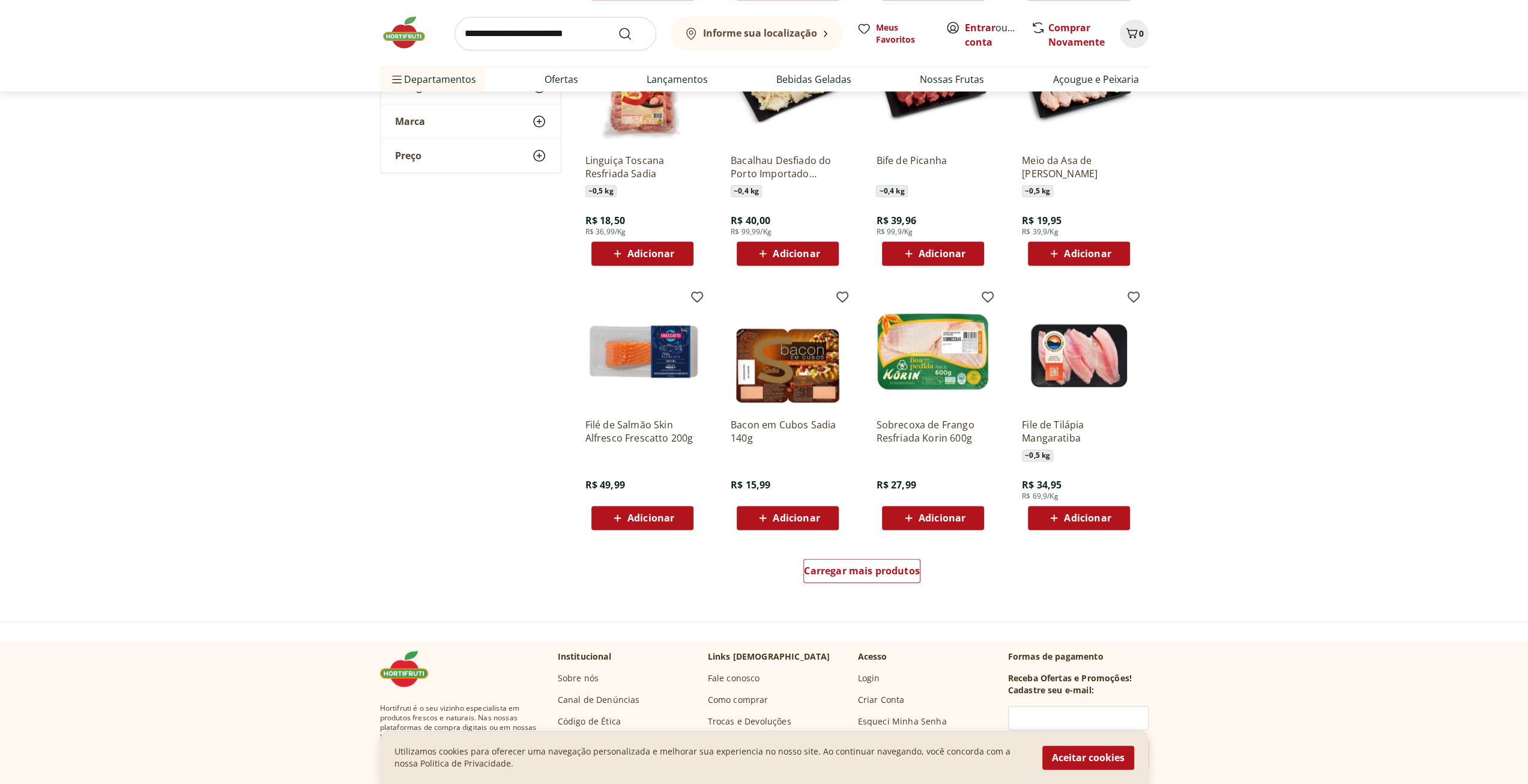
scroll to position [10629, 0]
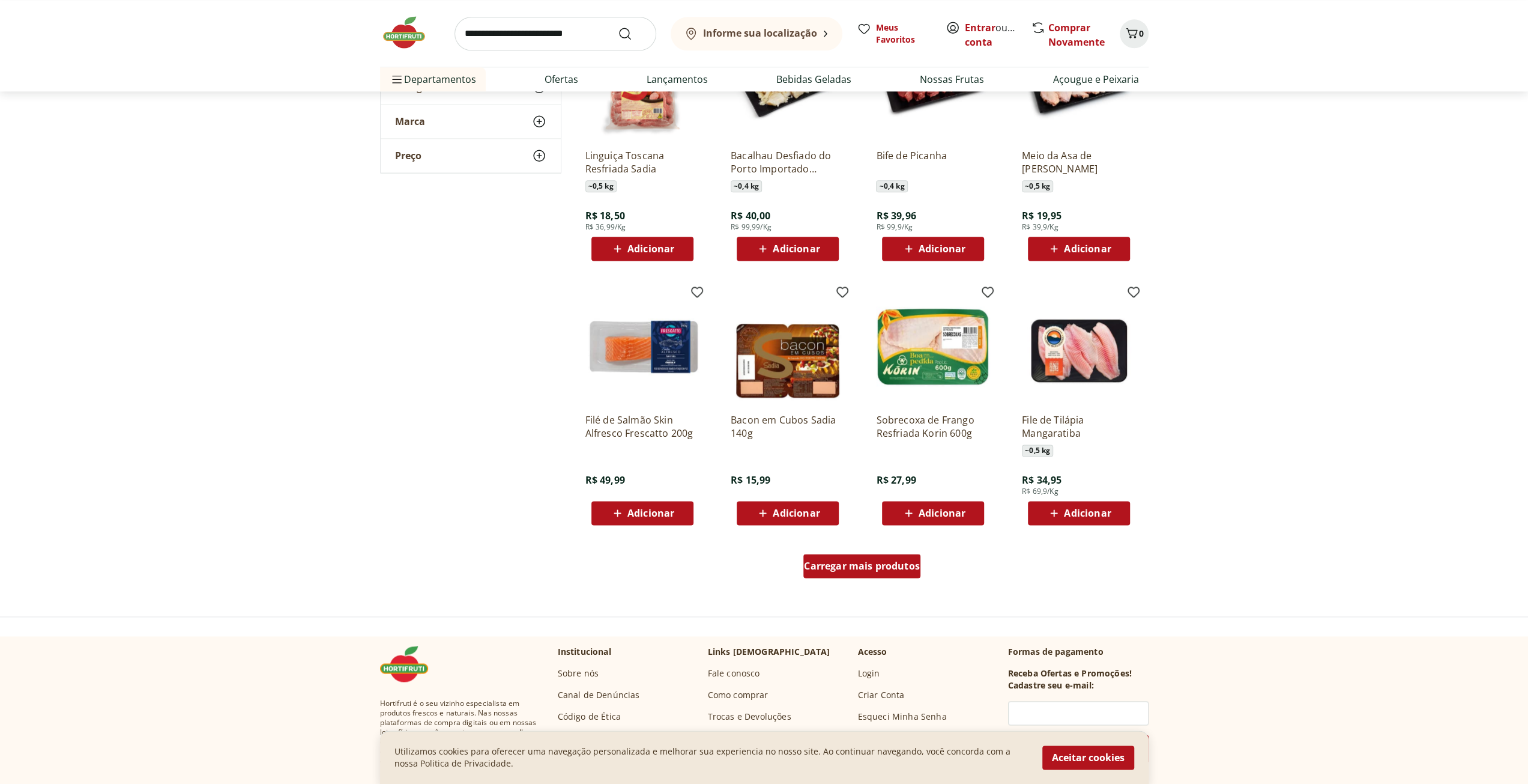
click at [863, 565] on span "Carregar mais produtos" at bounding box center [862, 565] width 116 height 9
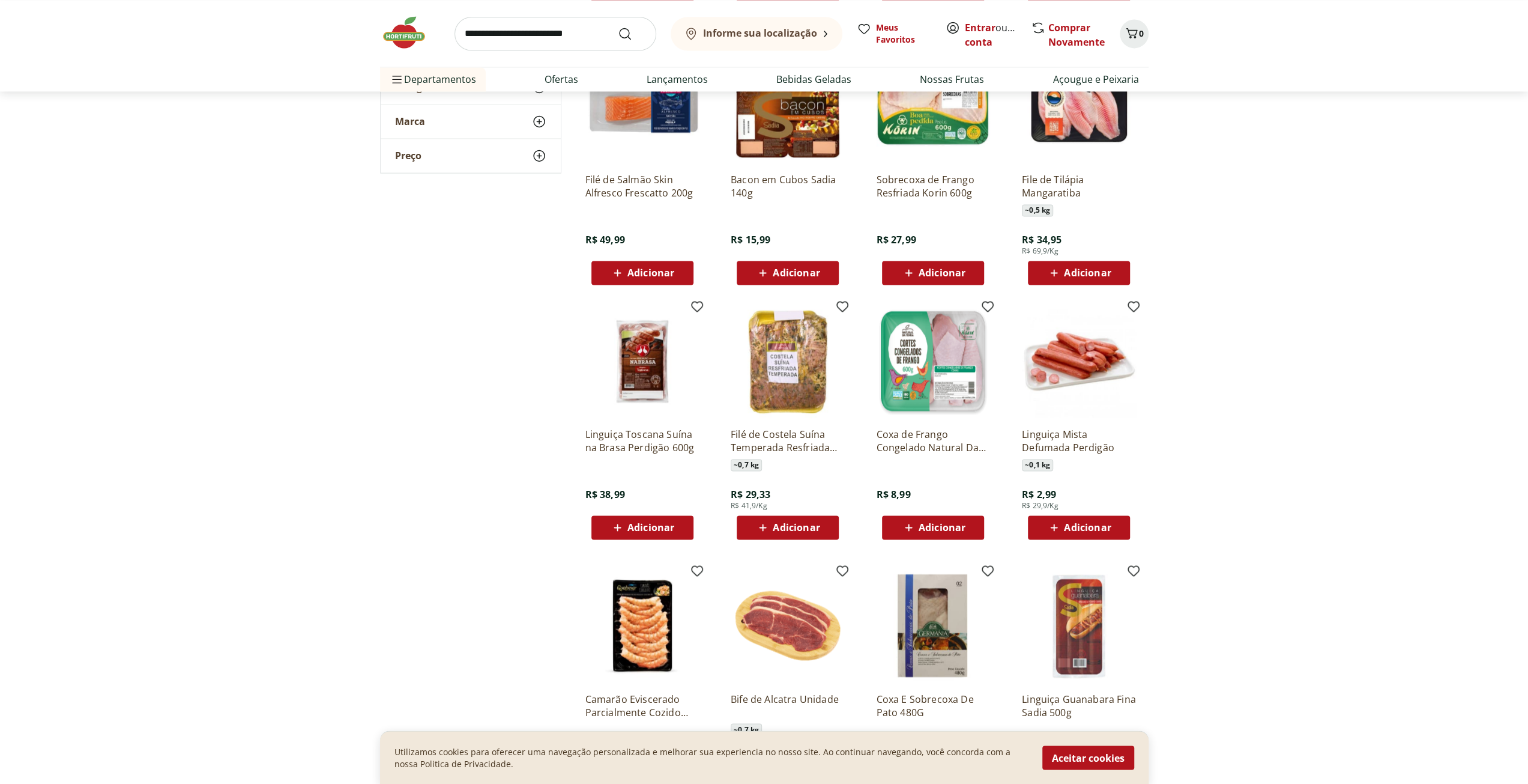
scroll to position [10930, 0]
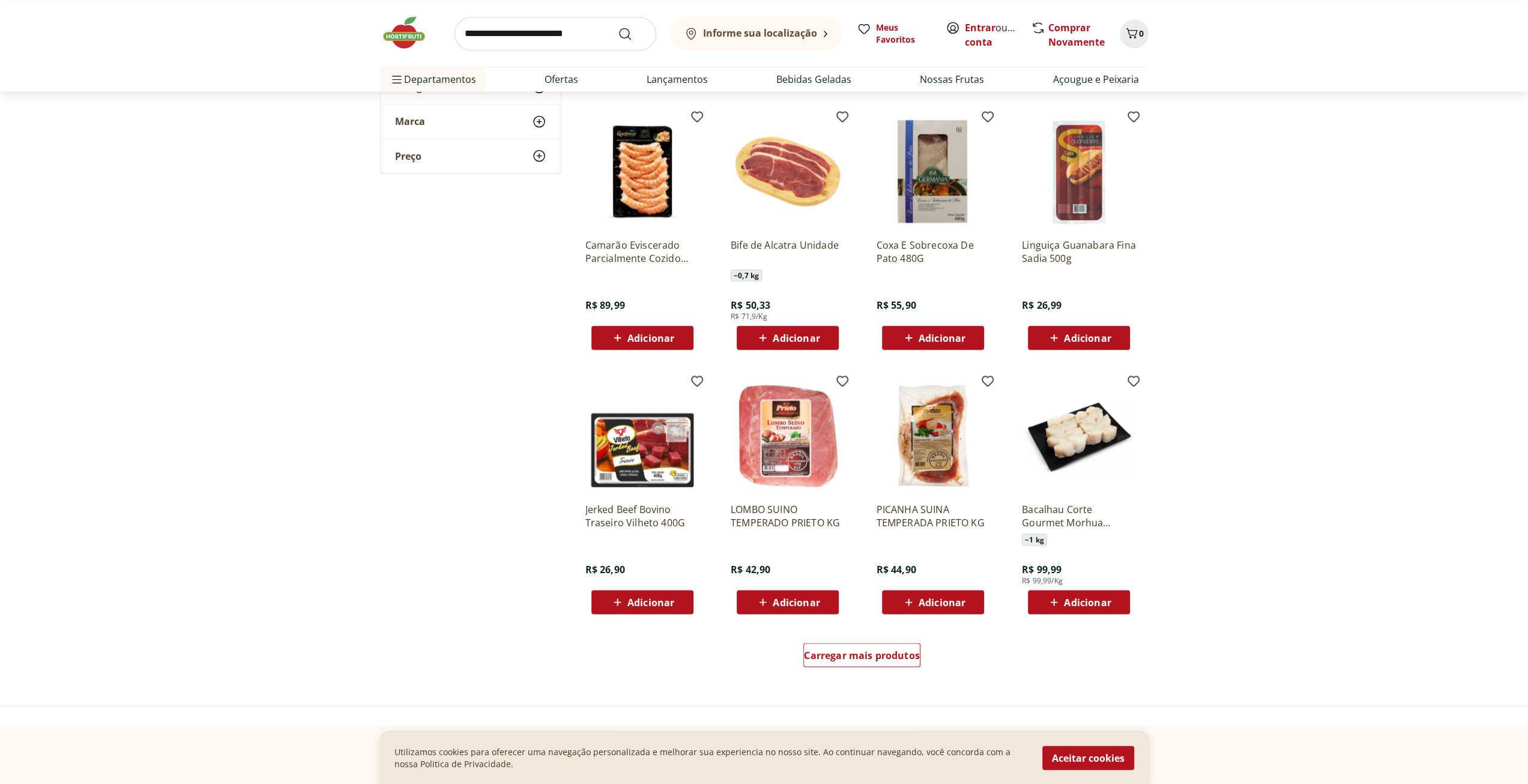
scroll to position [11350, 0]
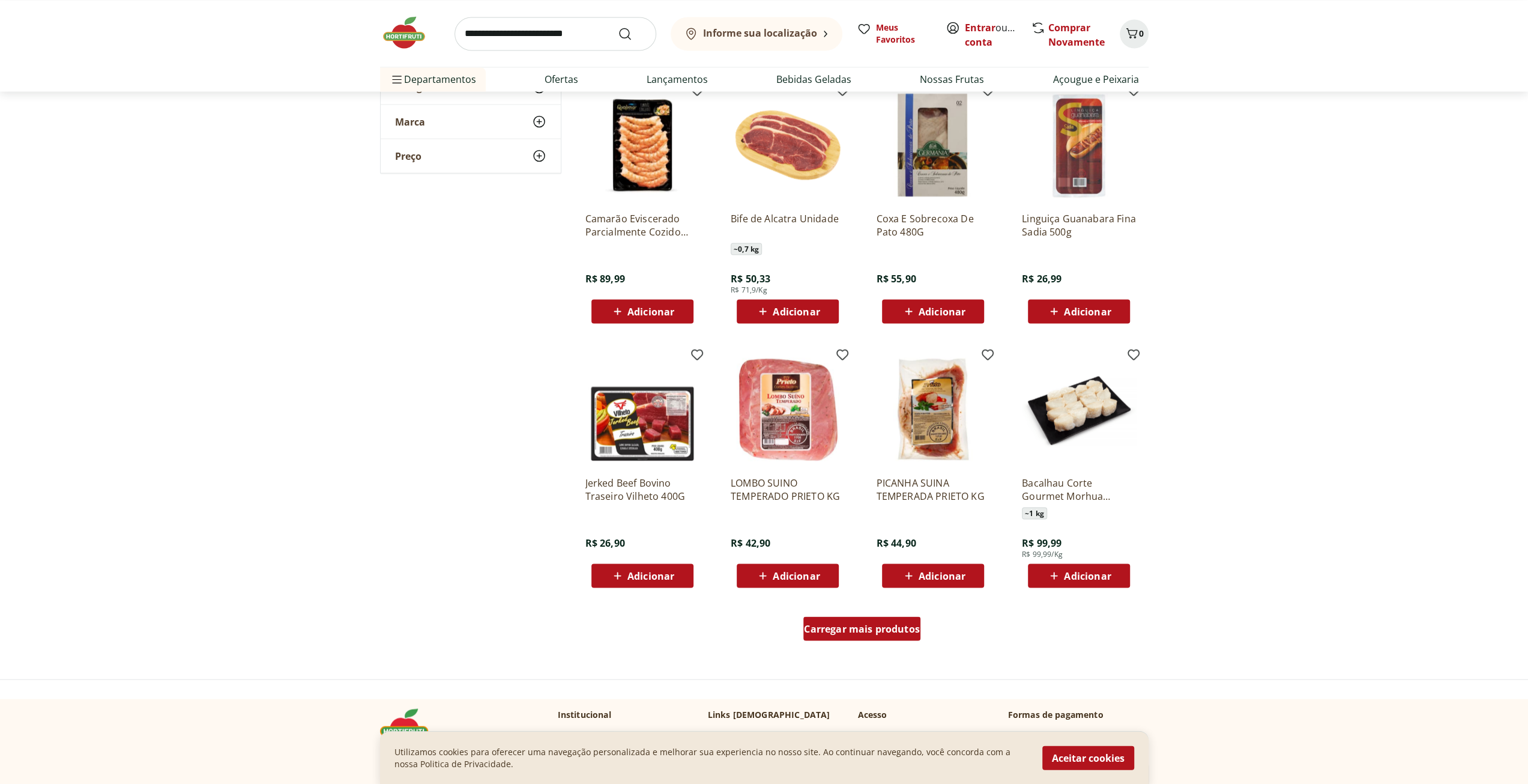
click at [853, 626] on span "Carregar mais produtos" at bounding box center [862, 627] width 116 height 9
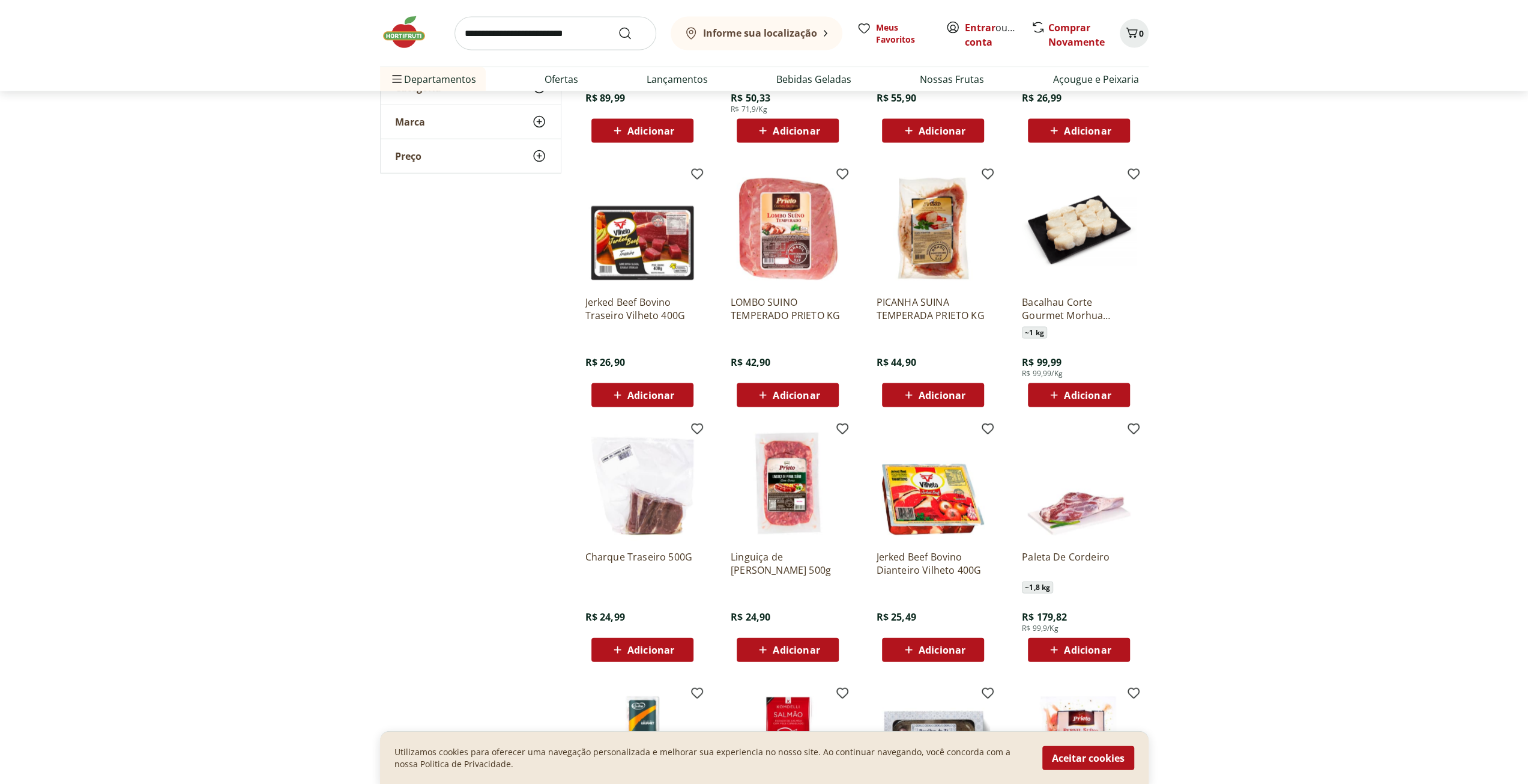
scroll to position [11650, 0]
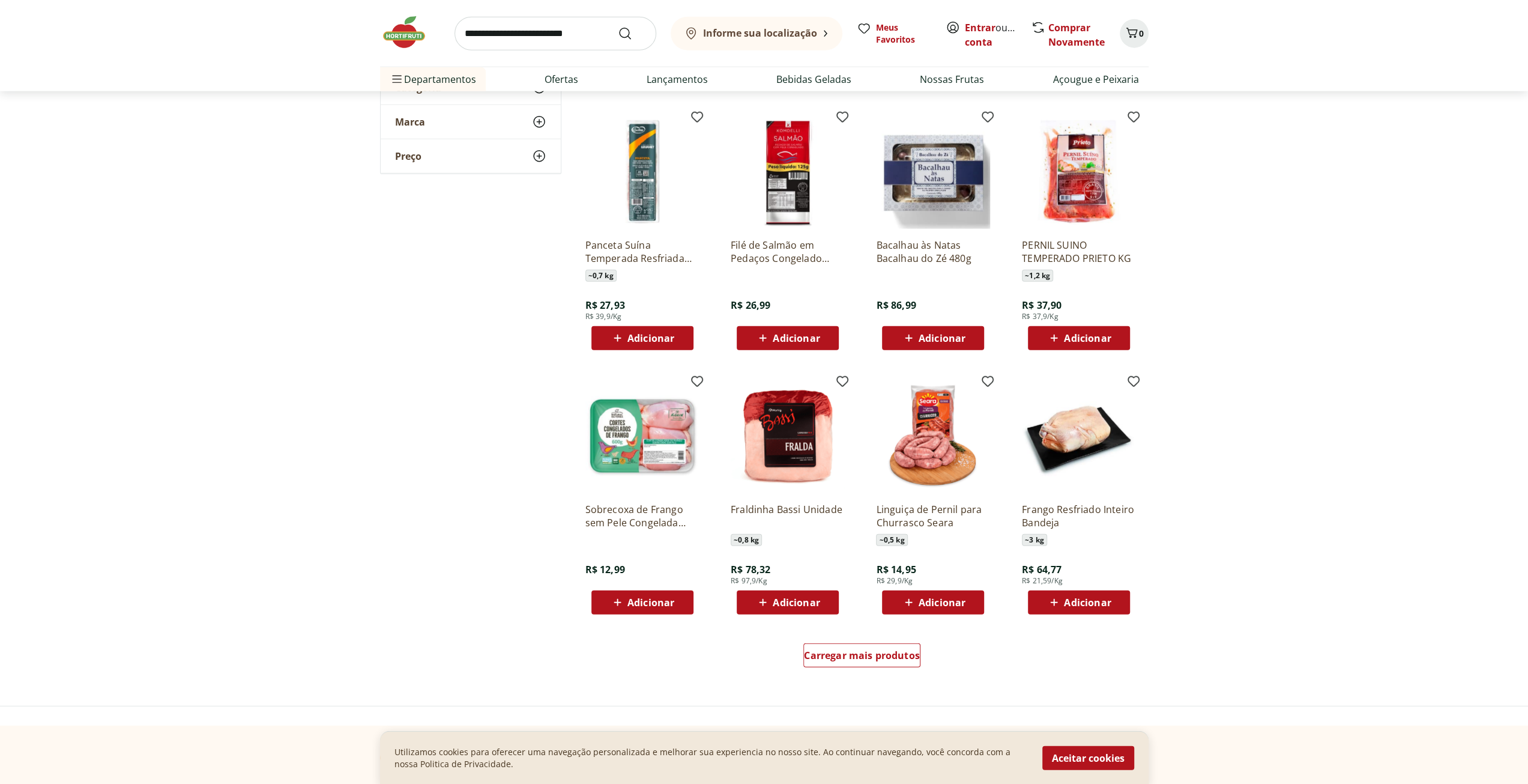
scroll to position [12131, 0]
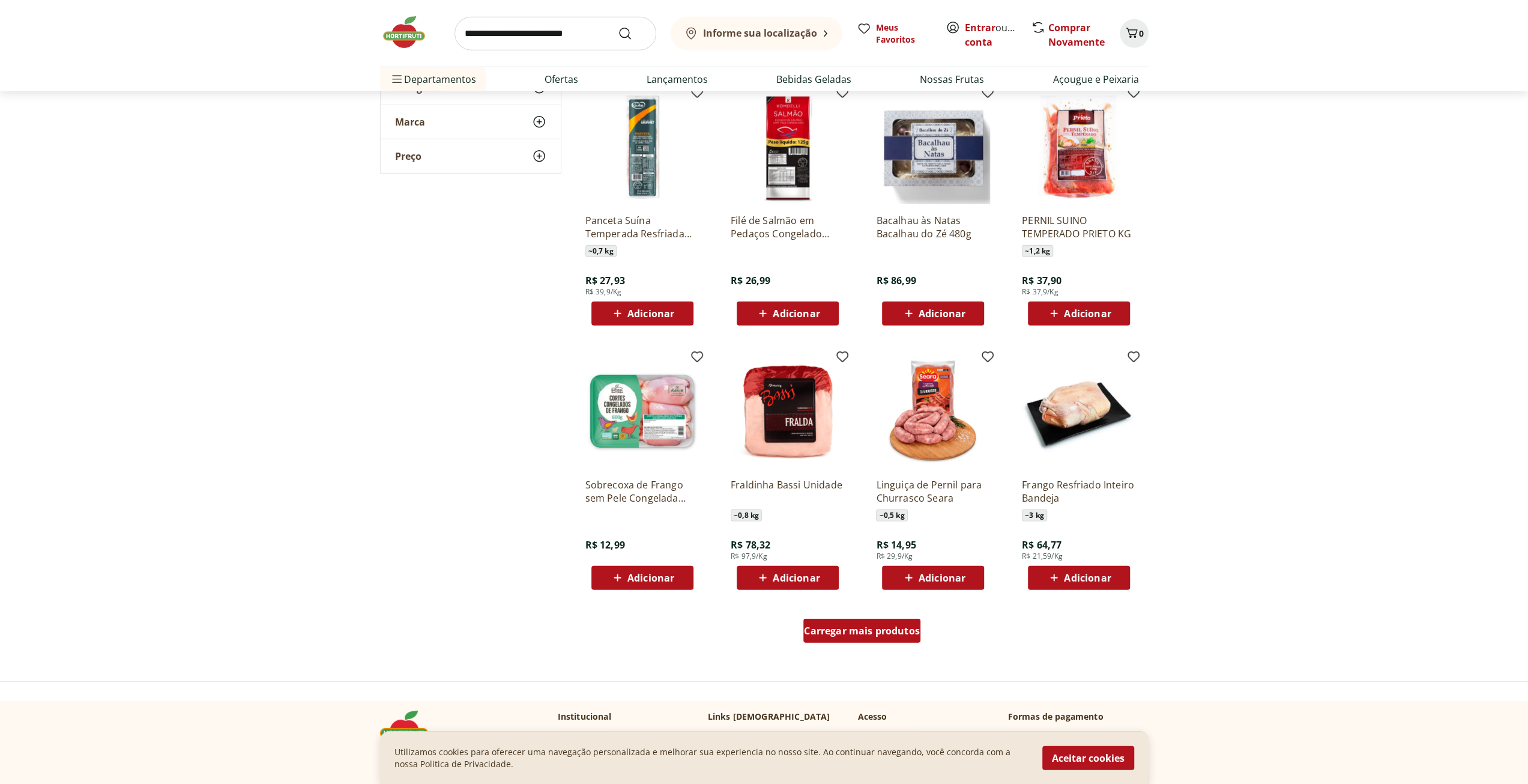
click at [859, 630] on span "Carregar mais produtos" at bounding box center [862, 630] width 116 height 9
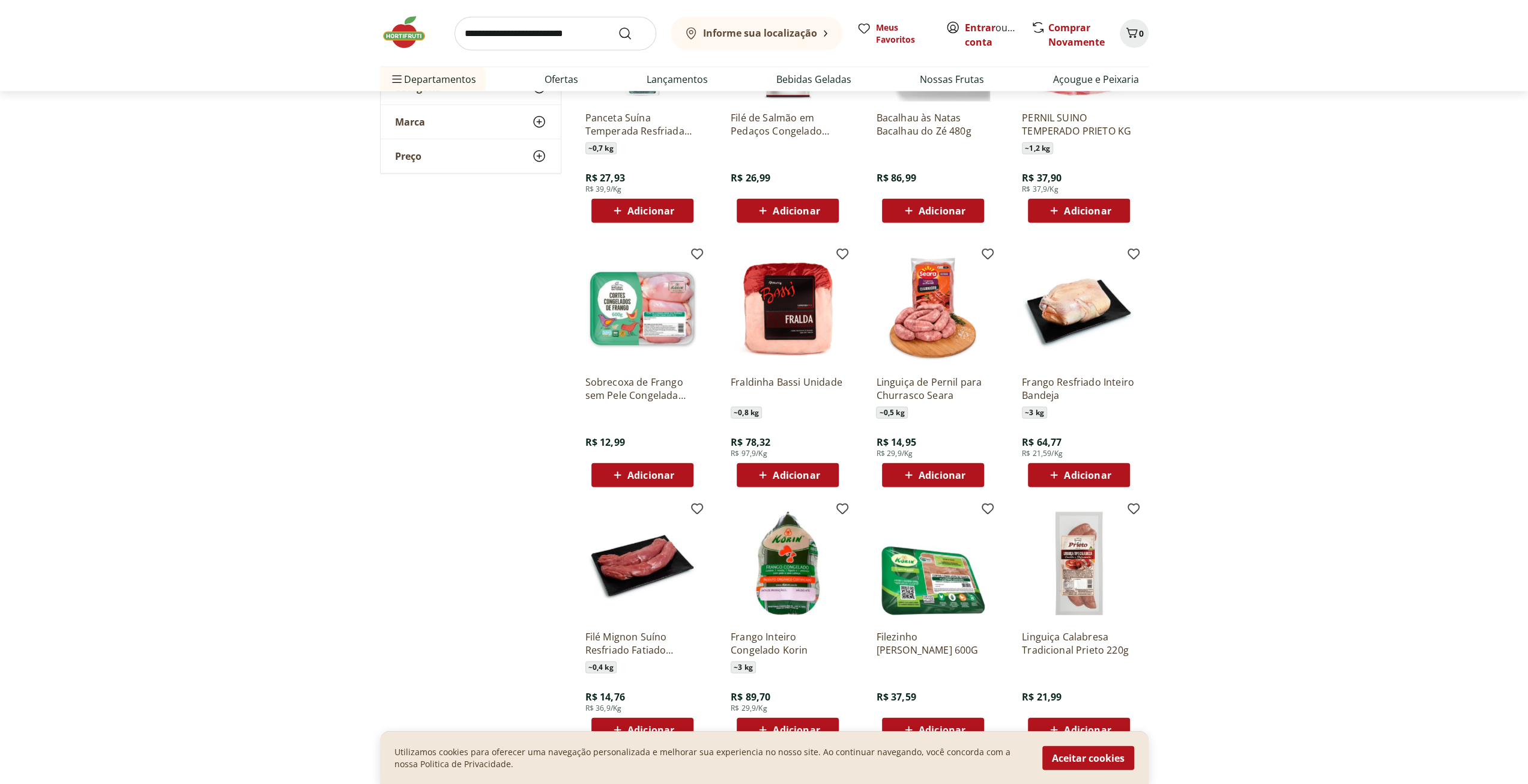
scroll to position [12371, 0]
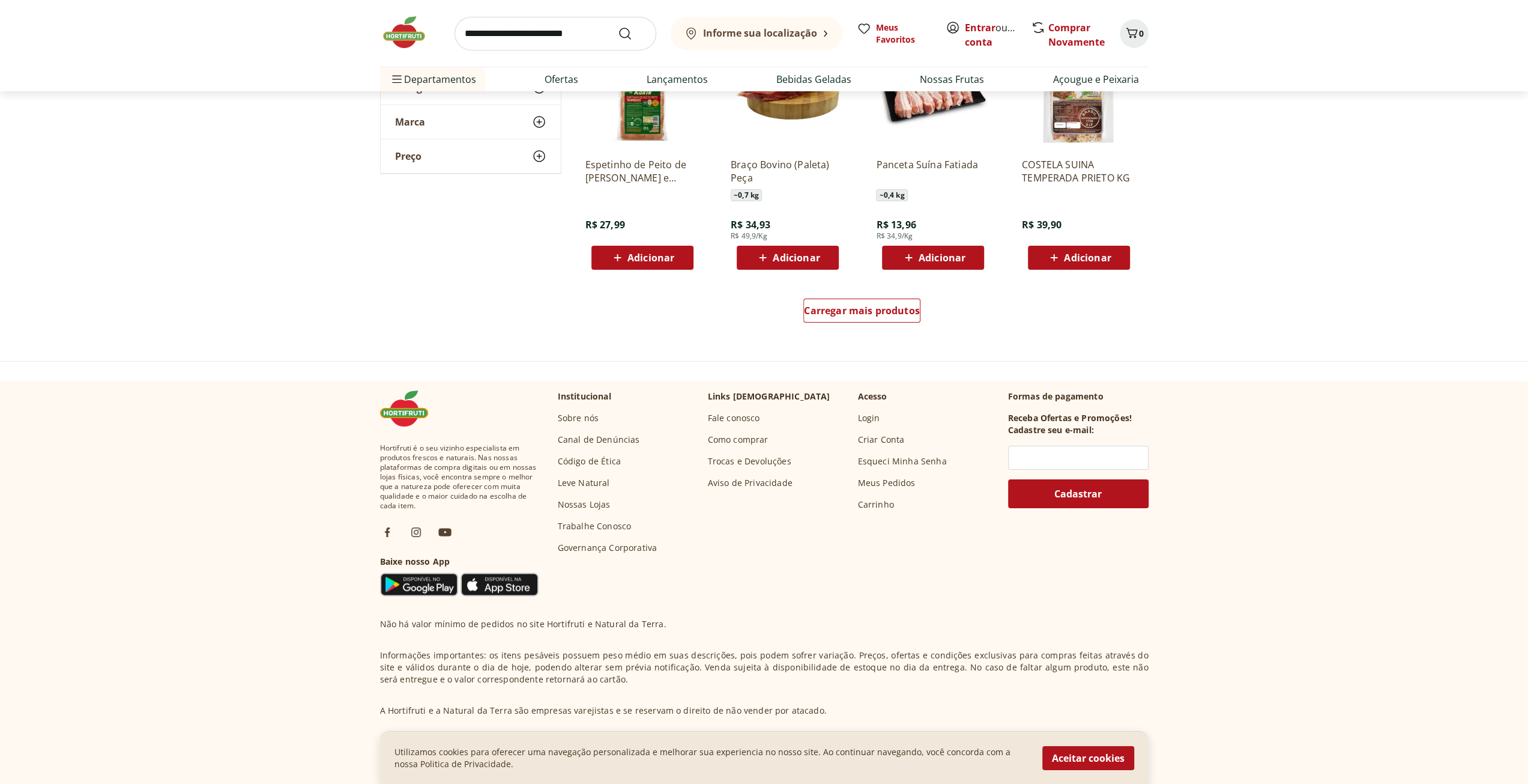
scroll to position [13272, 0]
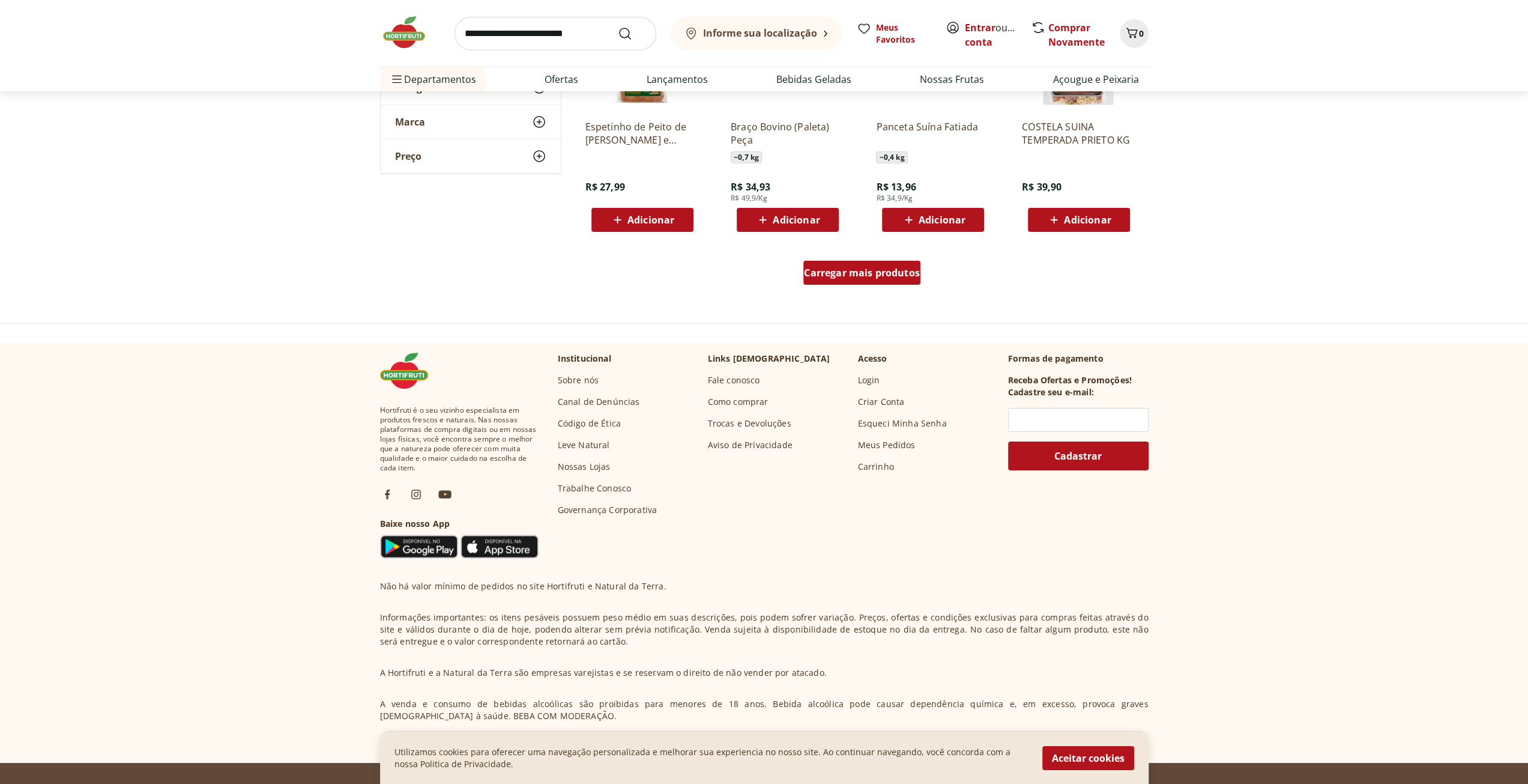
click at [862, 280] on div "Carregar mais produtos" at bounding box center [862, 273] width 117 height 24
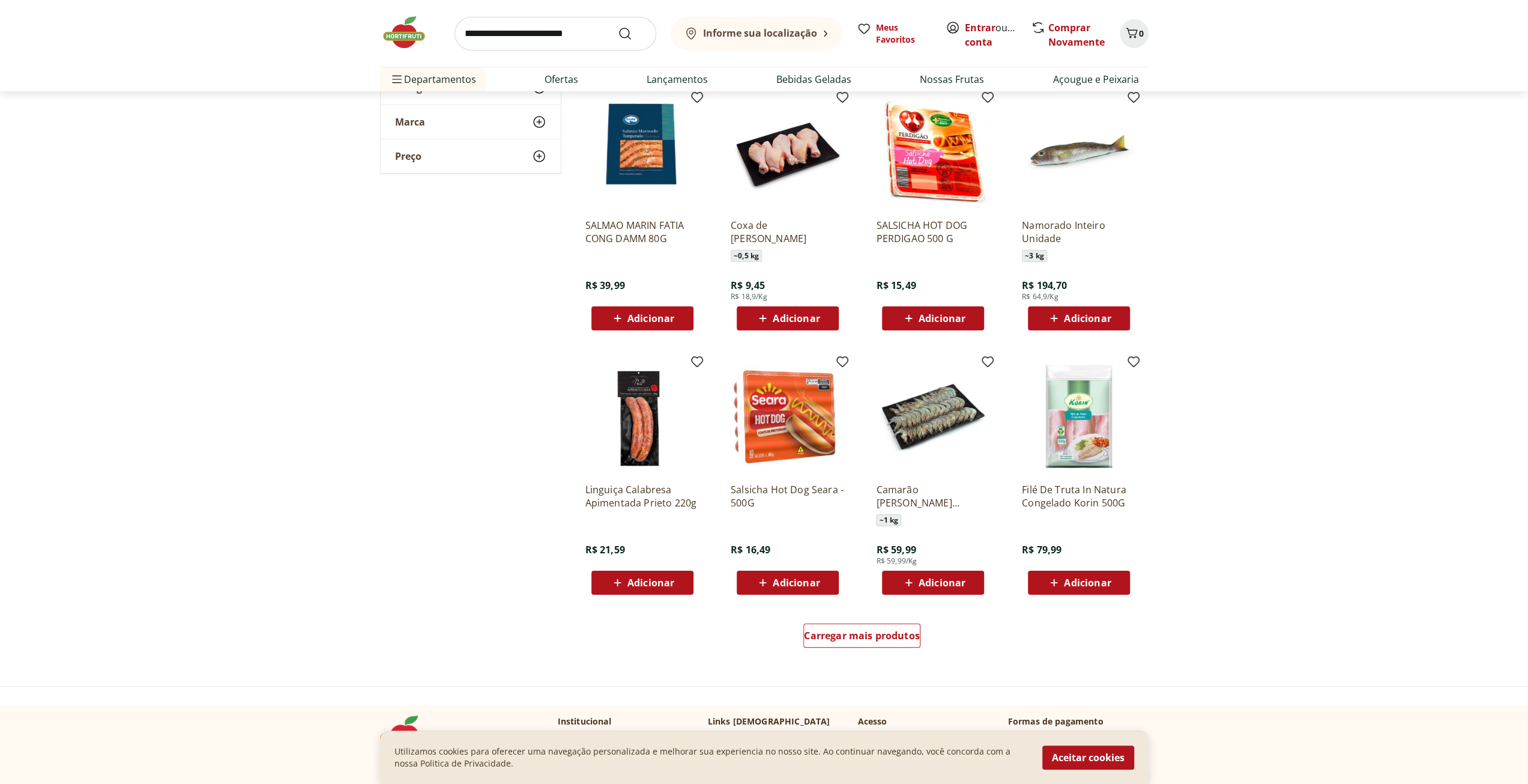
scroll to position [13752, 0]
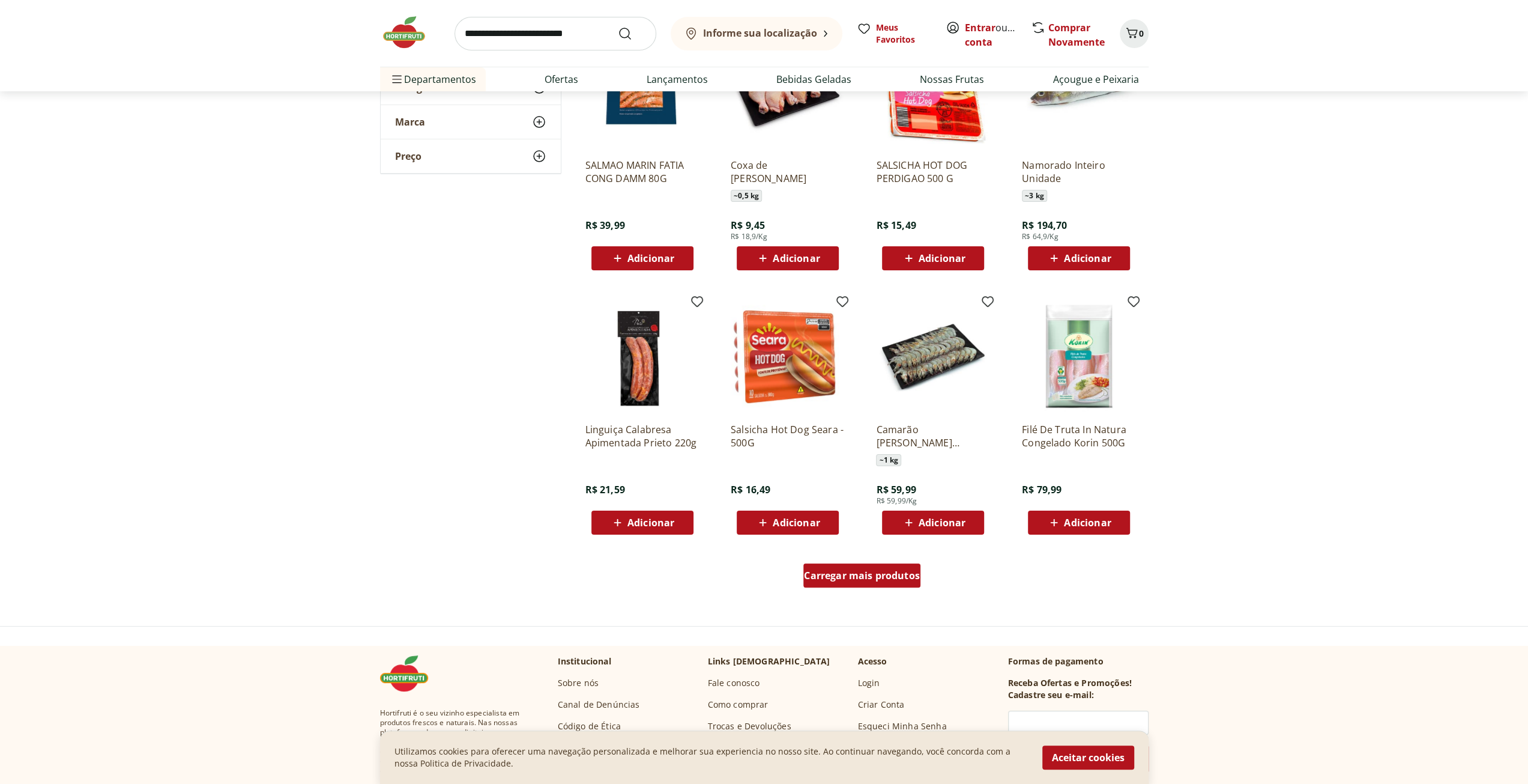
click at [860, 570] on span "Carregar mais produtos" at bounding box center [862, 574] width 116 height 9
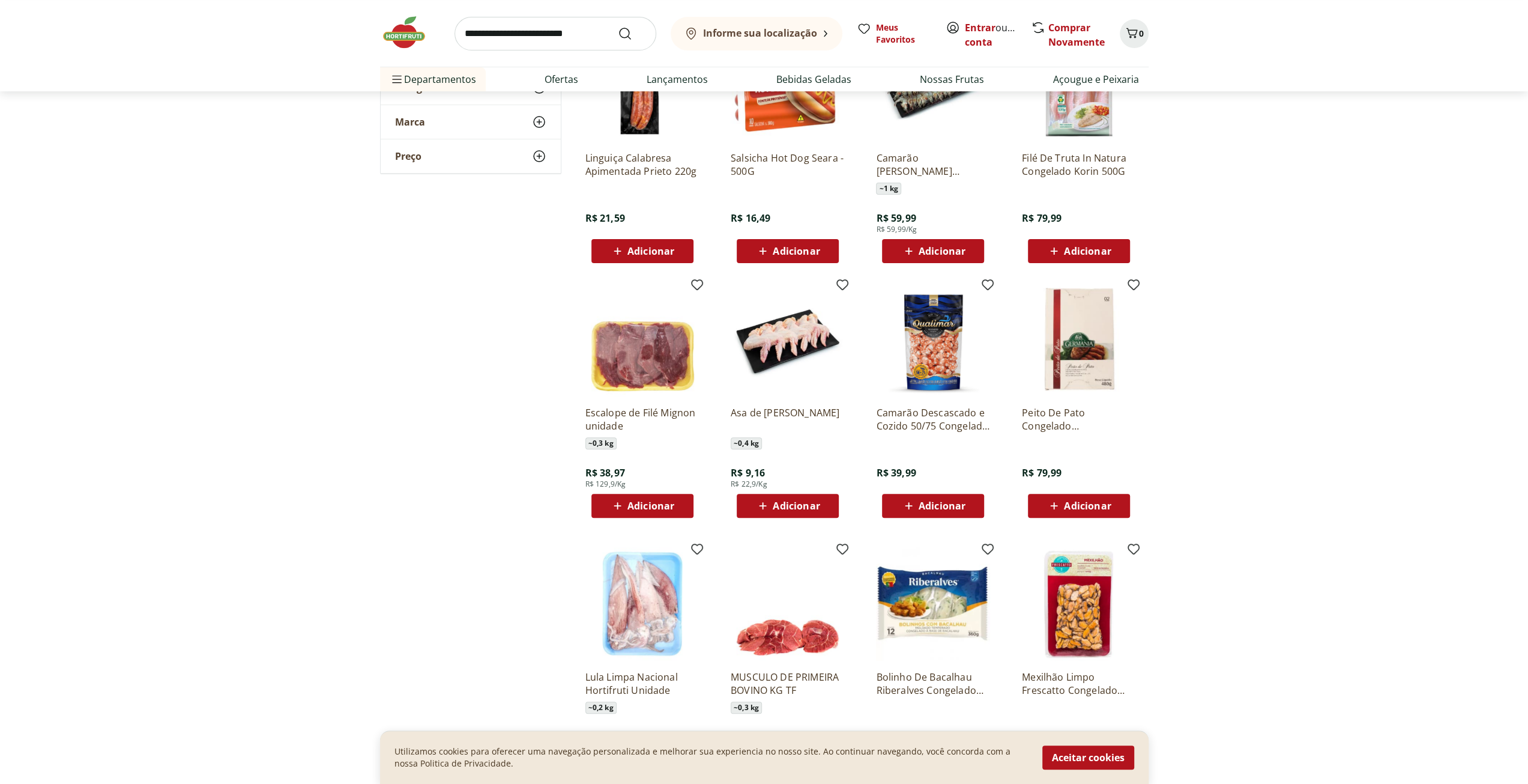
scroll to position [14052, 0]
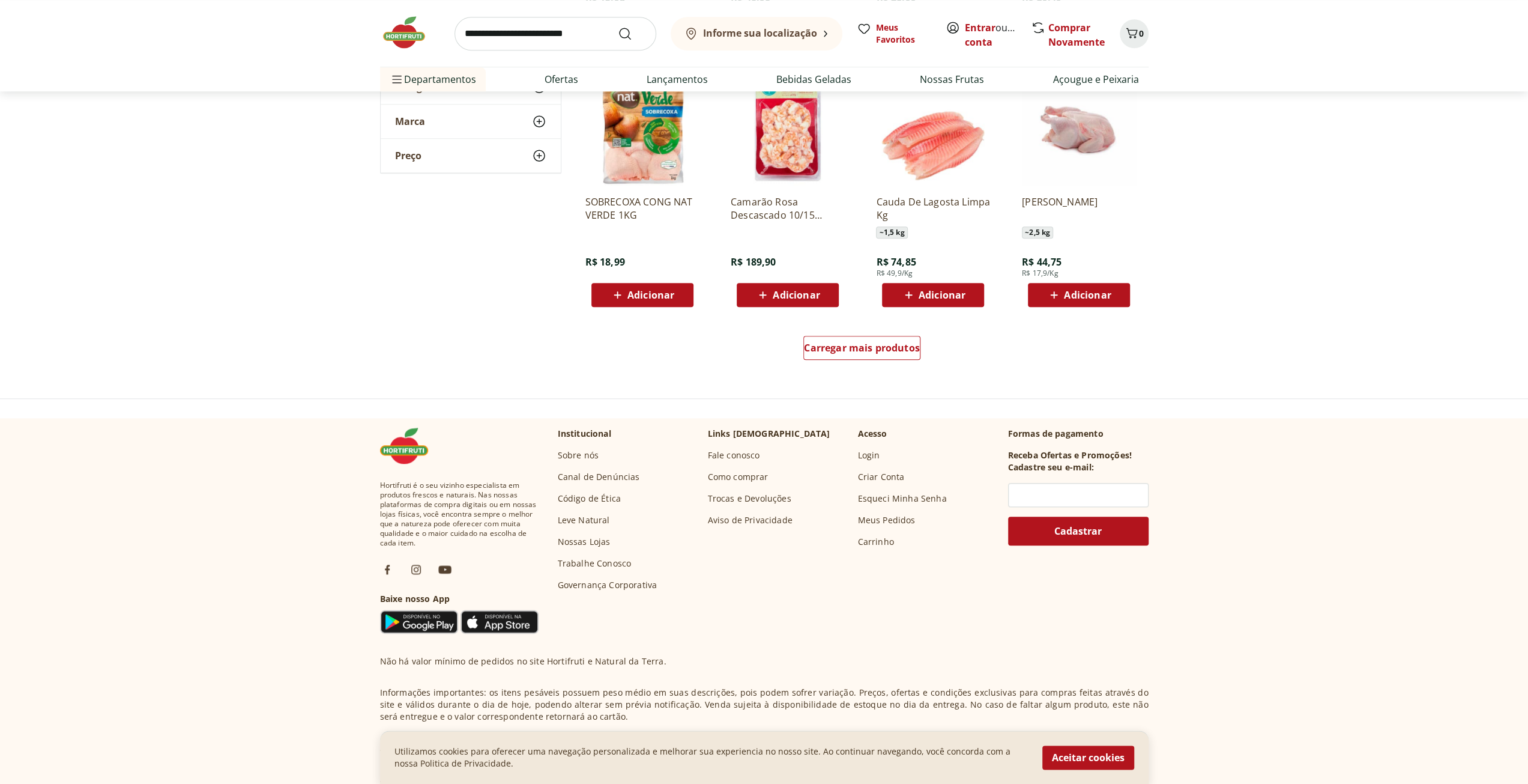
scroll to position [14773, 0]
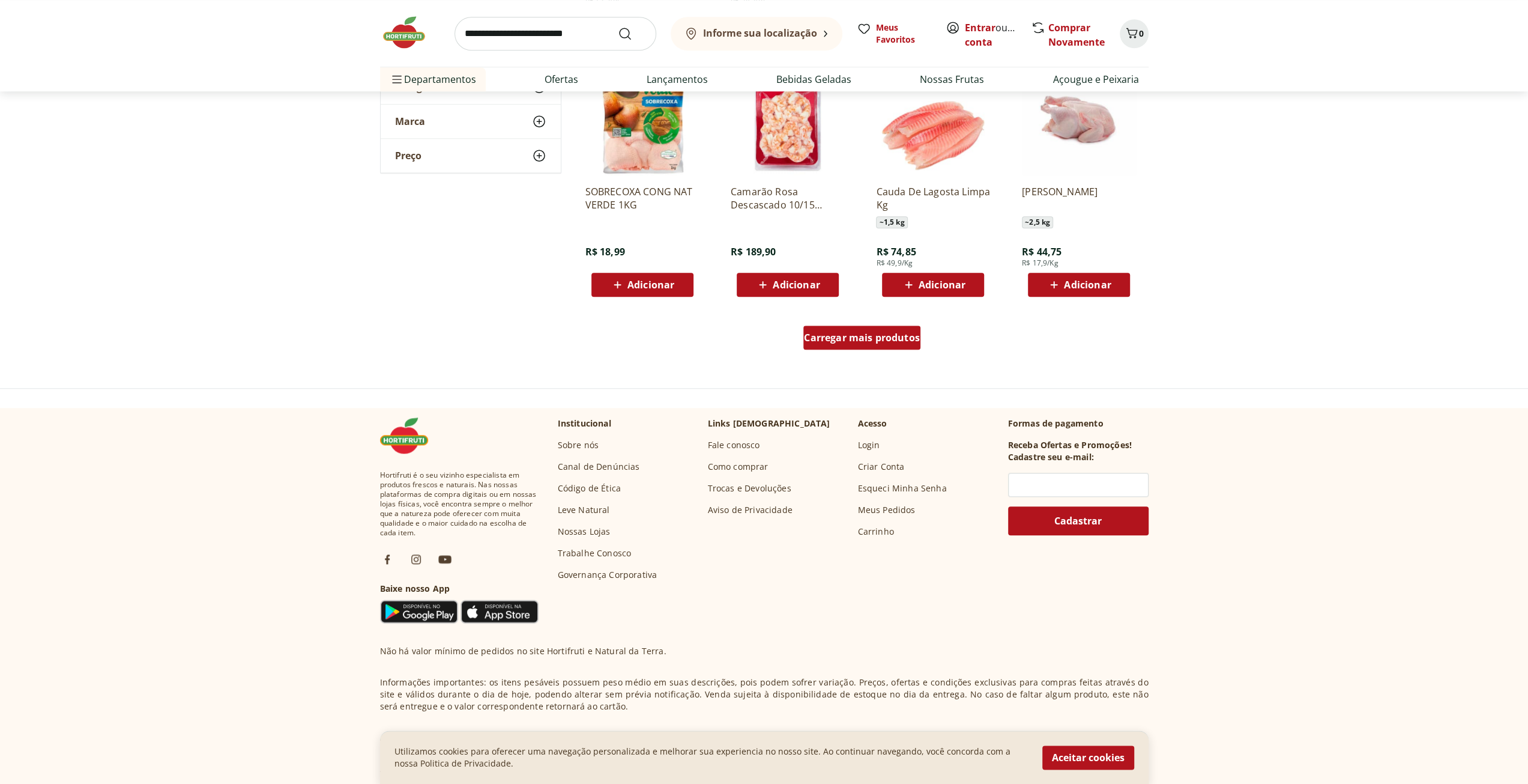
click at [857, 336] on span "Carregar mais produtos" at bounding box center [862, 337] width 116 height 9
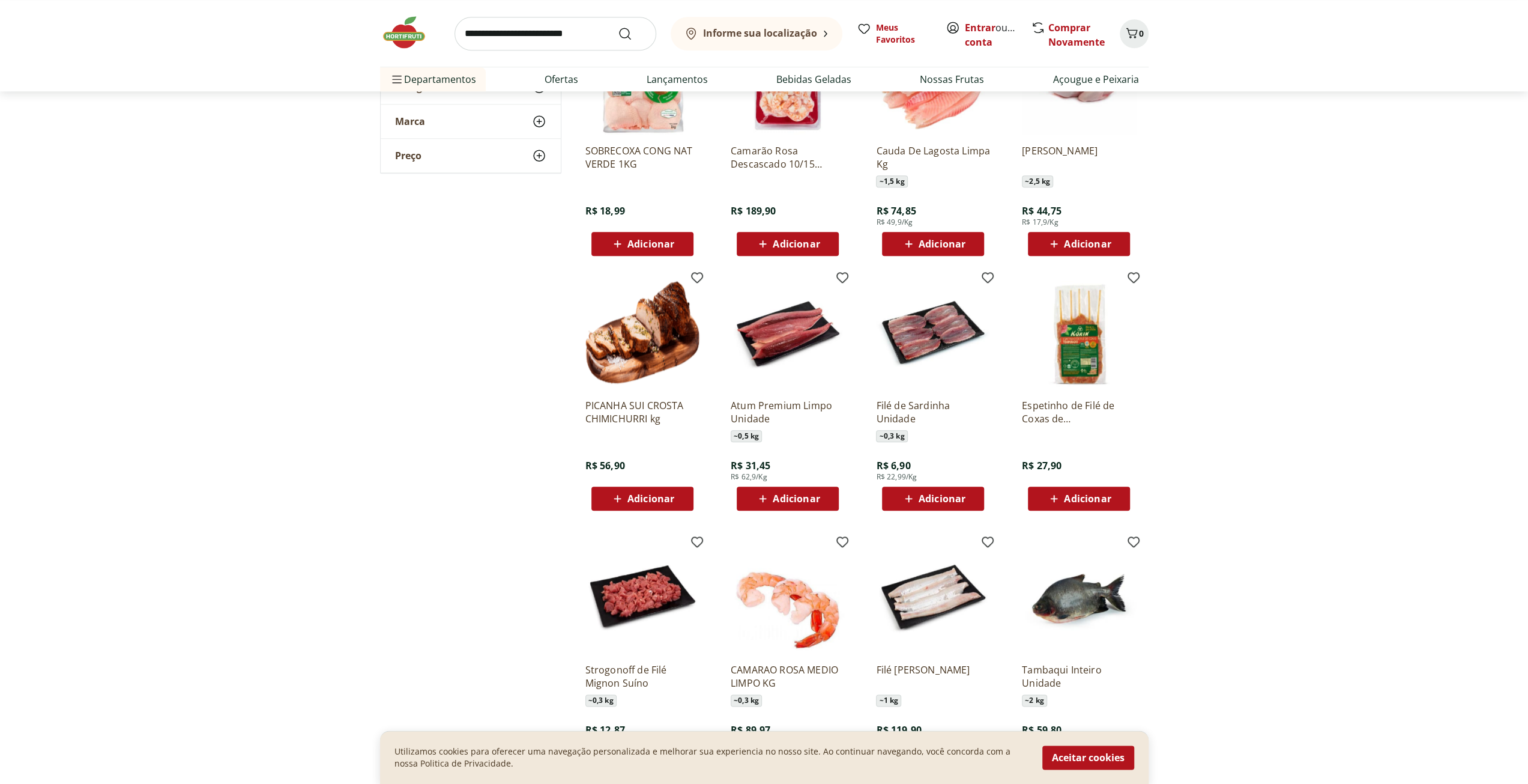
scroll to position [14833, 0]
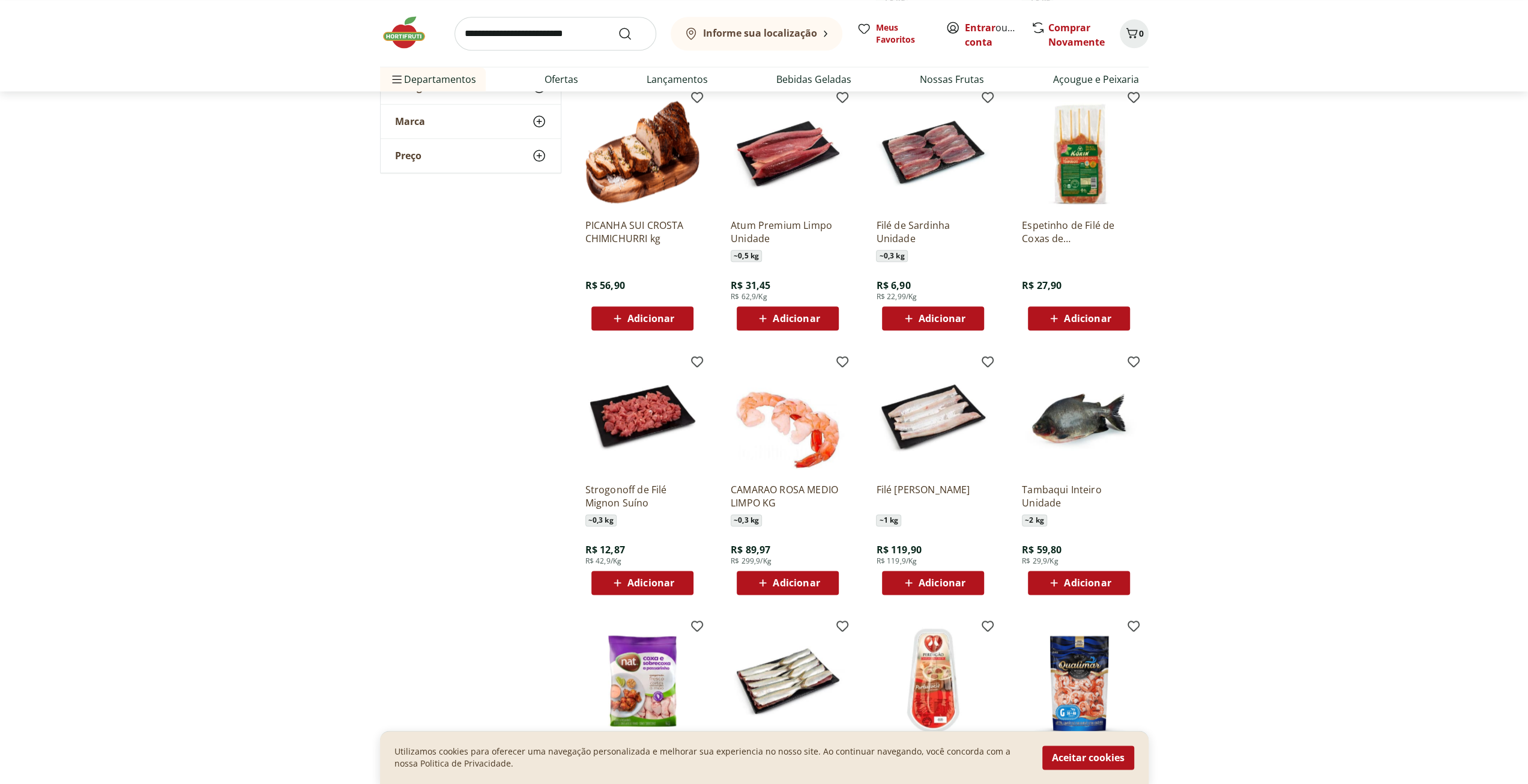
scroll to position [15014, 0]
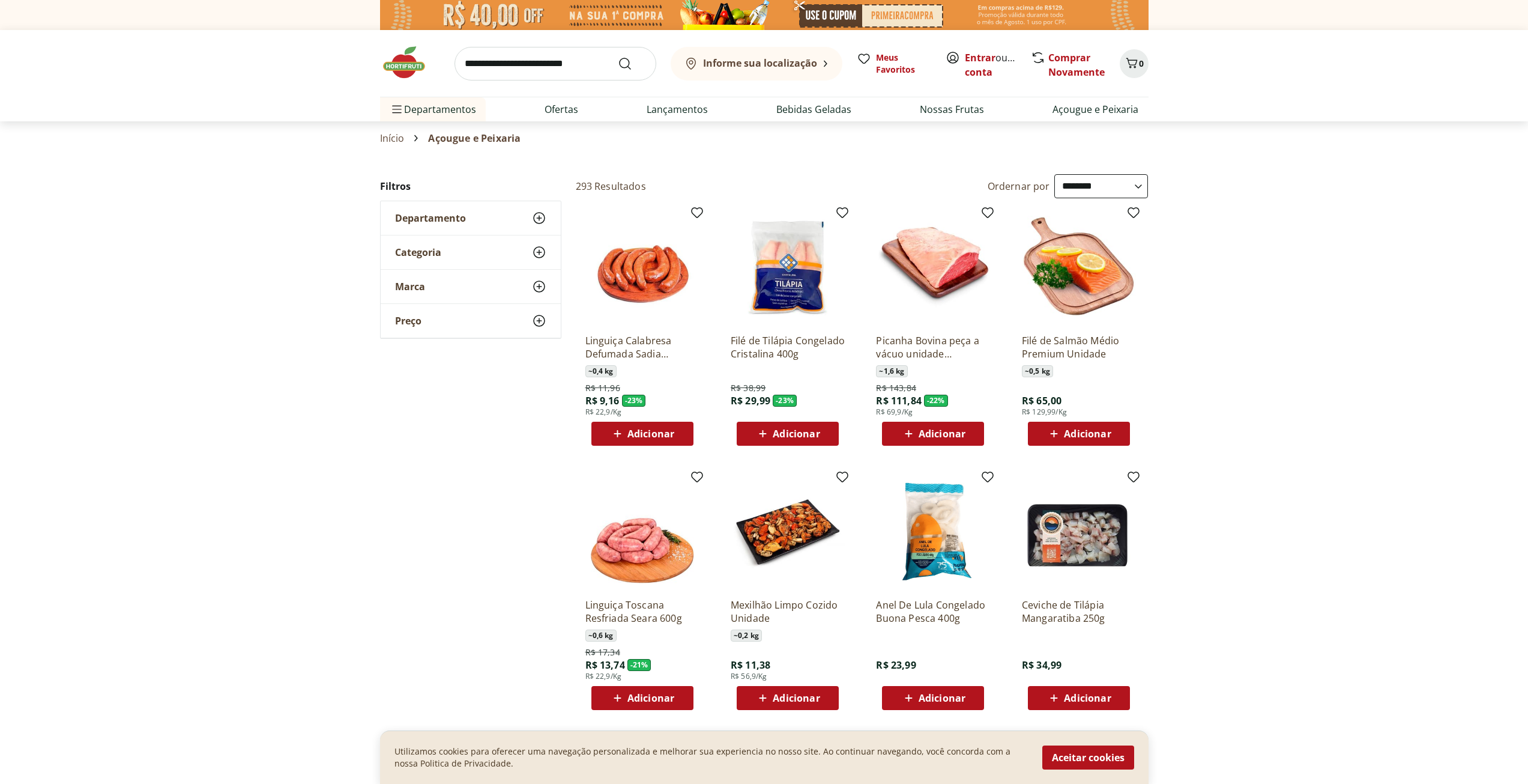
select select "**********"
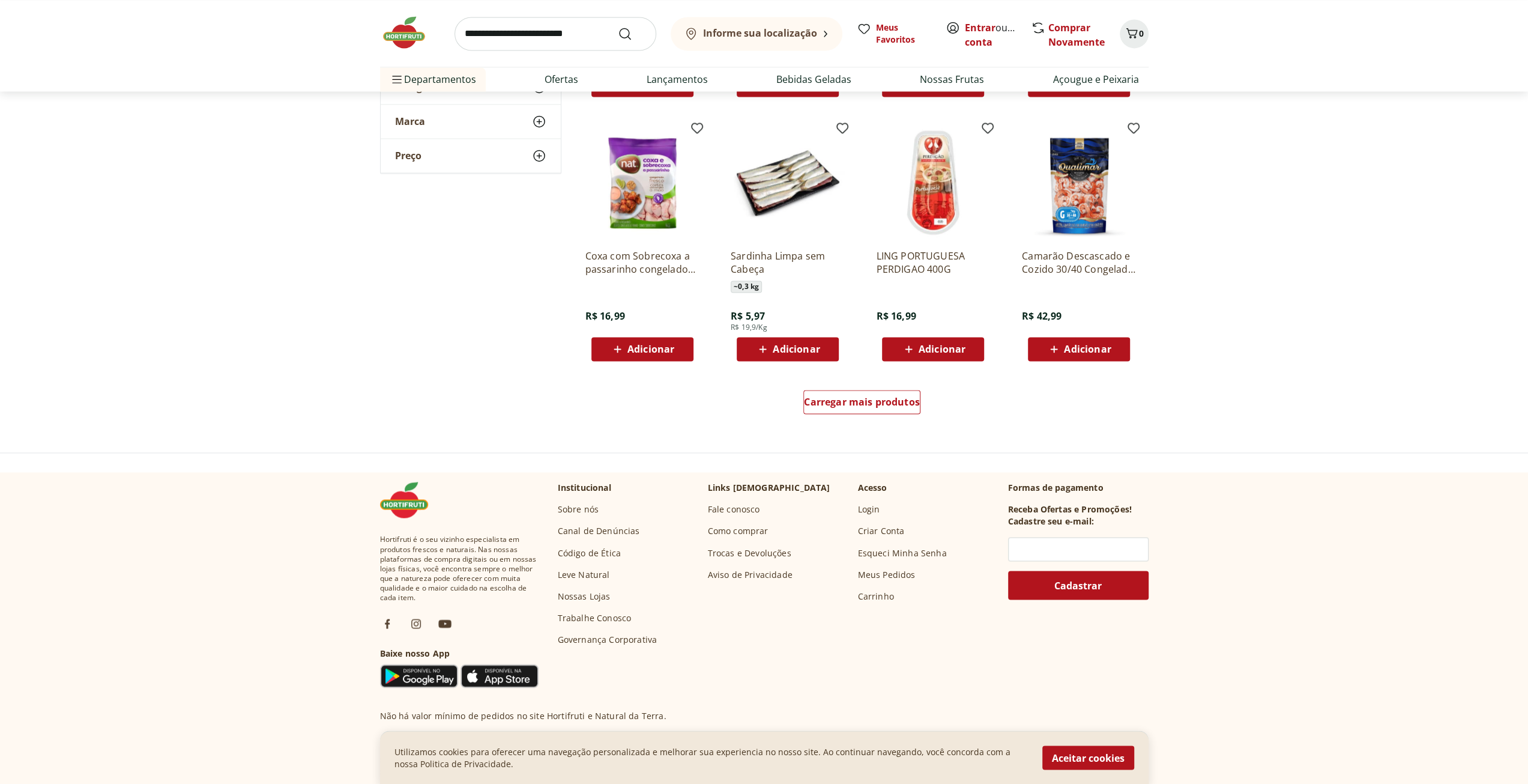
scroll to position [15493, 0]
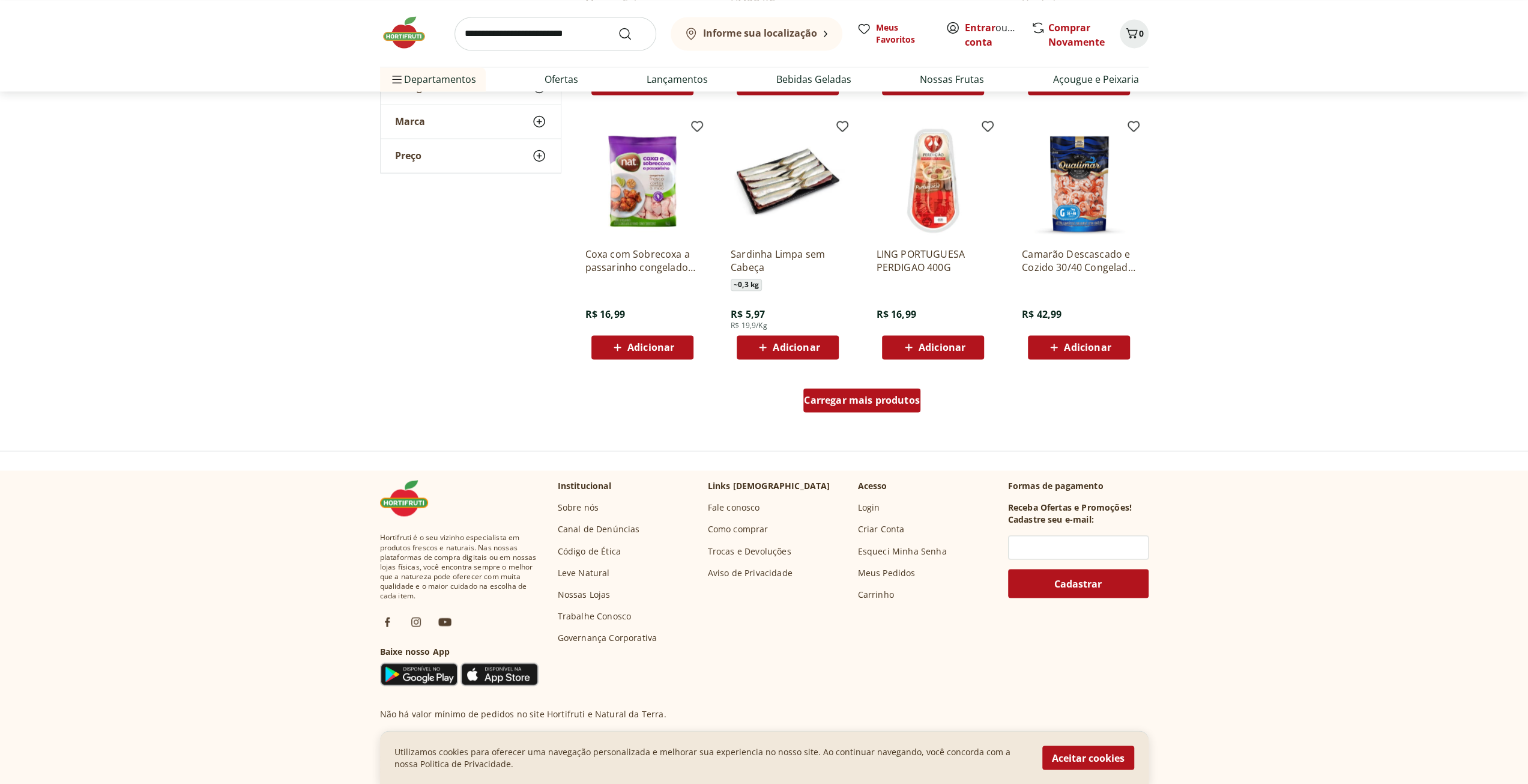
click at [851, 405] on span "Carregar mais produtos" at bounding box center [862, 400] width 116 height 9
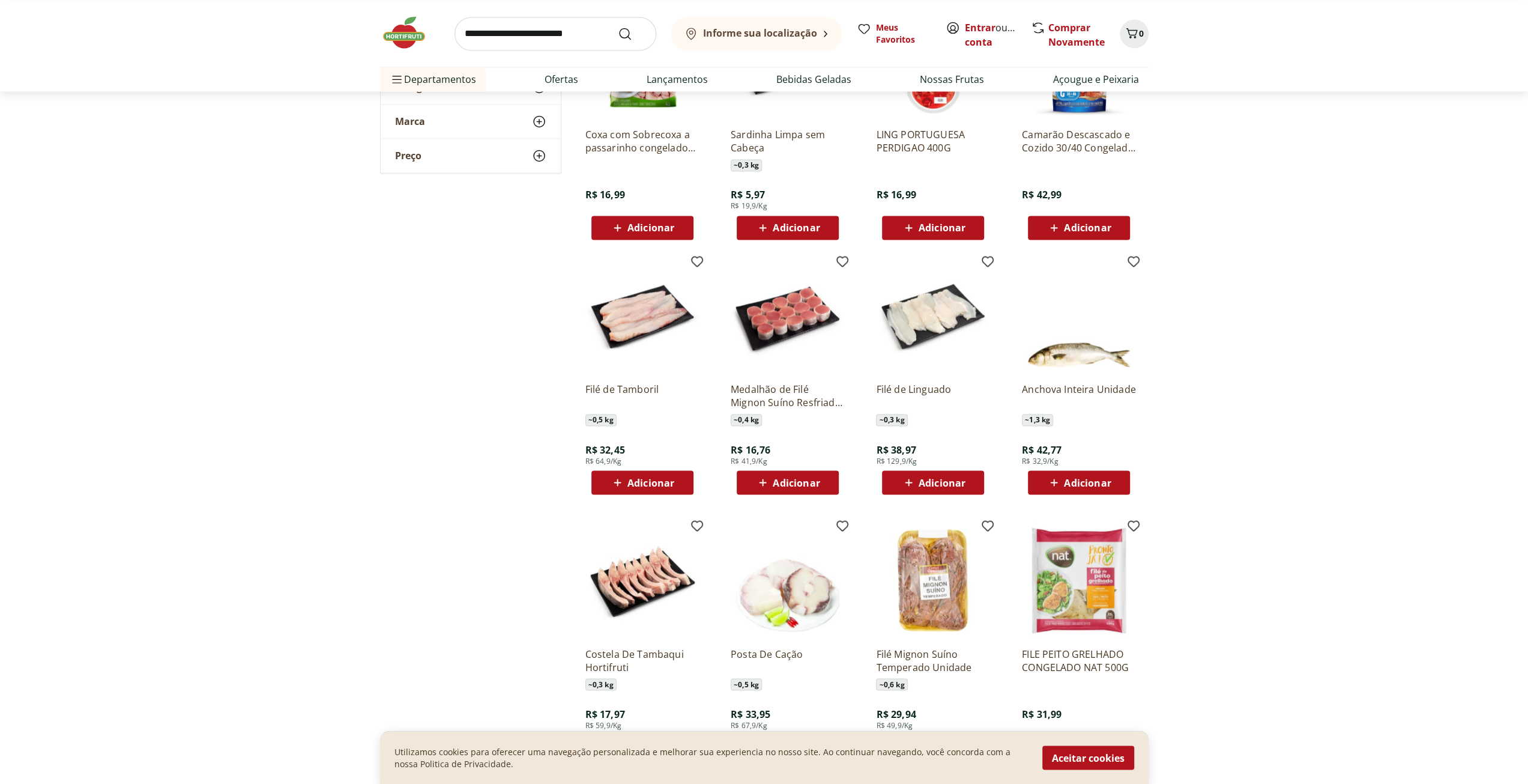
scroll to position [15614, 0]
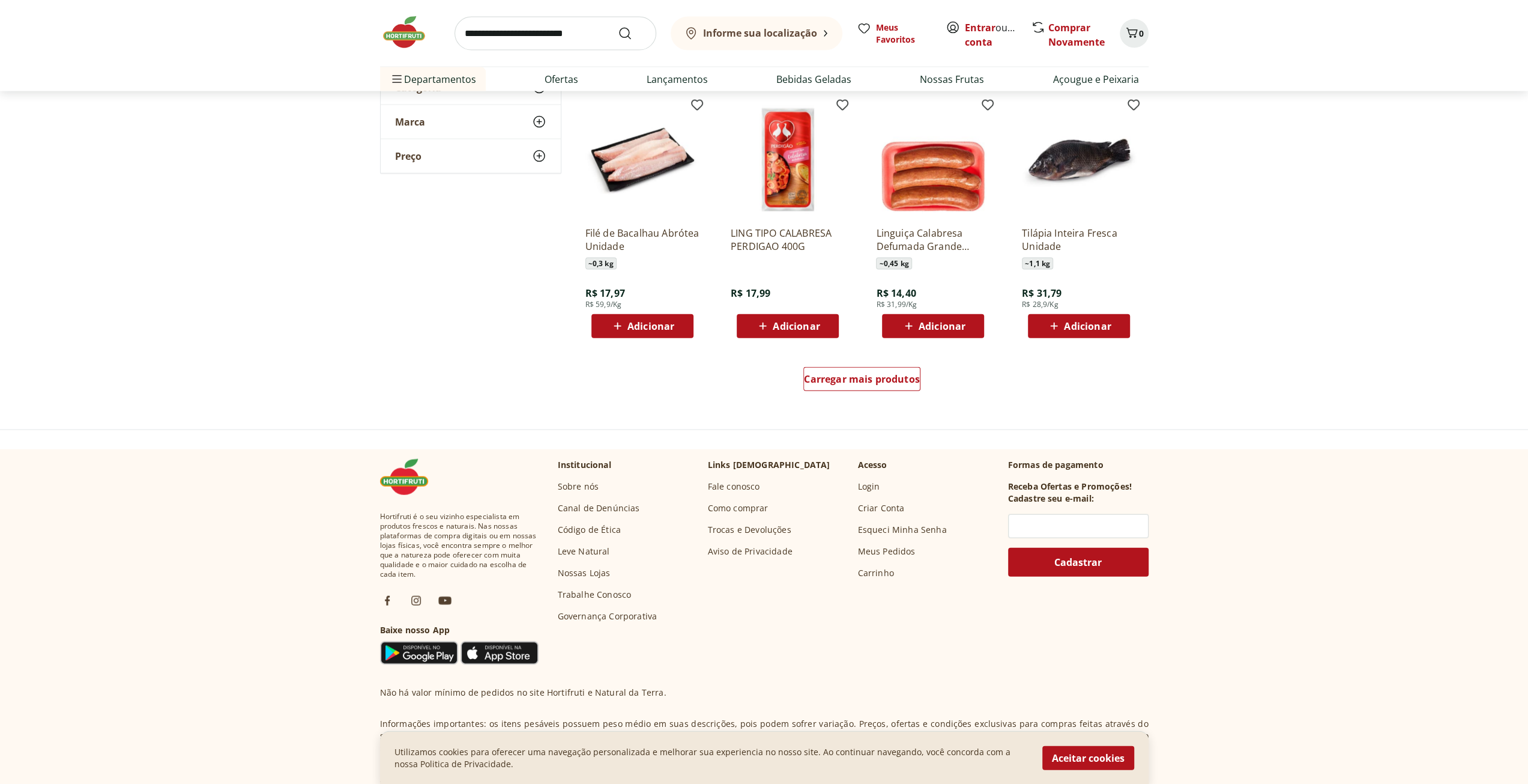
scroll to position [16334, 0]
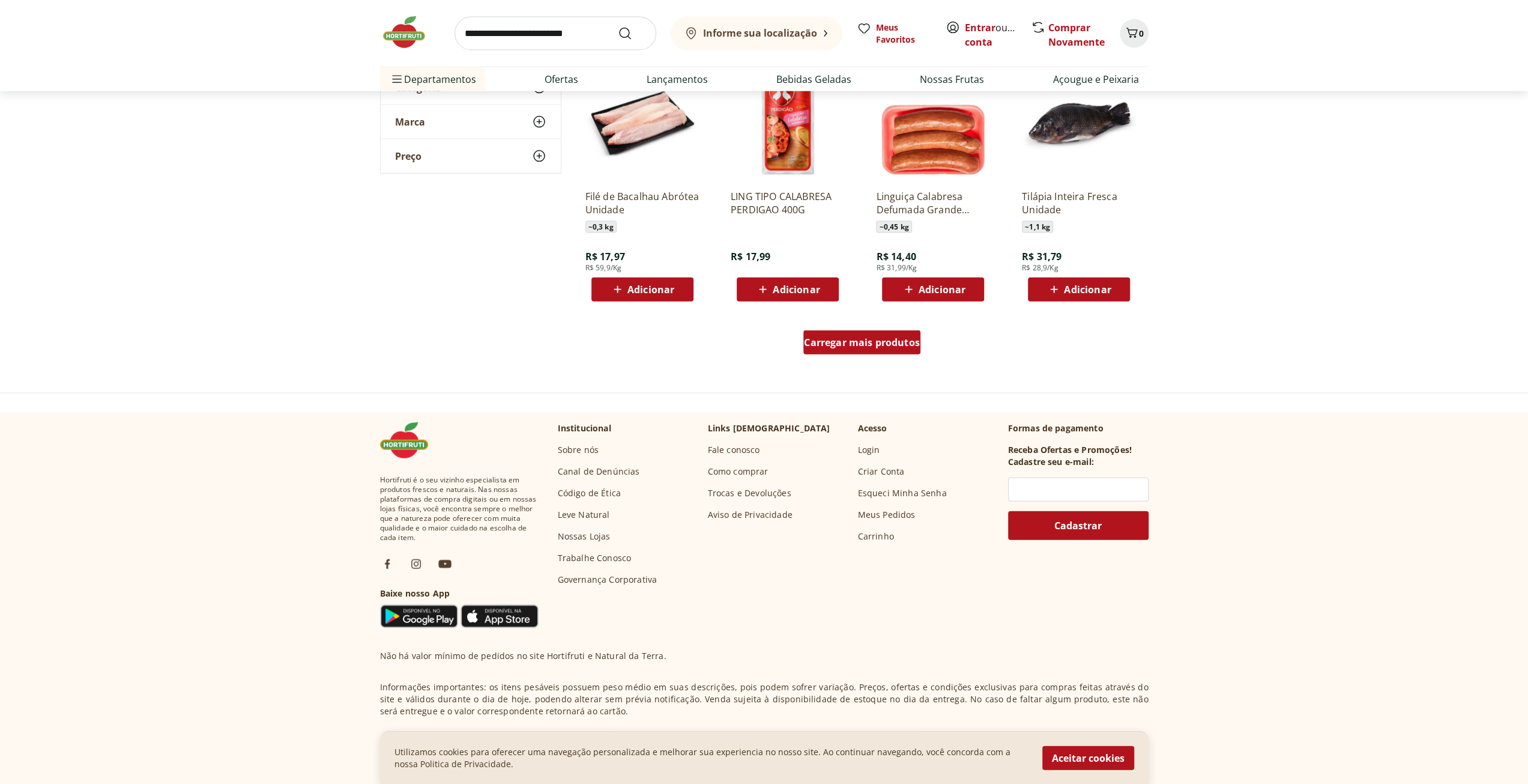
click at [854, 345] on span "Carregar mais produtos" at bounding box center [862, 342] width 116 height 9
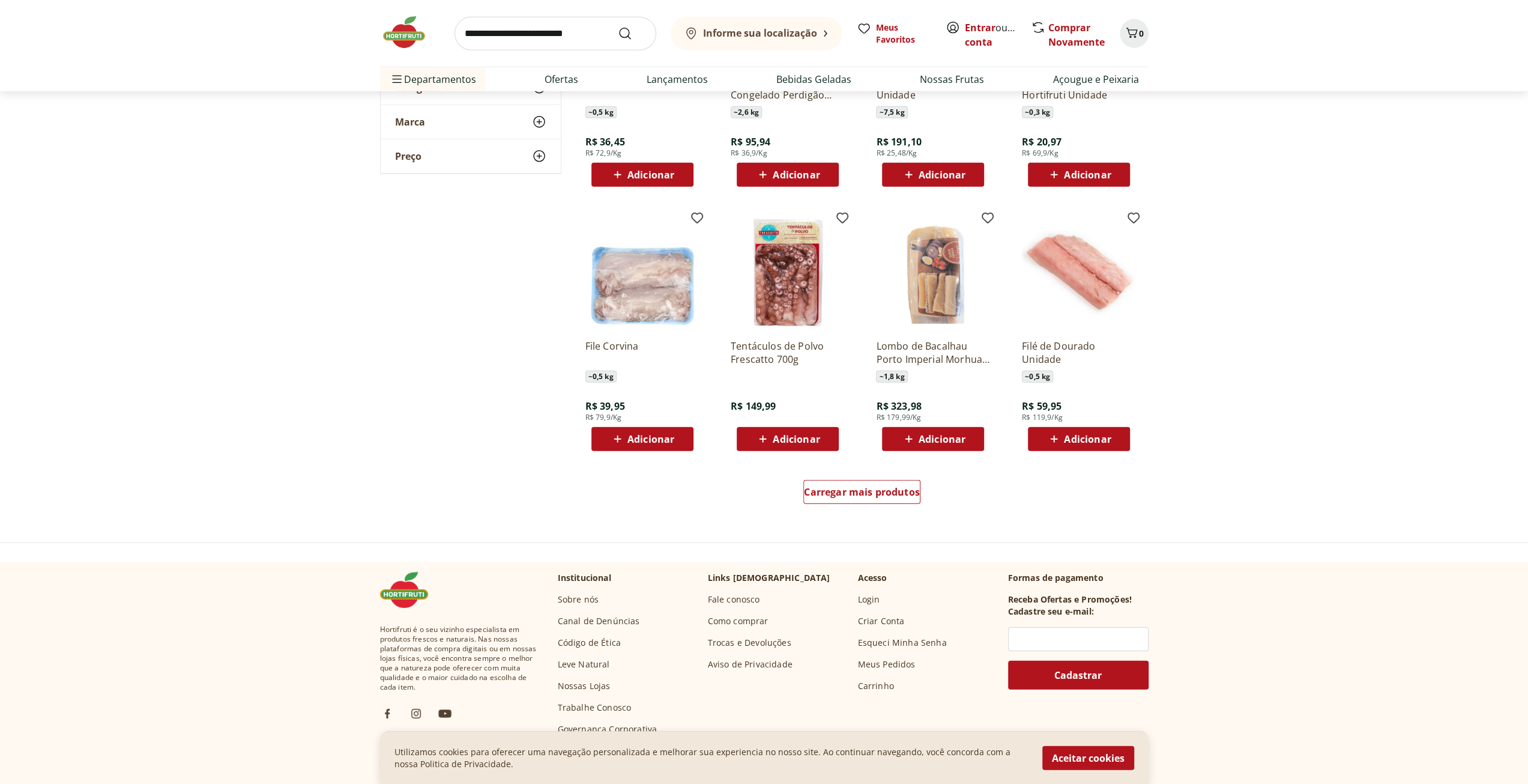
scroll to position [16995, 0]
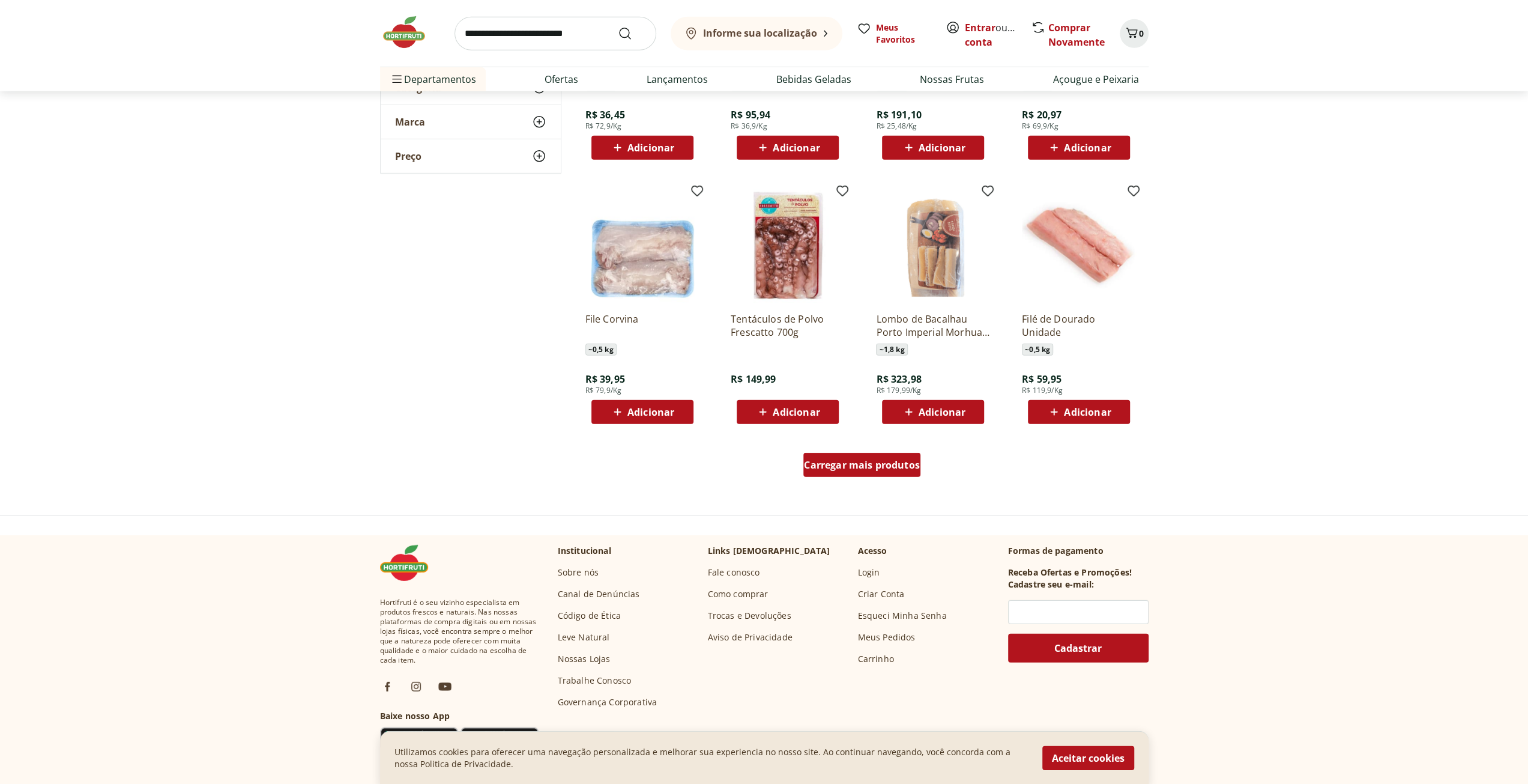
click at [851, 464] on span "Carregar mais produtos" at bounding box center [862, 464] width 116 height 9
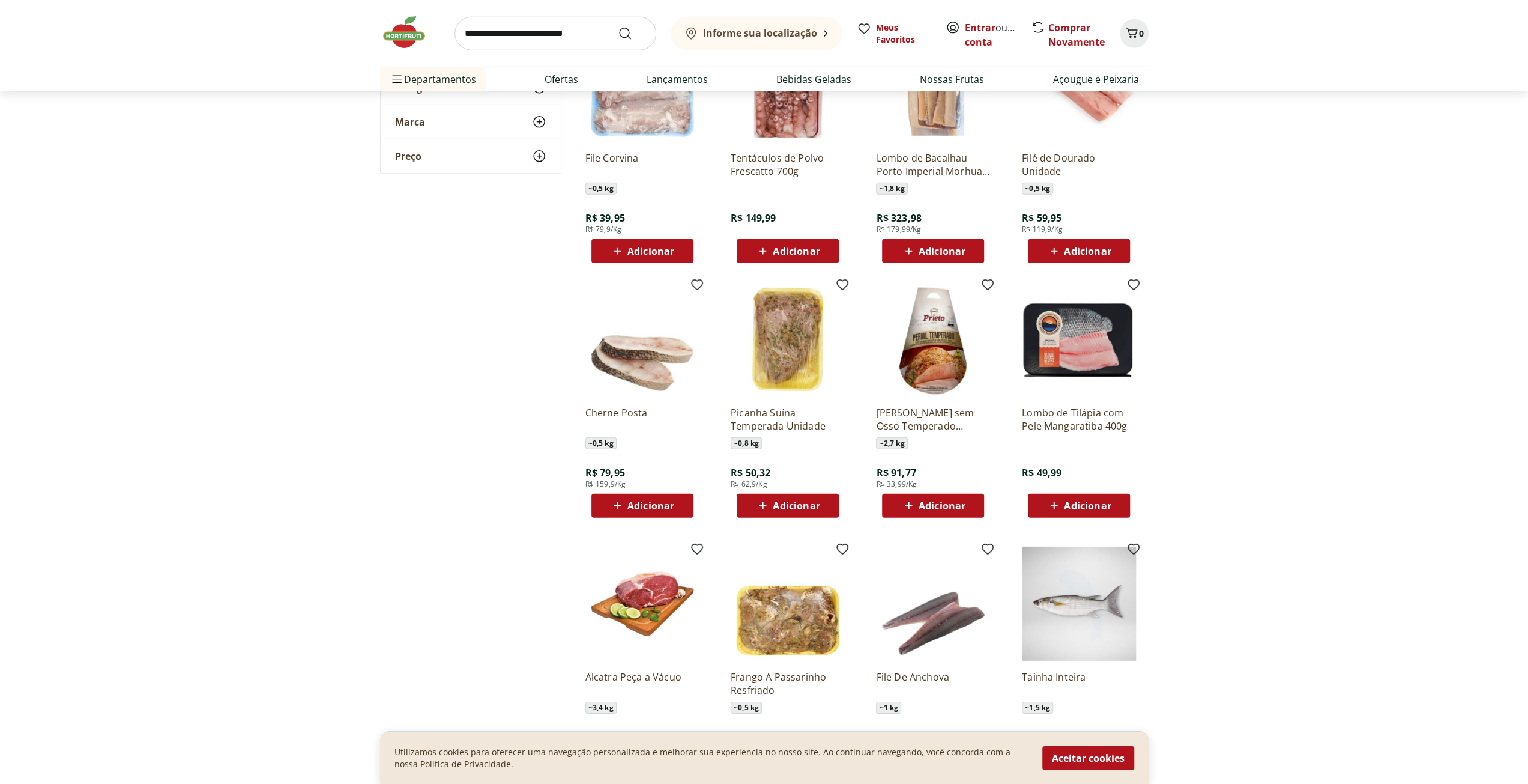
scroll to position [17175, 0]
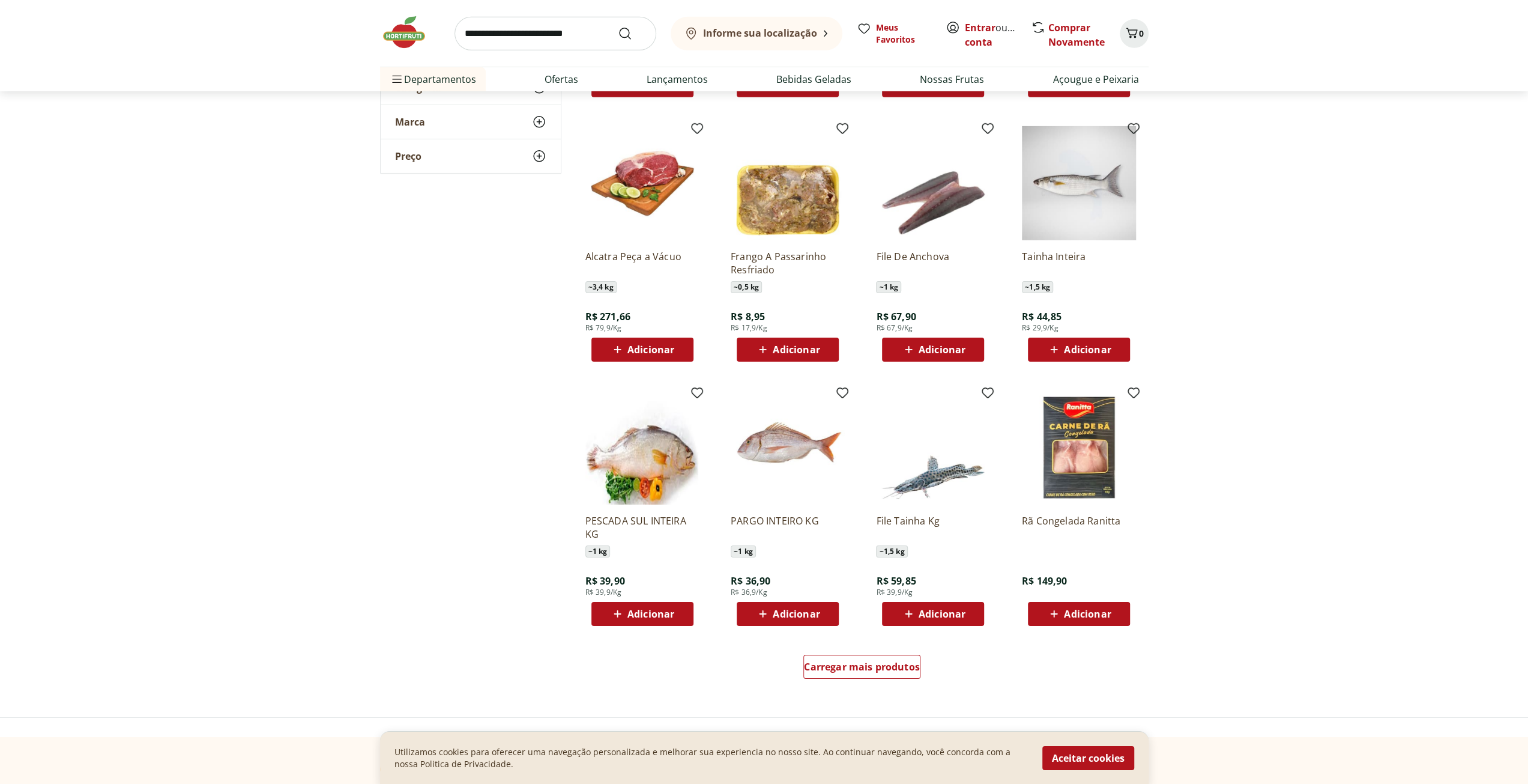
scroll to position [17596, 0]
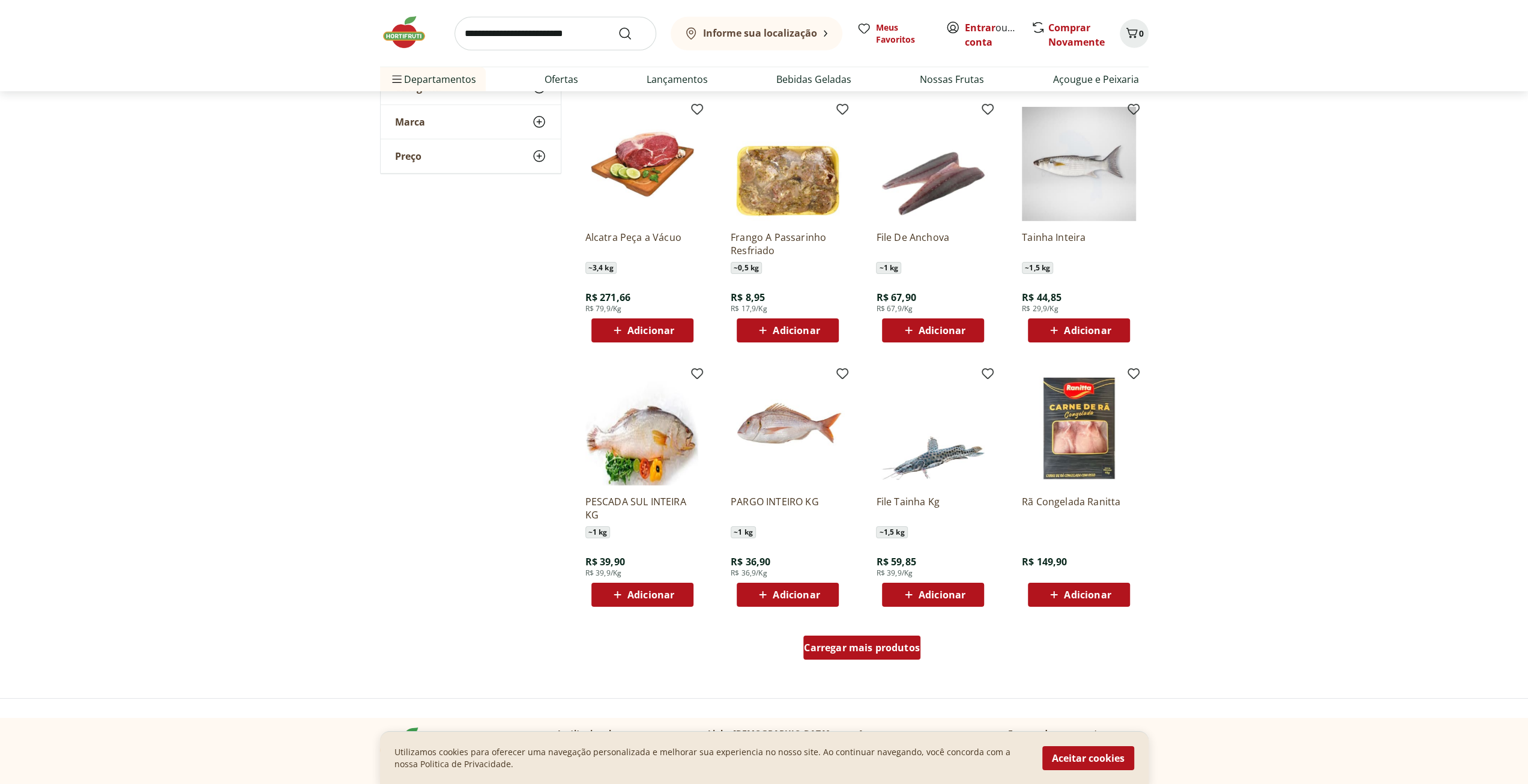
click at [842, 643] on span "Carregar mais produtos" at bounding box center [862, 647] width 116 height 9
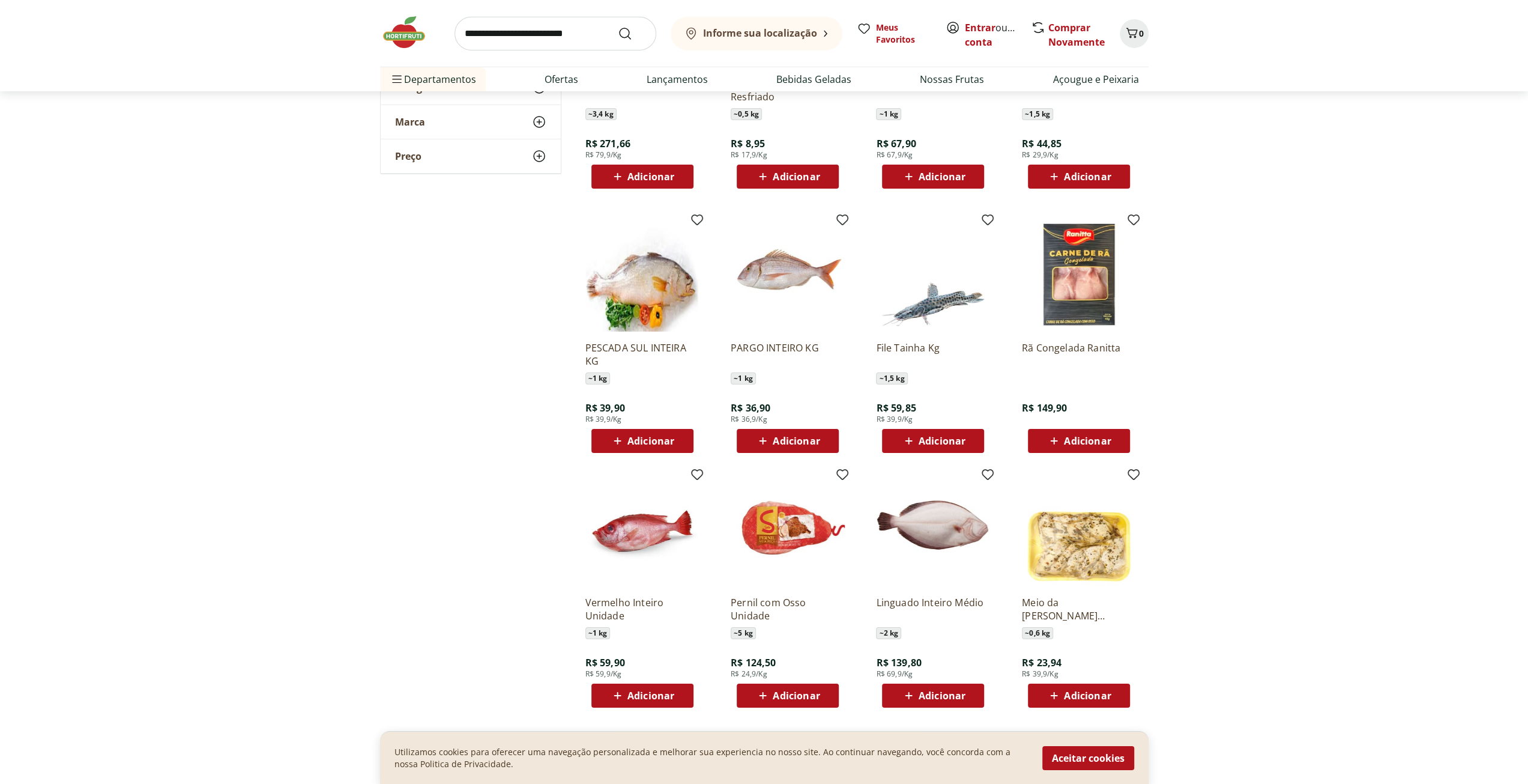
scroll to position [17775, 0]
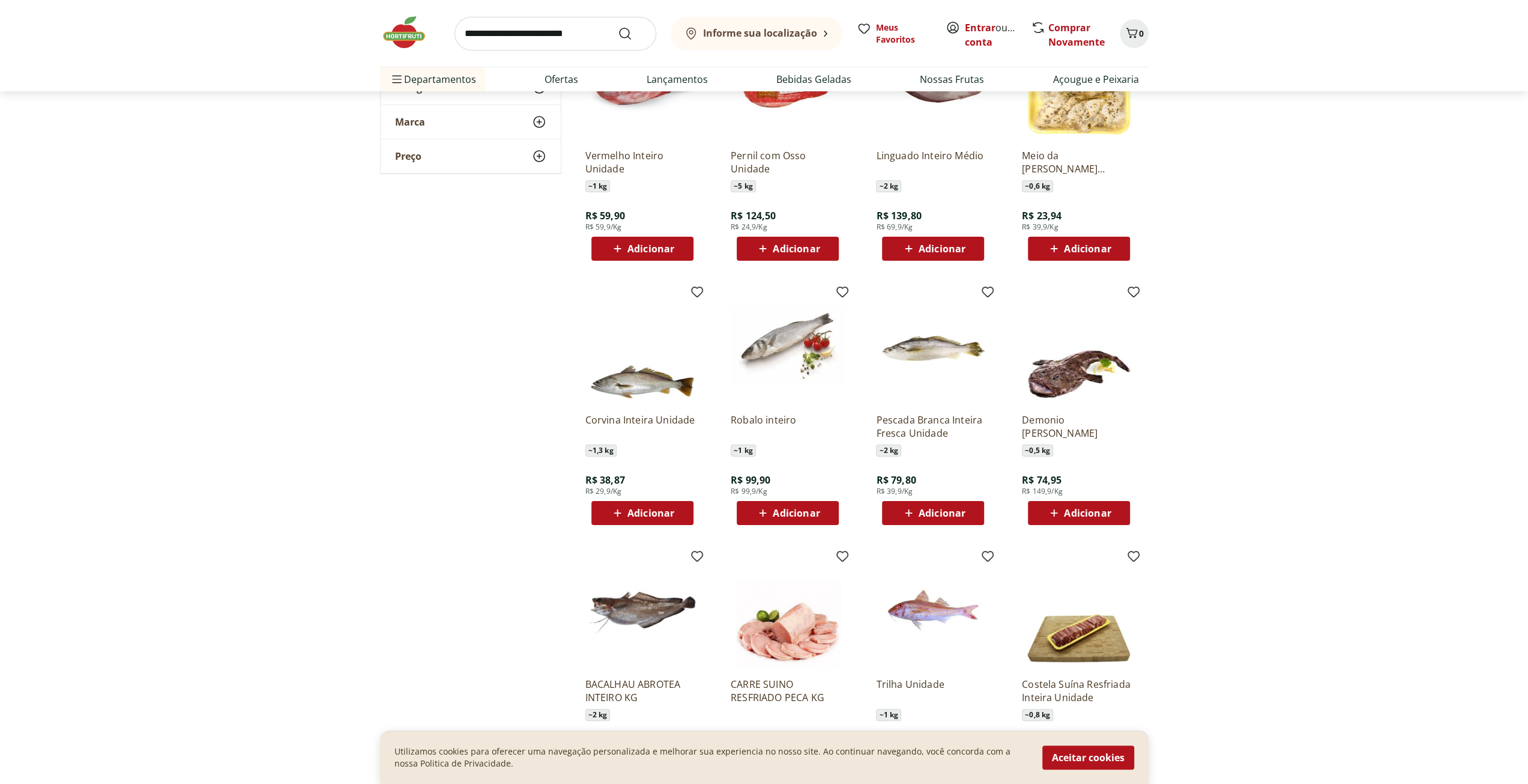
scroll to position [18436, 0]
